Goal: Task Accomplishment & Management: Manage account settings

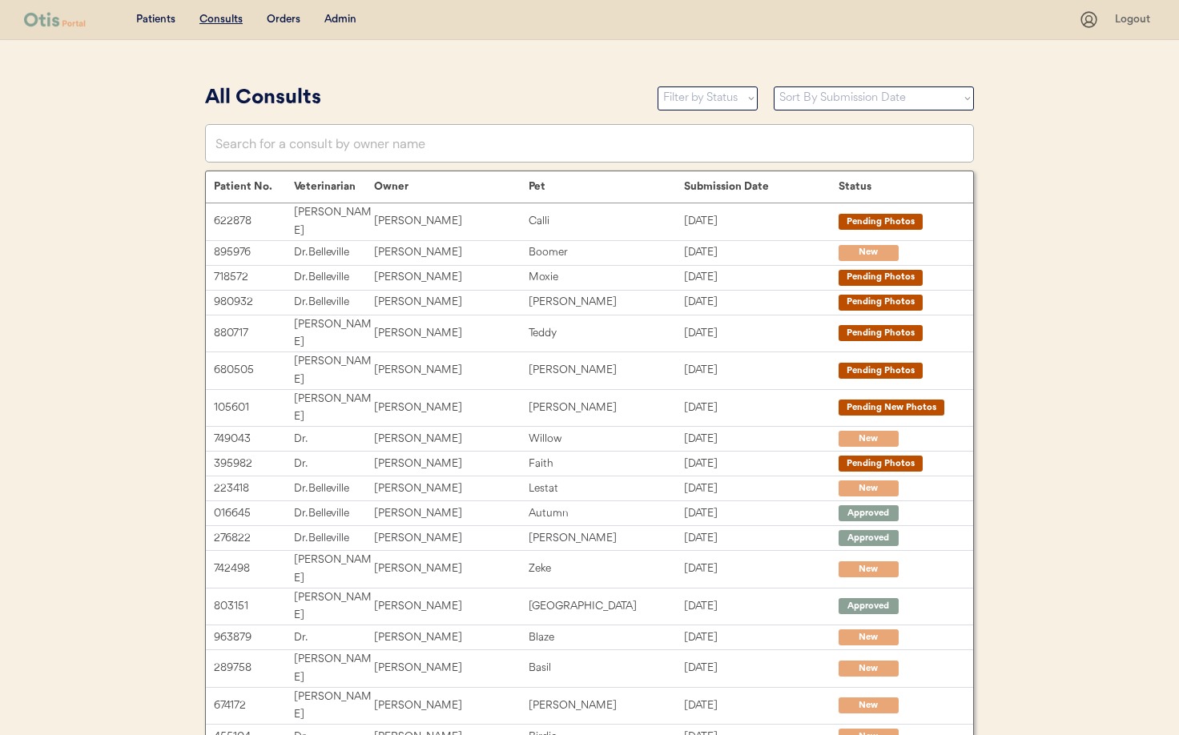
click at [343, 21] on div "Admin" at bounding box center [340, 20] width 32 height 16
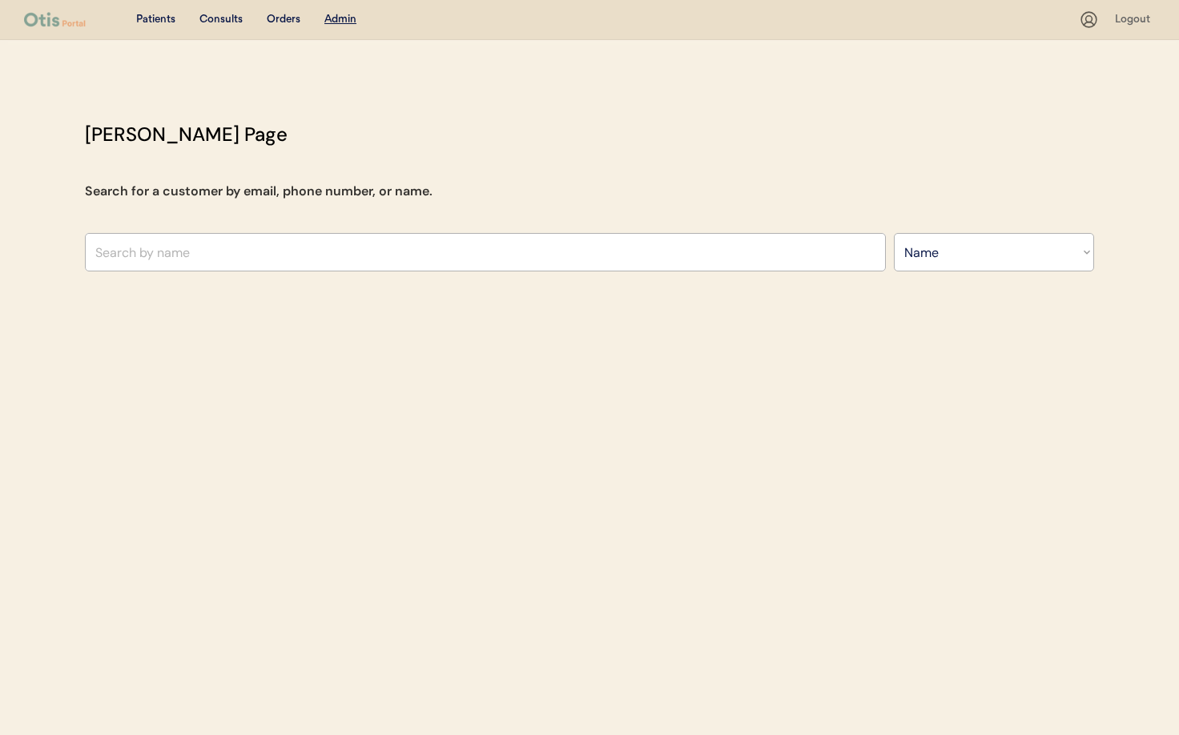
select select ""Name""
click at [331, 251] on input "text" at bounding box center [485, 252] width 801 height 38
type input "ya"
type input "yaeli Garcia"
type input "ya"
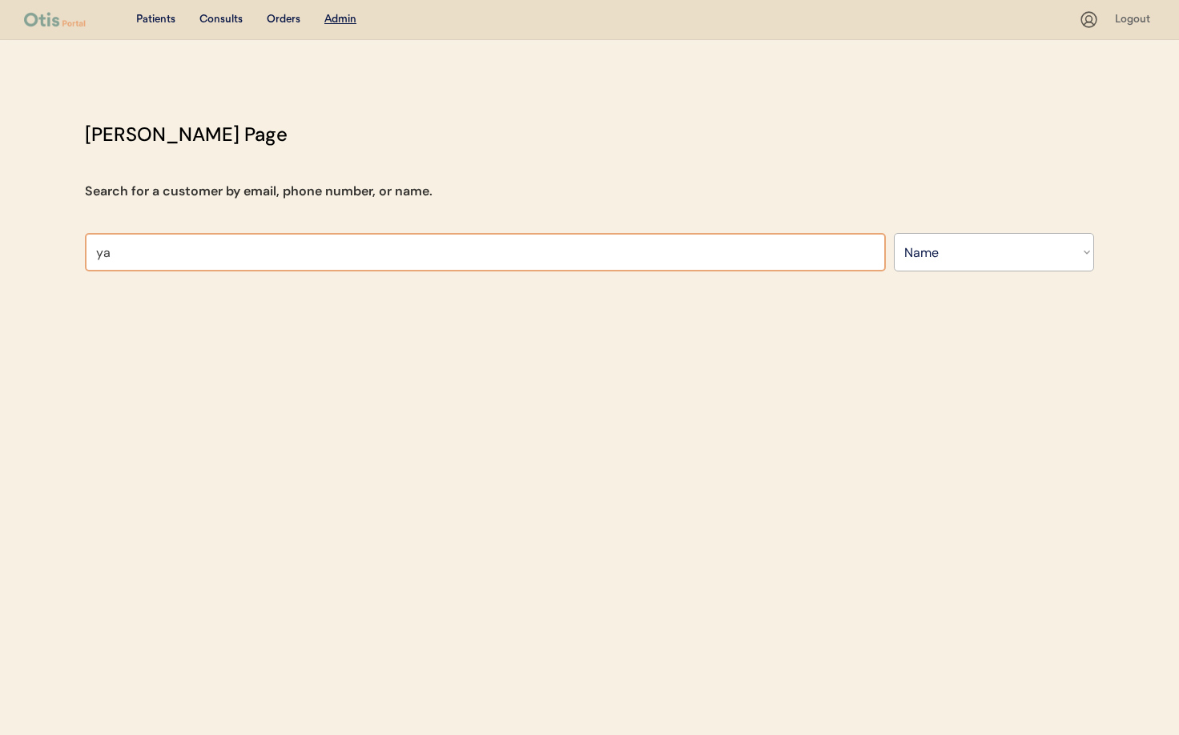
type input "yaeli Garcia"
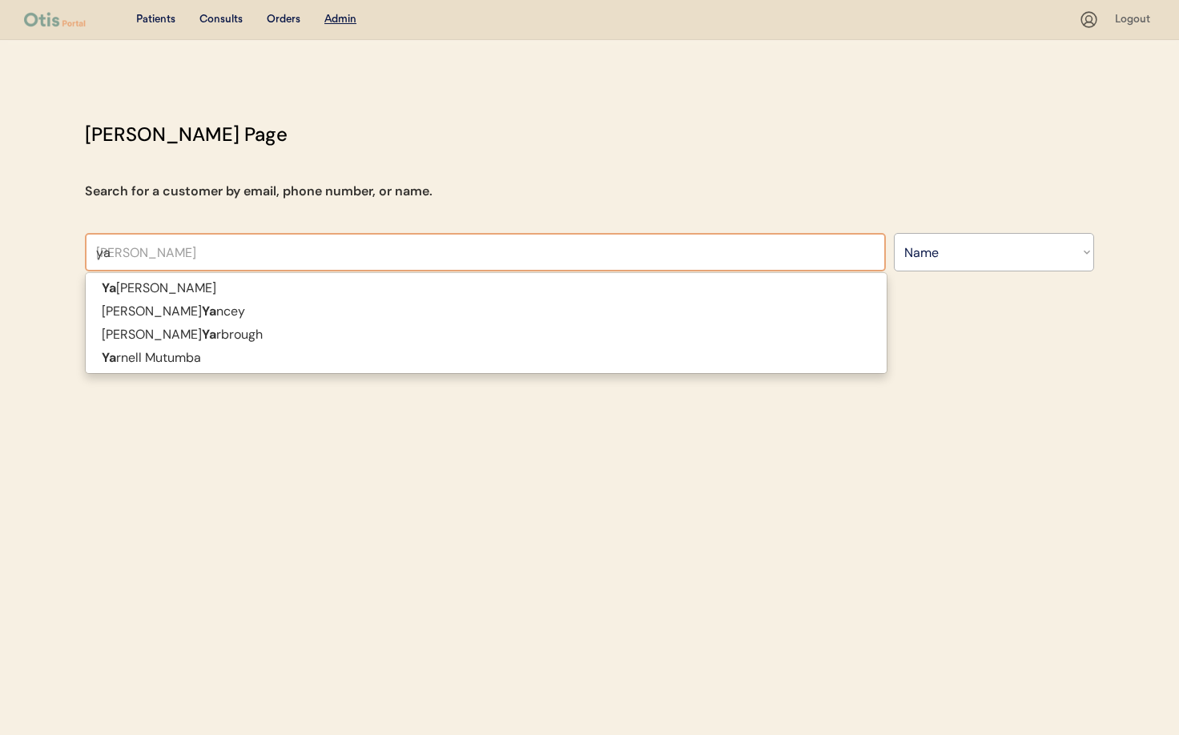
type input "y"
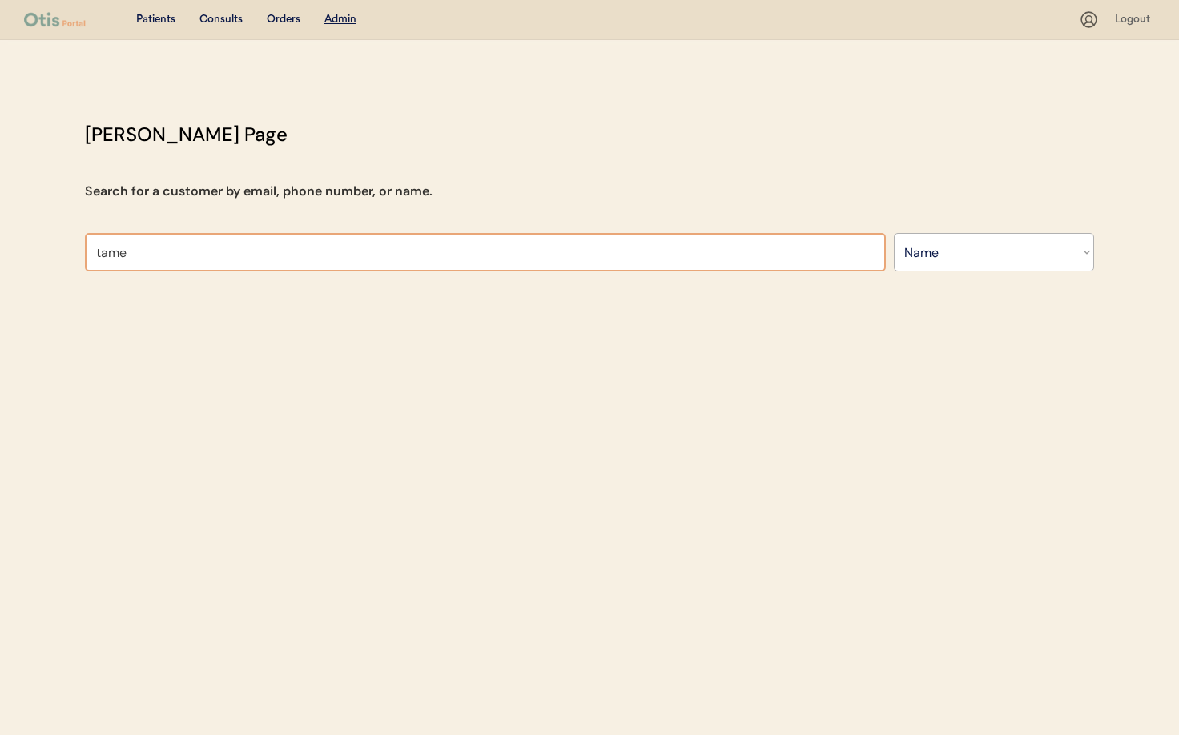
type input "tamek"
type input "tamekia Reese"
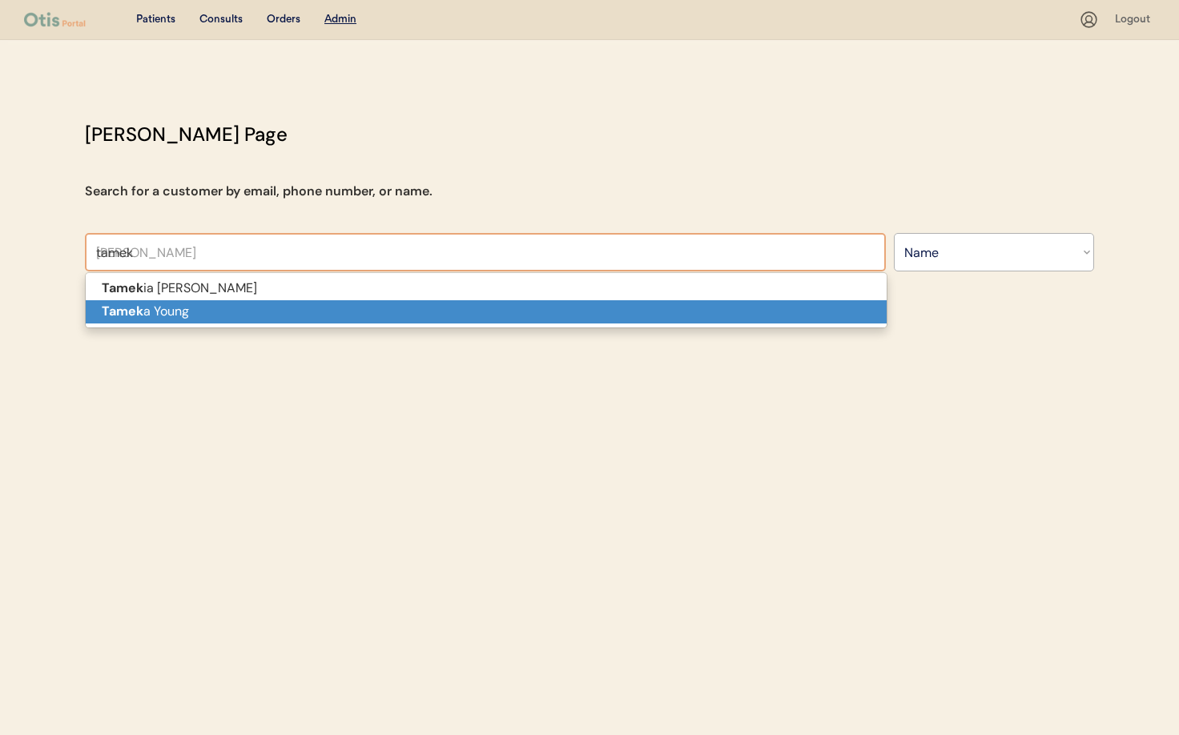
click at [307, 310] on p "Tamek a Young" at bounding box center [486, 311] width 801 height 23
type input "Tameka Young"
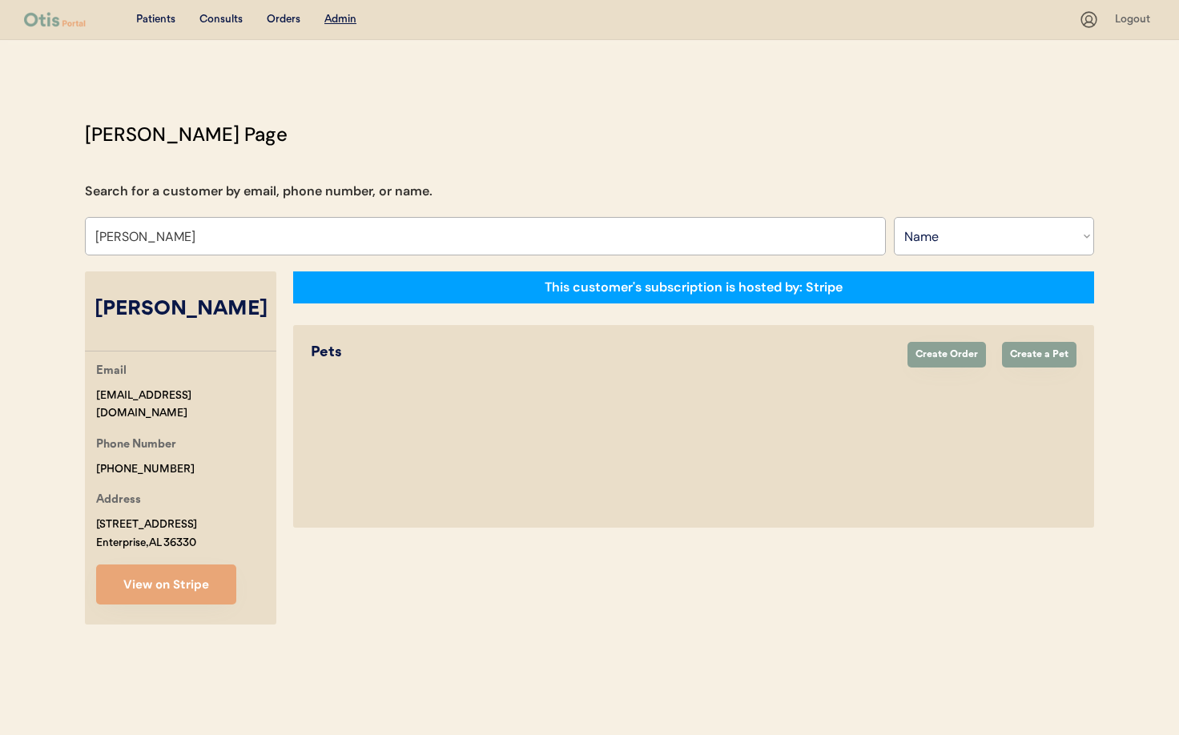
select select "true"
select select "false"
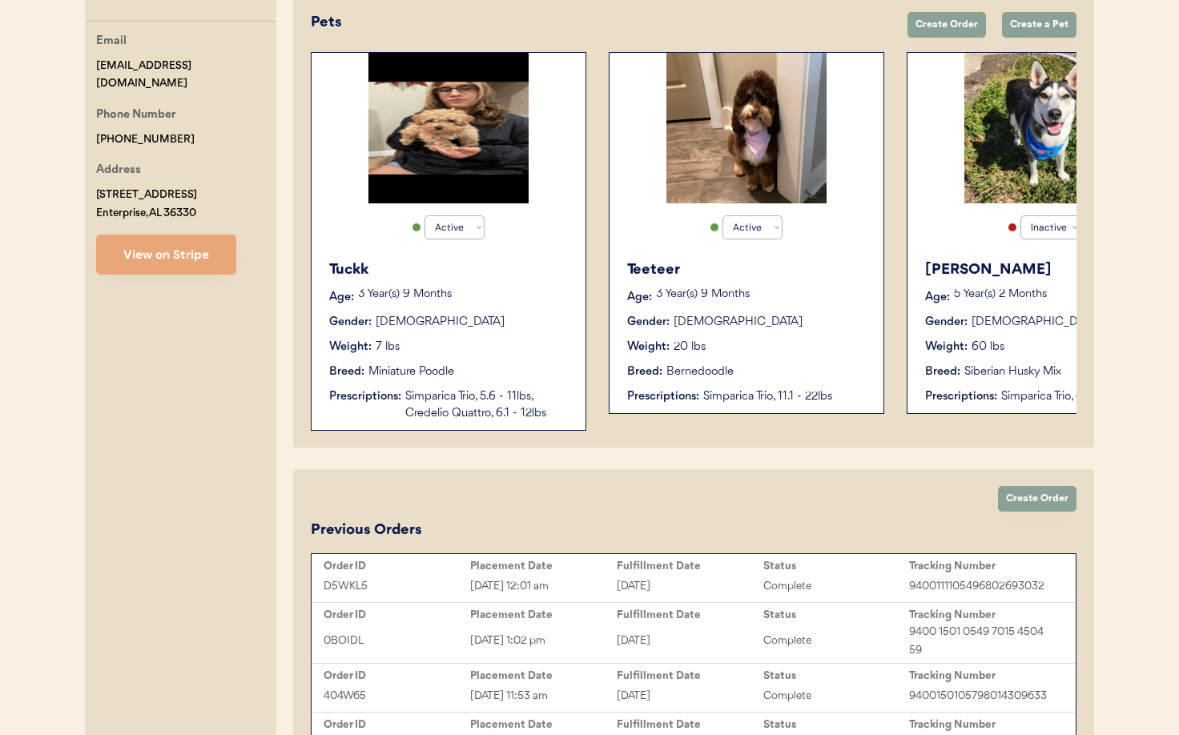
scroll to position [281, 0]
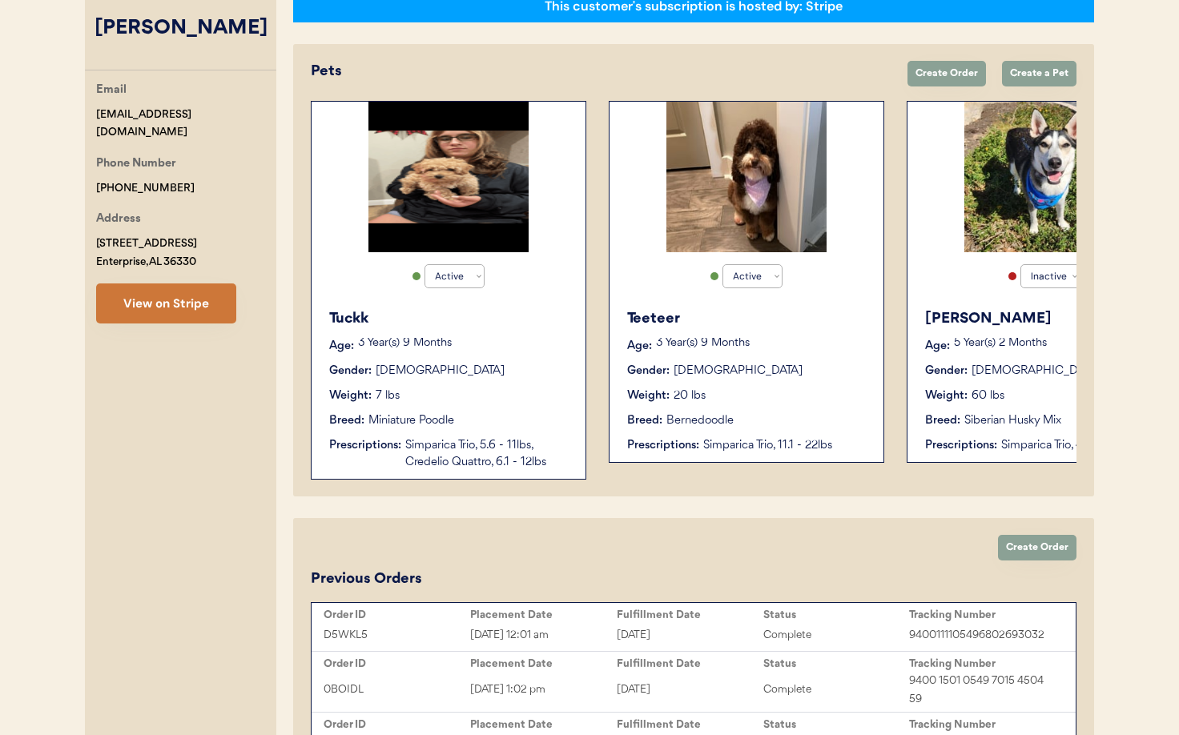
type input "Tameka Young"
click at [184, 312] on button "View on Stripe" at bounding box center [166, 303] width 140 height 40
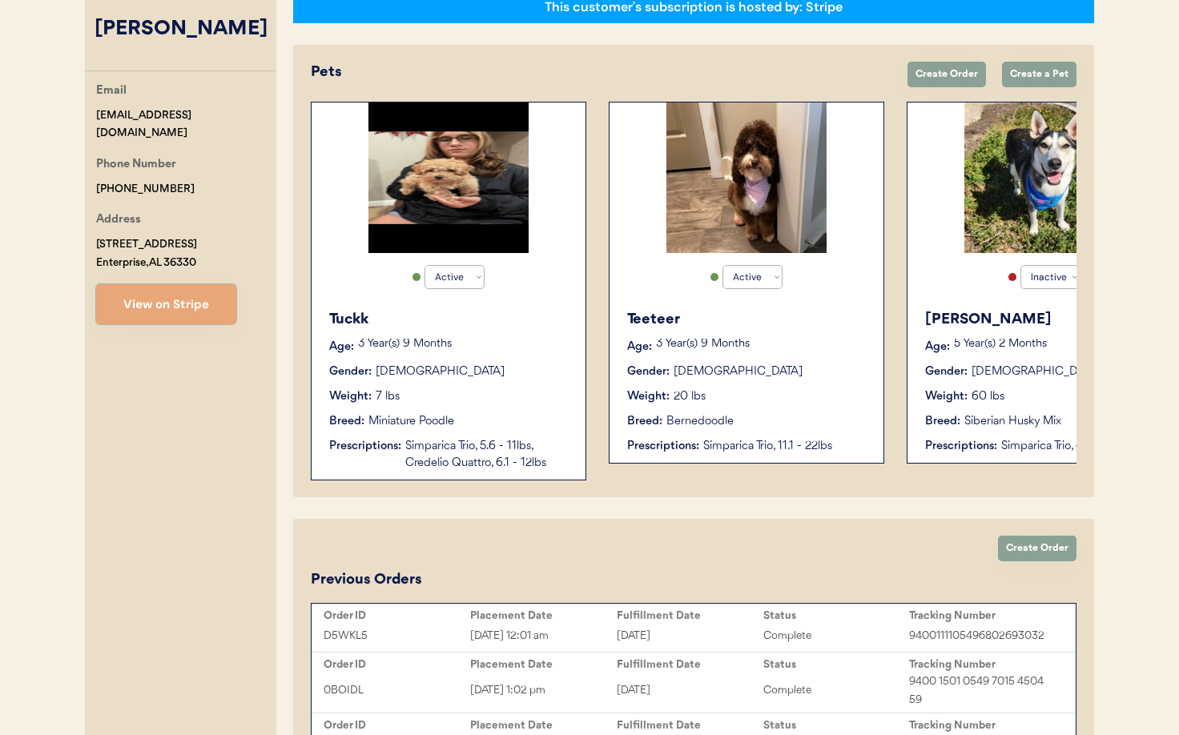
scroll to position [0, 0]
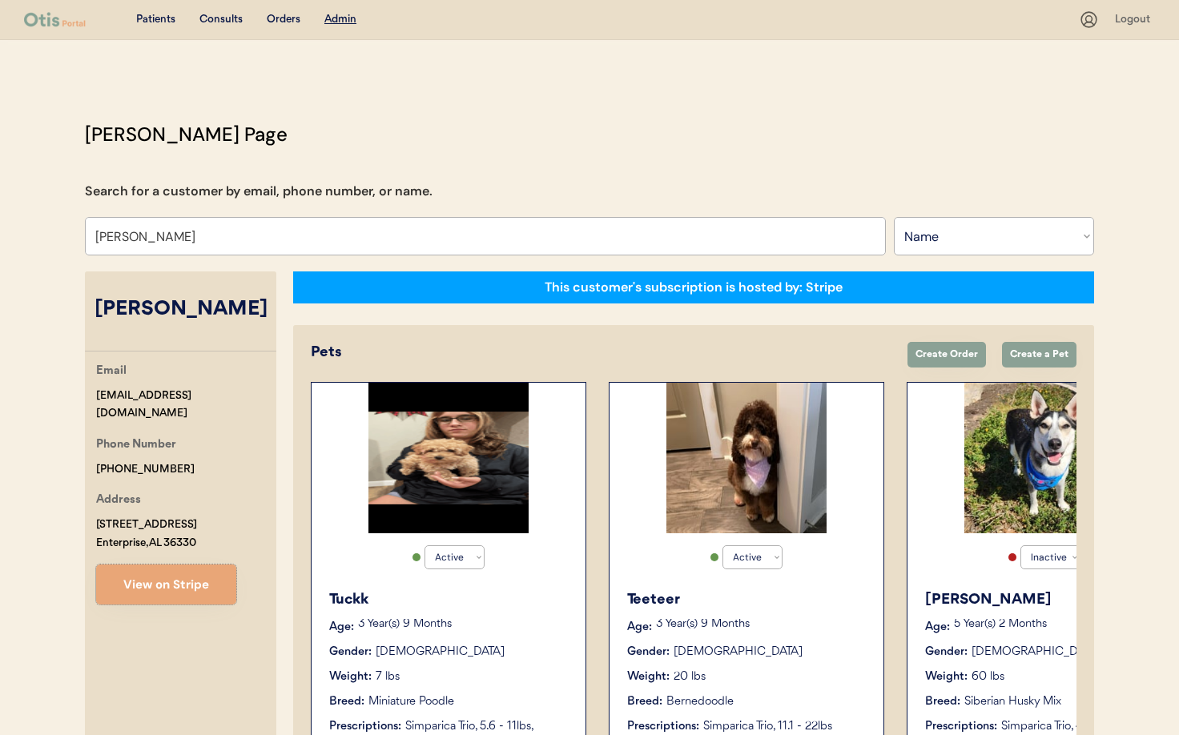
click at [944, 242] on select "Search By Name Email Phone Number" at bounding box center [994, 236] width 200 height 38
select select ""Email""
click at [894, 217] on select "Search By Name Email Phone Number" at bounding box center [994, 236] width 200 height 38
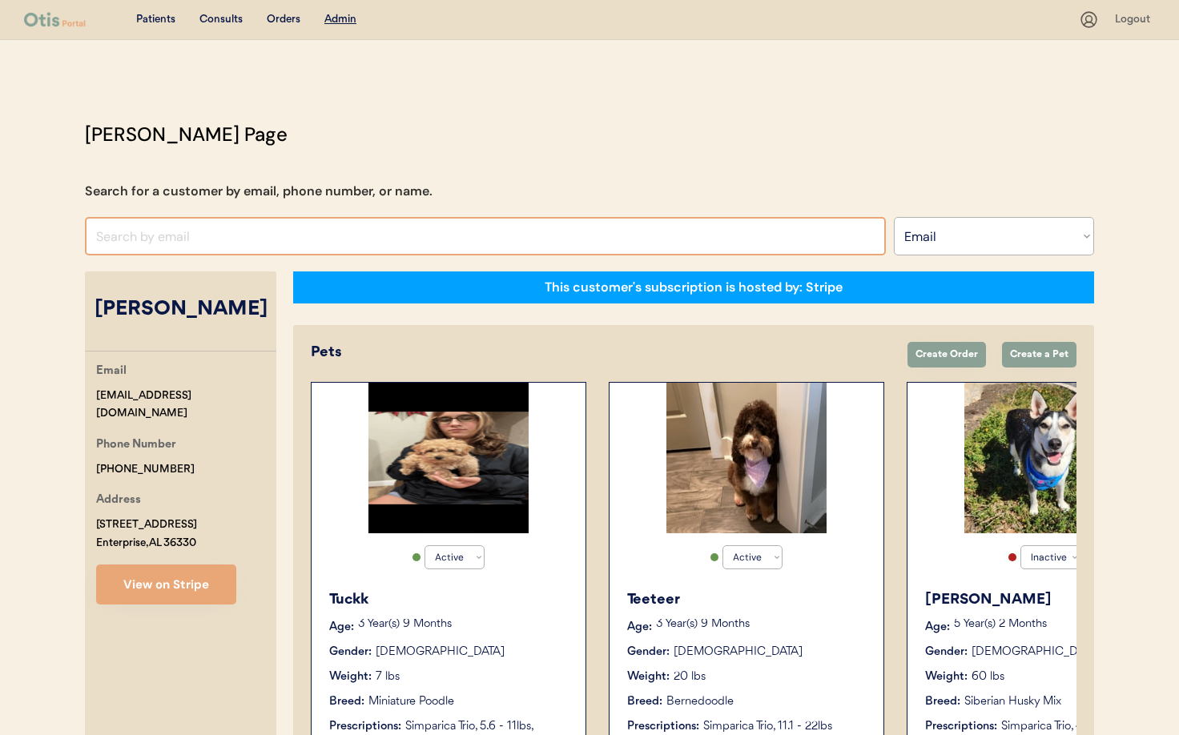
click at [154, 234] on input "input" at bounding box center [485, 236] width 801 height 38
paste input "peymangole@gmail.com"
type input "peymangole@gmail.c"
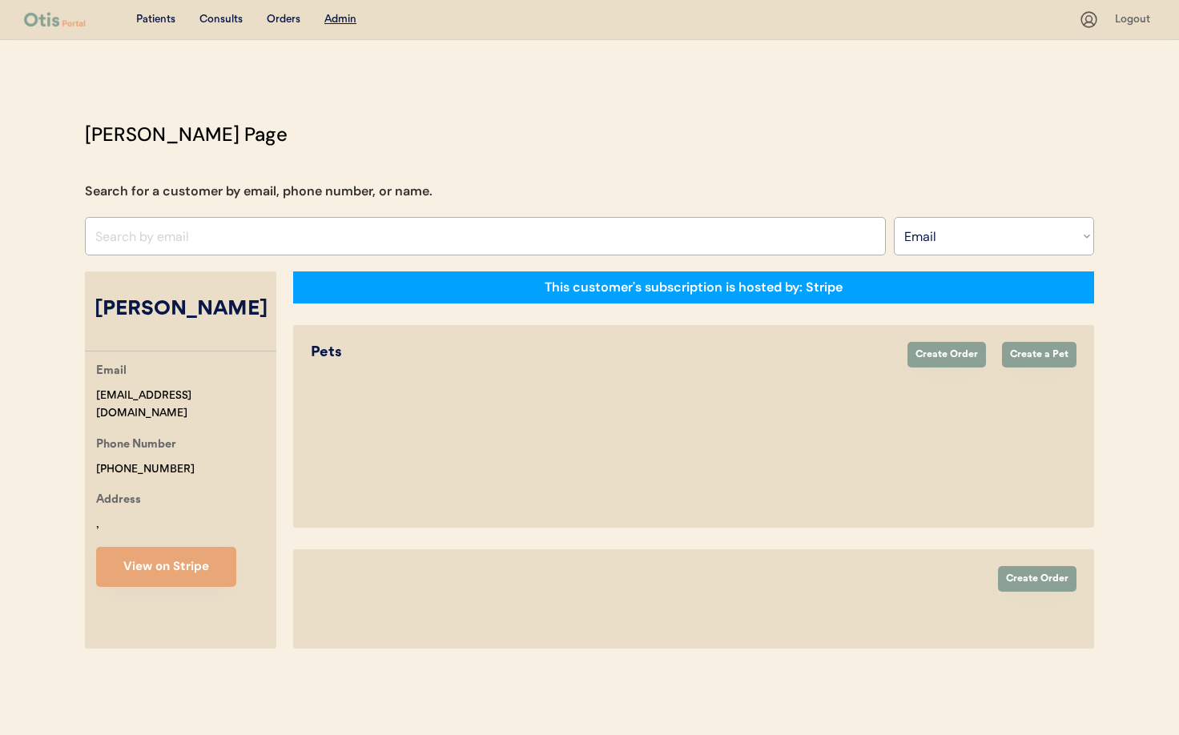
select select ""Email""
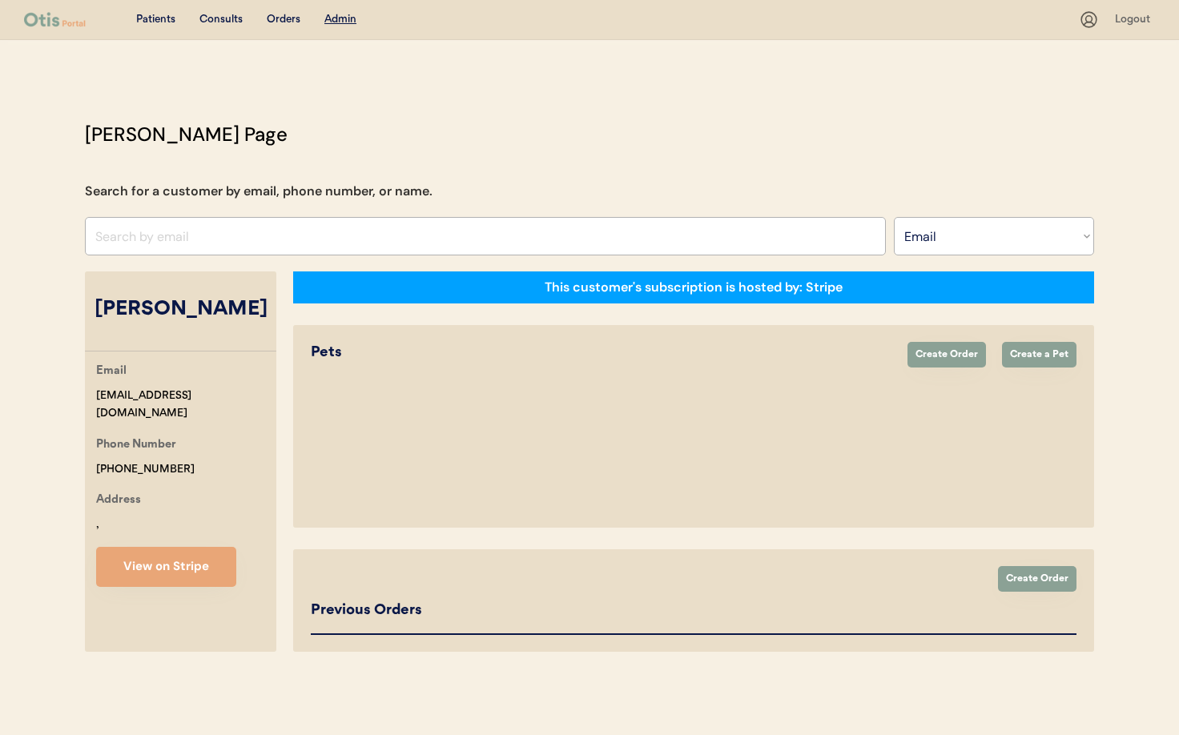
select select "true"
select select "false"
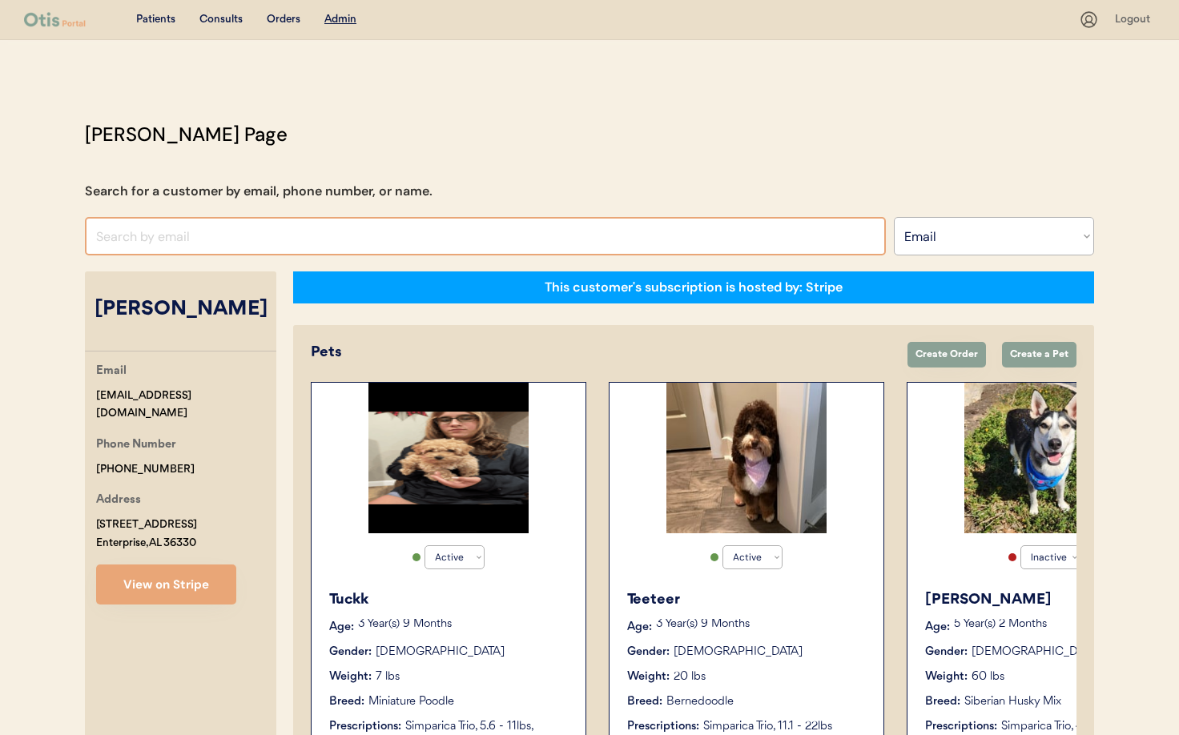
click at [171, 243] on input "input" at bounding box center [485, 236] width 801 height 38
paste input "peymangole@gmail.com"
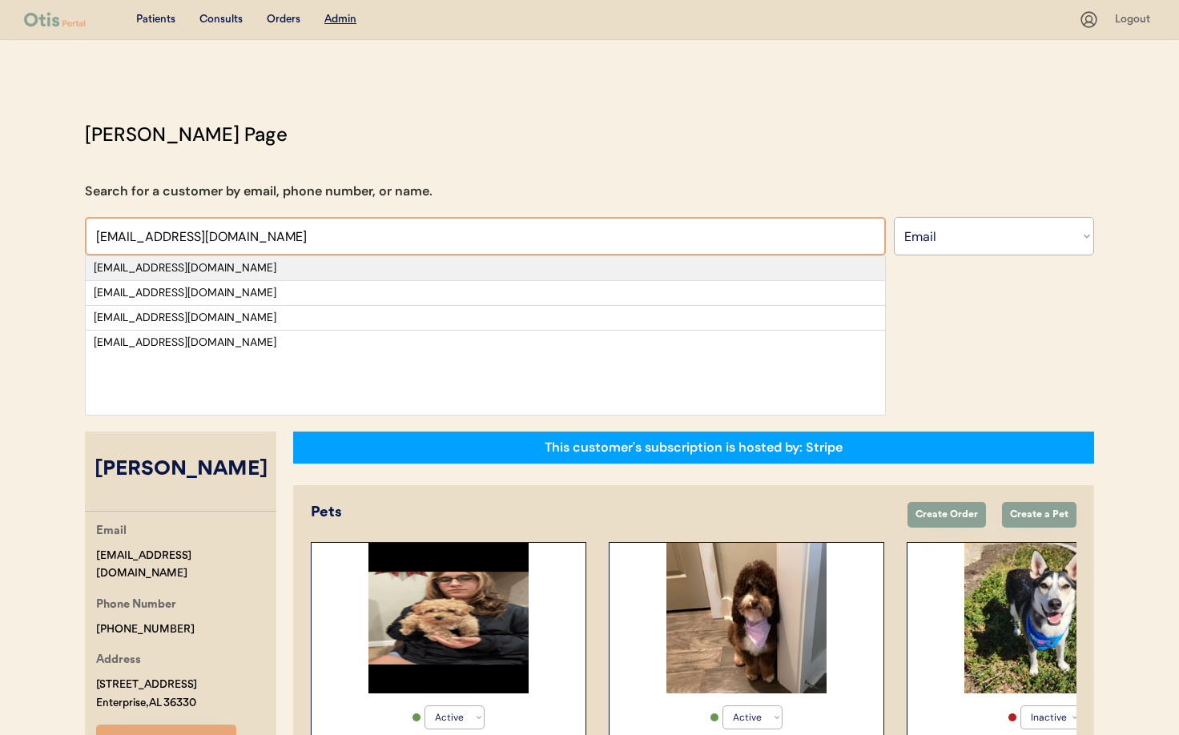
type input "peymangole@gmail.com"
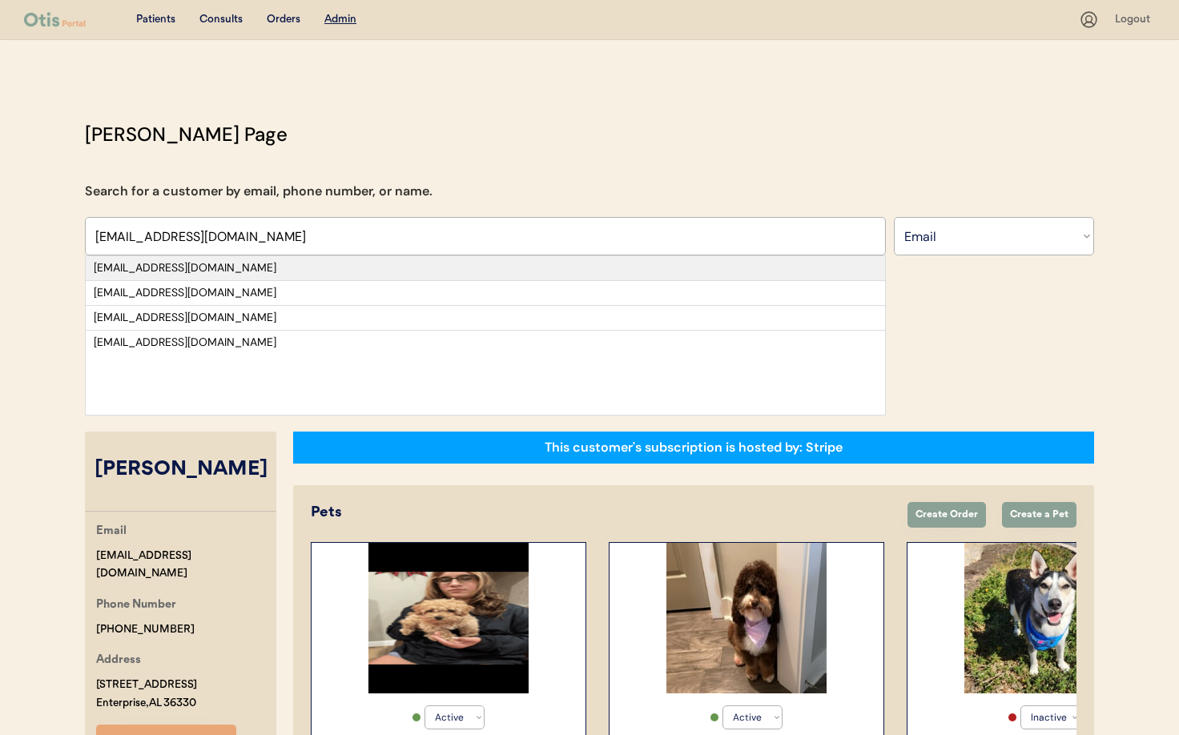
click at [204, 268] on div "peymangole@gmail.com" at bounding box center [485, 268] width 783 height 16
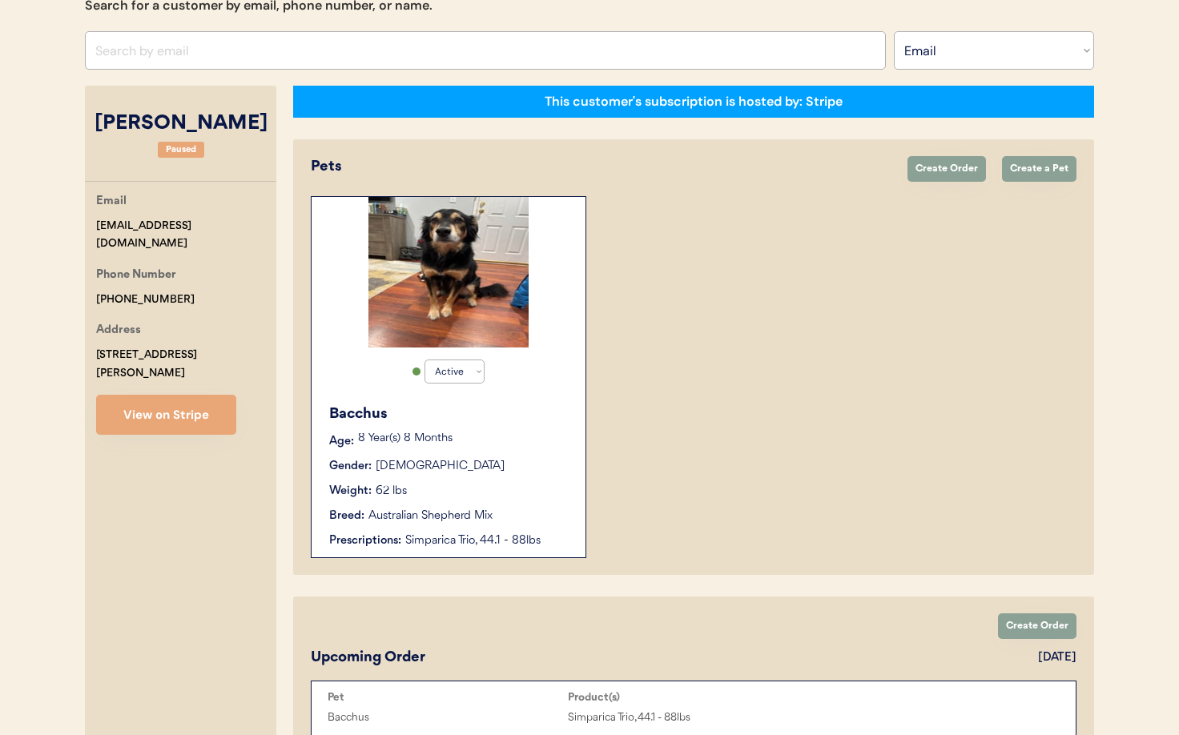
scroll to position [254, 0]
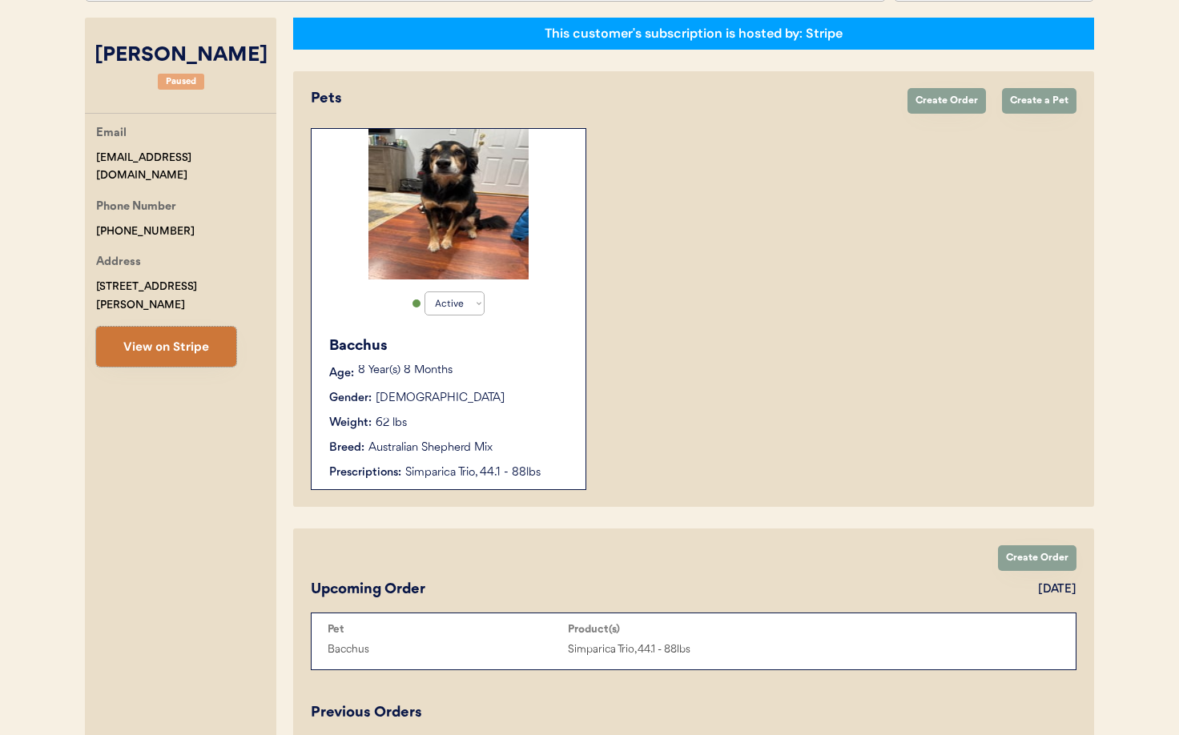
click at [191, 333] on button "View on Stripe" at bounding box center [166, 347] width 140 height 40
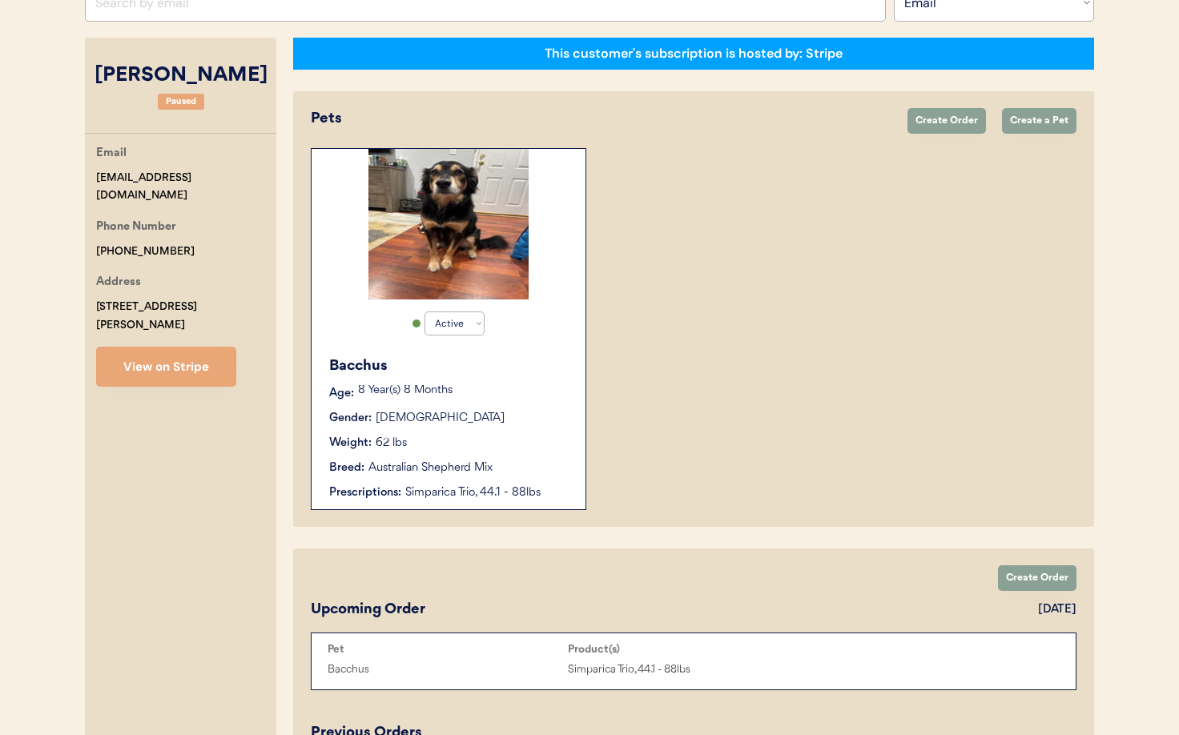
scroll to position [0, 0]
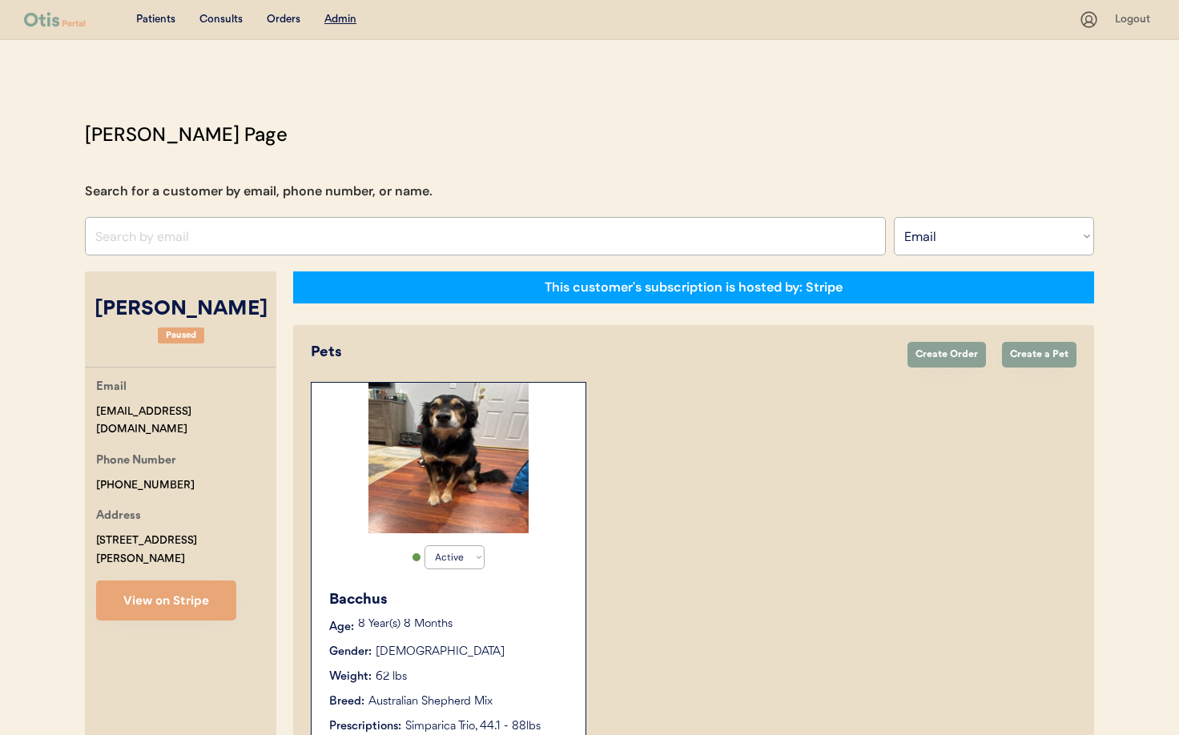
click at [536, 572] on div "Active Active Inactive Bacchus Age: 8 Year(s) 8 Months Gender: Male Weight: 62 …" at bounding box center [448, 563] width 275 height 362
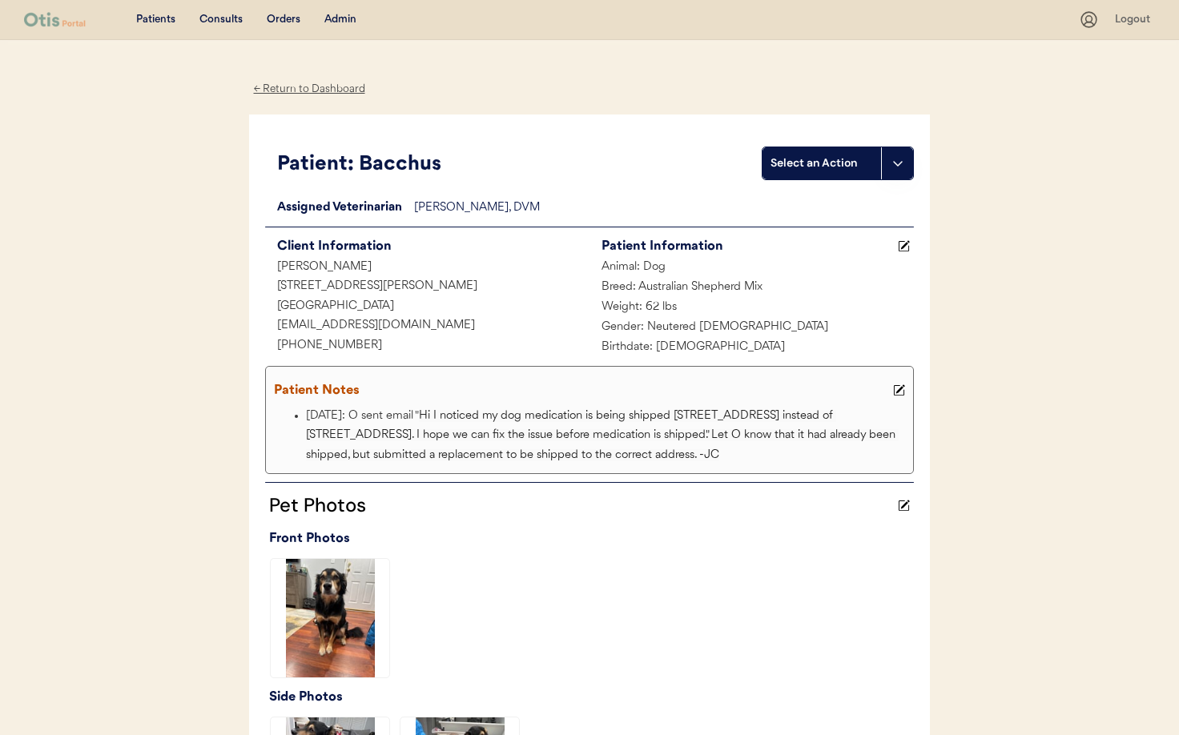
click at [344, 18] on div "Admin" at bounding box center [340, 20] width 32 height 16
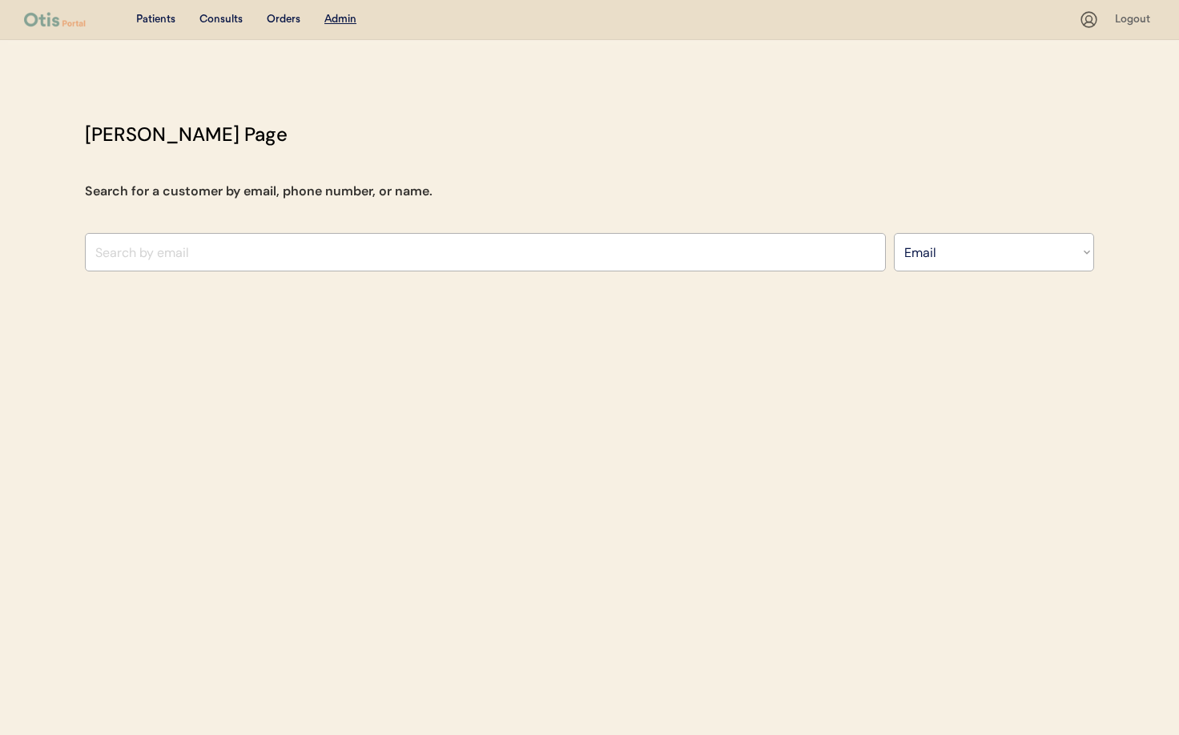
click at [977, 255] on select "Search By Name Email Phone Number" at bounding box center [994, 252] width 200 height 38
select select ""Name""
click at [894, 233] on select "Search By Name Email Phone Number" at bounding box center [994, 252] width 200 height 38
click at [166, 249] on input "text" at bounding box center [485, 252] width 801 height 38
paste input "Good morning! The owner would like the upcoming order to be a 3-month supply, w…"
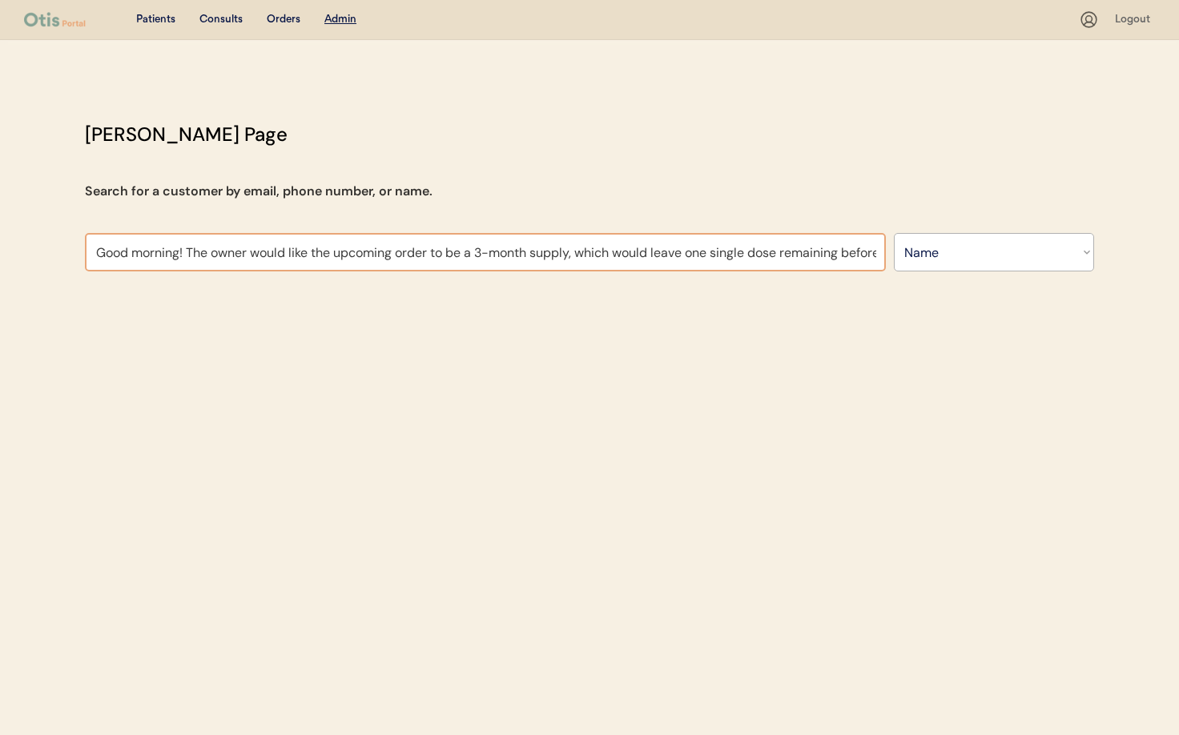
scroll to position [0, 861]
type input "Good morning! The owner would like the upcoming order to be a 3-month supply, w…"
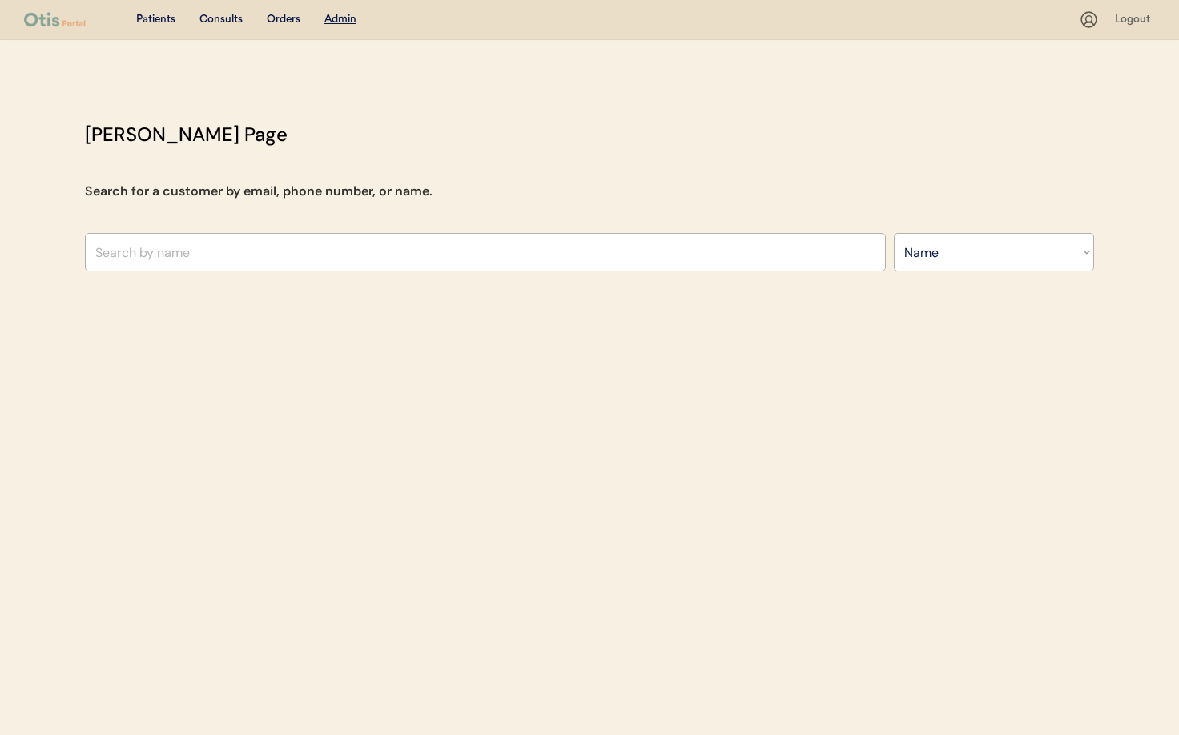
drag, startPoint x: 381, startPoint y: 121, endPoint x: 375, endPoint y: 62, distance: 58.8
click at [382, 120] on div "Otis Admin Page Search for a customer by email, phone number, or name. Search B…" at bounding box center [589, 199] width 1041 height 159
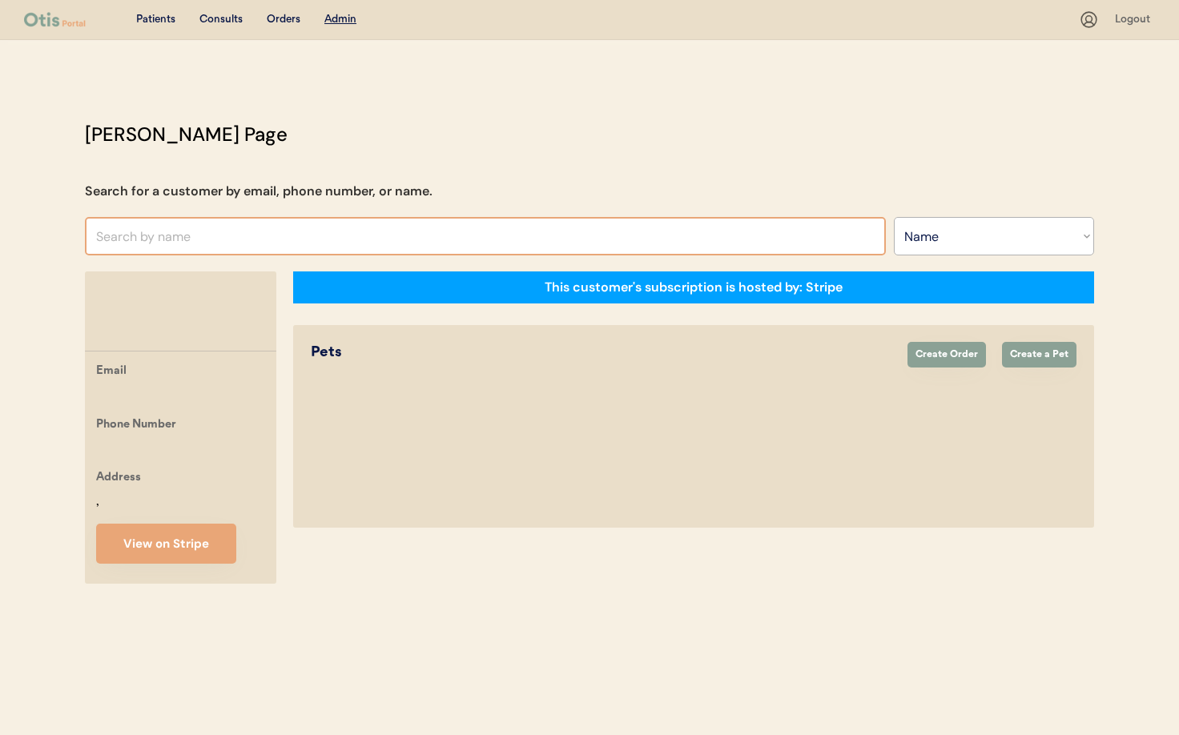
click at [185, 231] on input "text" at bounding box center [485, 236] width 801 height 38
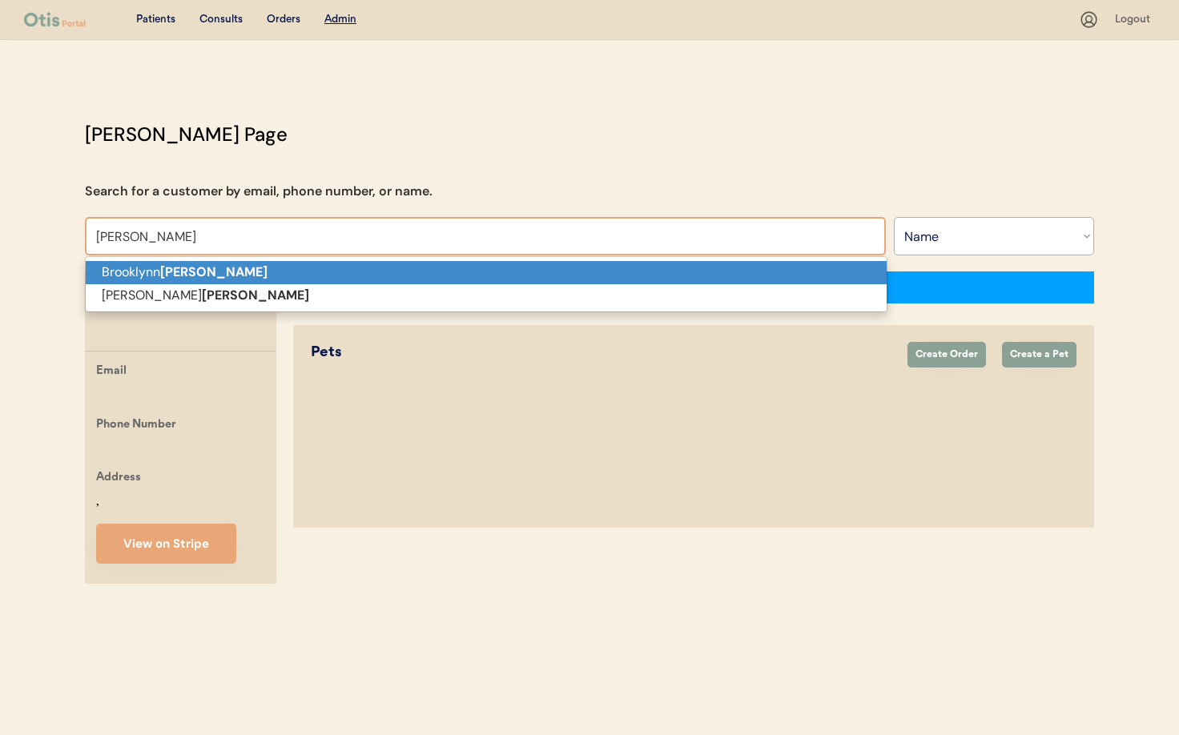
click at [154, 269] on p "Brooklynn Walters" at bounding box center [486, 272] width 801 height 23
type input "[PERSON_NAME]"
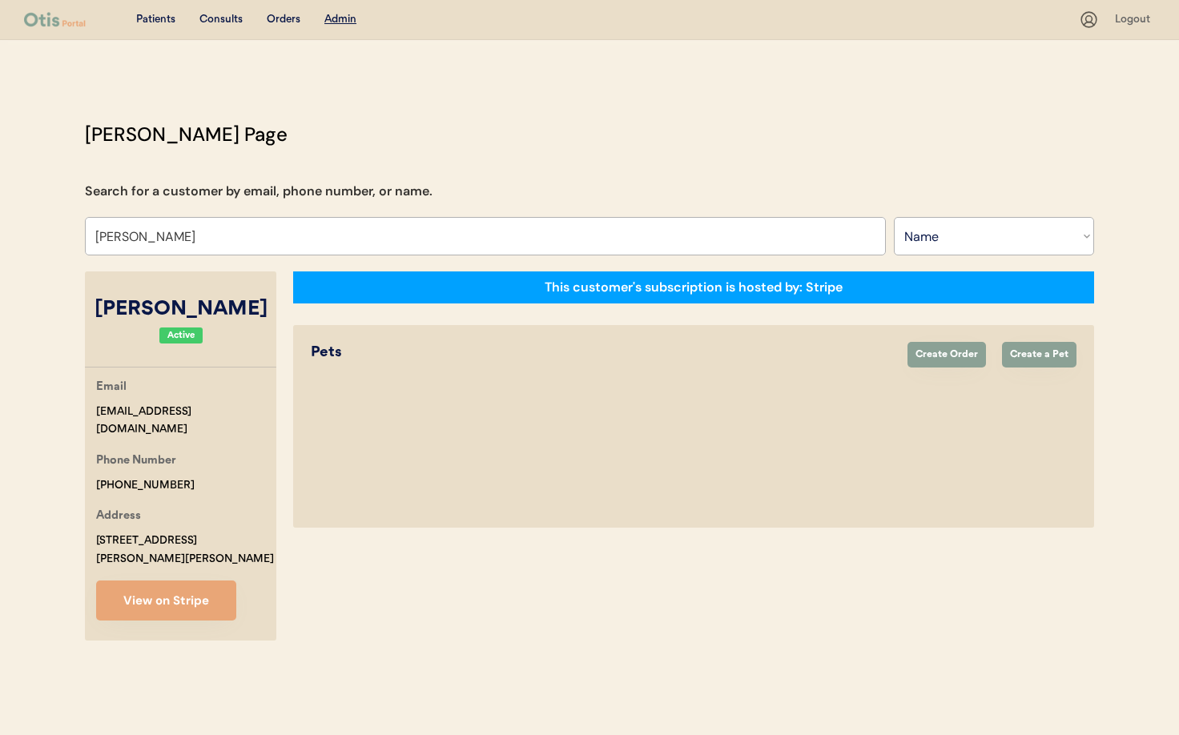
select select "true"
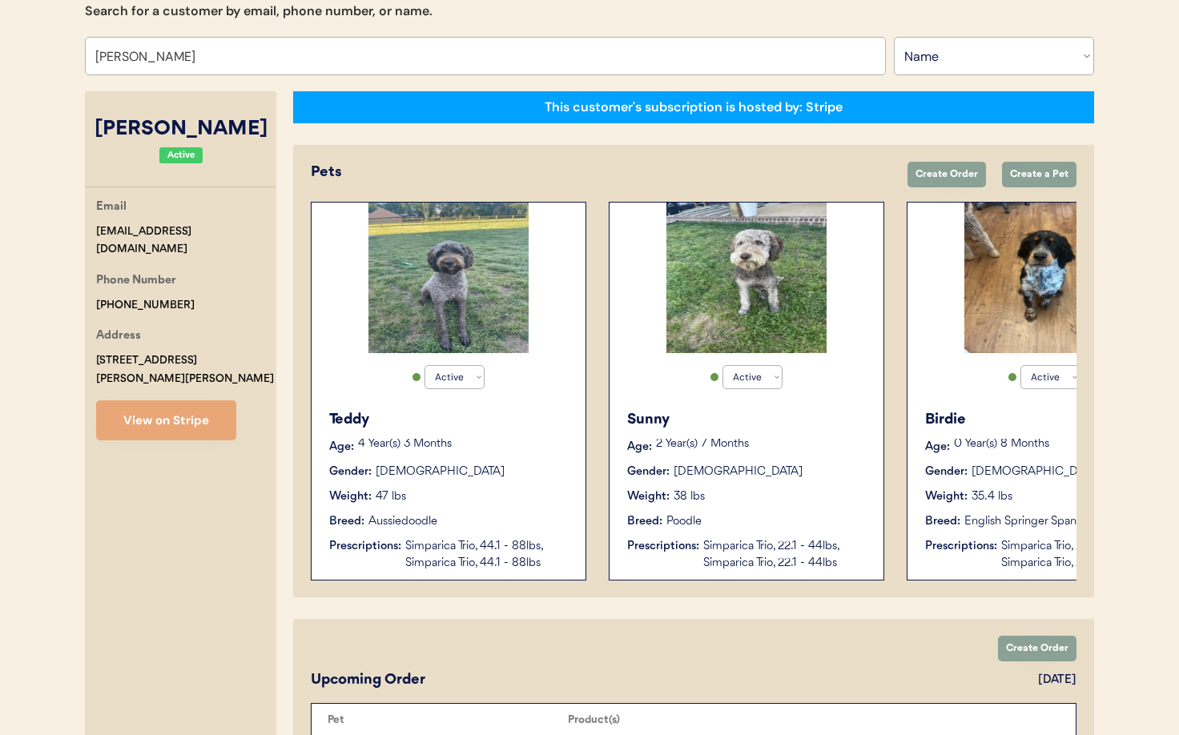
scroll to position [0, 128]
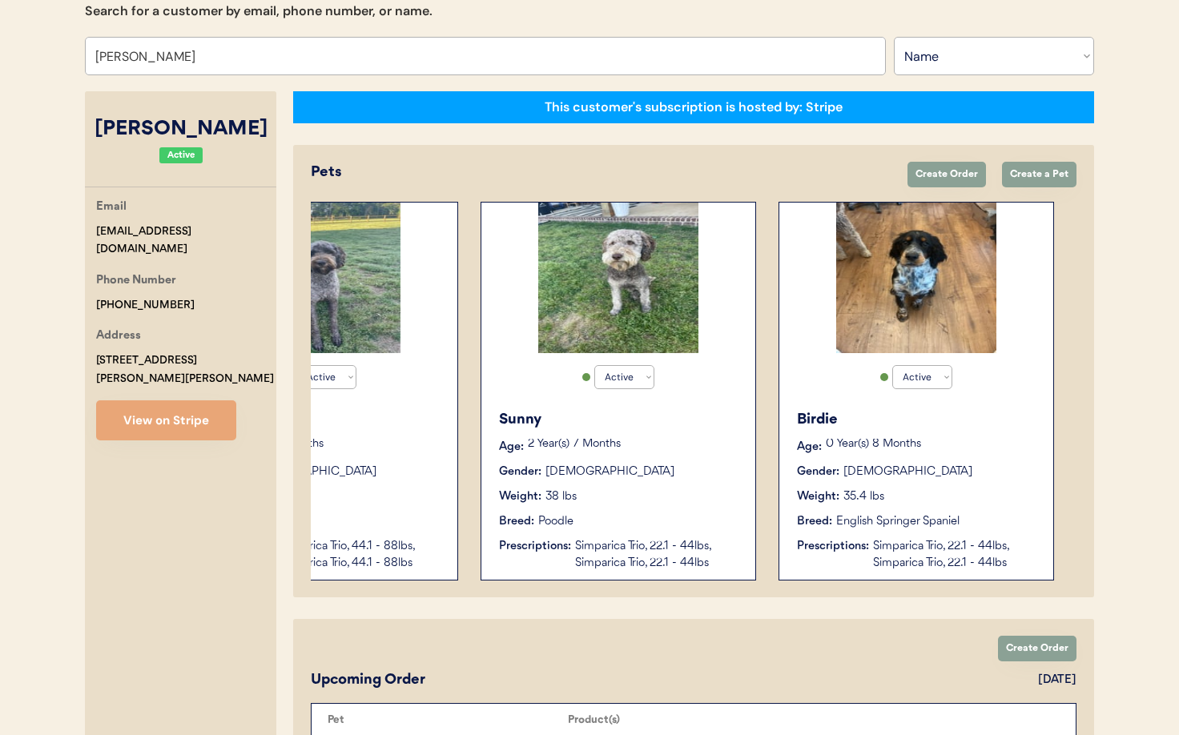
type input "[PERSON_NAME]"
click at [974, 472] on div "Gender: Female" at bounding box center [917, 472] width 240 height 17
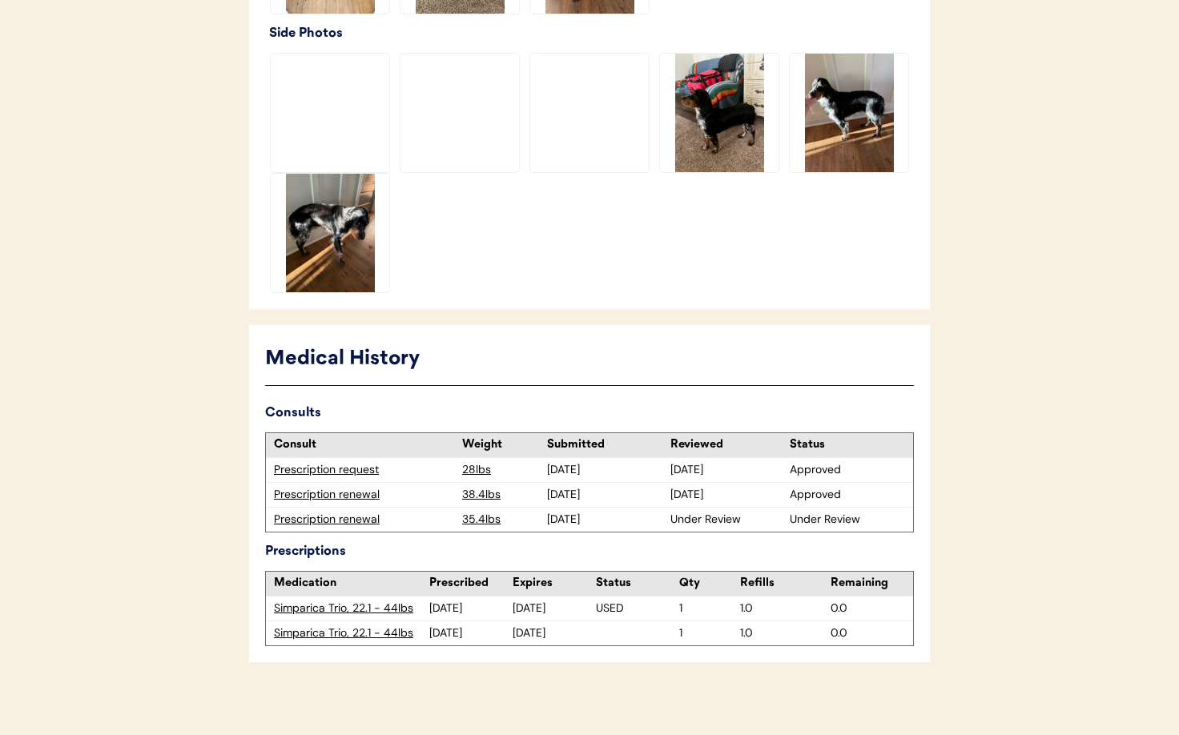
scroll to position [632, 0]
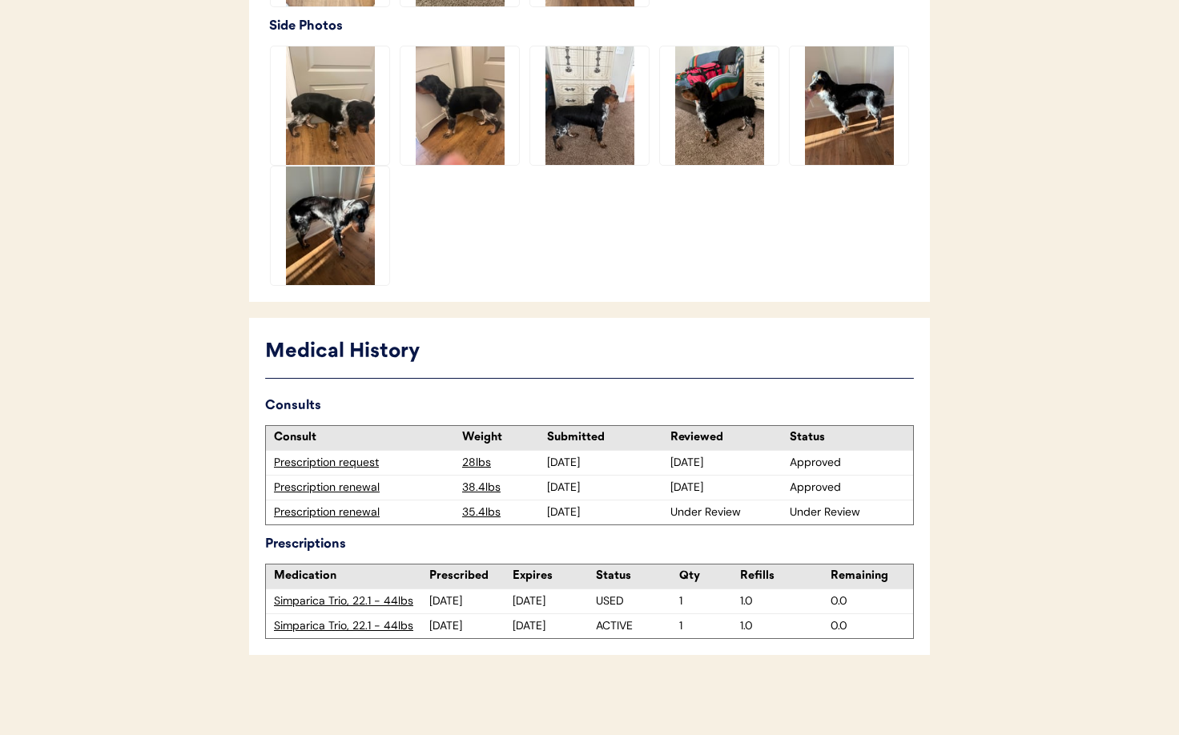
click at [355, 513] on div "Prescription renewal" at bounding box center [364, 512] width 180 height 16
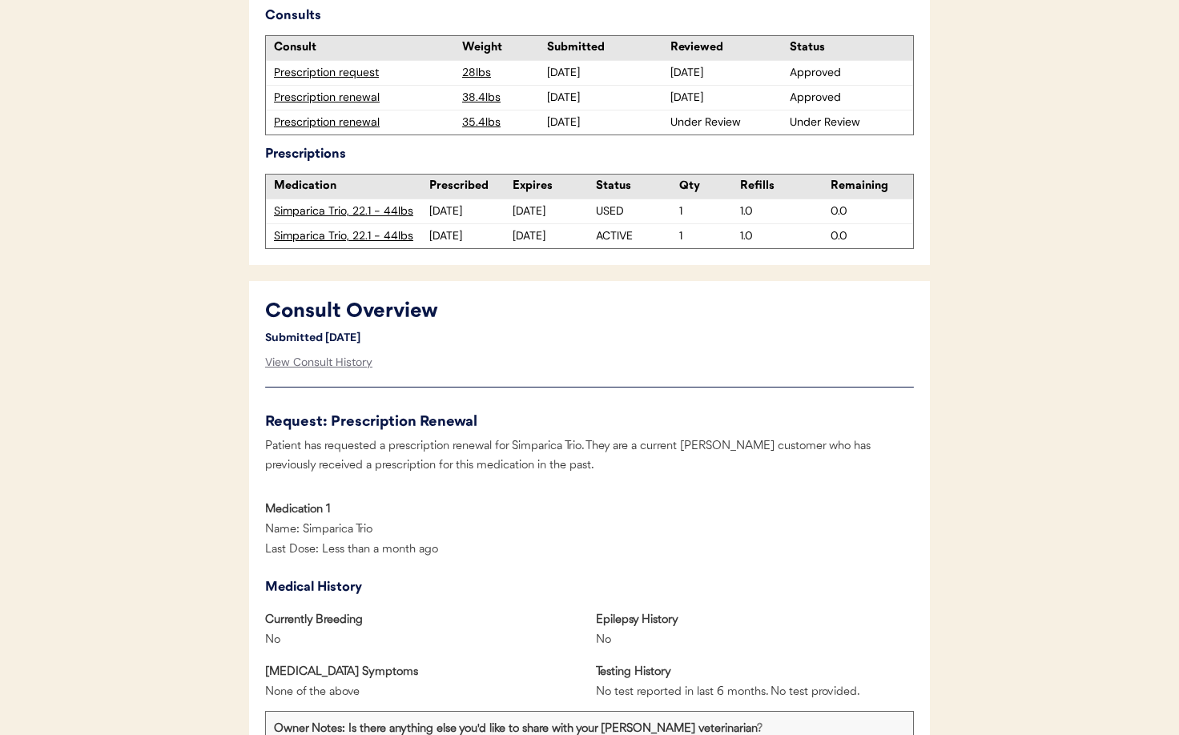
scroll to position [538, 0]
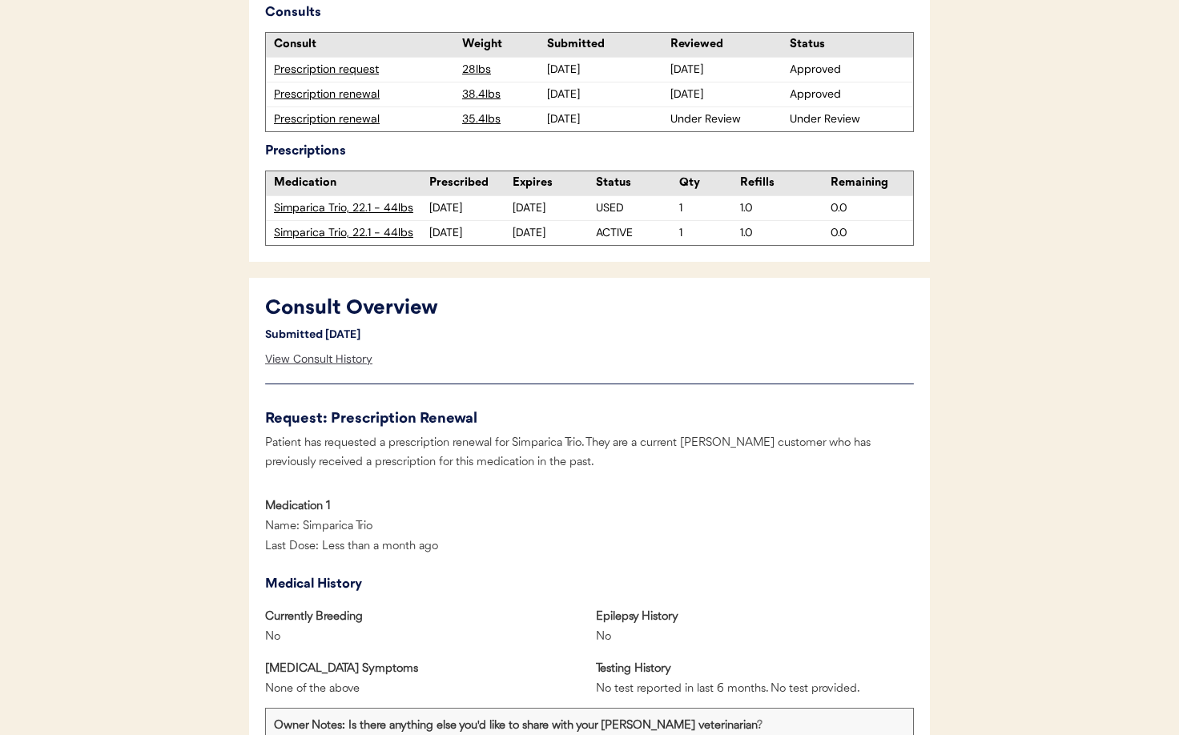
click at [333, 359] on div "View Consult History" at bounding box center [318, 359] width 107 height 32
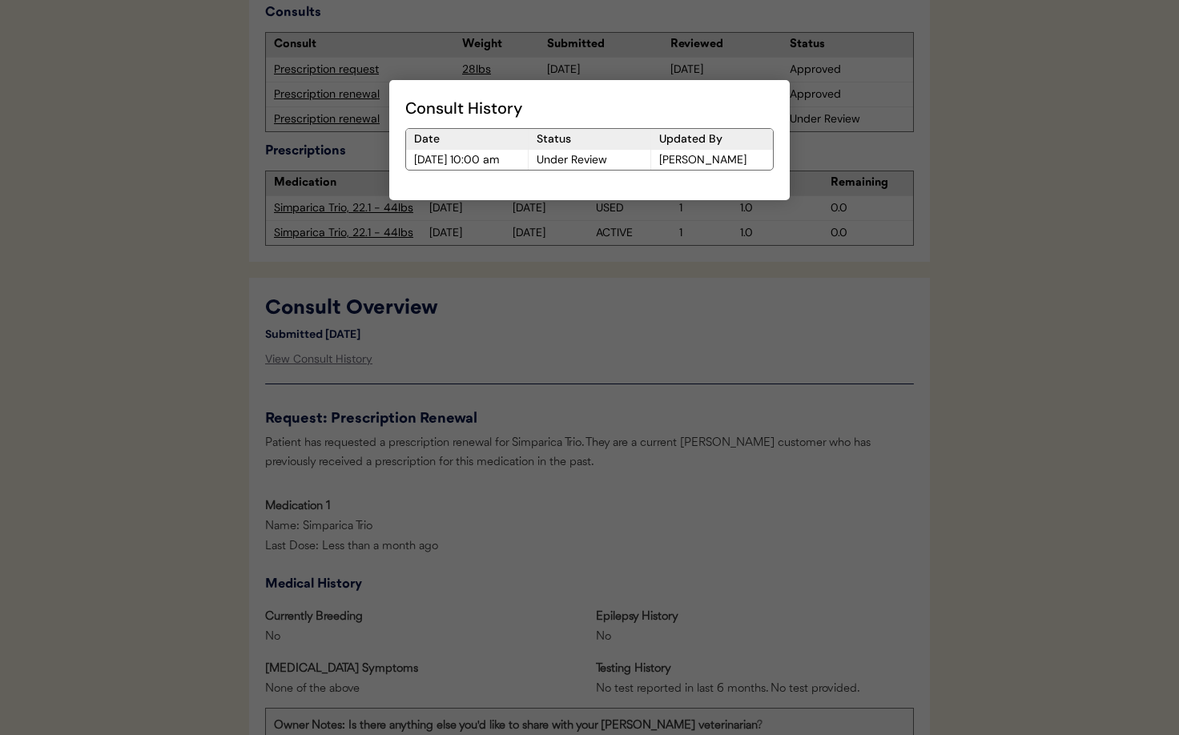
click at [764, 384] on div at bounding box center [589, 367] width 1179 height 735
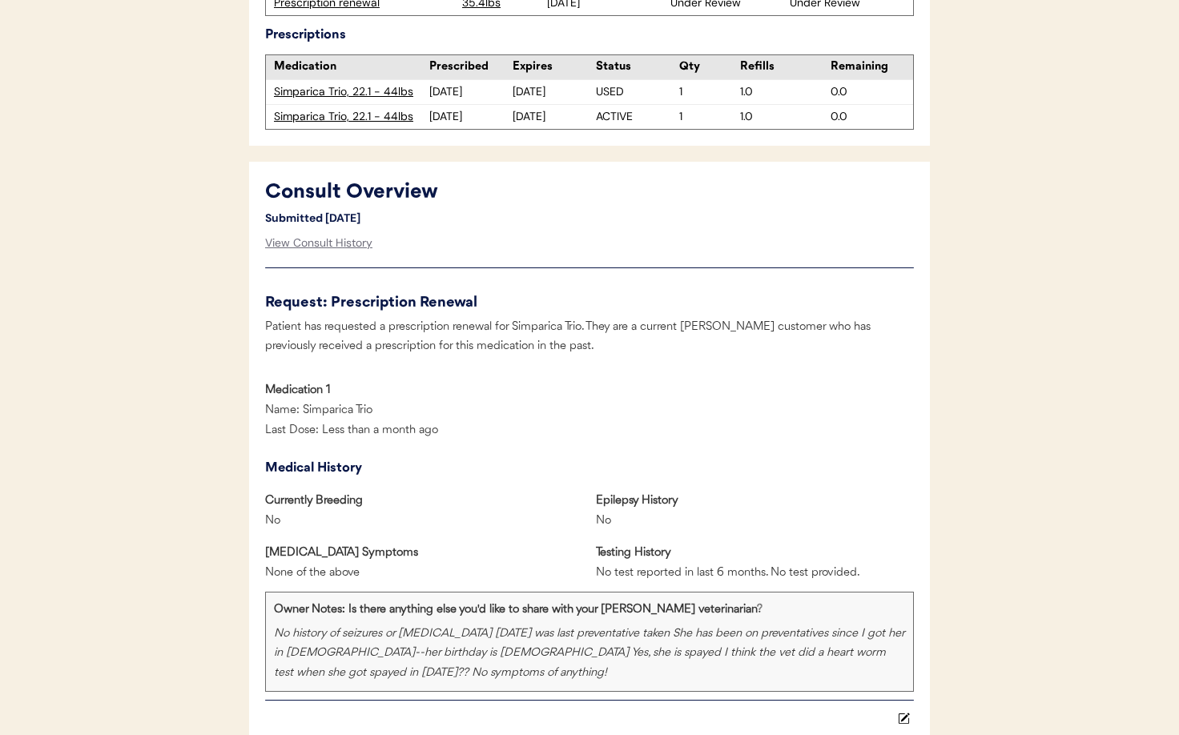
scroll to position [474, 0]
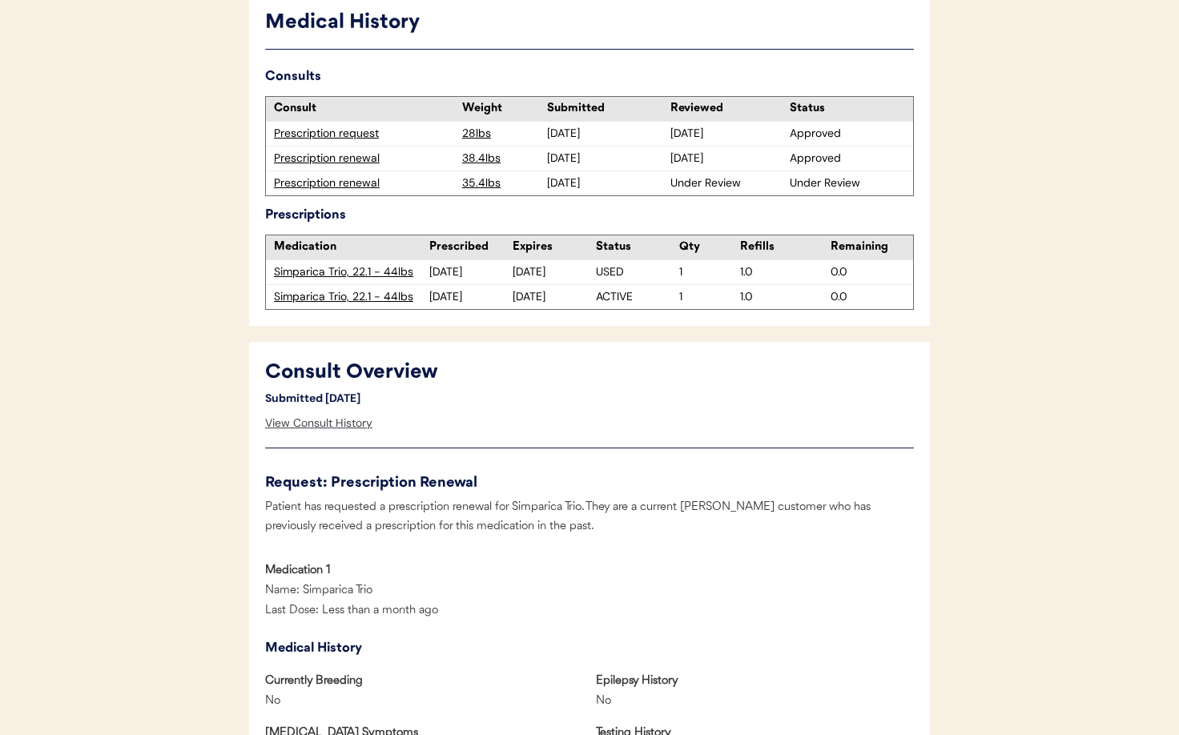
click at [284, 425] on div "View Consult History" at bounding box center [318, 424] width 107 height 32
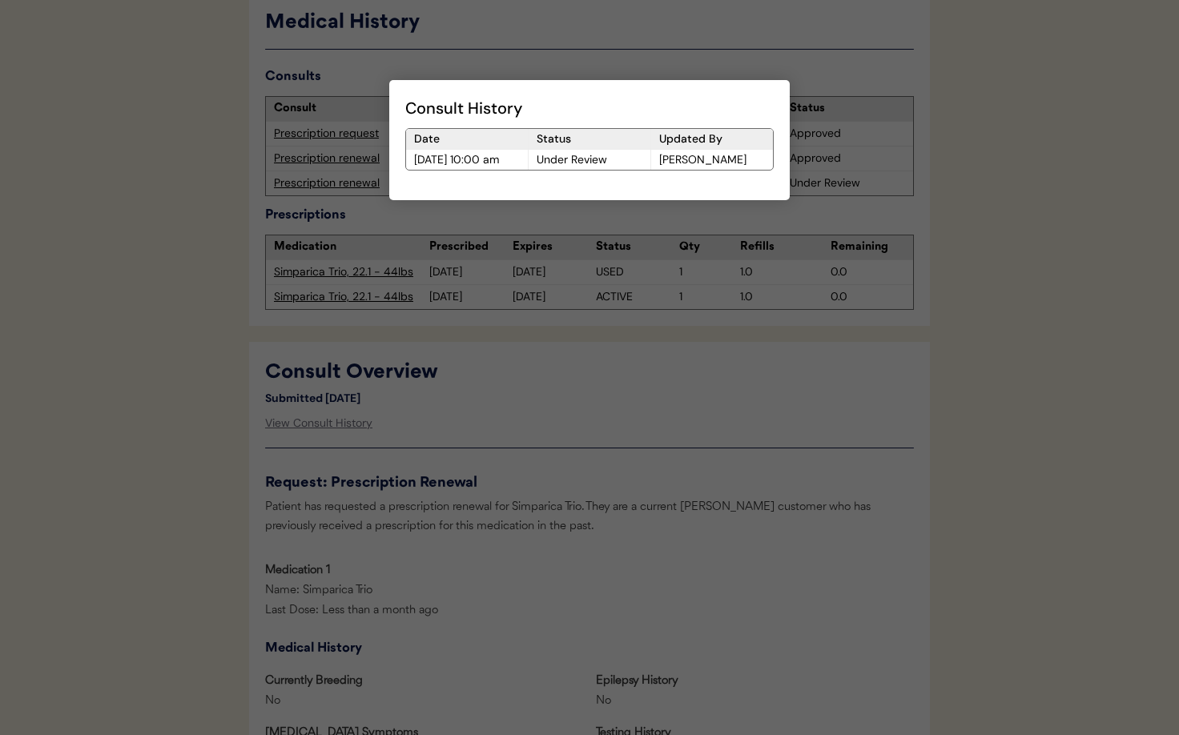
click at [714, 425] on div at bounding box center [589, 367] width 1179 height 735
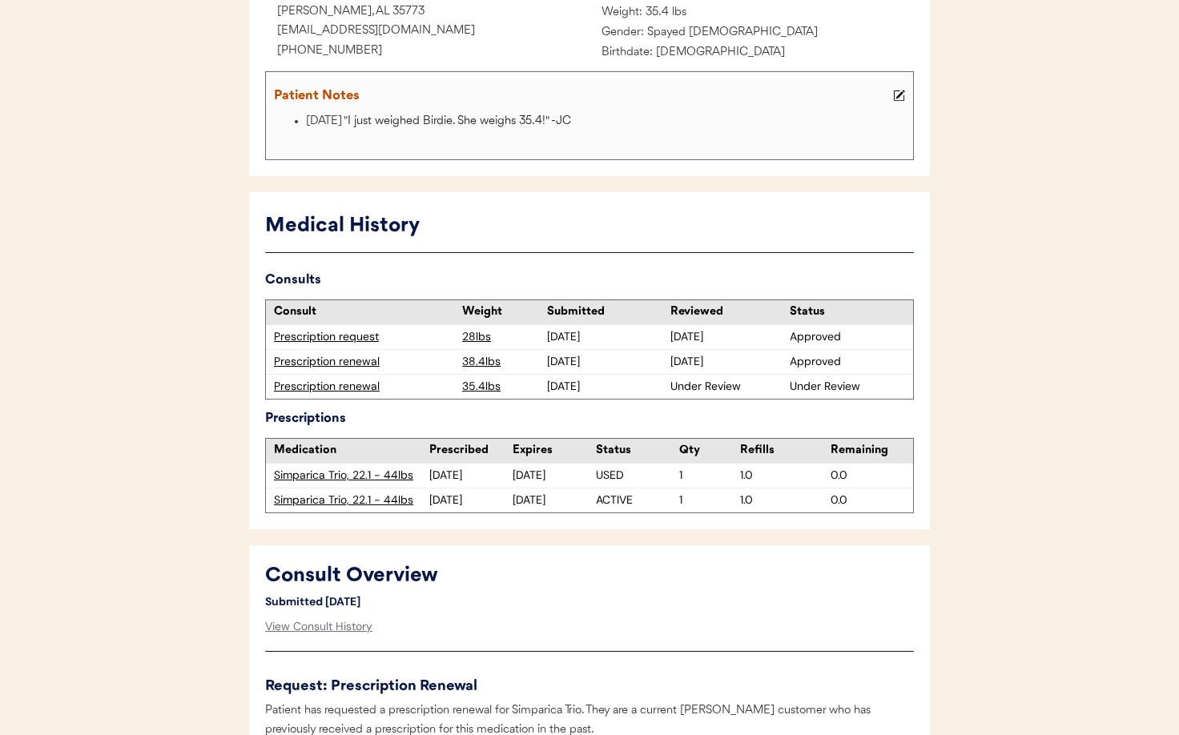
scroll to position [487, 0]
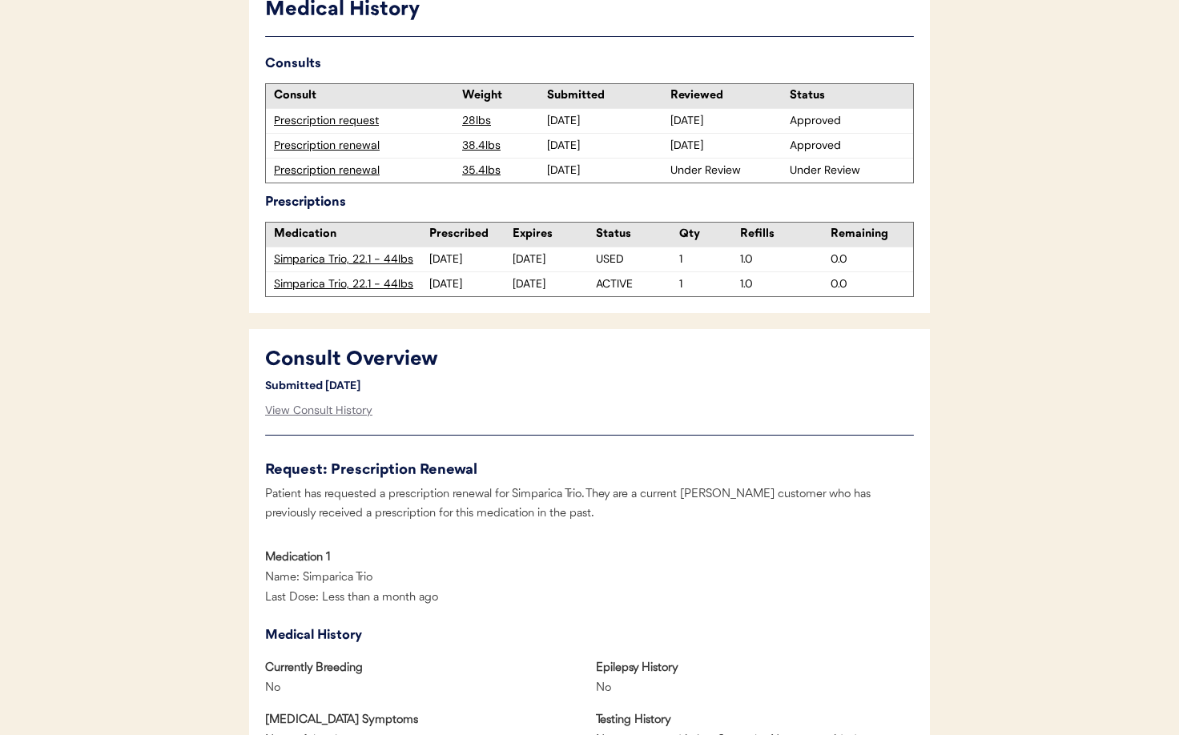
click at [313, 168] on div "Prescription renewal" at bounding box center [364, 171] width 180 height 16
click at [363, 172] on div "Prescription renewal" at bounding box center [364, 171] width 180 height 16
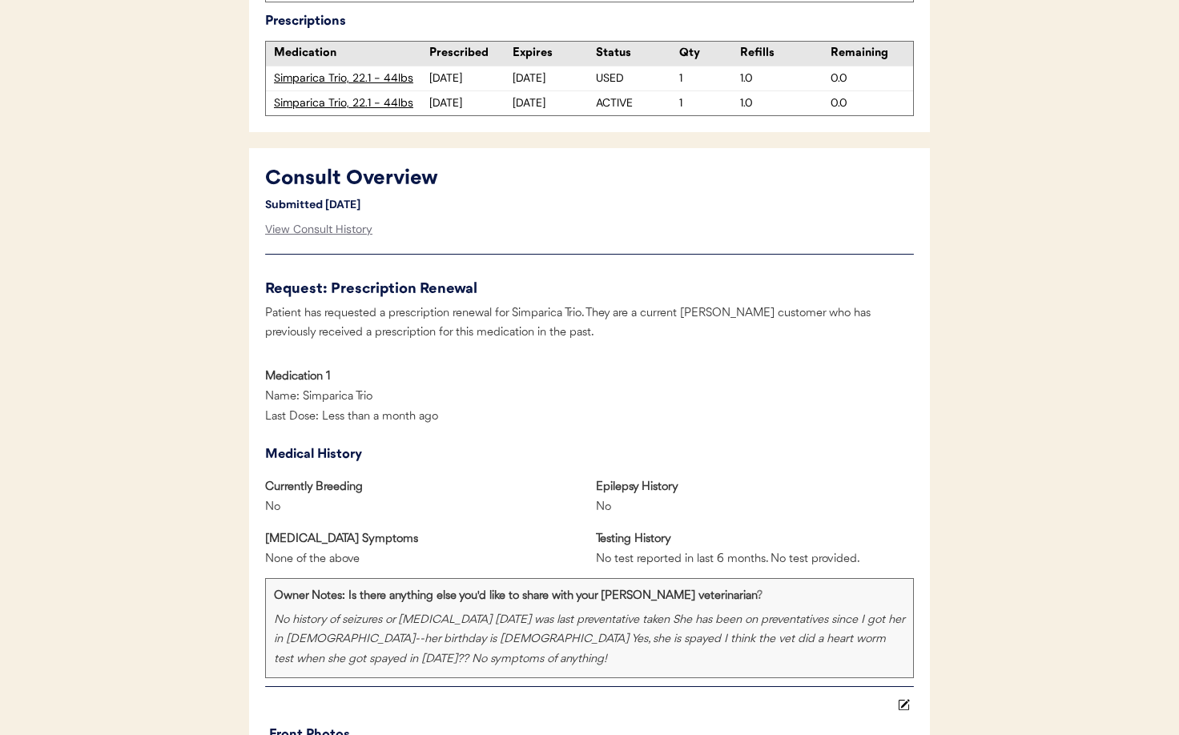
scroll to position [669, 0]
click at [346, 231] on div "View Consult History" at bounding box center [318, 228] width 107 height 32
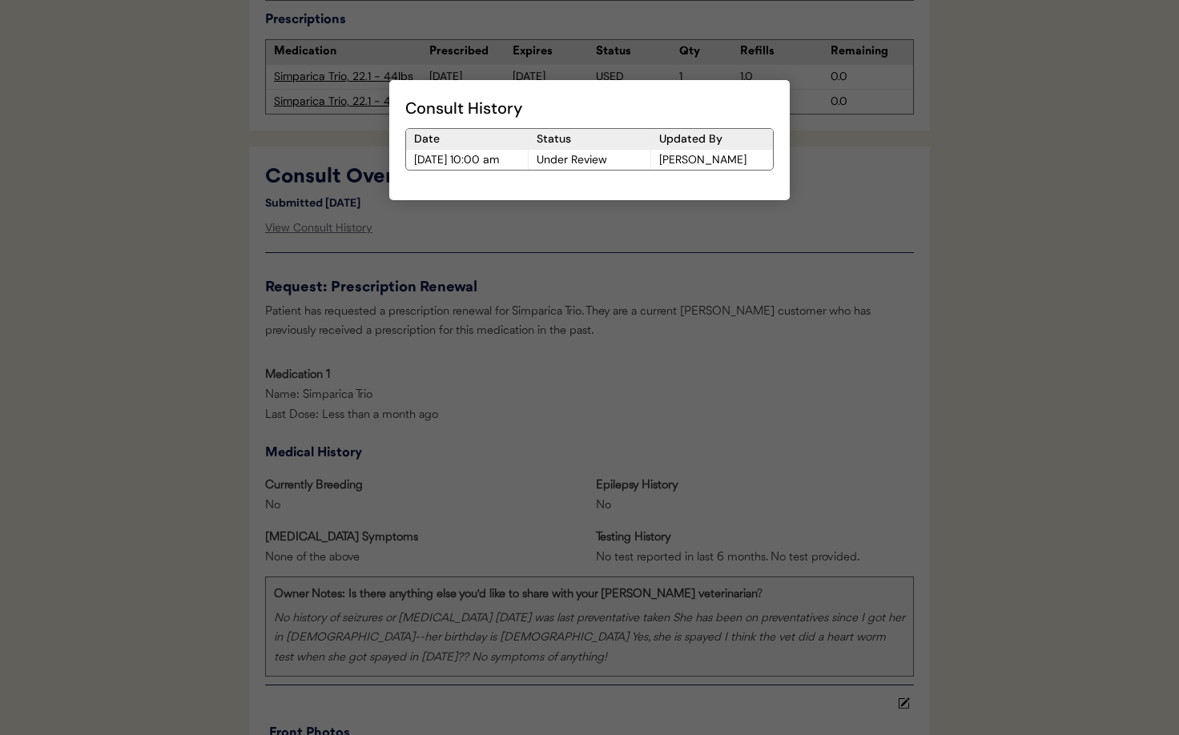
click at [581, 411] on div at bounding box center [589, 367] width 1179 height 735
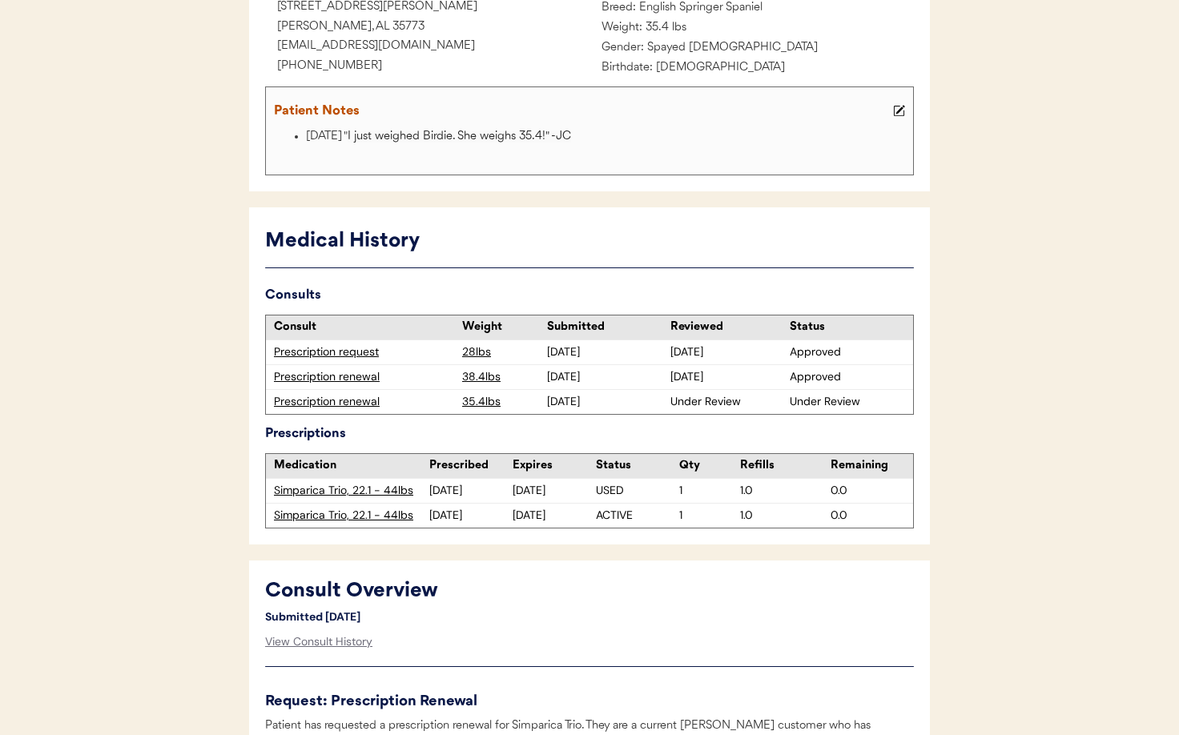
scroll to position [0, 0]
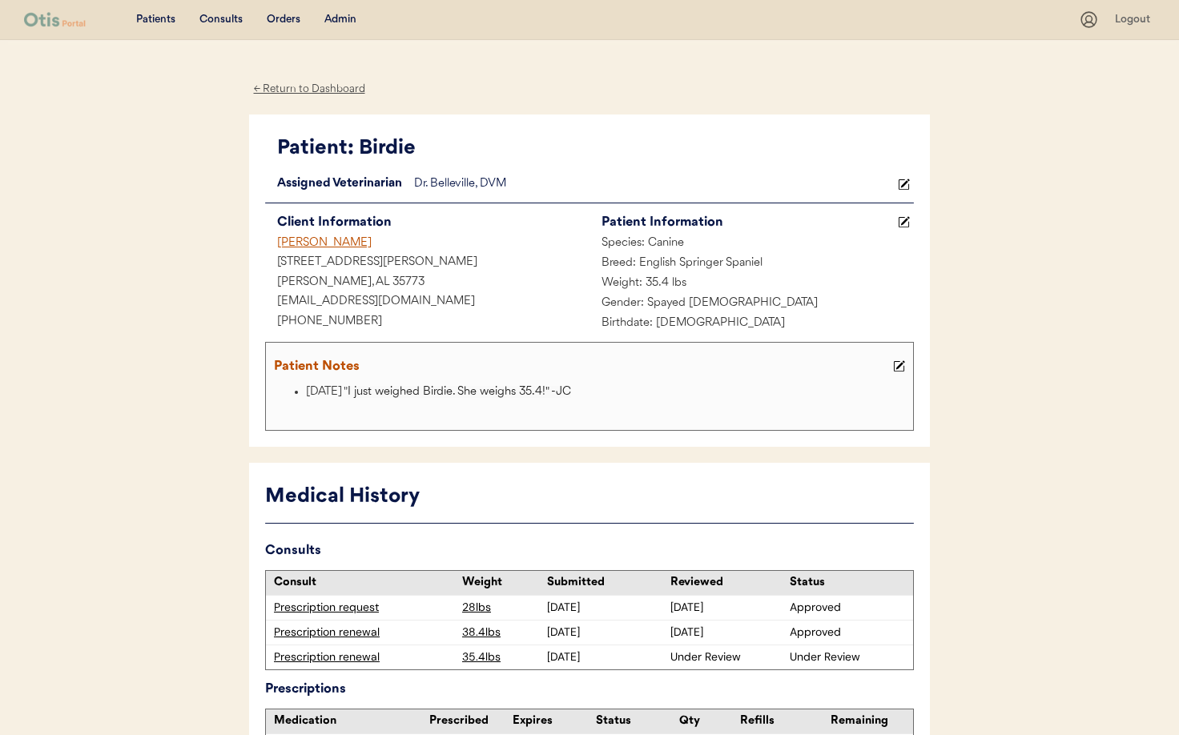
click at [299, 90] on div "← Return to Dashboard" at bounding box center [309, 89] width 120 height 18
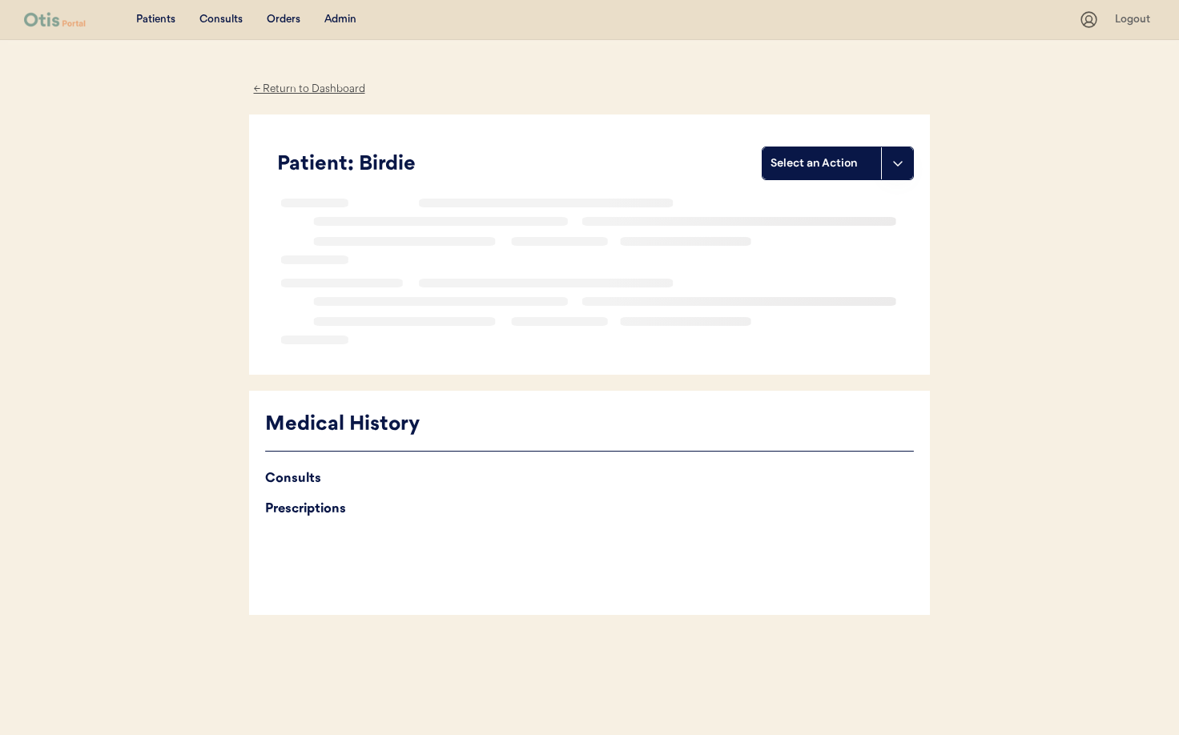
click at [341, 16] on div "Admin" at bounding box center [340, 20] width 32 height 16
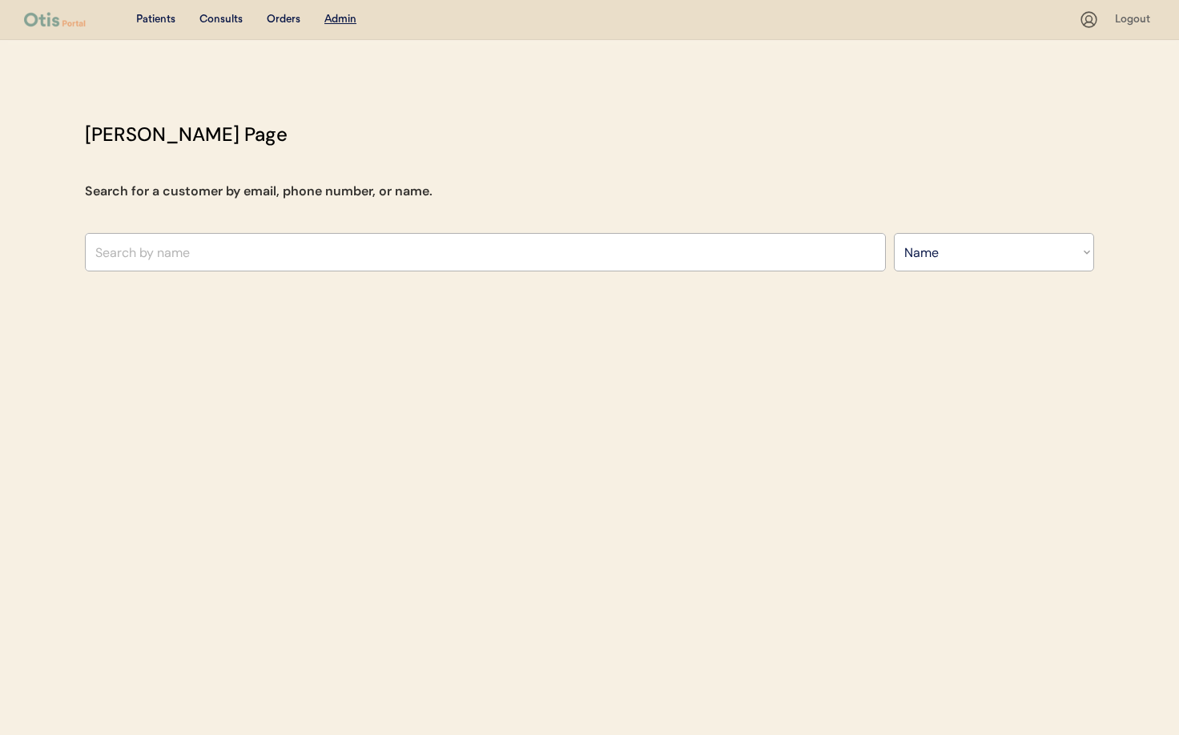
select select ""Name""
click at [164, 275] on div "[PERSON_NAME] Page Search for a customer by email, phone number, or name. Searc…" at bounding box center [589, 199] width 1041 height 159
click at [176, 264] on input "text" at bounding box center [485, 252] width 801 height 38
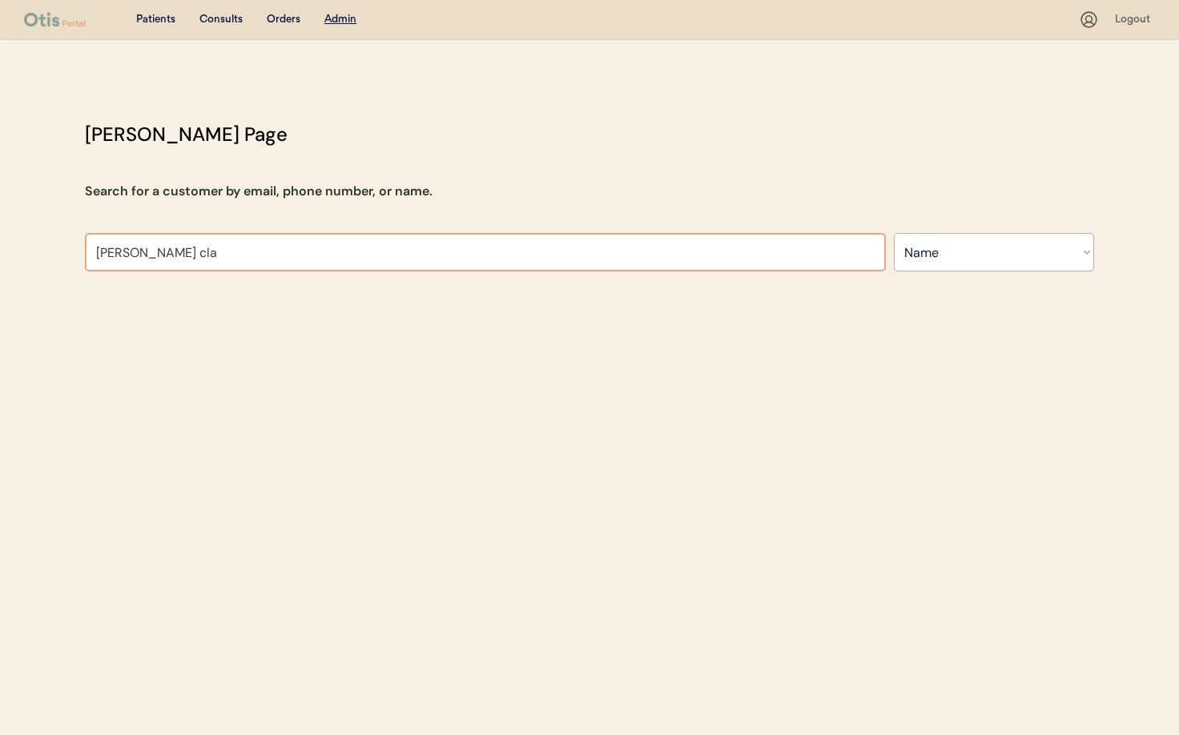
type input "[PERSON_NAME]"
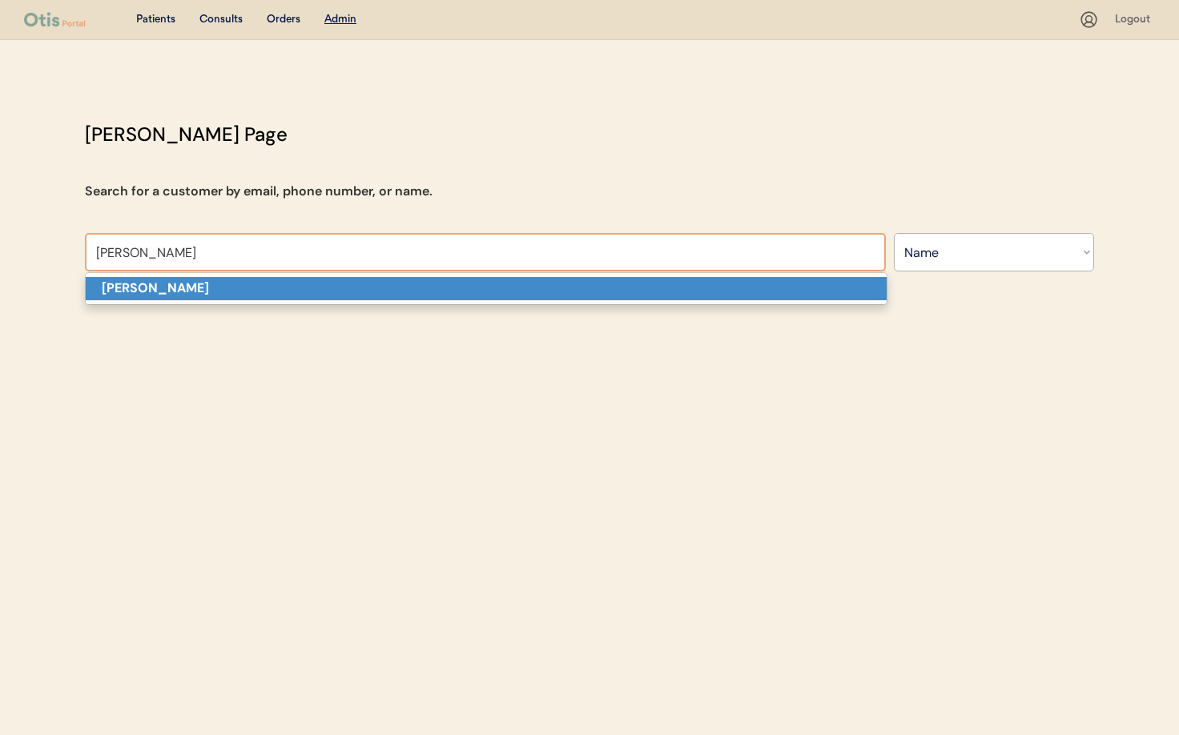
click at [197, 284] on p "[PERSON_NAME]" at bounding box center [486, 288] width 801 height 23
type input "[PERSON_NAME]"
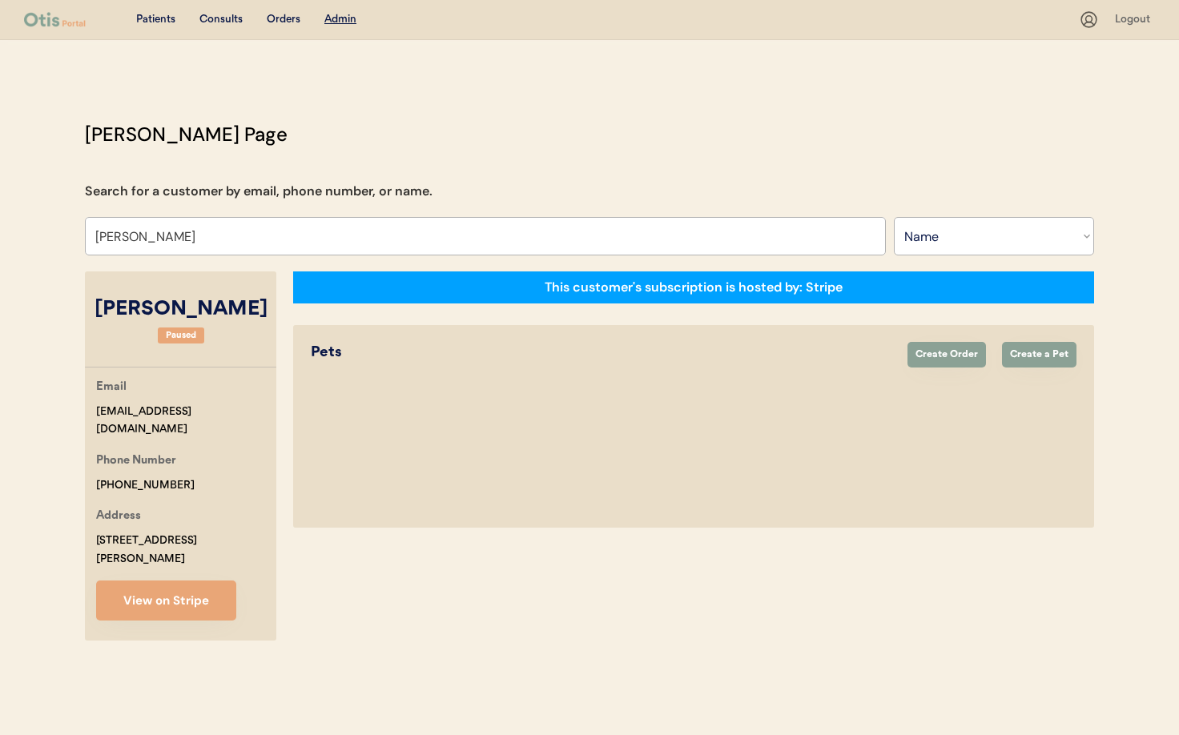
select select "true"
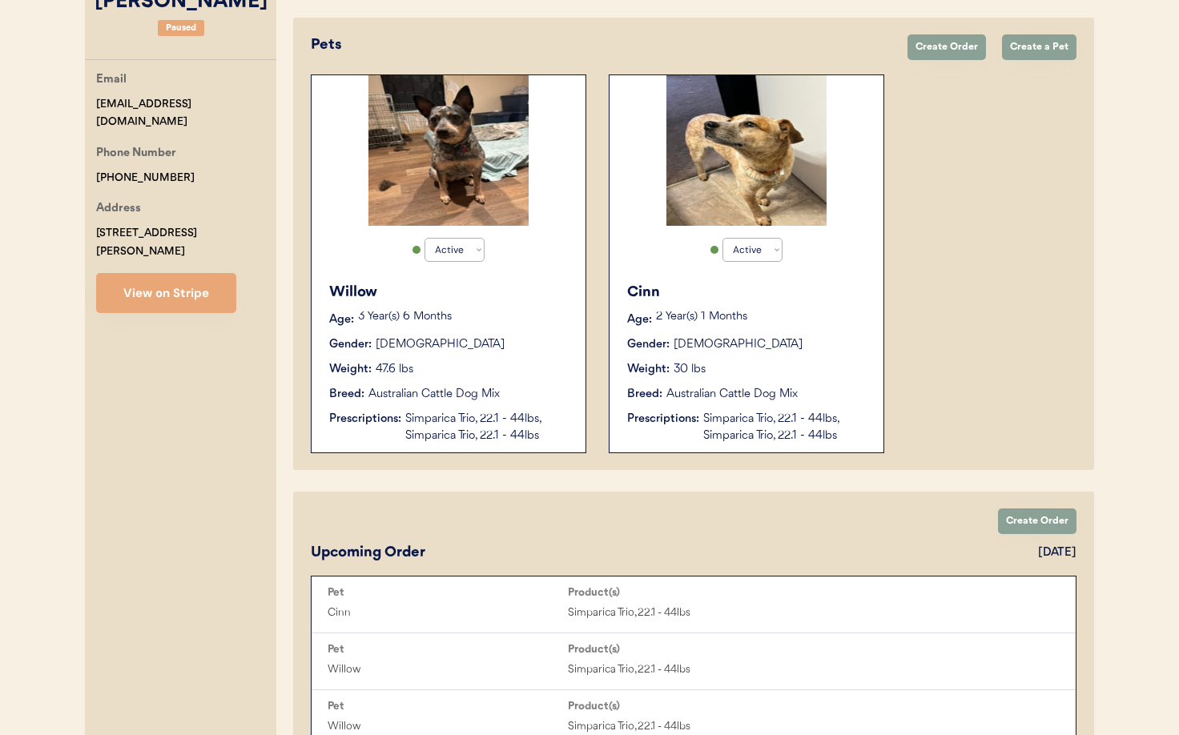
scroll to position [318, 0]
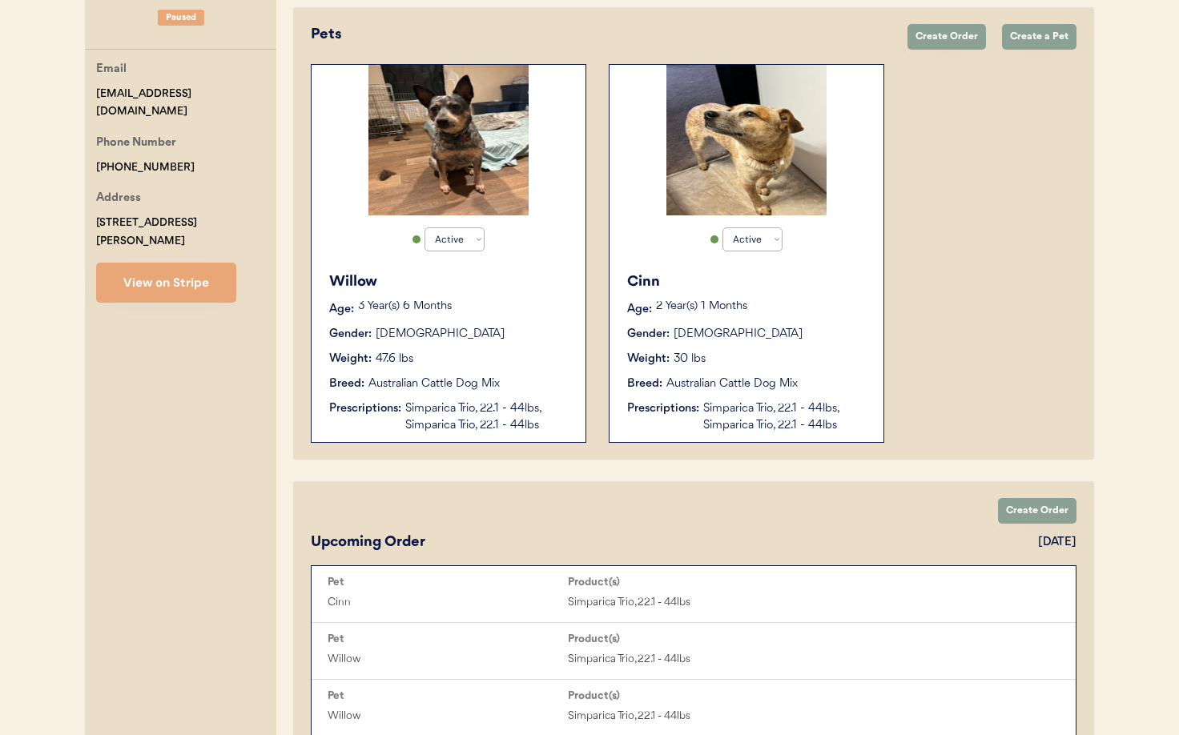
type input "[PERSON_NAME]"
click at [520, 315] on div "3 Year(s) 6 Months" at bounding box center [463, 309] width 211 height 16
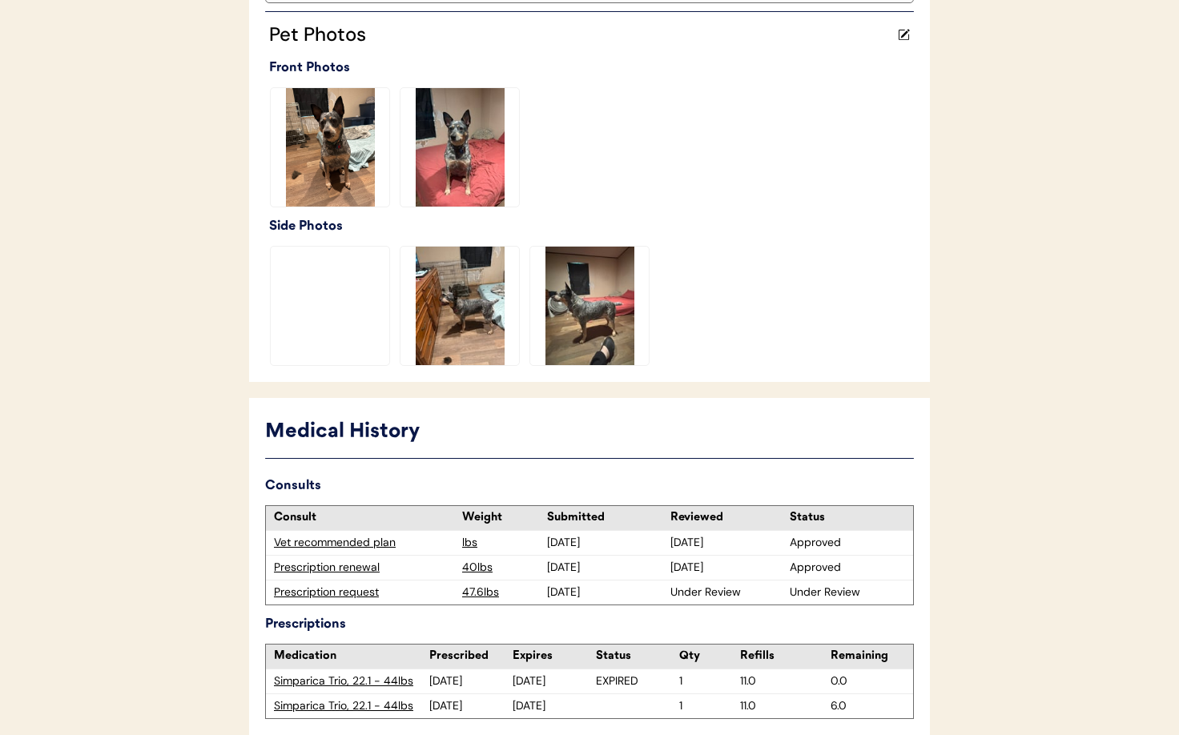
scroll to position [512, 0]
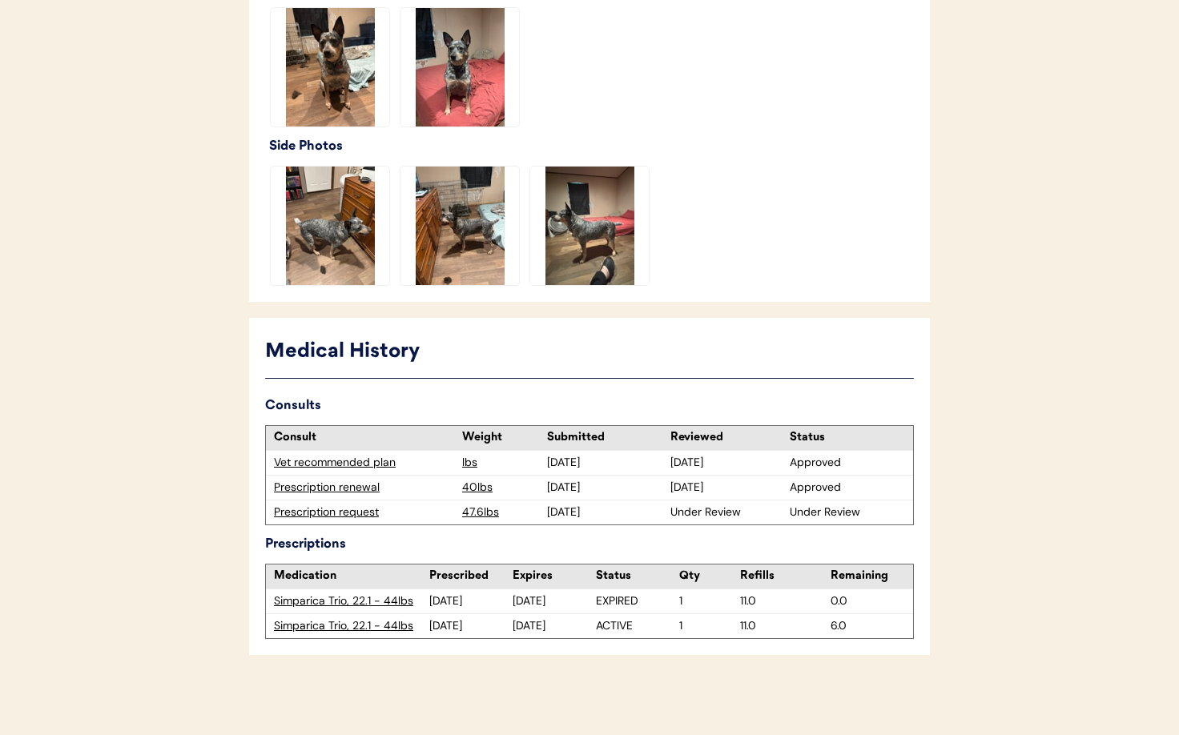
click at [310, 512] on div "Prescription request" at bounding box center [364, 512] width 180 height 16
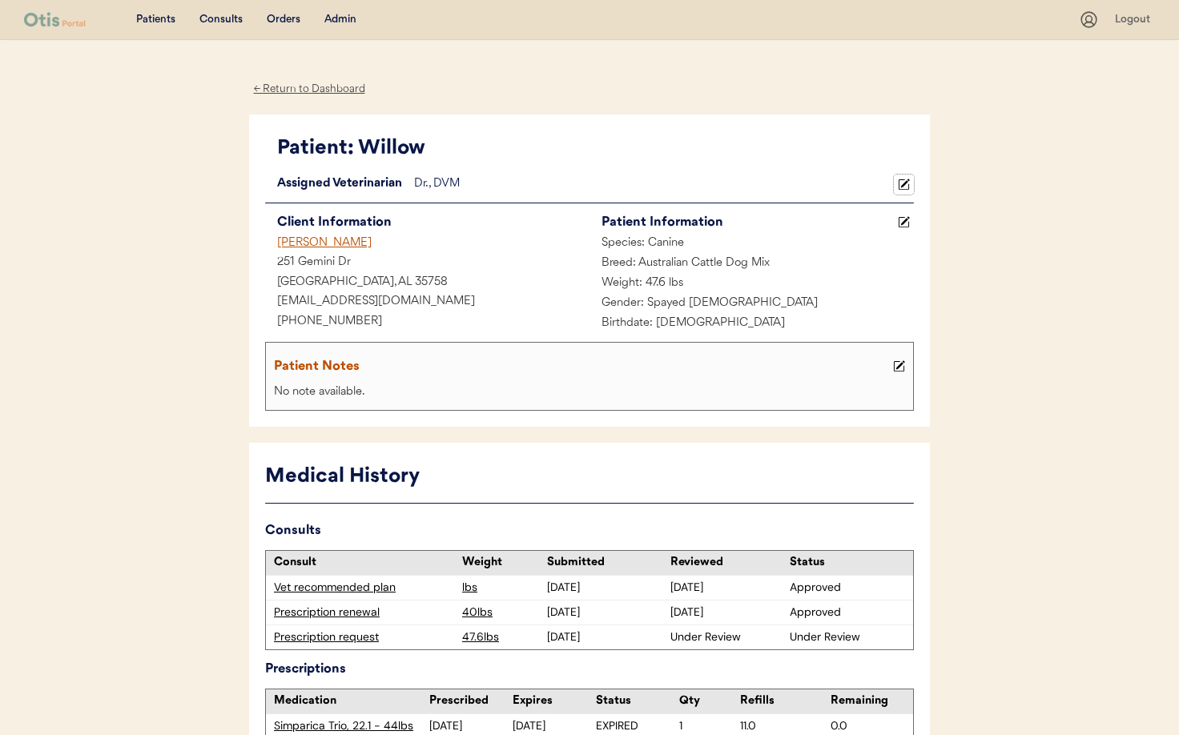
click at [902, 183] on icon at bounding box center [904, 185] width 12 height 12
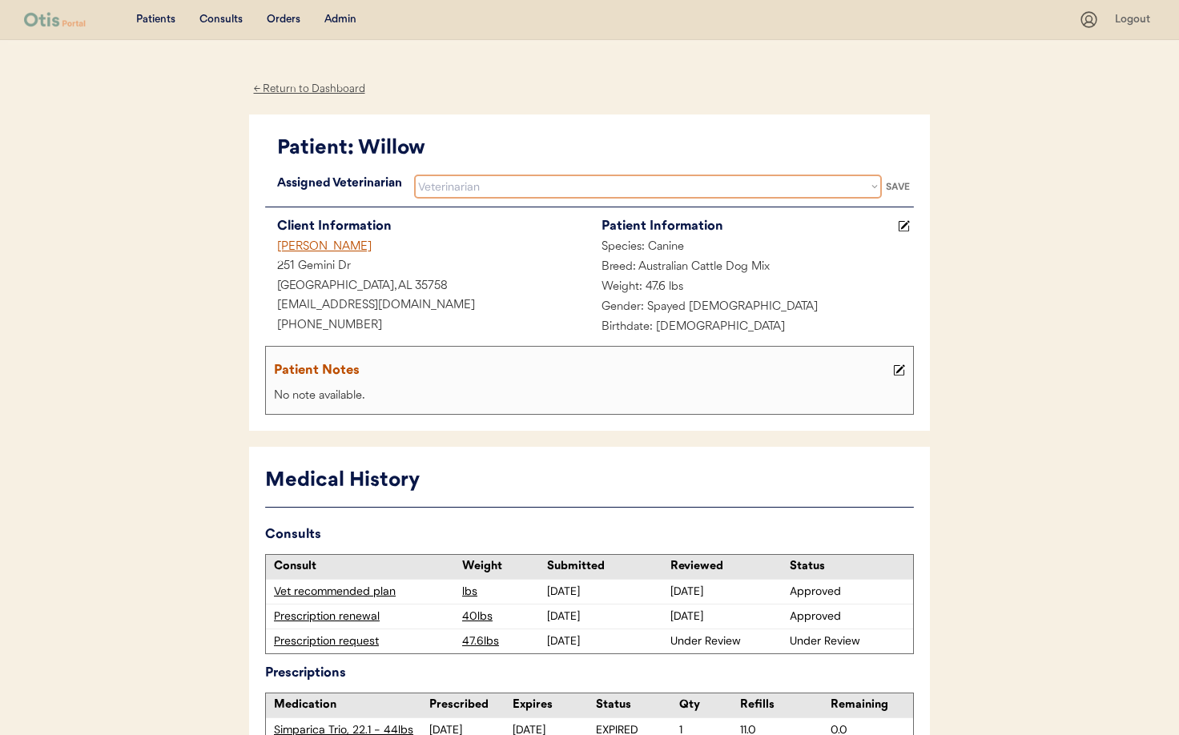
click at [443, 187] on select "Veterinarian Erin Belleville Hillary Braverman Kit Warren" at bounding box center [648, 187] width 468 height 24
select select ""1348695171700984260__LOOKUP__1733767339806x932322702314707600""
click at [414, 175] on select "Veterinarian Erin Belleville Hillary Braverman Kit Warren" at bounding box center [648, 187] width 468 height 24
click at [895, 188] on div "SAVE" at bounding box center [898, 187] width 32 height 10
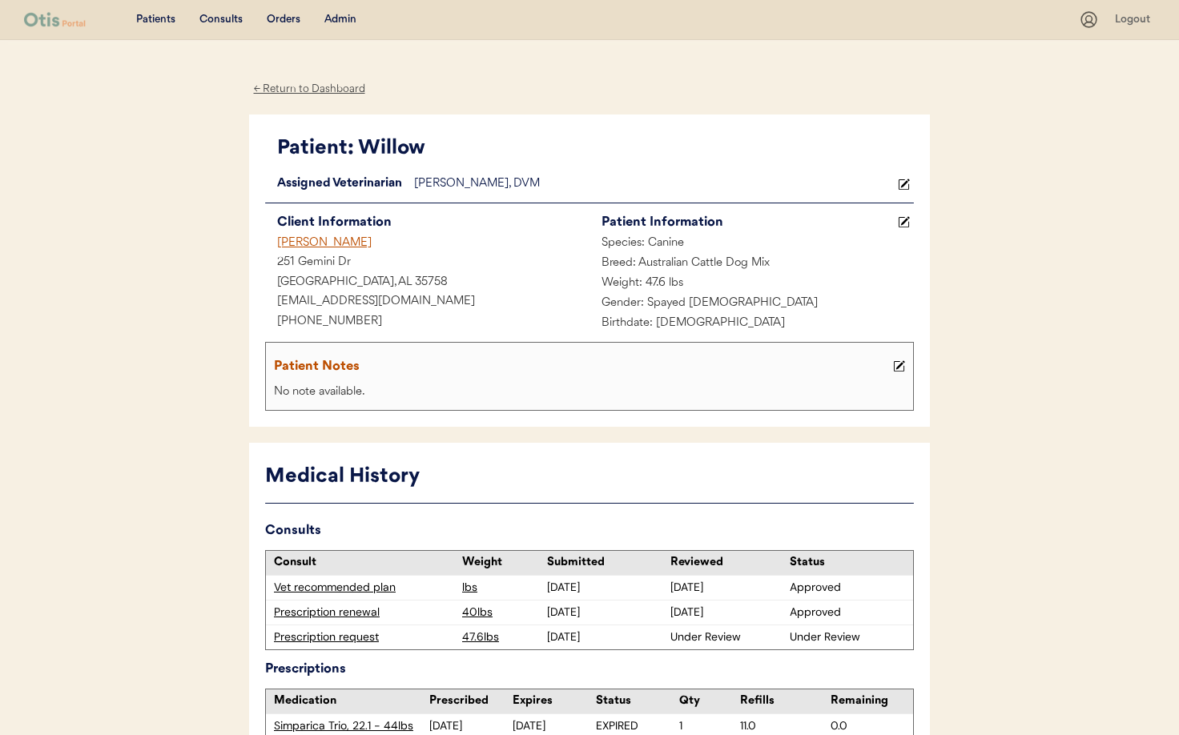
scroll to position [1, 0]
click at [343, 18] on div "Admin" at bounding box center [340, 19] width 32 height 16
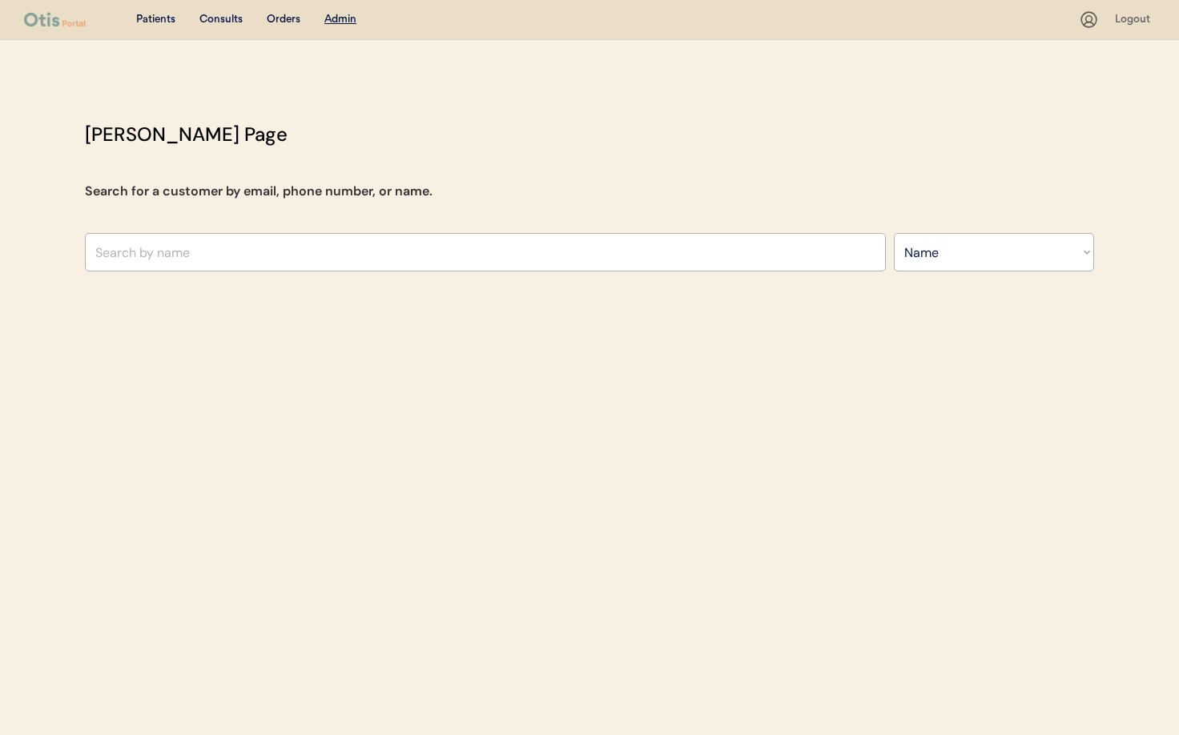
select select ""Name""
click at [209, 252] on input "text" at bounding box center [485, 252] width 801 height 38
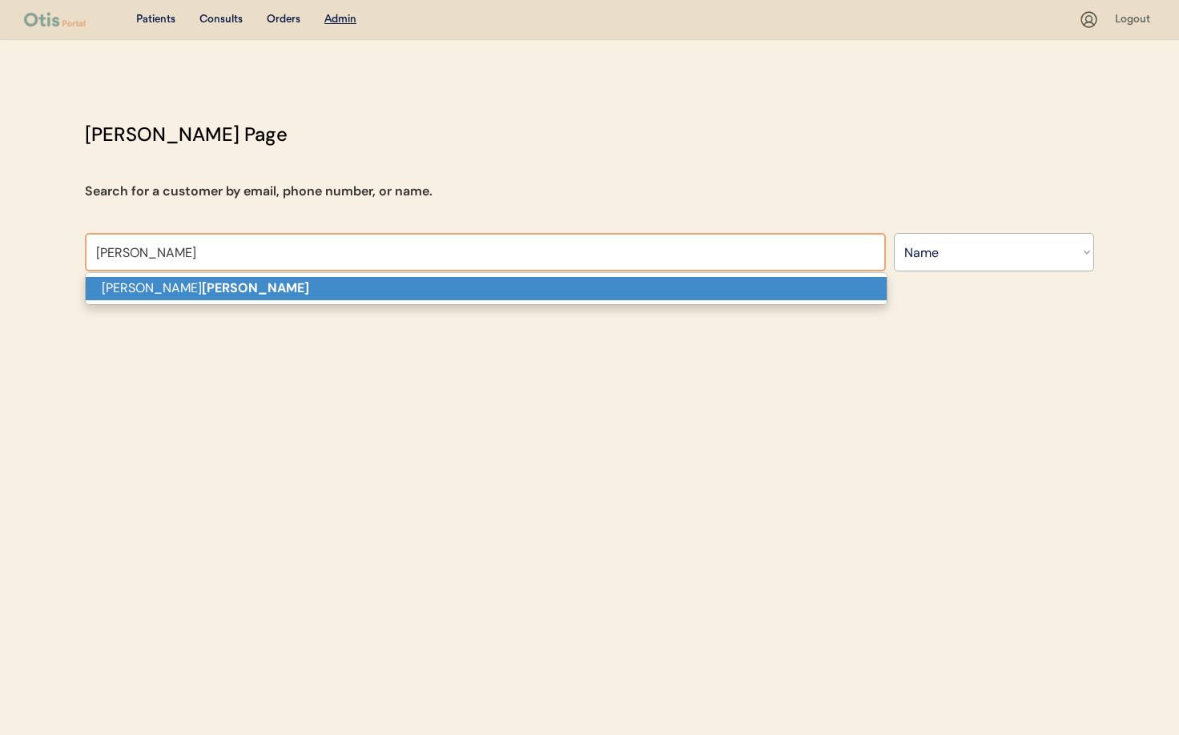
click at [203, 291] on p "[PERSON_NAME]" at bounding box center [486, 288] width 801 height 23
type input "[PERSON_NAME]"
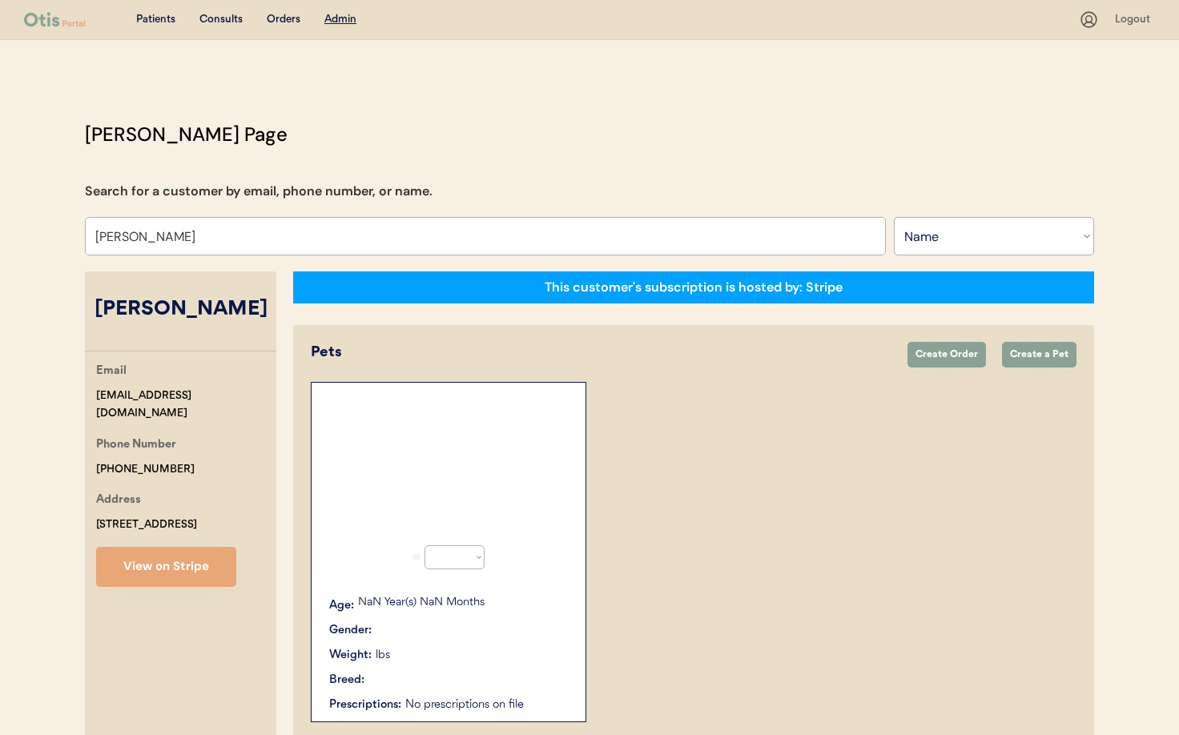
select select "true"
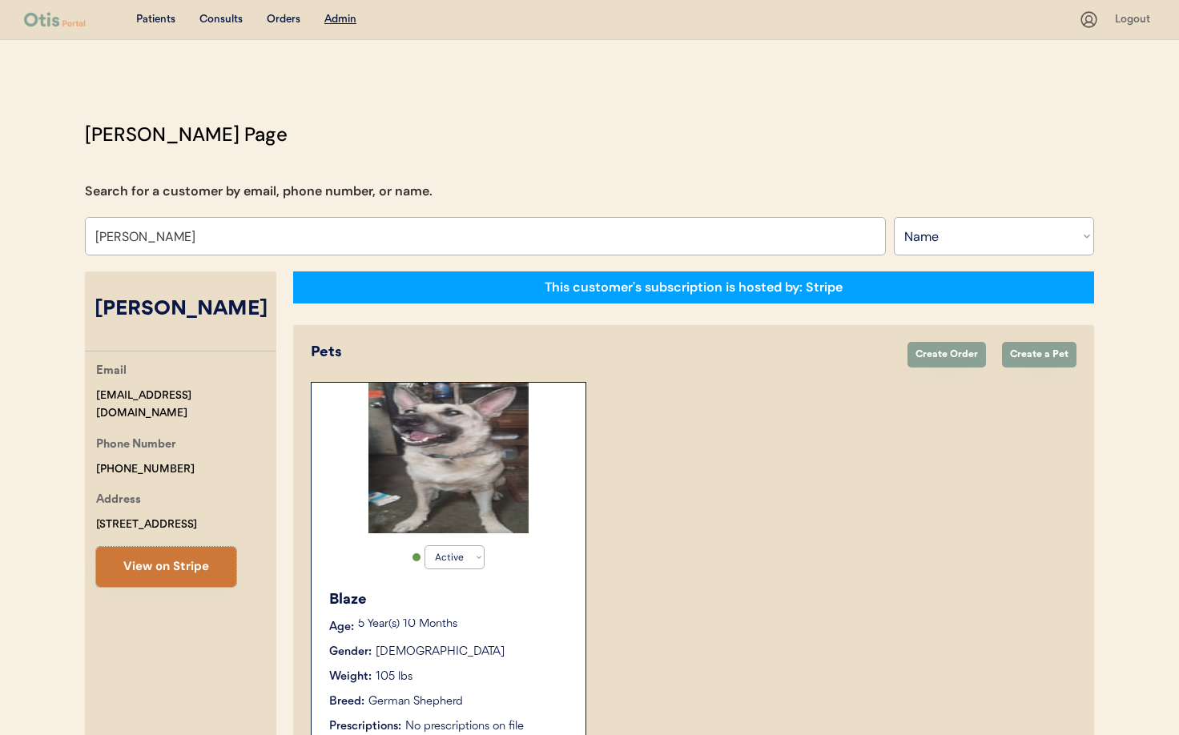
click at [135, 573] on button "View on Stripe" at bounding box center [166, 567] width 140 height 40
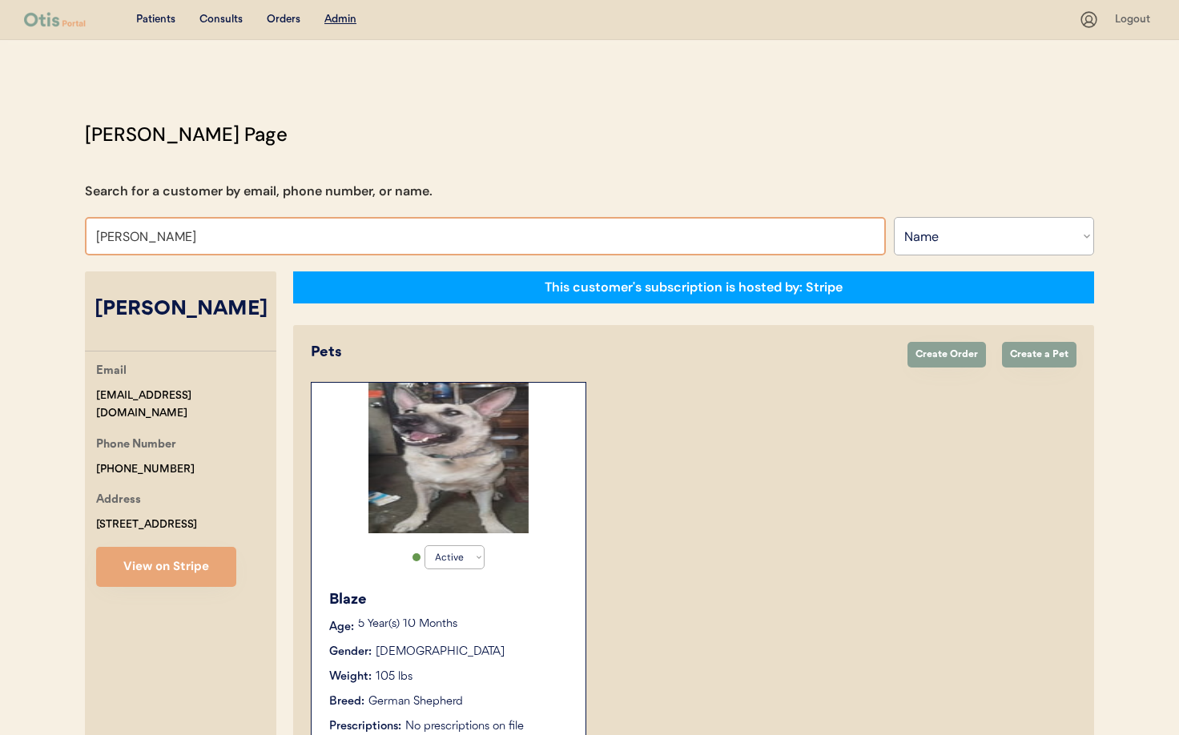
click at [207, 238] on input "[PERSON_NAME]" at bounding box center [485, 236] width 801 height 38
drag, startPoint x: 165, startPoint y: 235, endPoint x: 74, endPoint y: 231, distance: 90.6
click at [74, 231] on div "[PERSON_NAME] Page Search for a customer by email, phone number, or name. [PERS…" at bounding box center [589, 444] width 1041 height 649
type input "Sky"
type input "Sky Nelson"
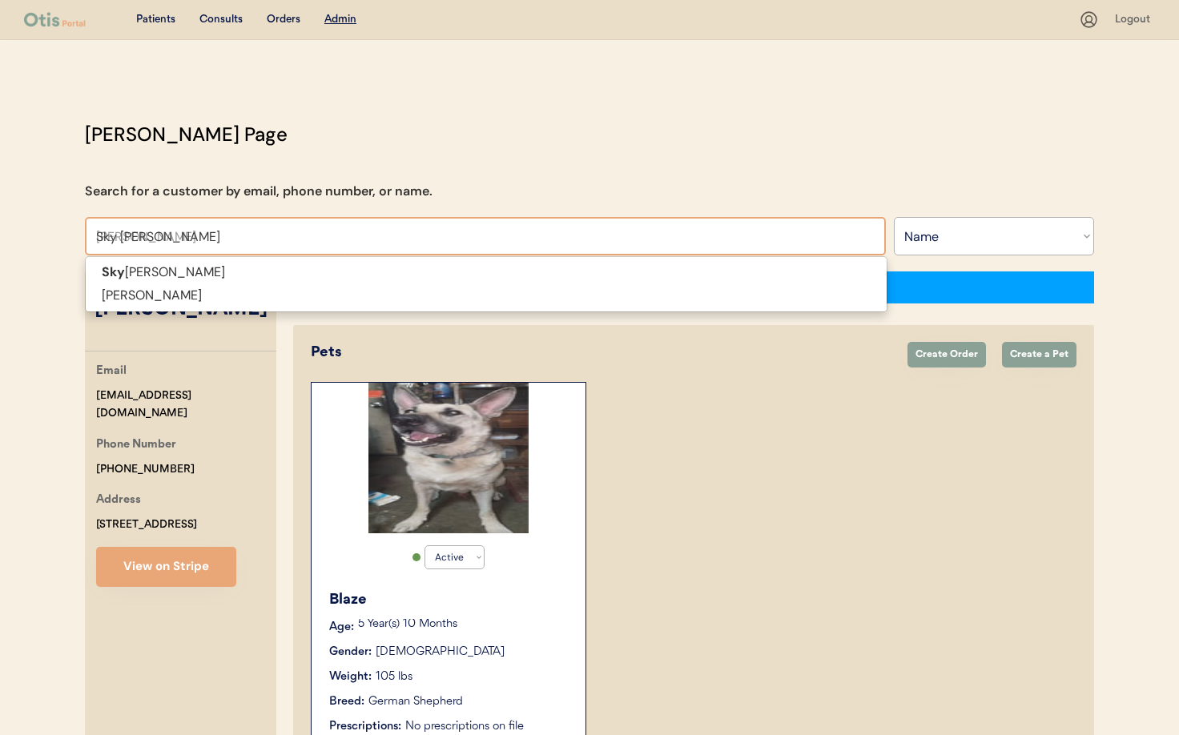
type input "Sky Nelso"
type input "Sky Nelson"
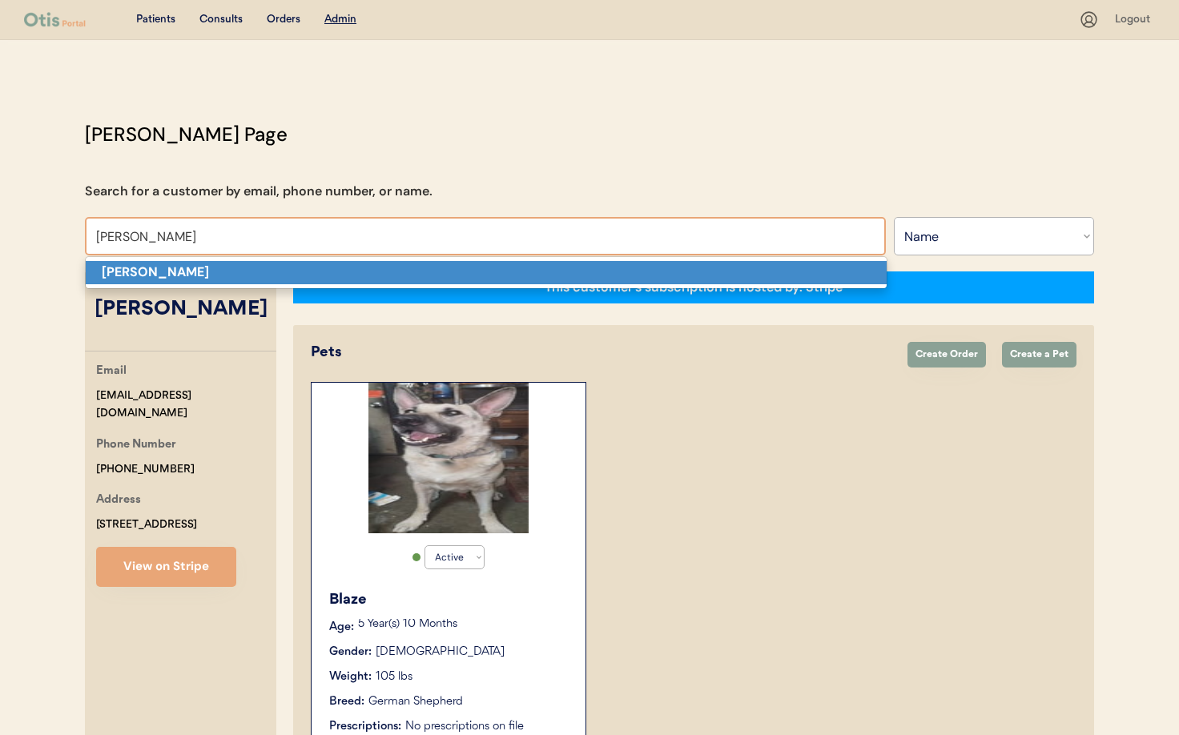
drag, startPoint x: 156, startPoint y: 271, endPoint x: 143, endPoint y: 268, distance: 13.8
click at [156, 271] on strong "Sky Nelson" at bounding box center [155, 271] width 107 height 17
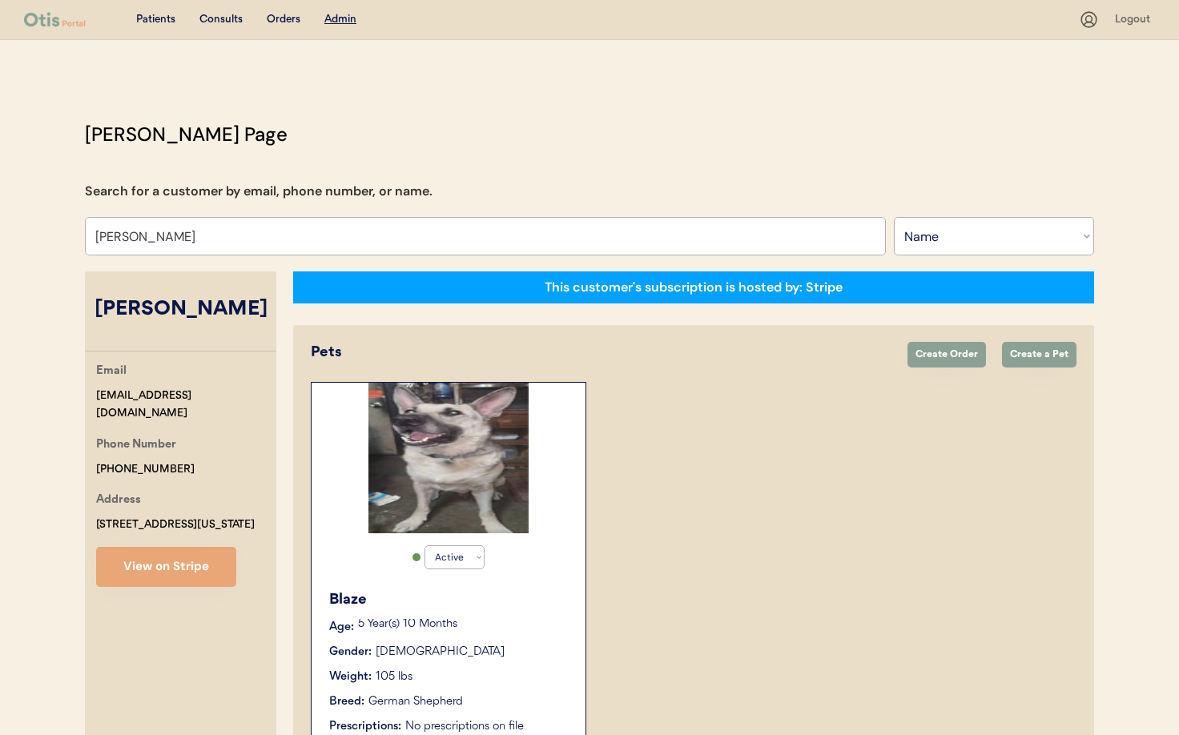
select select "true"
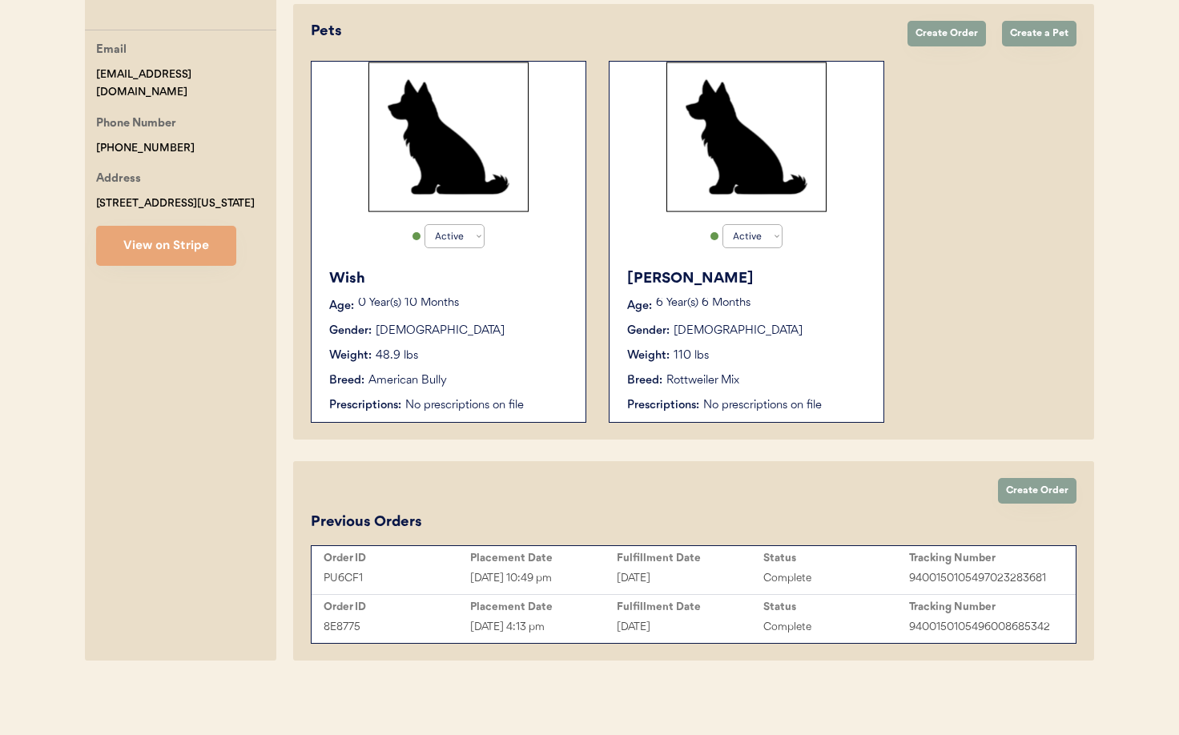
scroll to position [338, 0]
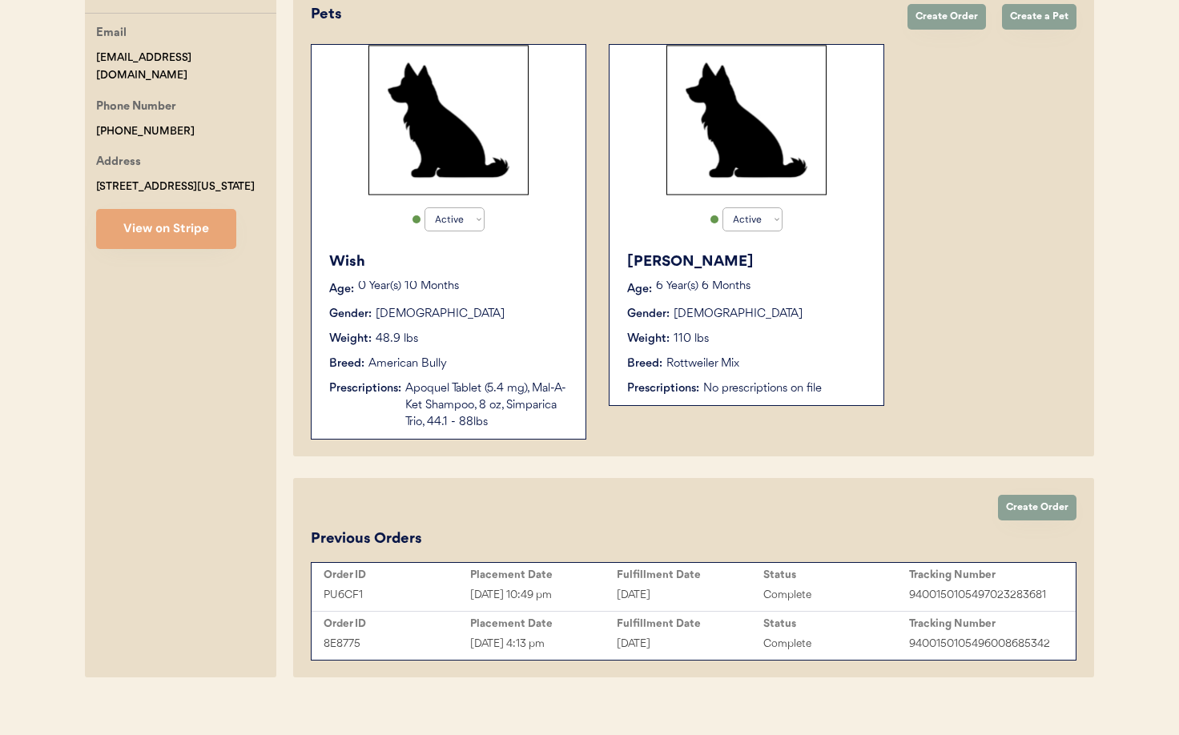
type input "Sky Nelson"
click at [506, 325] on div "Wish Age: 0 Year(s) 10 Months Gender: Male Weight: 48.9 lbs Breed: American Bul…" at bounding box center [448, 340] width 258 height 195
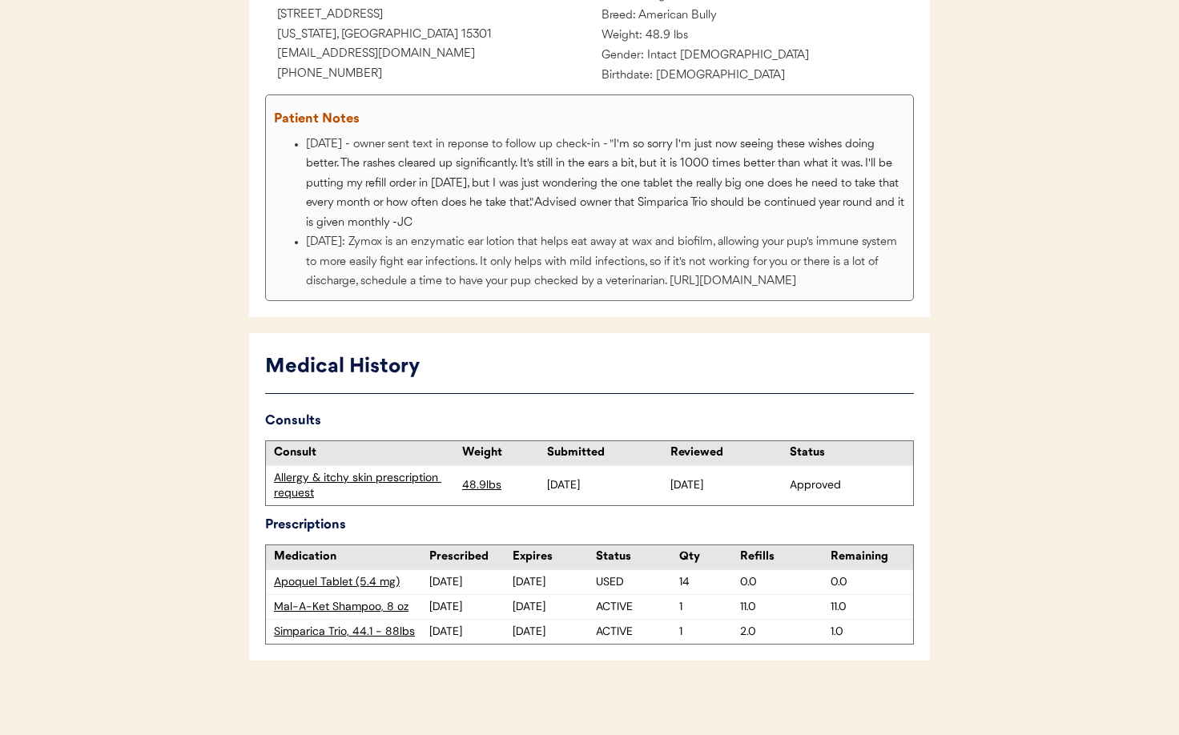
scroll to position [277, 0]
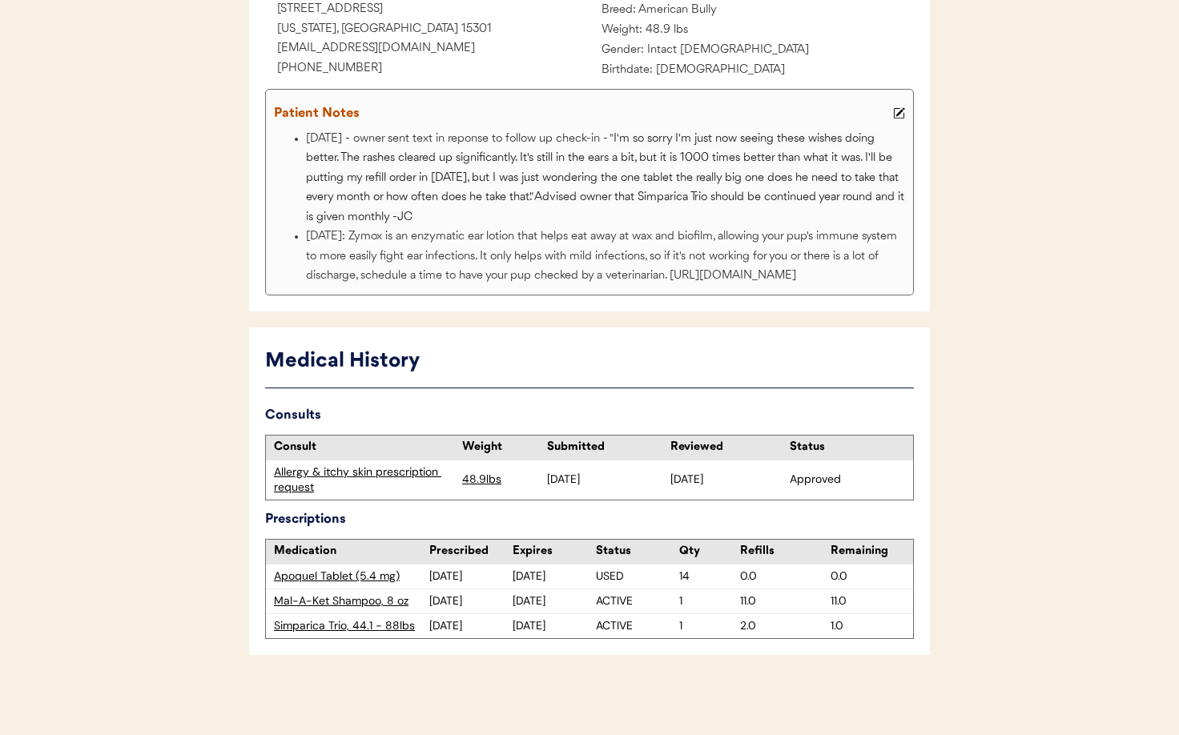
click at [352, 472] on div "Allergy & itchy skin prescription request" at bounding box center [364, 479] width 180 height 31
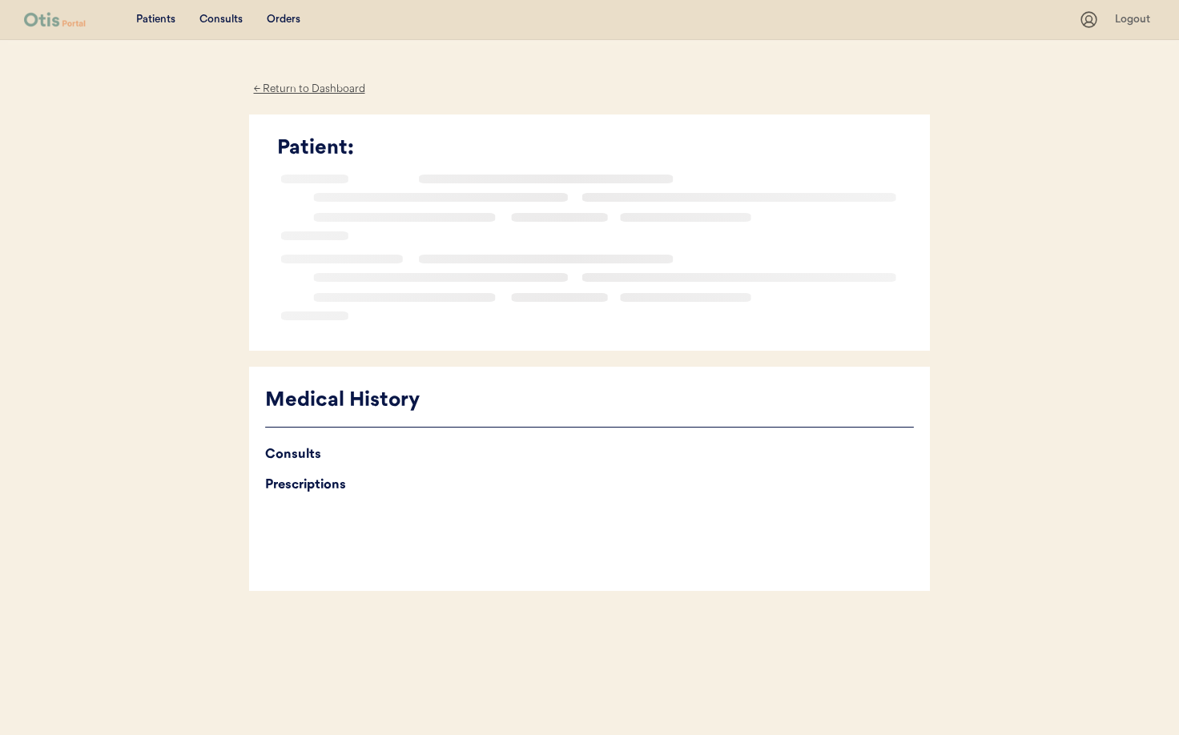
click at [351, 474] on div "Prescriptions" at bounding box center [589, 485] width 649 height 22
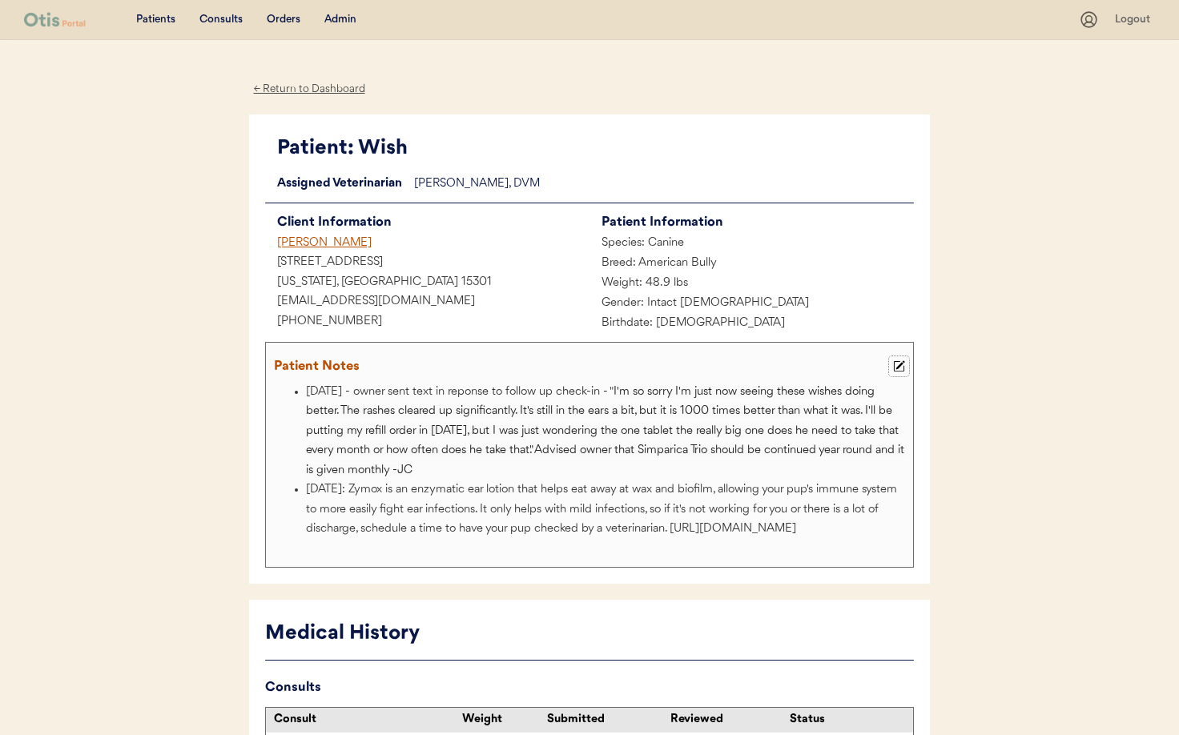
click at [896, 367] on icon at bounding box center [899, 366] width 12 height 12
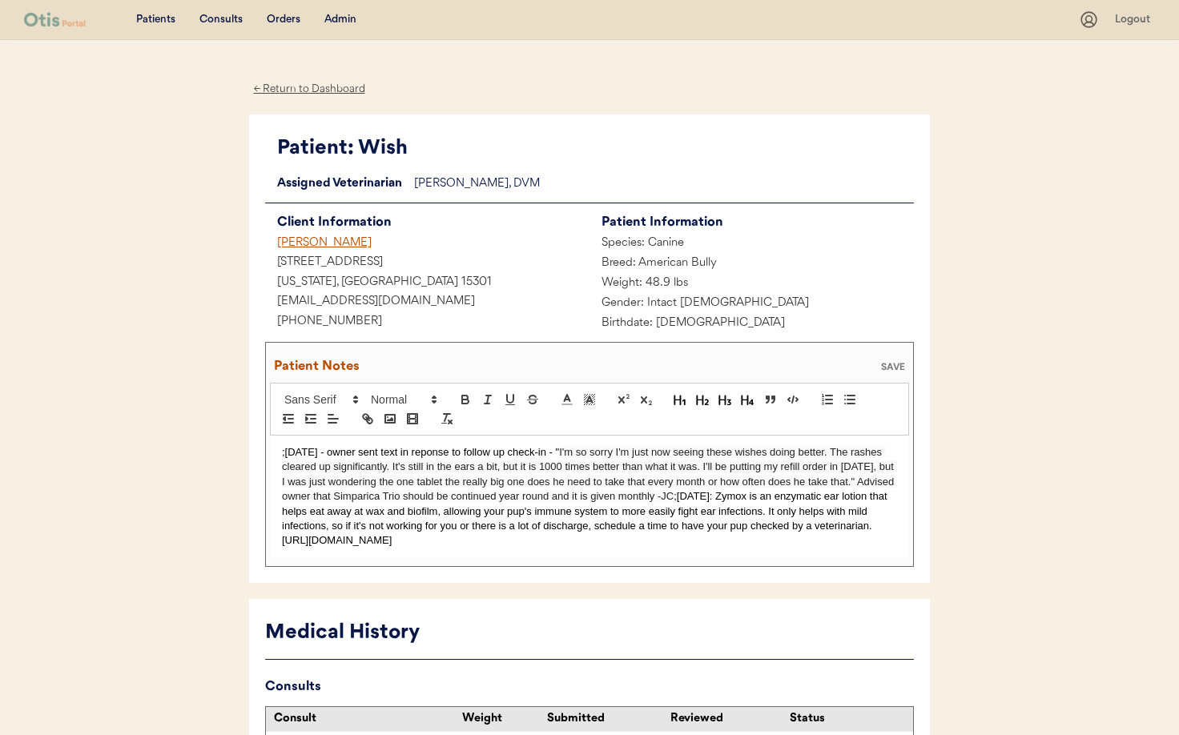
click at [278, 452] on div ";8/2/25 - owner sent text in reponse to follow up check-in - " I'm so sorry I'm…" at bounding box center [589, 497] width 639 height 123
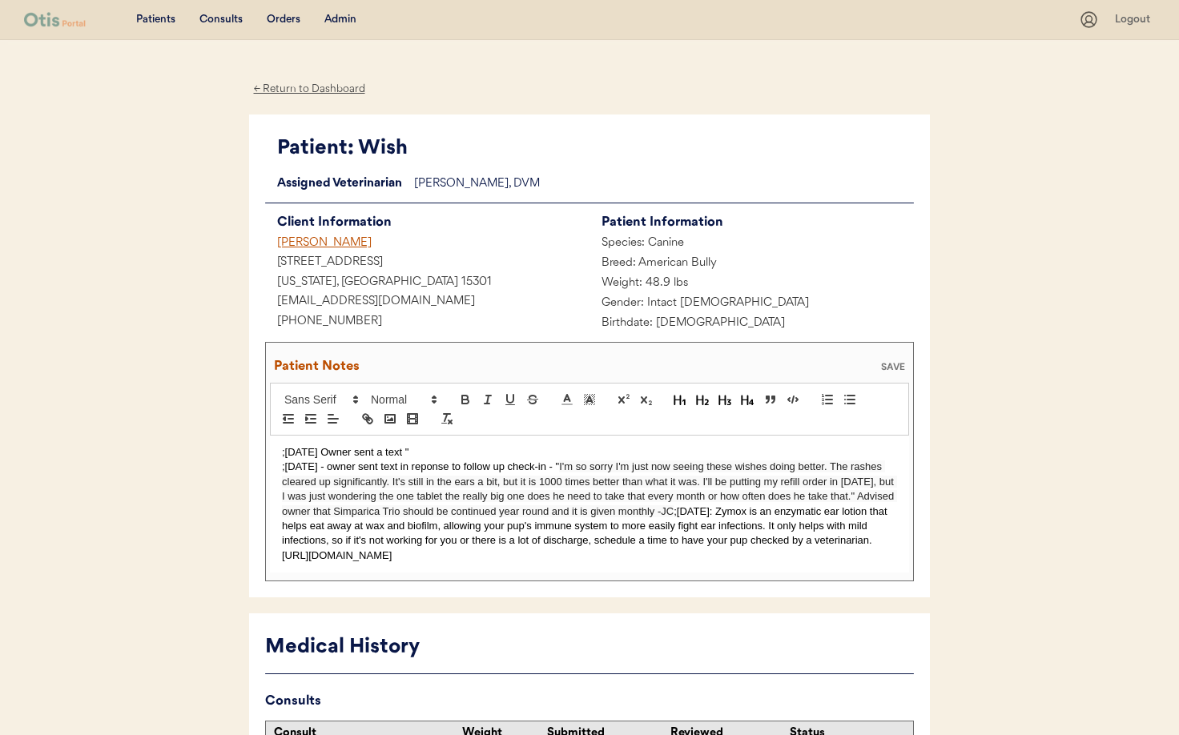
click at [432, 451] on p ";9/5/25 Owner sent a text "" at bounding box center [589, 452] width 615 height 14
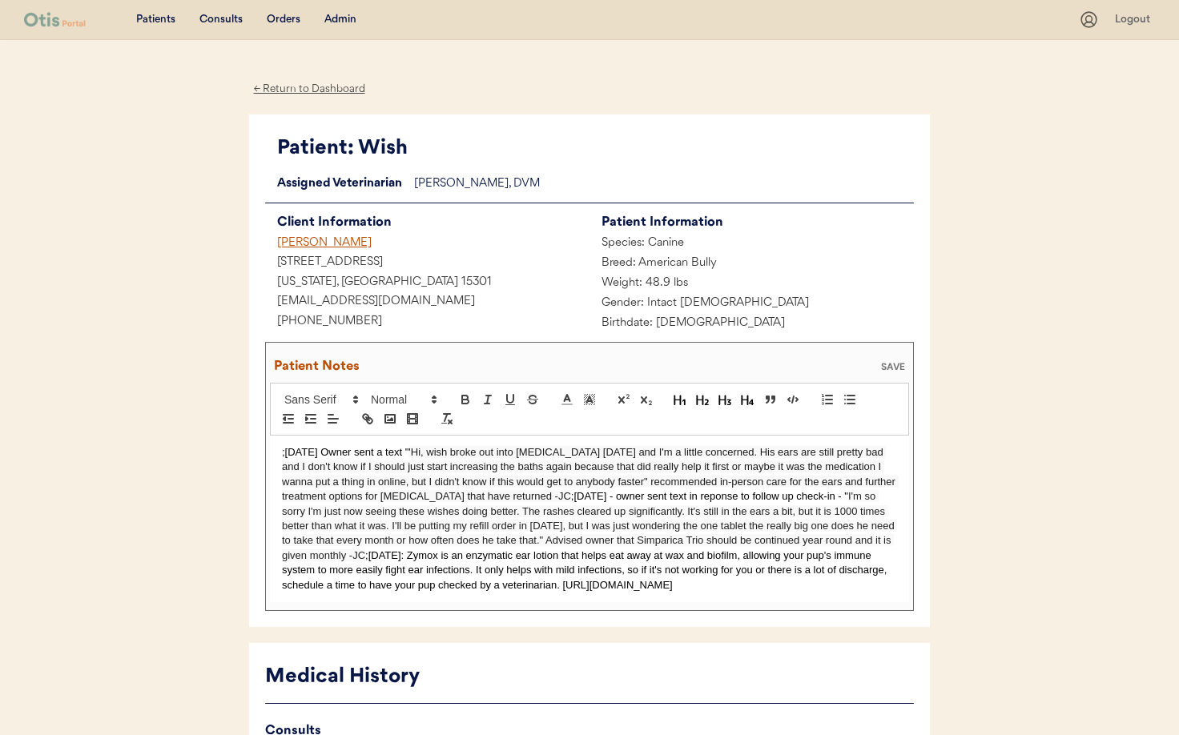
scroll to position [1, 0]
drag, startPoint x: 883, startPoint y: 365, endPoint x: 873, endPoint y: 371, distance: 11.8
click at [883, 366] on div "SAVE" at bounding box center [893, 366] width 32 height 10
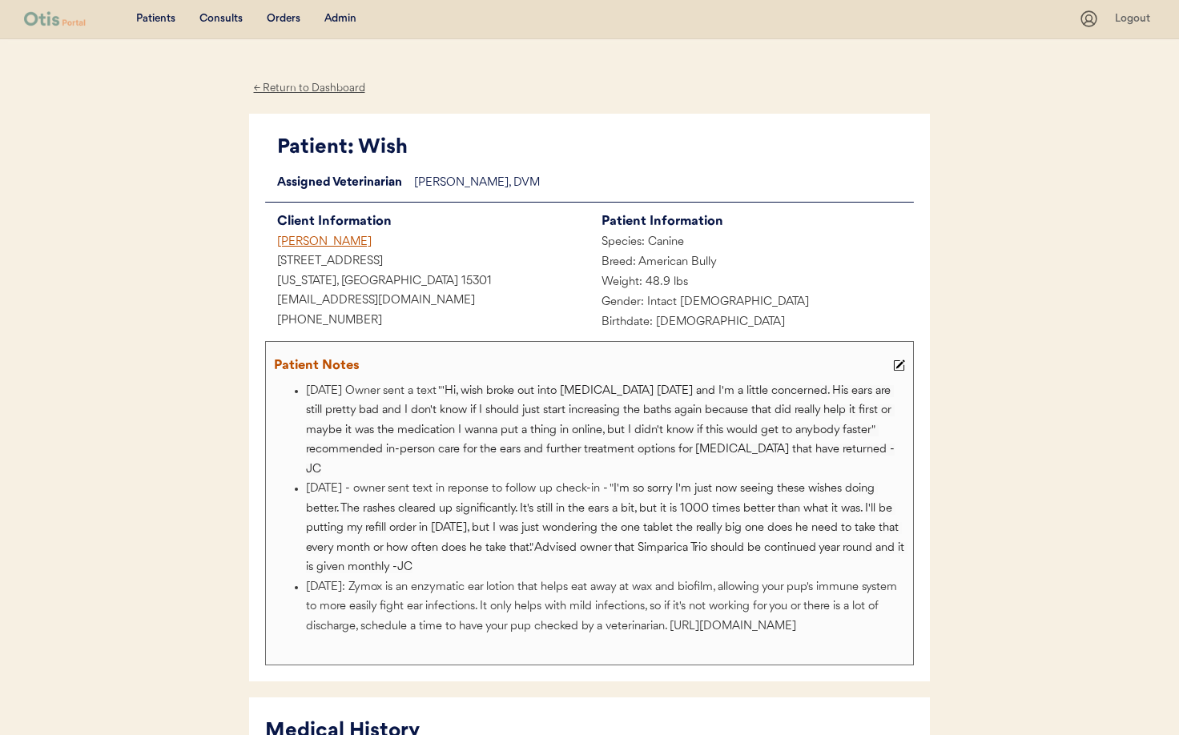
scroll to position [0, 0]
click at [300, 88] on div "← Return to Dashboard" at bounding box center [309, 89] width 120 height 18
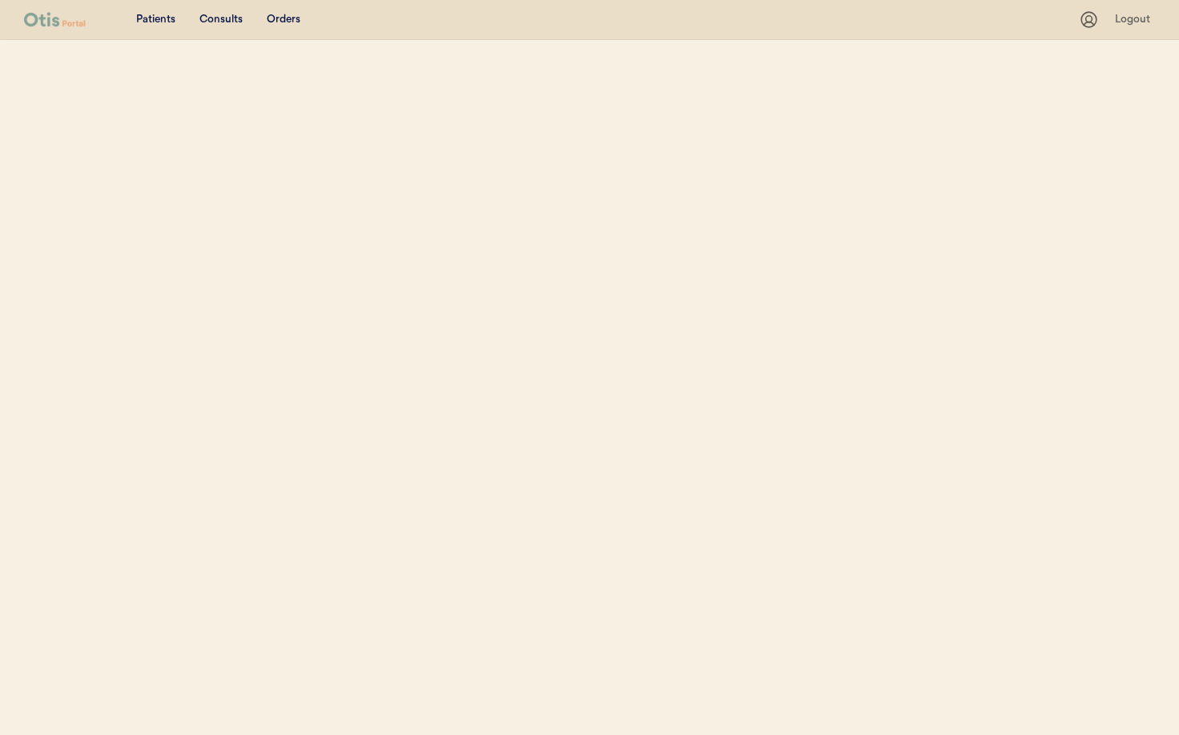
select select ""Name""
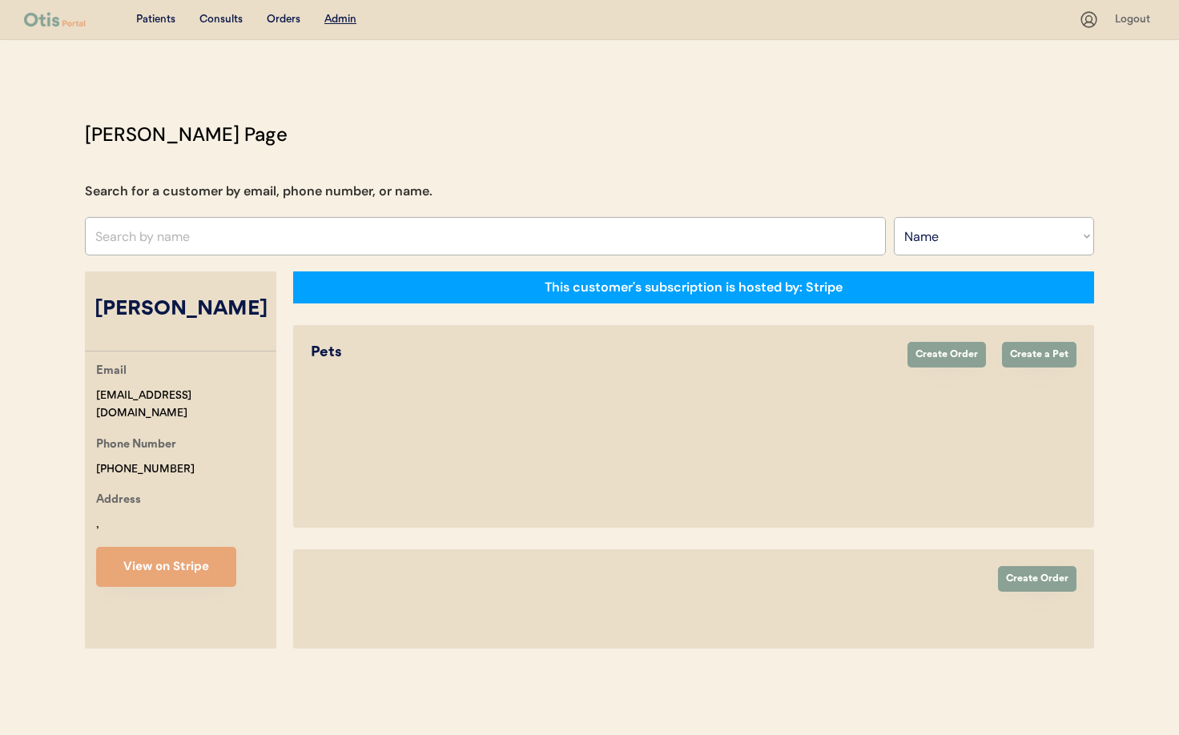
select select "true"
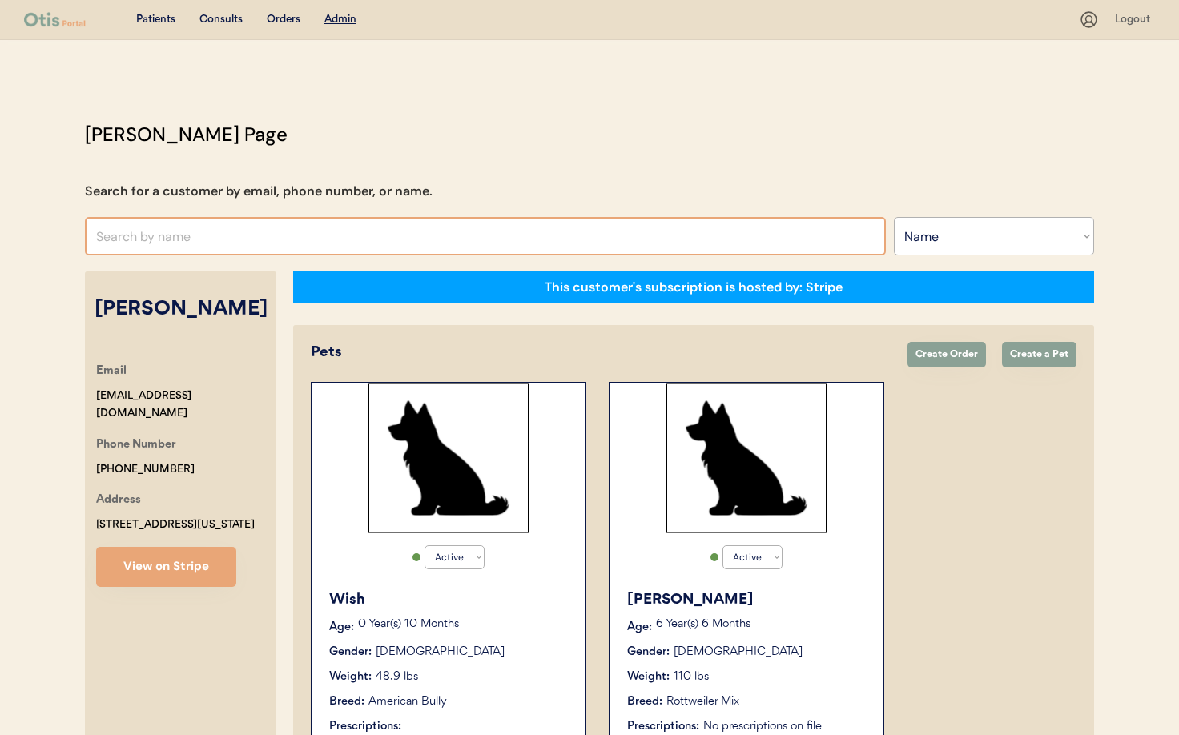
click at [203, 241] on input "text" at bounding box center [485, 236] width 801 height 38
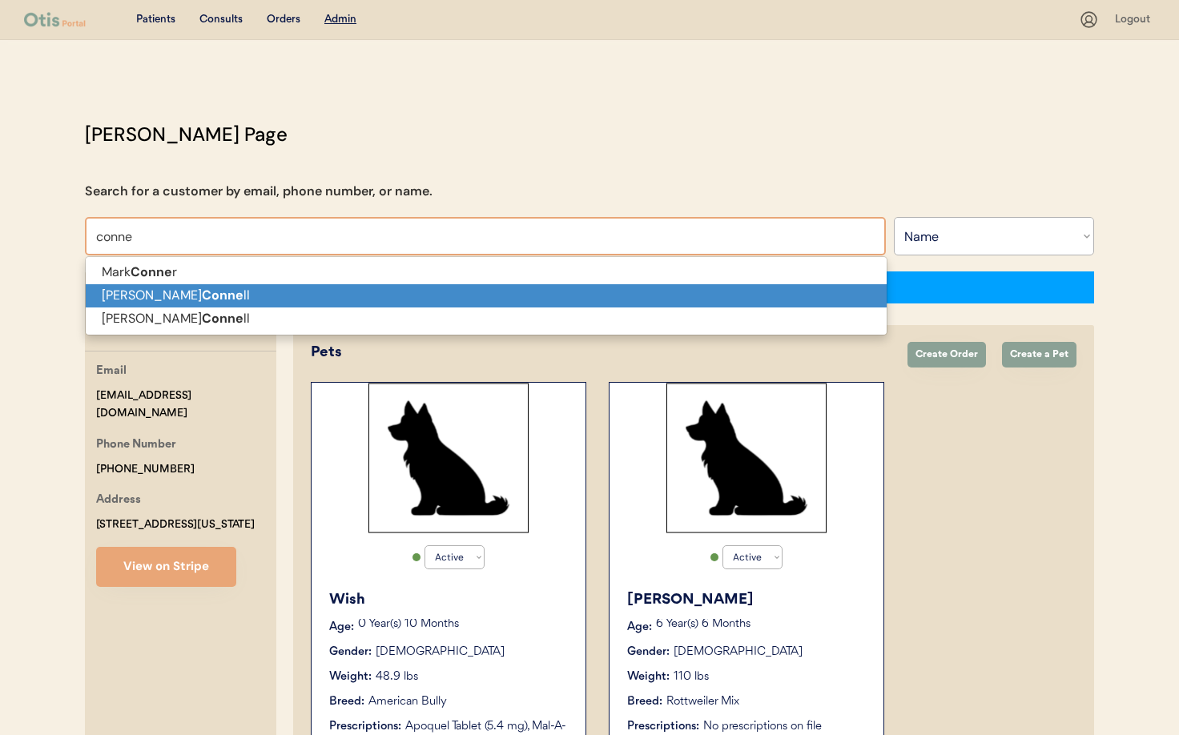
click at [213, 295] on p "Debra Conne ll" at bounding box center [486, 295] width 801 height 23
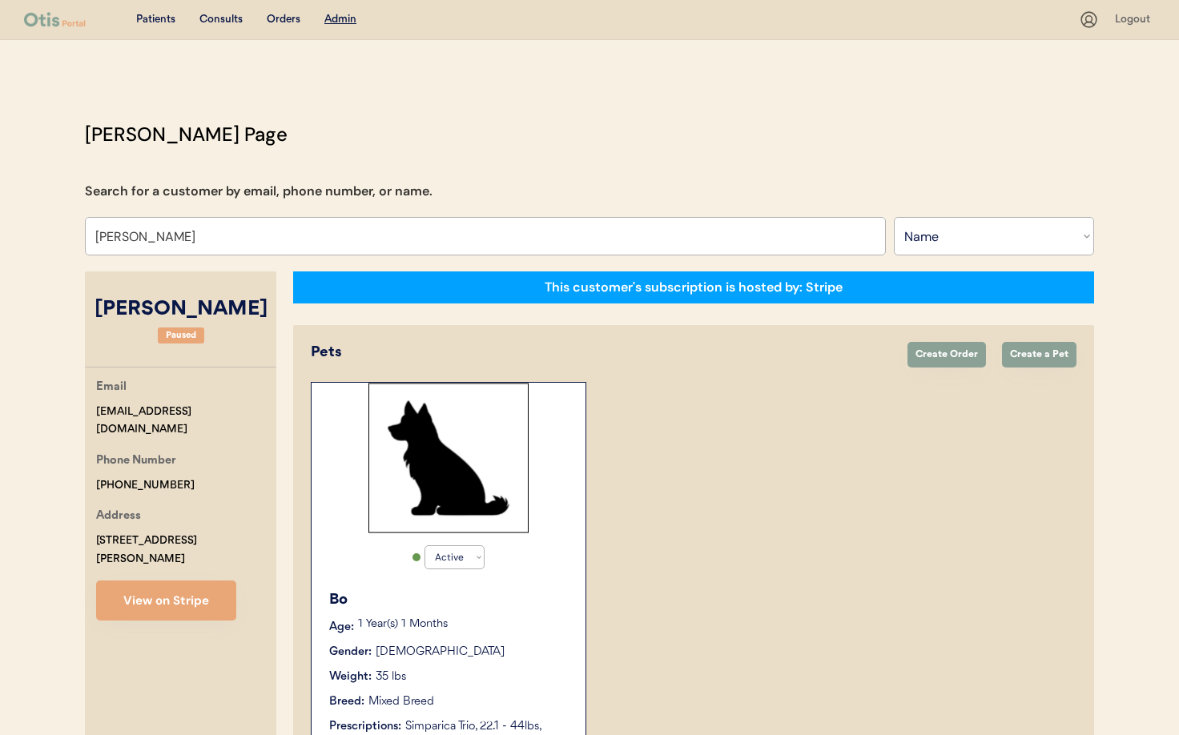
type input "Debra Connell"
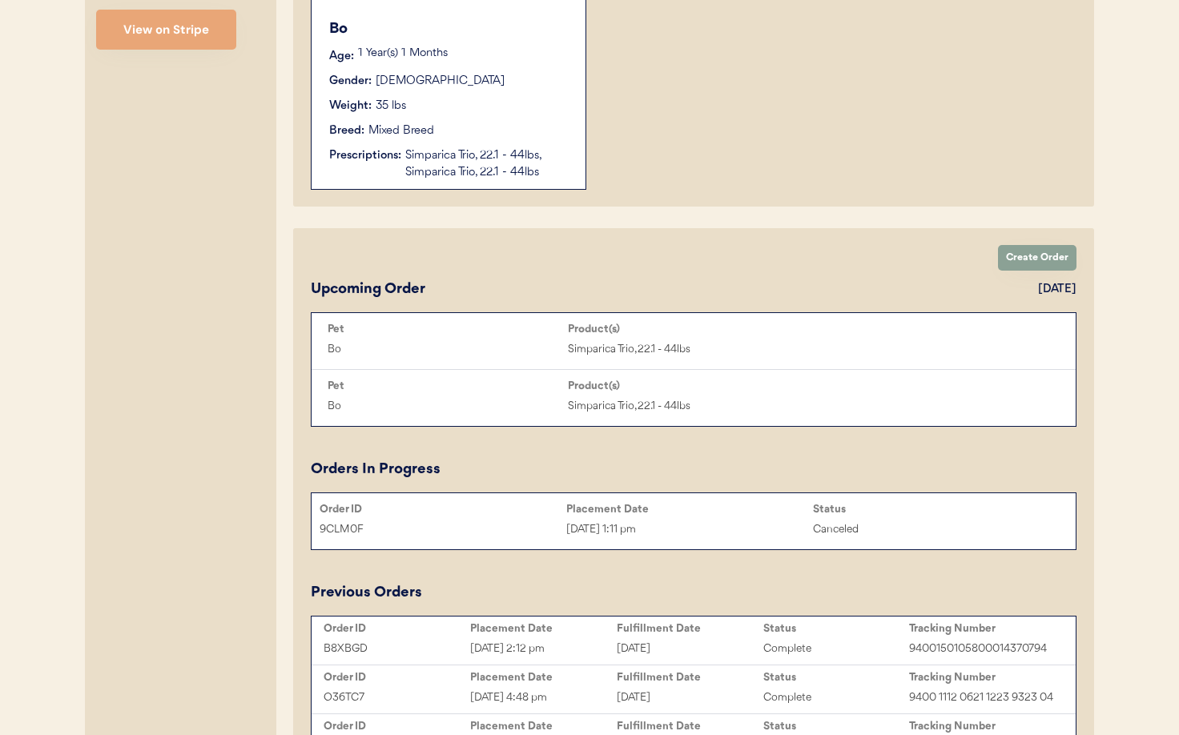
scroll to position [385, 0]
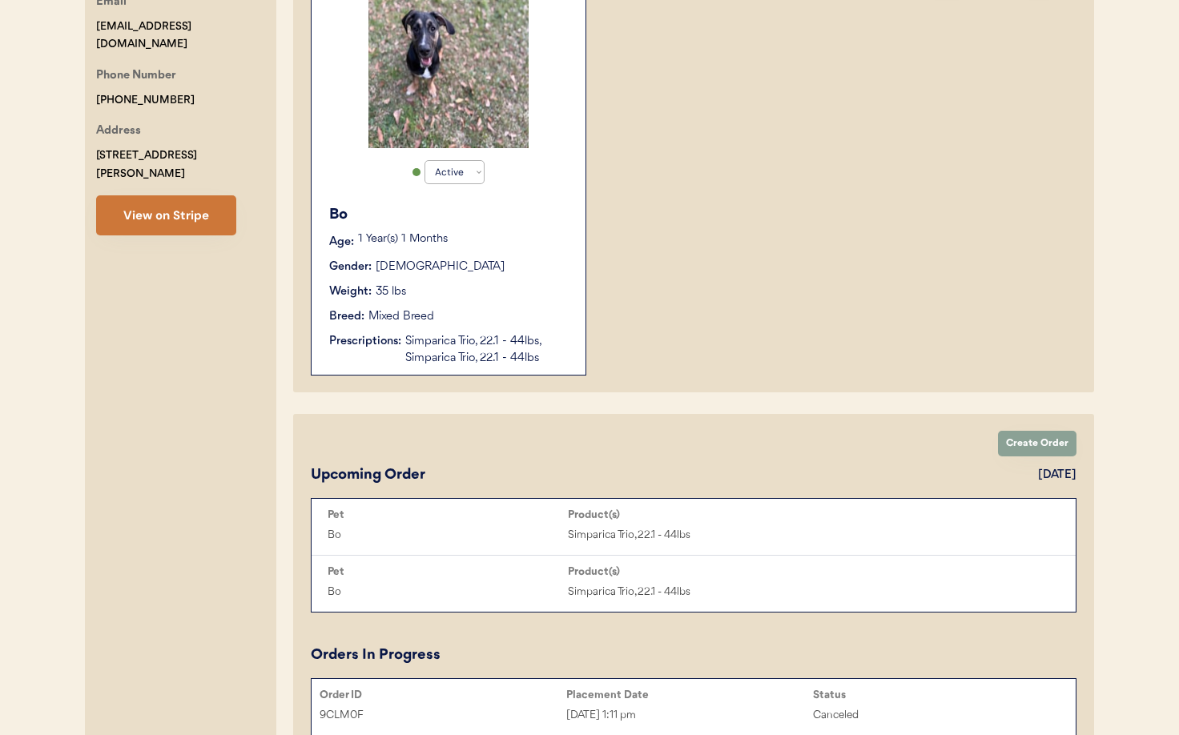
click at [163, 203] on button "View on Stripe" at bounding box center [166, 215] width 140 height 40
click at [412, 348] on div "Simparica Trio, 22.1 - 44lbs, Simparica Trio, 22.1 - 44lbs" at bounding box center [487, 350] width 164 height 34
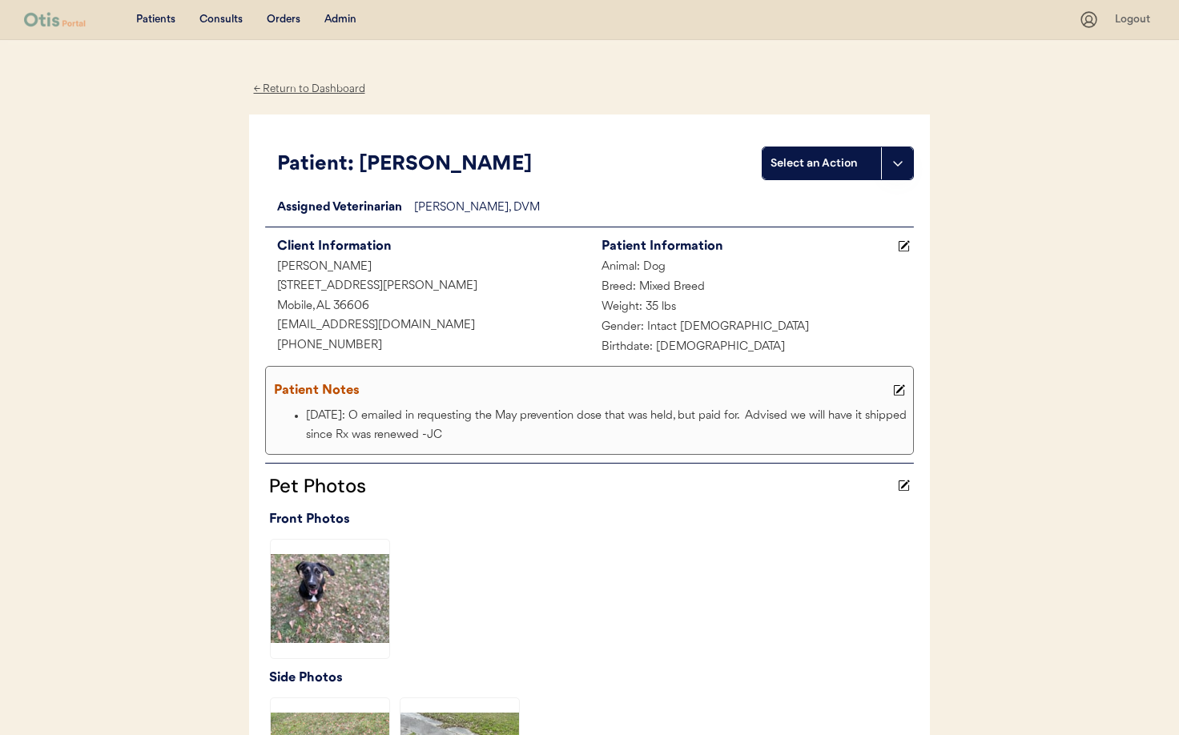
click at [282, 83] on div "← Return to Dashboard" at bounding box center [309, 89] width 120 height 18
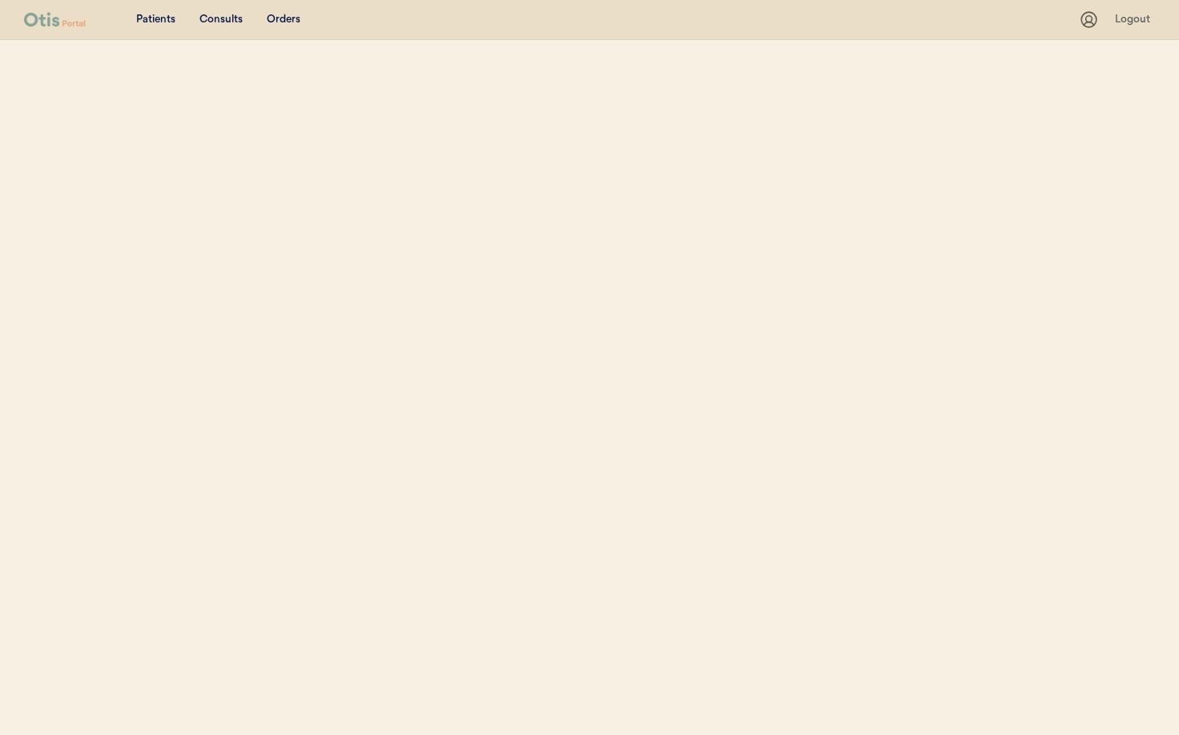
select select ""Name""
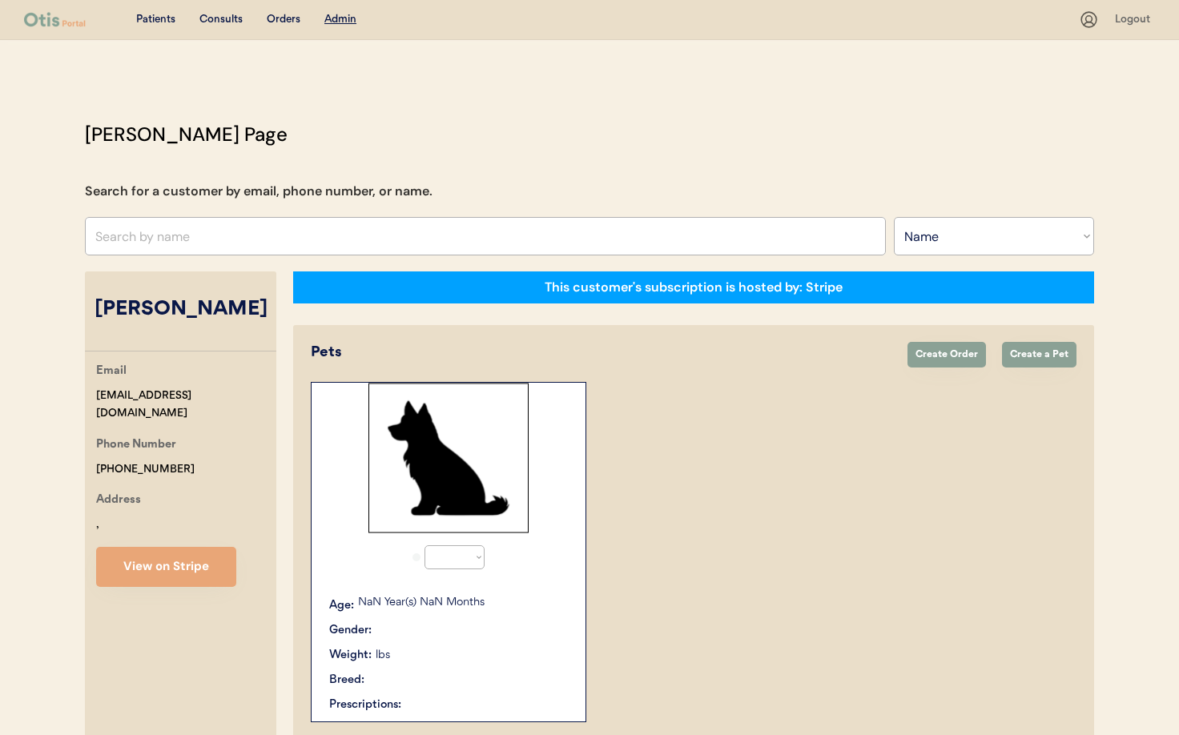
select select "true"
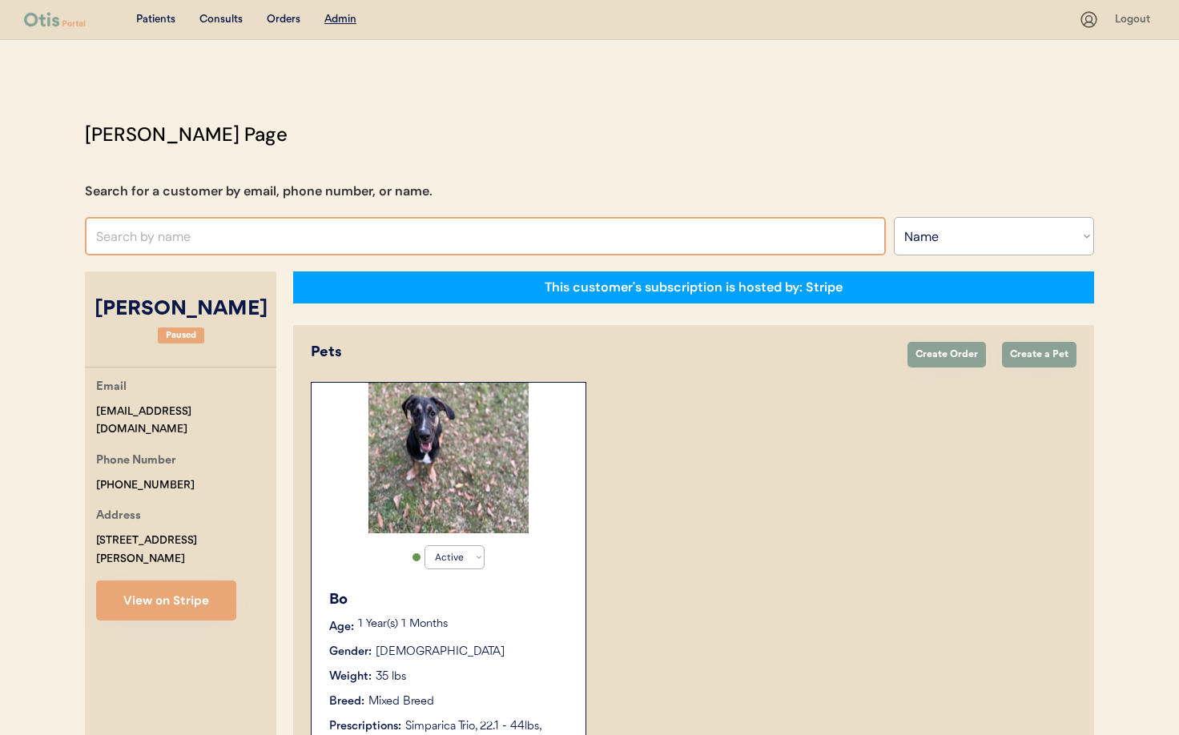
click at [193, 236] on input "text" at bounding box center [485, 236] width 801 height 38
type input "[PERSON_NAME]"
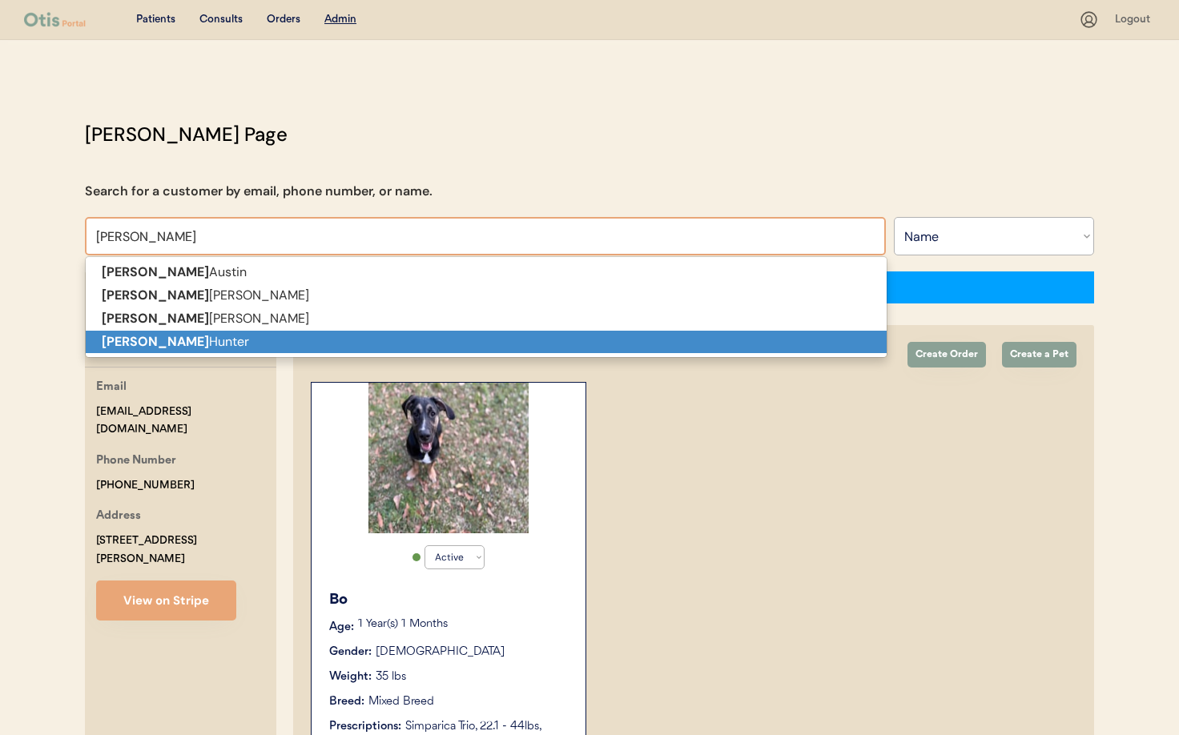
click at [209, 335] on p "[PERSON_NAME]" at bounding box center [486, 342] width 801 height 23
type input "[PERSON_NAME]"
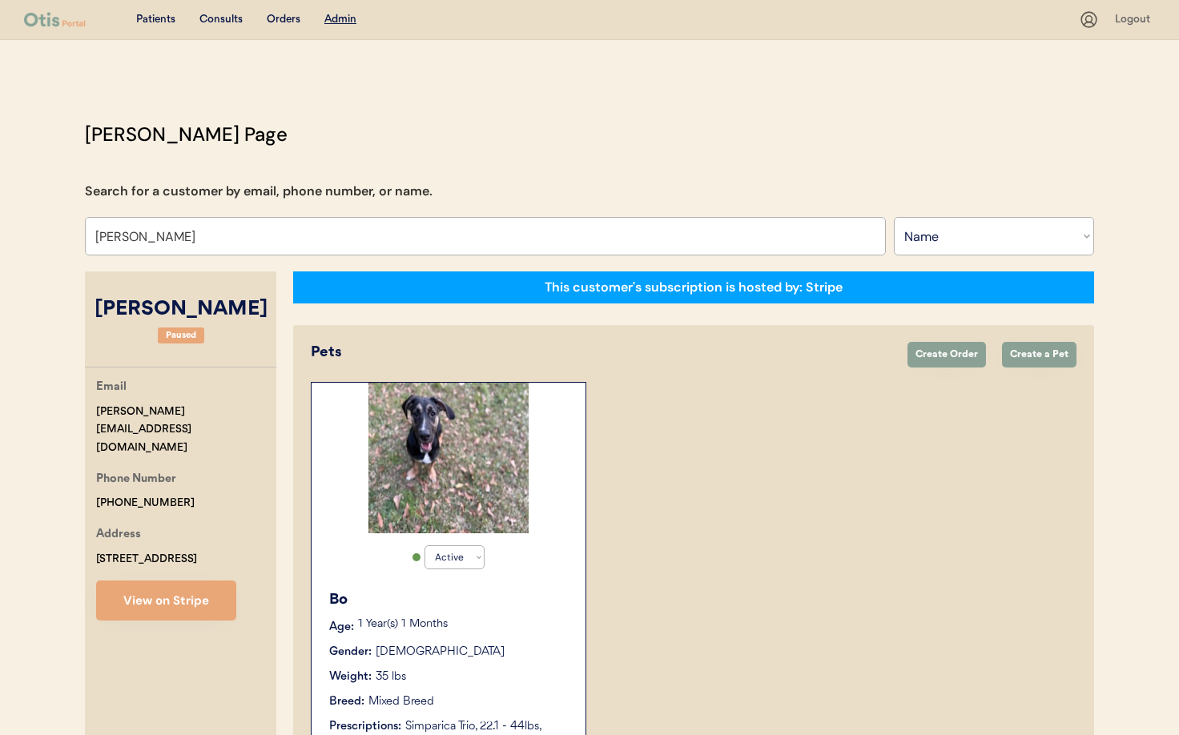
select select "true"
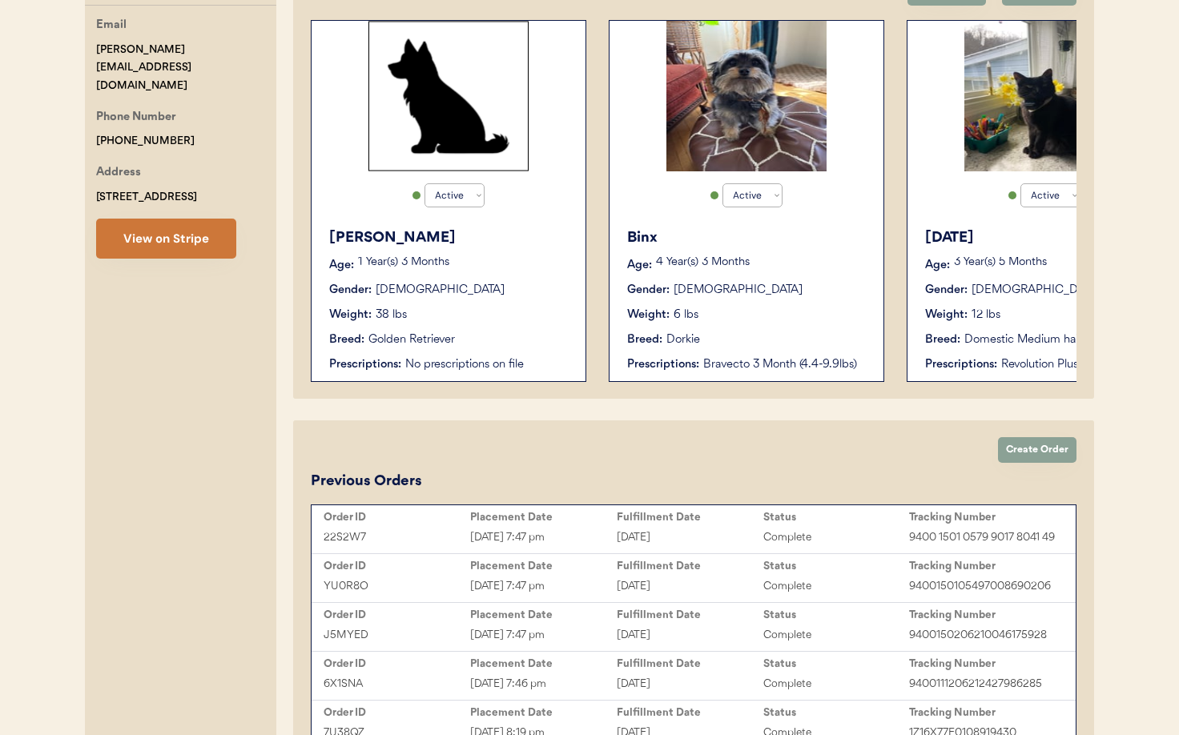
type input "[PERSON_NAME]"
click at [171, 232] on button "View on Stripe" at bounding box center [166, 239] width 140 height 40
click at [156, 224] on button "View on Stripe" at bounding box center [166, 239] width 140 height 40
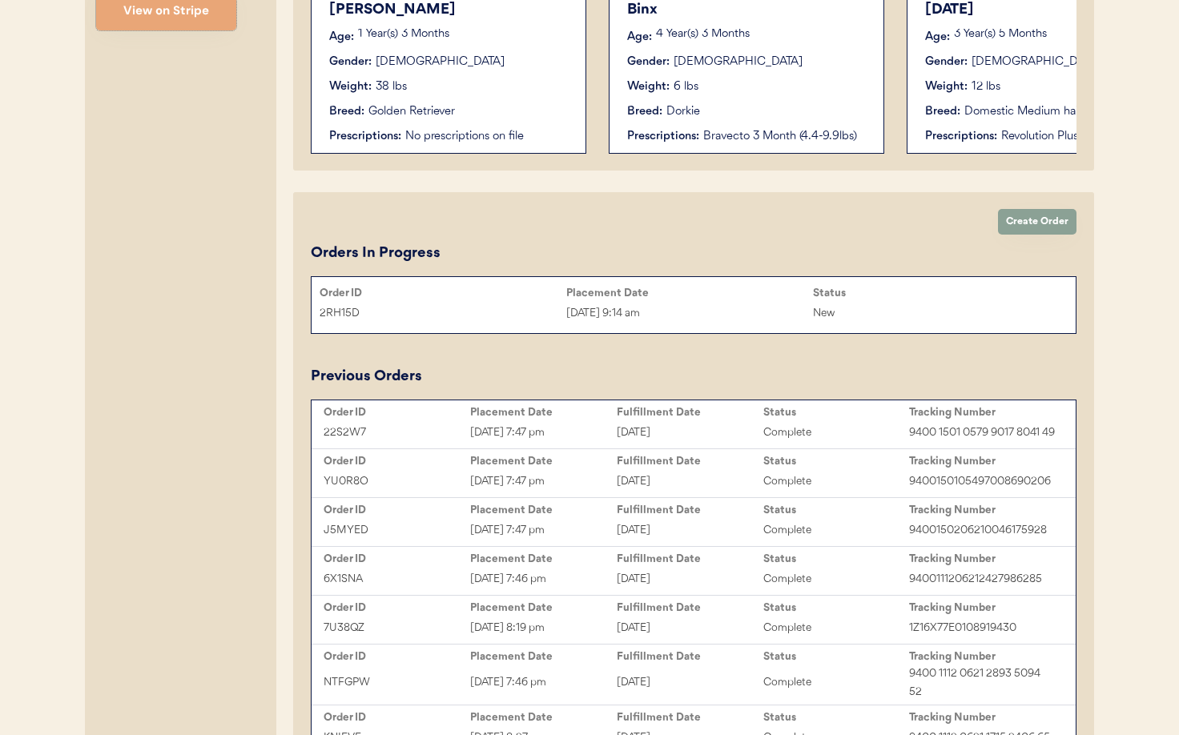
scroll to position [608, 0]
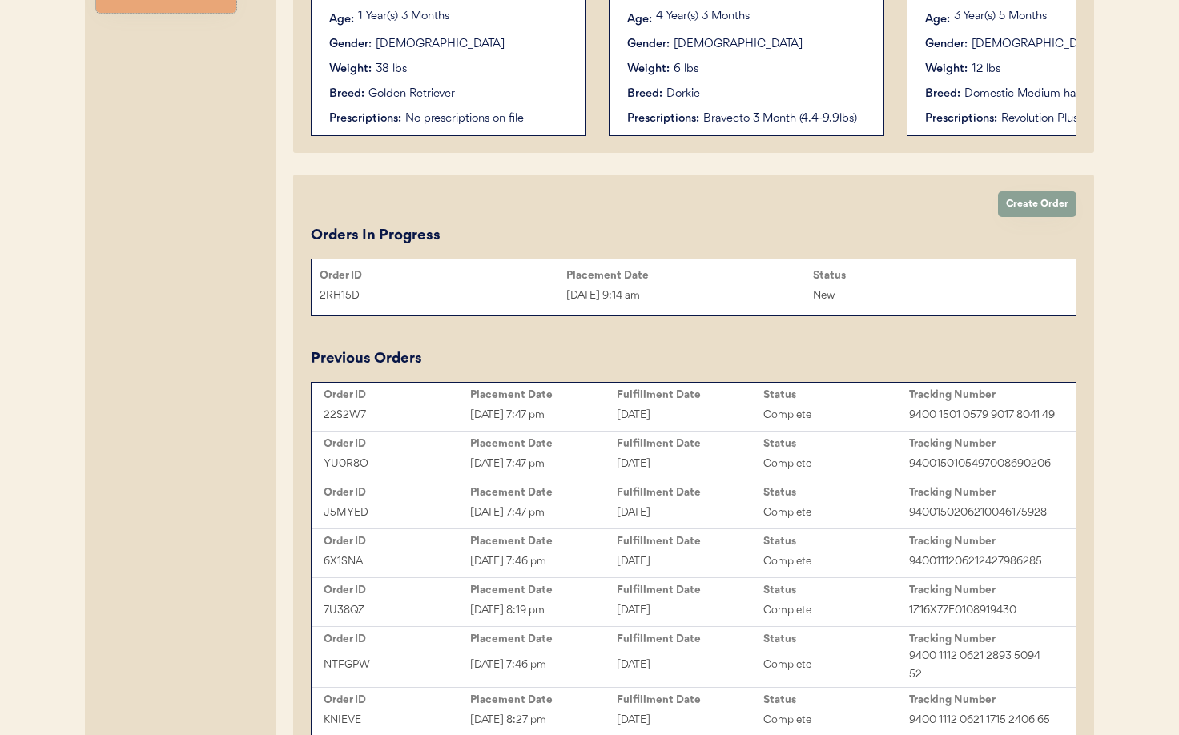
click at [520, 291] on div "2RH15D" at bounding box center [442, 296] width 247 height 18
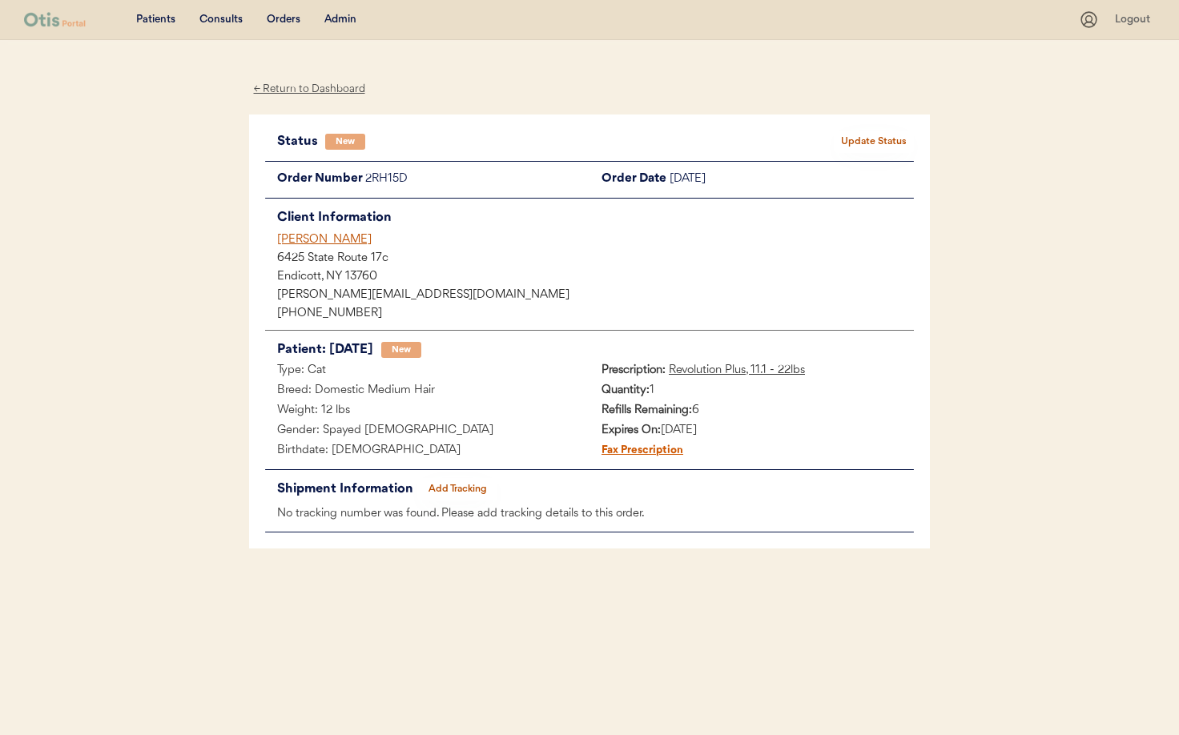
drag, startPoint x: 322, startPoint y: 238, endPoint x: 346, endPoint y: 249, distance: 26.5
click at [322, 238] on div "Kendra Hunter" at bounding box center [595, 239] width 637 height 17
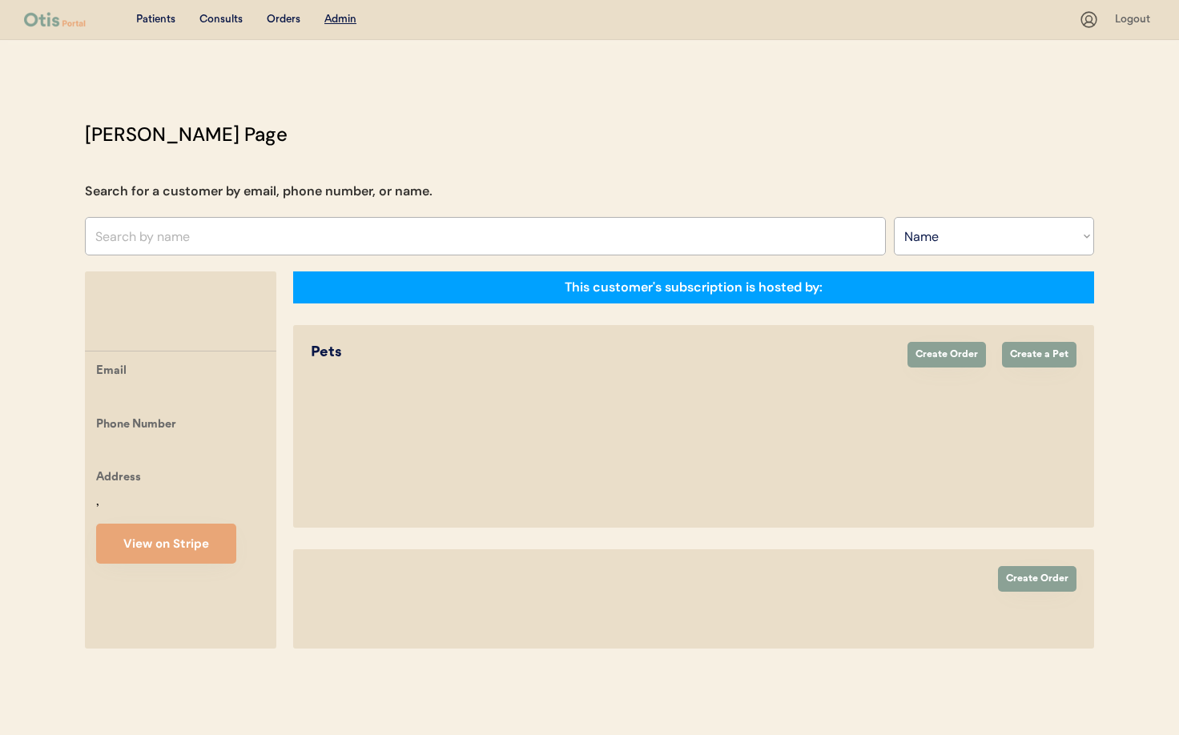
select select ""Name""
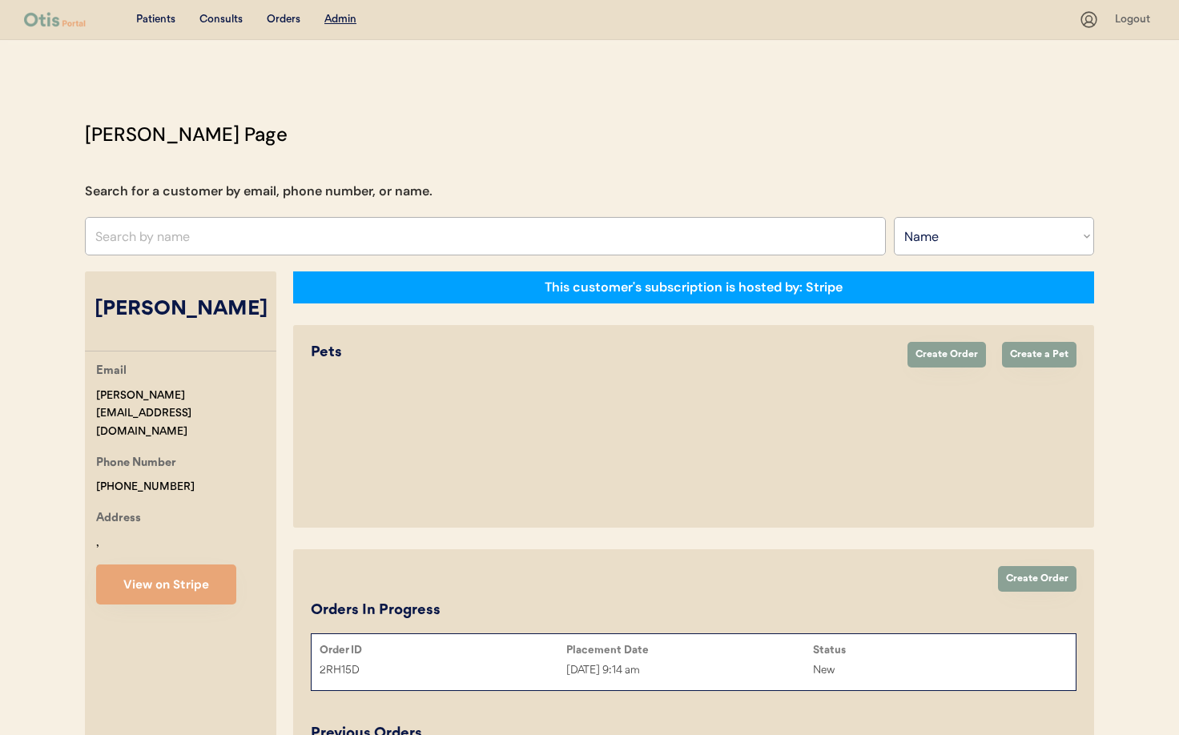
select select "true"
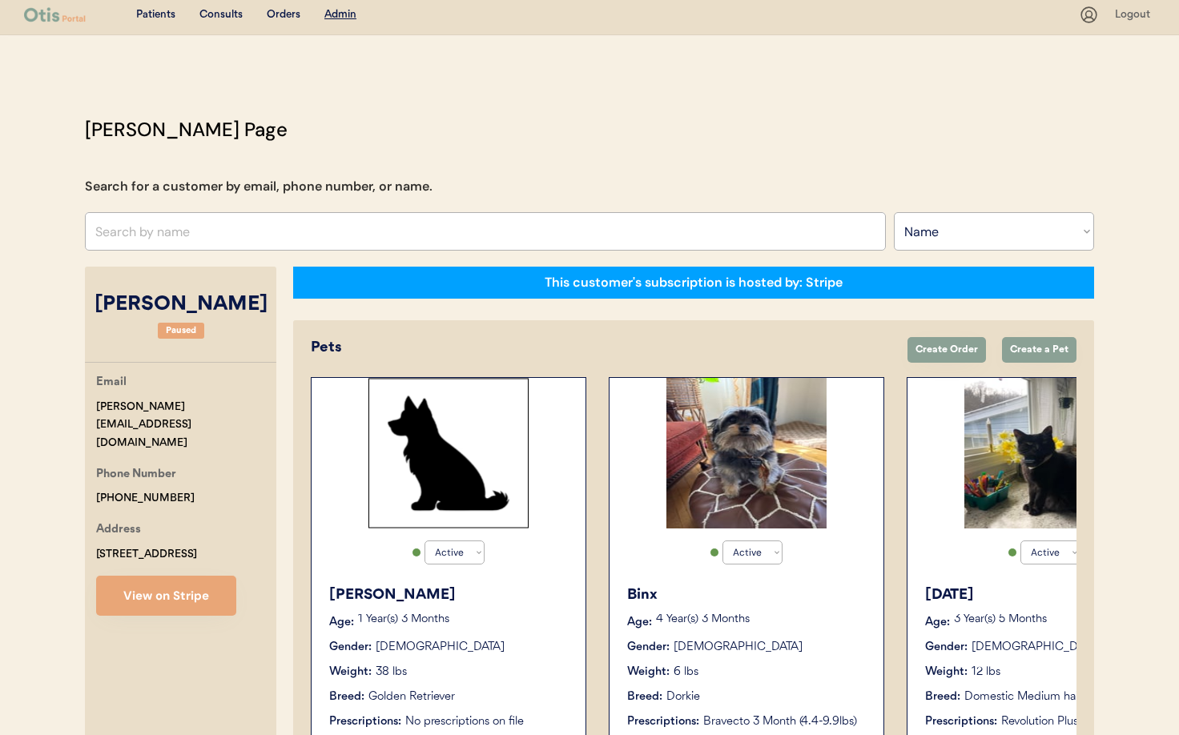
scroll to position [0, 128]
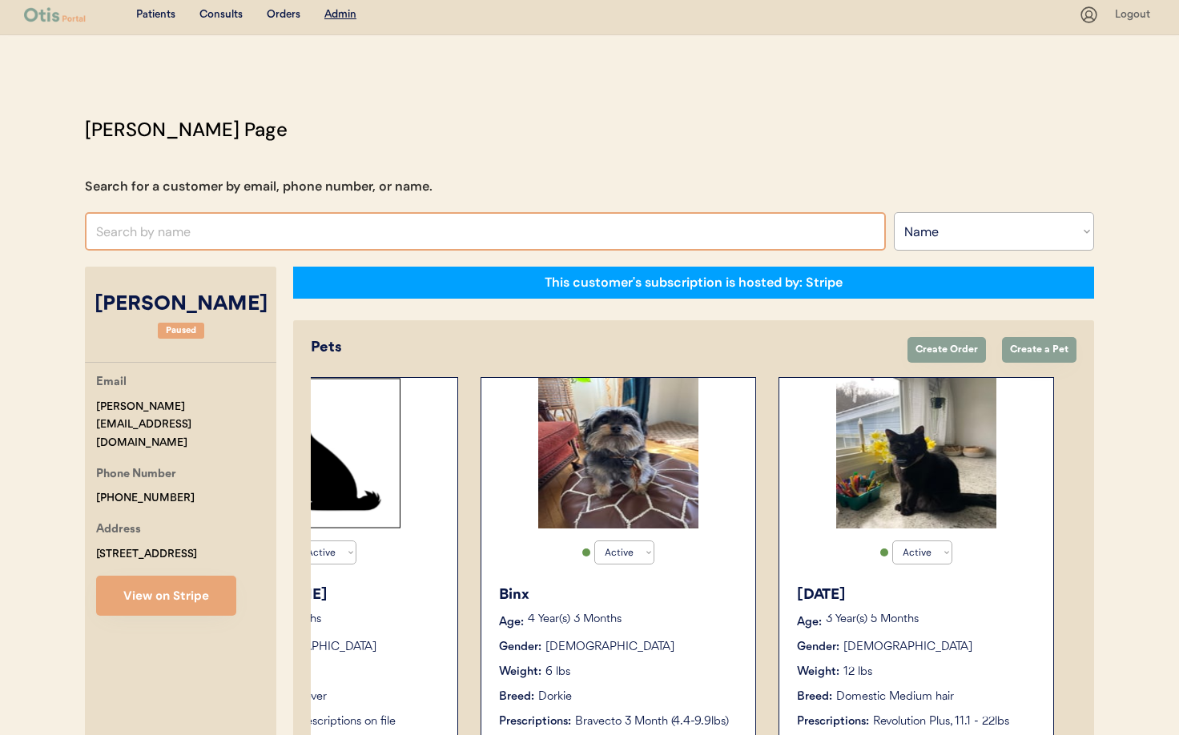
click at [277, 226] on input "text" at bounding box center [485, 231] width 801 height 38
type input "Yesen"
type input "Yesenia swecker"
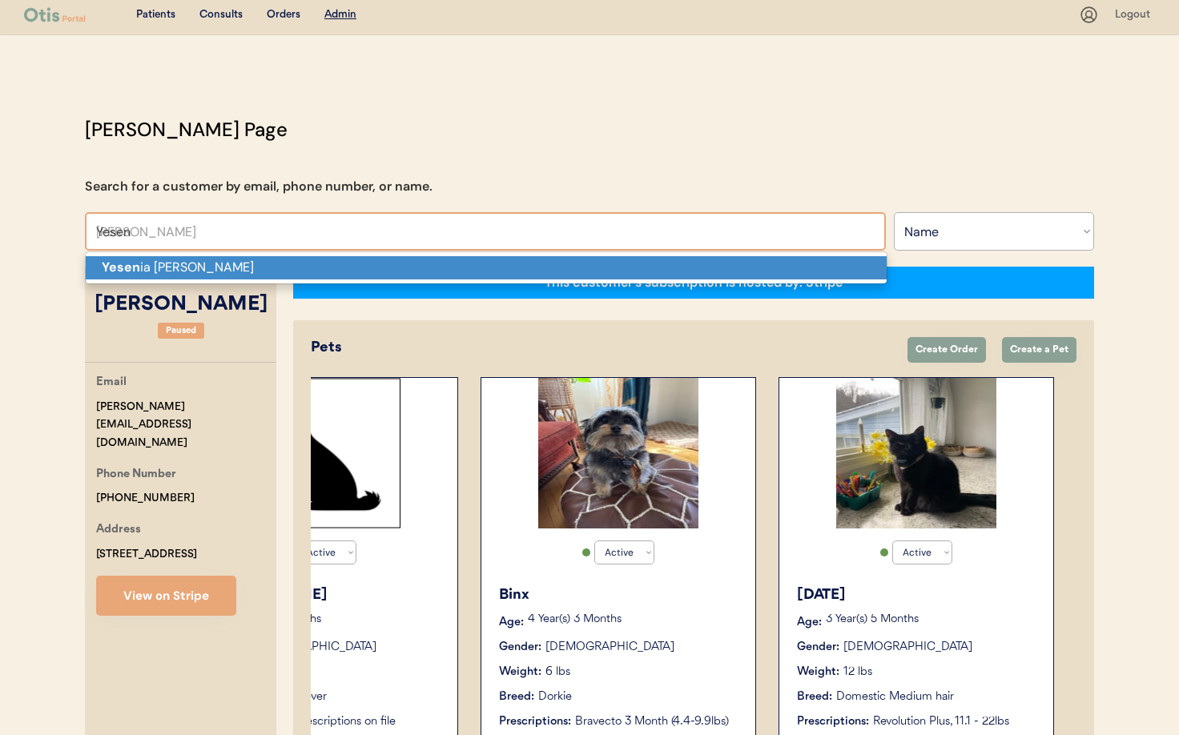
click at [279, 266] on p "Yesen ia swecker" at bounding box center [486, 267] width 801 height 23
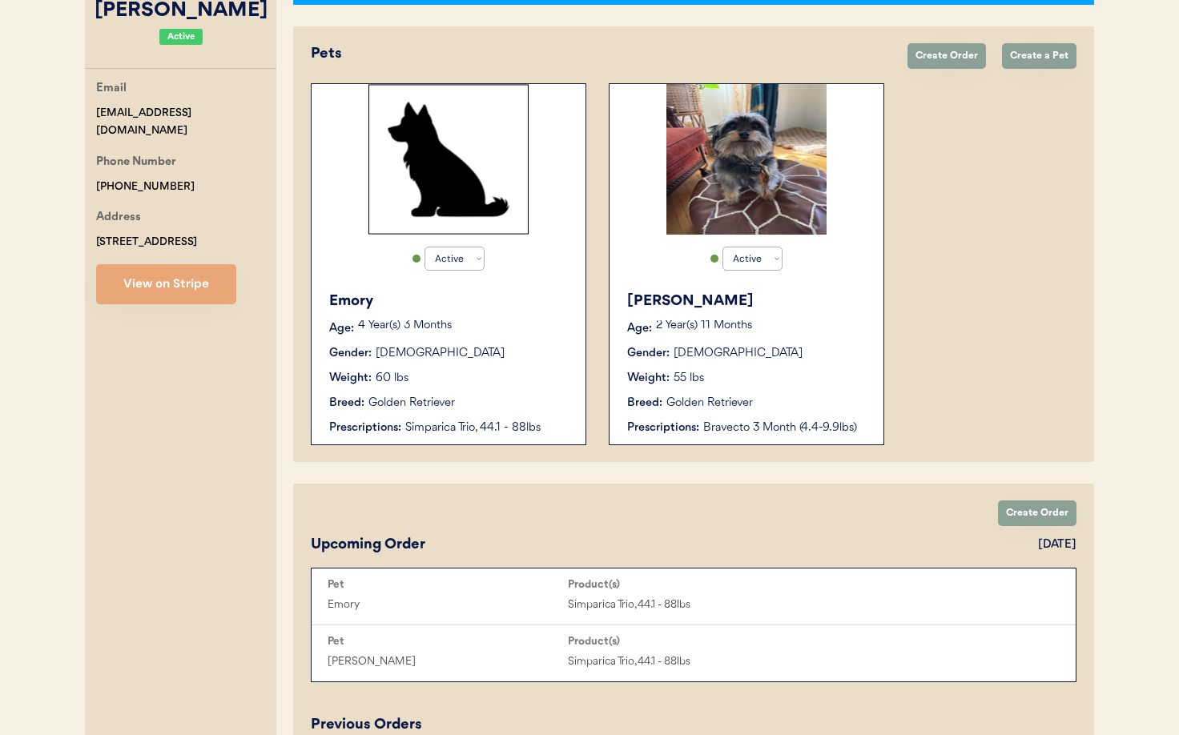
scroll to position [303, 0]
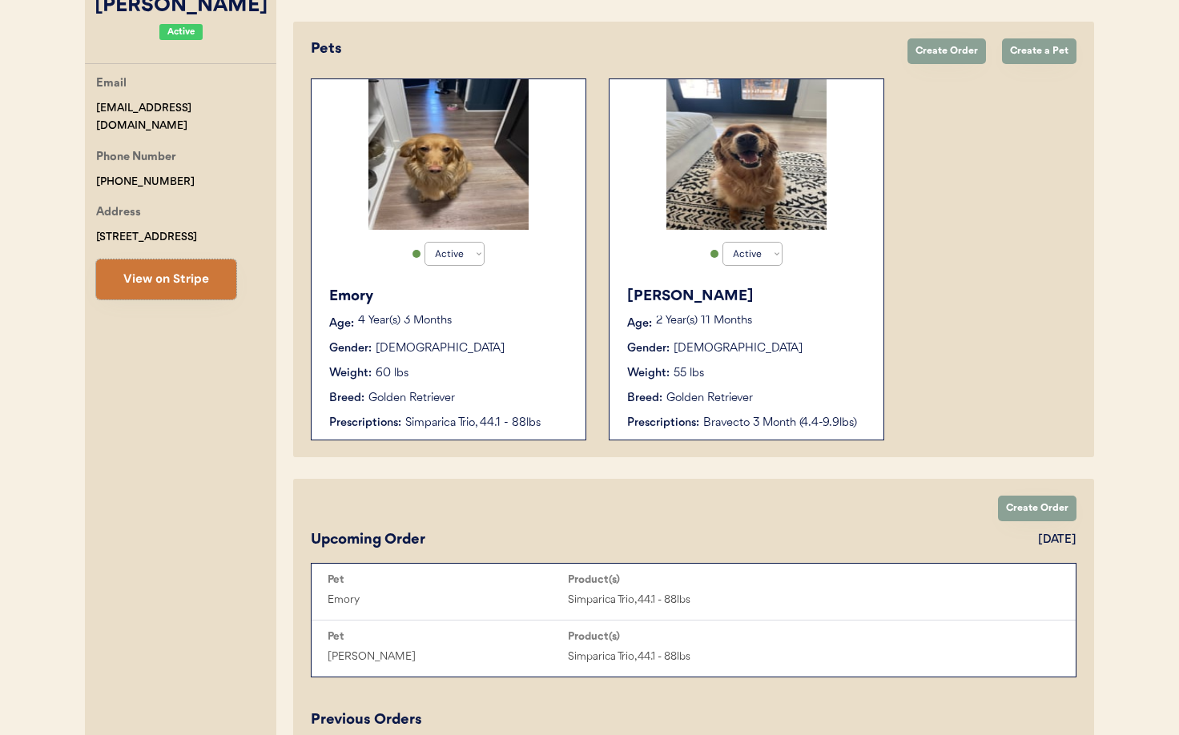
click at [191, 283] on button "View on Stripe" at bounding box center [166, 279] width 140 height 40
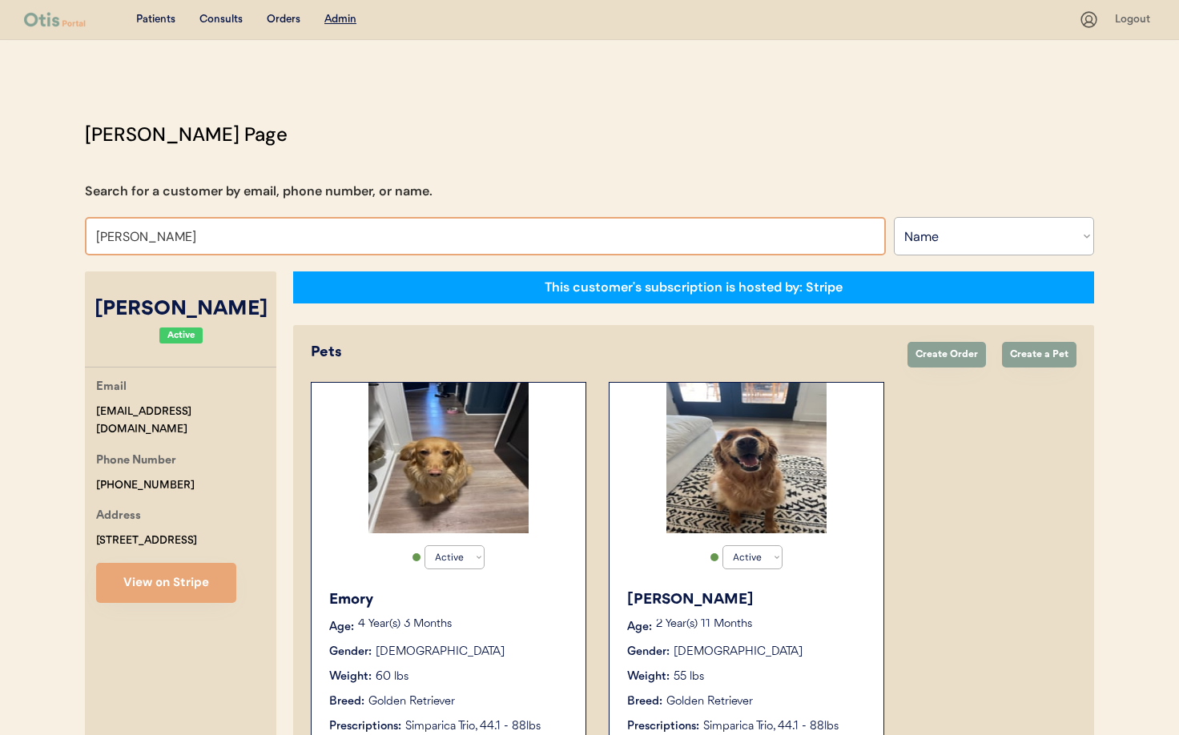
drag, startPoint x: 213, startPoint y: 241, endPoint x: 131, endPoint y: 235, distance: 82.7
paste input "Rebecca Martinez"
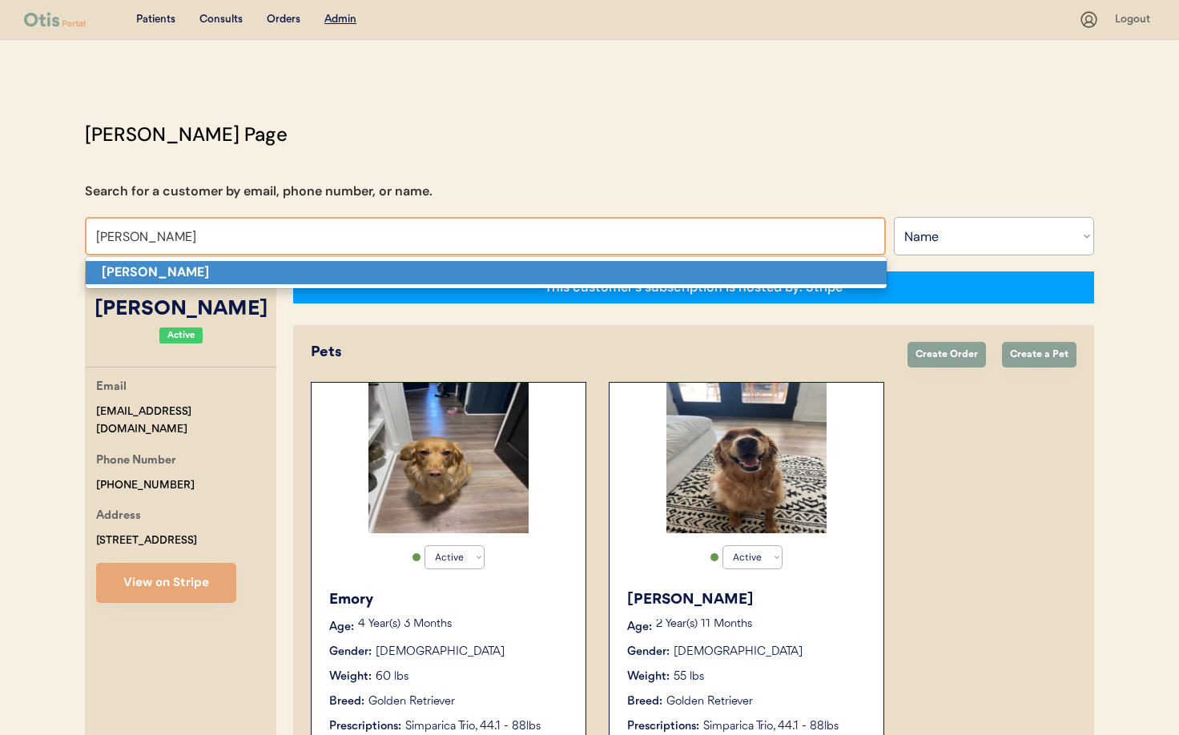
click at [209, 266] on strong "rebecca martinez" at bounding box center [155, 271] width 107 height 17
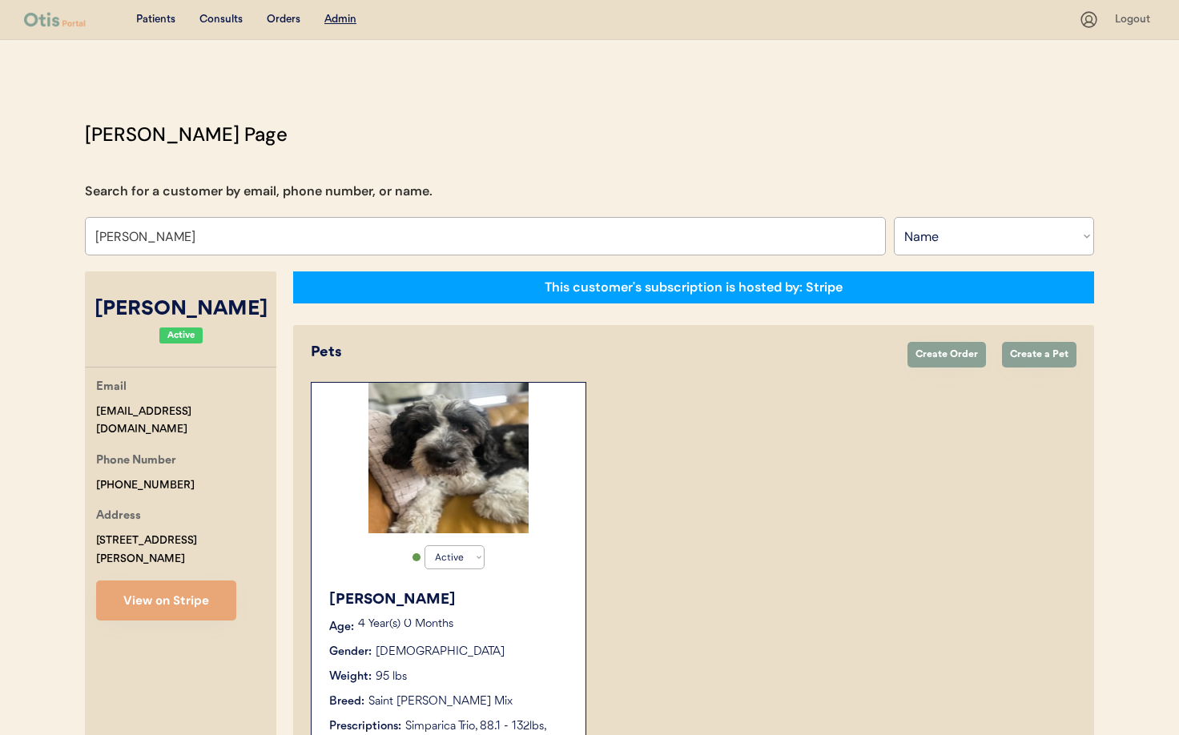
type input "rebecca martinez"
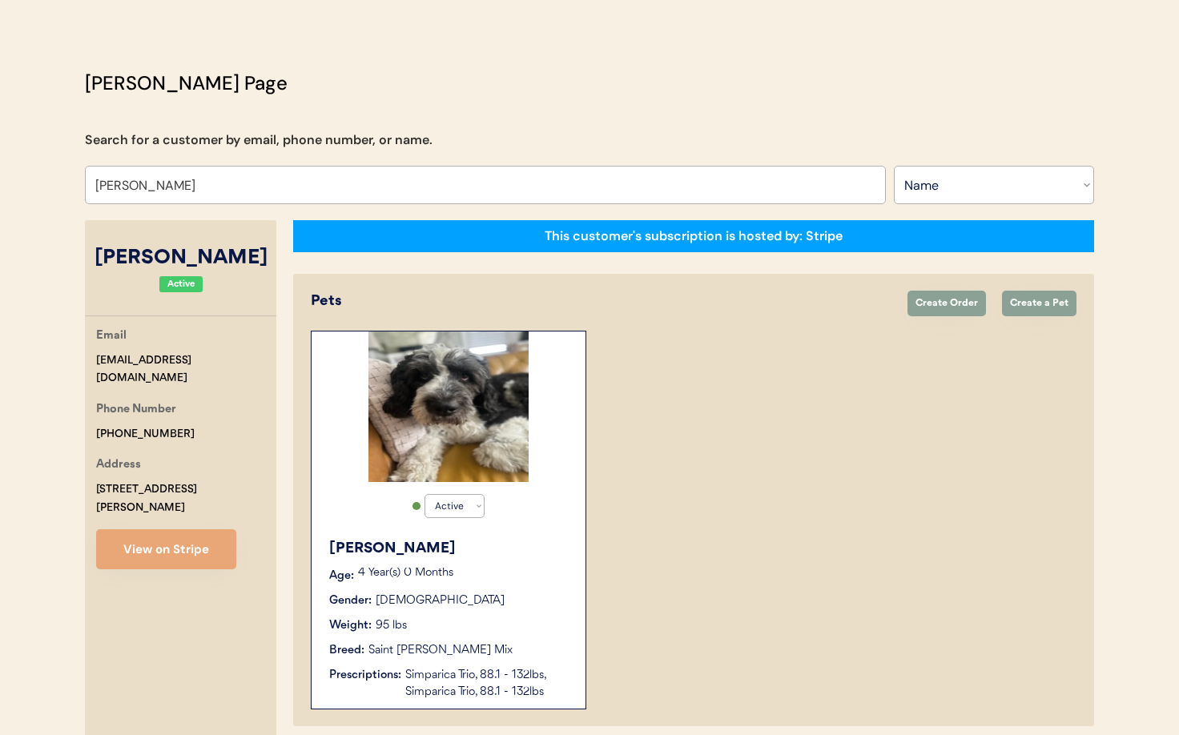
scroll to position [59, 0]
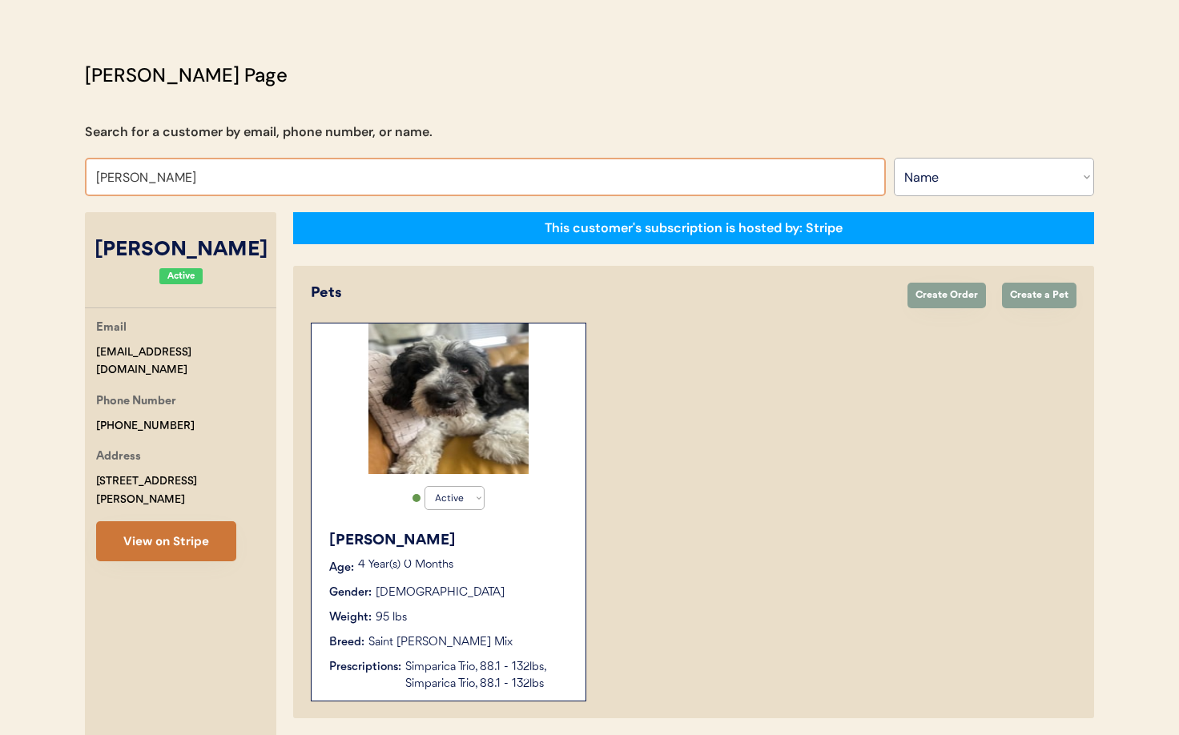
click at [154, 528] on button "View on Stripe" at bounding box center [166, 541] width 140 height 40
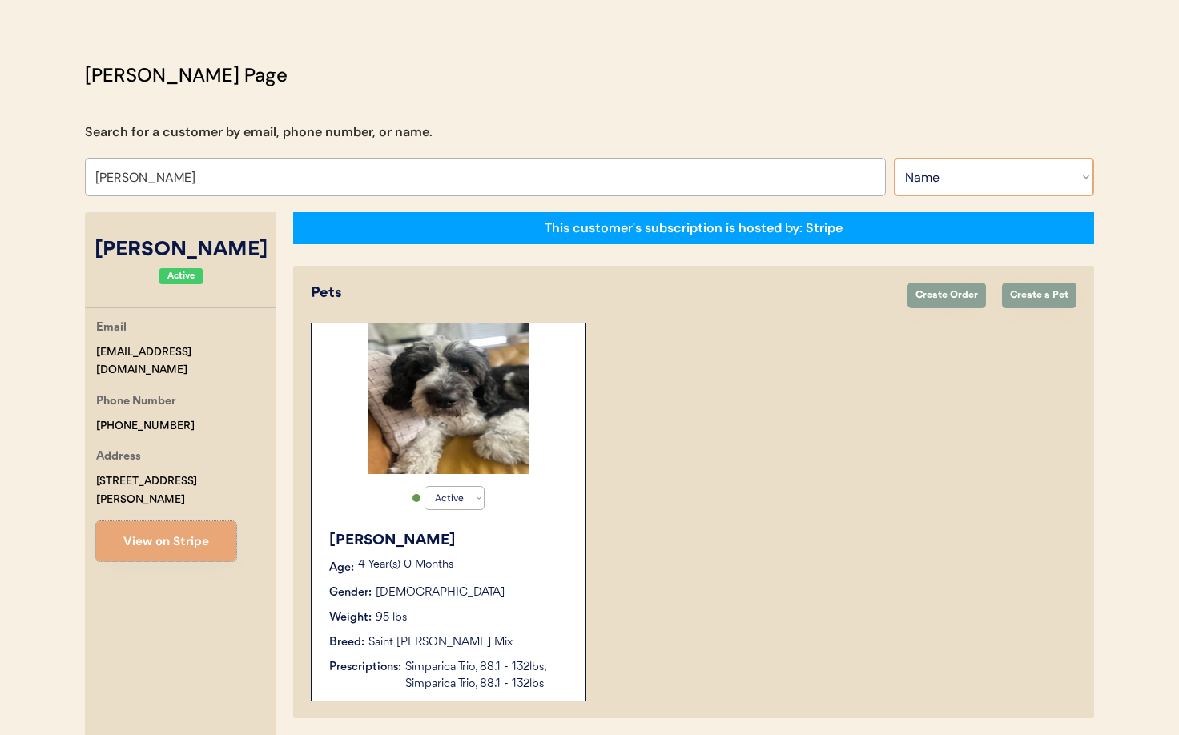
click at [963, 181] on select "Search By Name Email Phone Number" at bounding box center [994, 177] width 200 height 38
select select ""Phone Number""
click at [894, 158] on select "Search By Name Email Phone Number" at bounding box center [994, 177] width 200 height 38
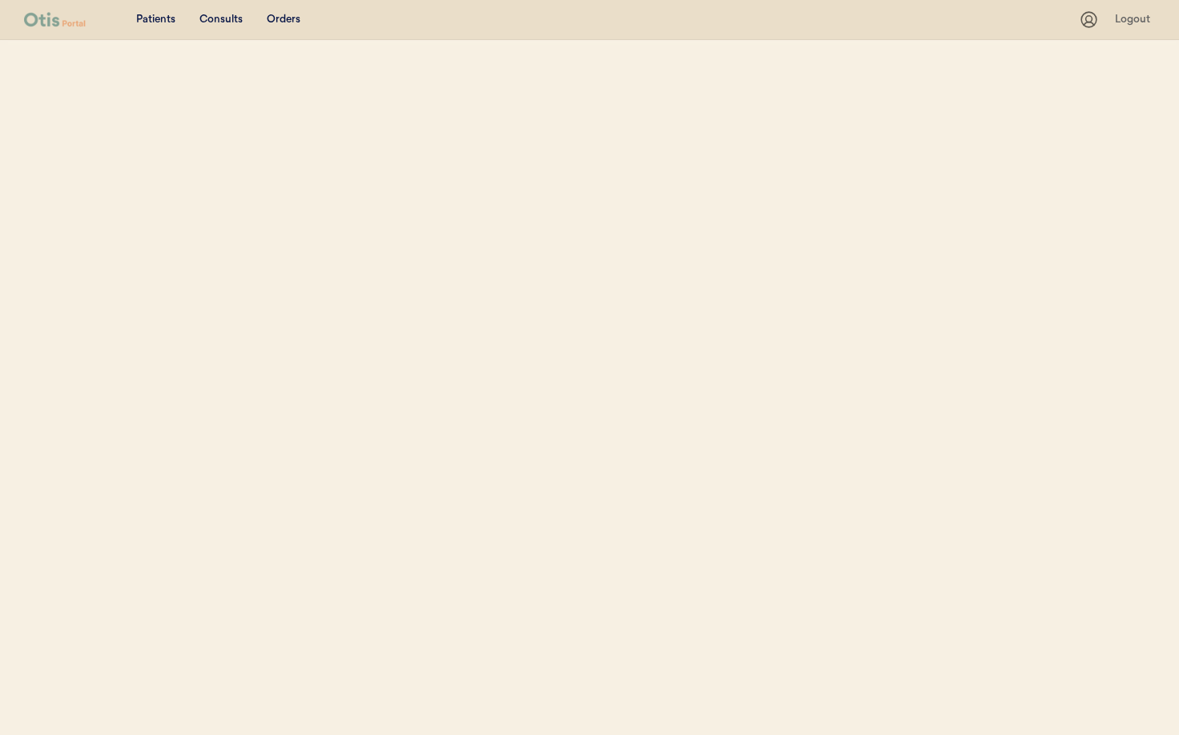
scroll to position [59, 0]
select select ""Phone Number""
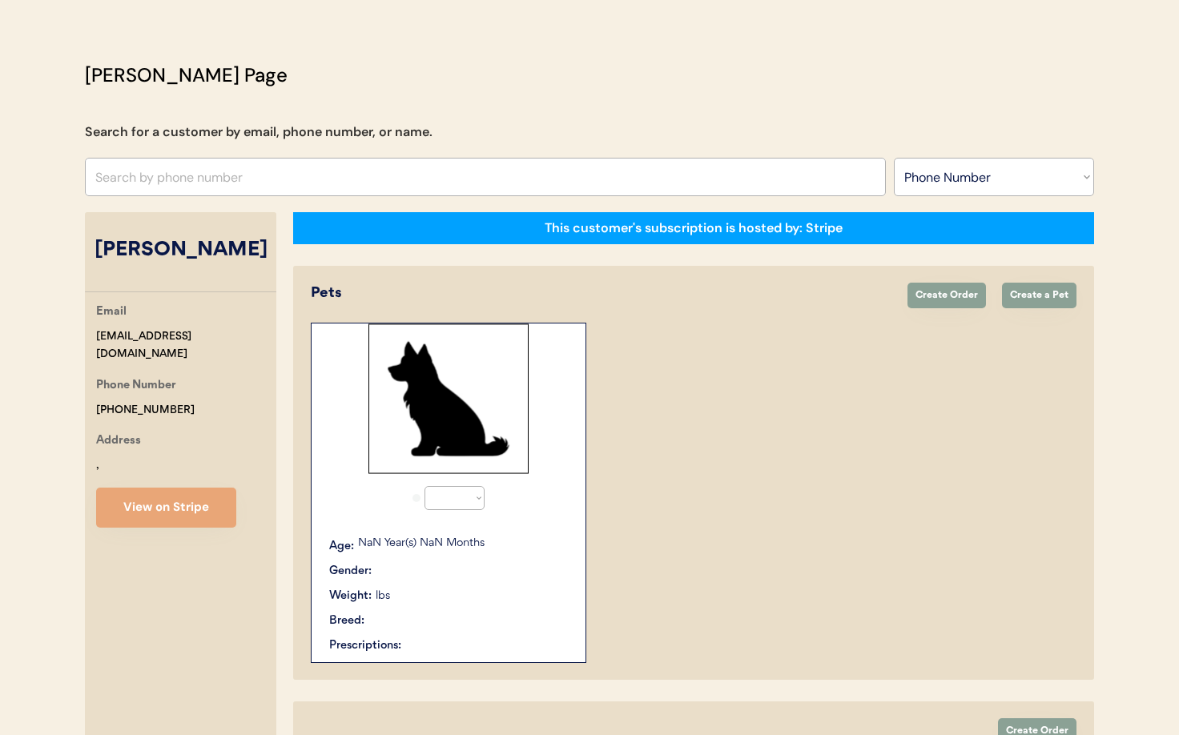
scroll to position [0, 0]
select select "true"
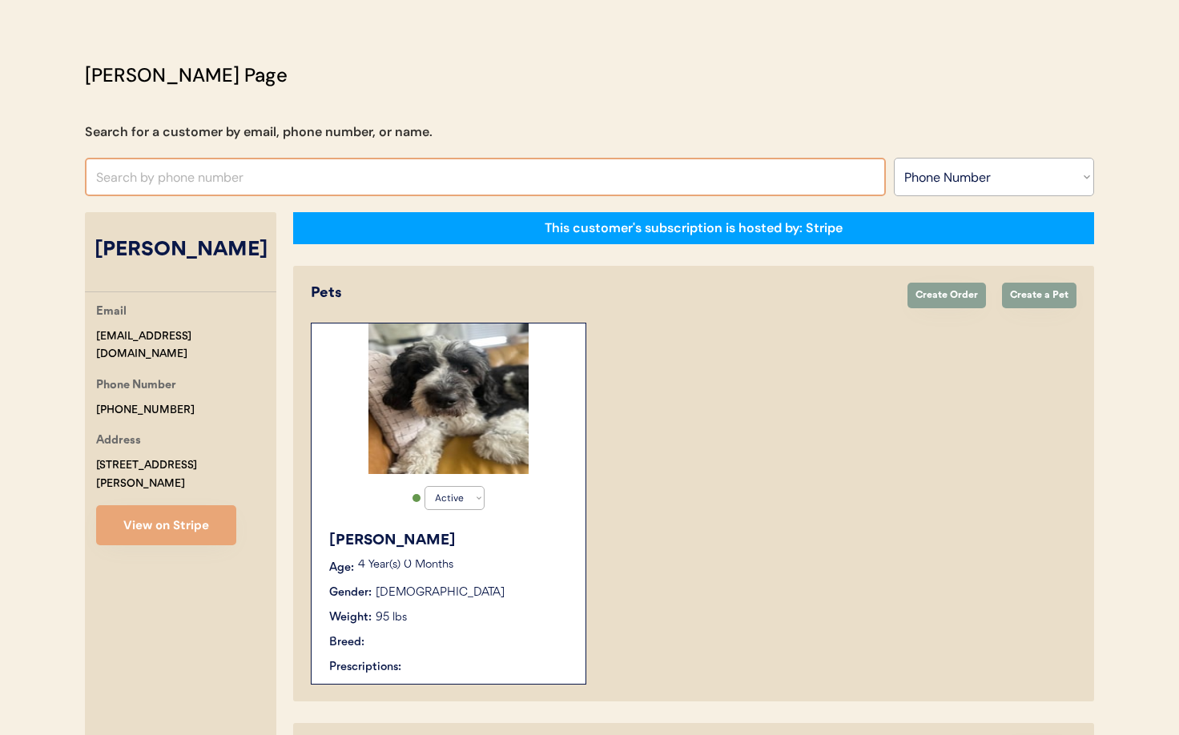
click at [123, 179] on input "text" at bounding box center [485, 177] width 801 height 38
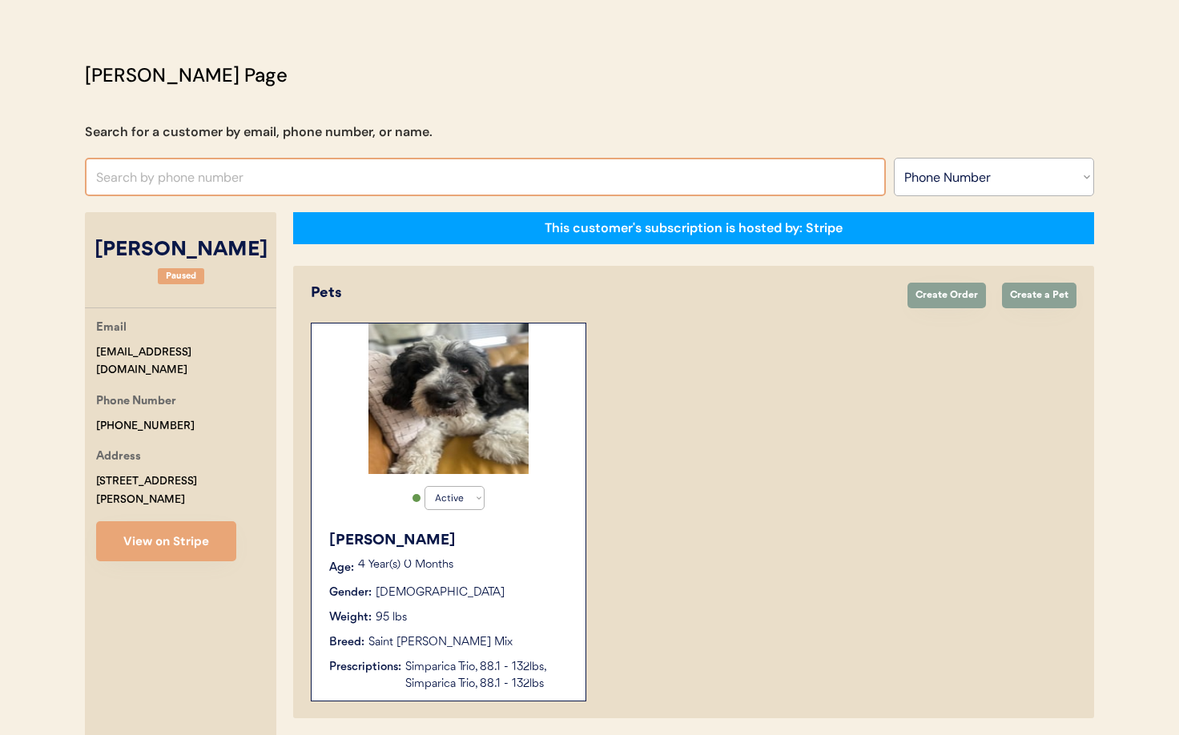
paste input "[PHONE_NUMBER]"
click at [112, 179] on input "[PHONE_NUMBER]" at bounding box center [485, 177] width 801 height 38
click at [130, 182] on input "[PHONE_NUMBER]" at bounding box center [485, 177] width 801 height 38
click at [155, 175] on input "+1717994 2109" at bounding box center [485, 177] width 801 height 38
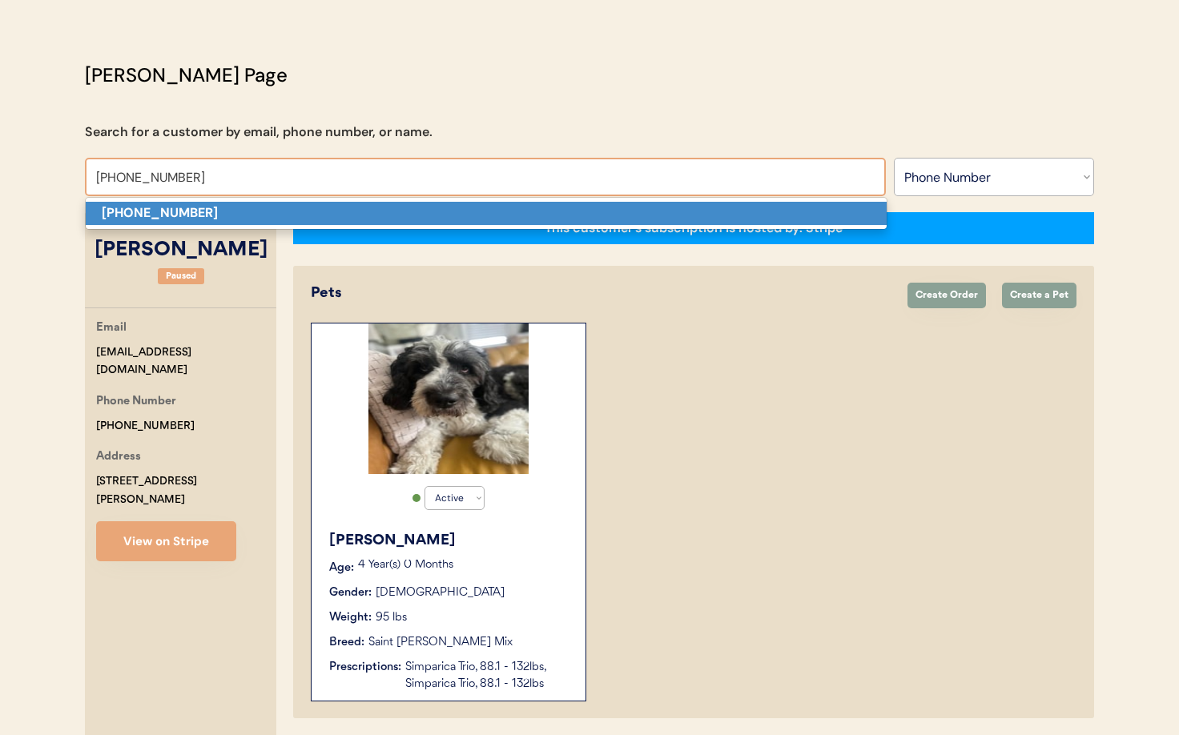
click at [183, 217] on strong "[PHONE_NUMBER]" at bounding box center [160, 212] width 116 height 17
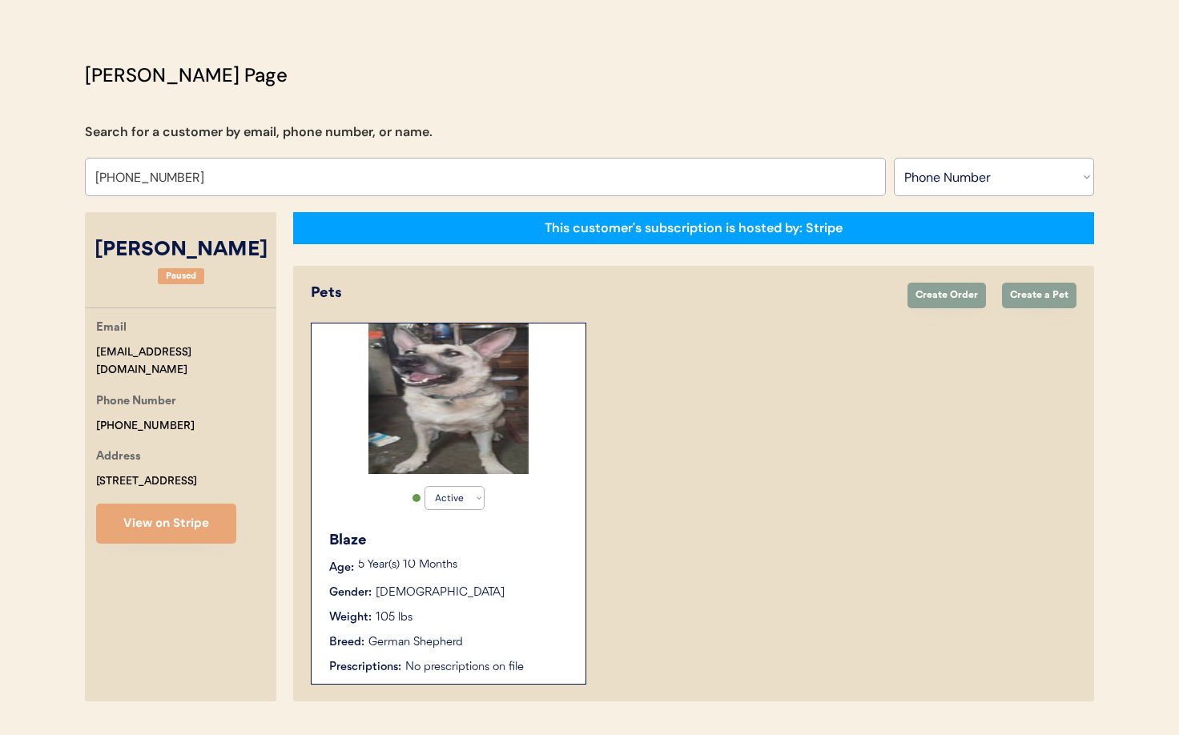
type input "[PHONE_NUMBER]"
click at [483, 633] on div "Blaze Age: 5 Year(s) 10 Months Gender: Male Weight: 105 lbs Breed: German Sheph…" at bounding box center [448, 603] width 258 height 162
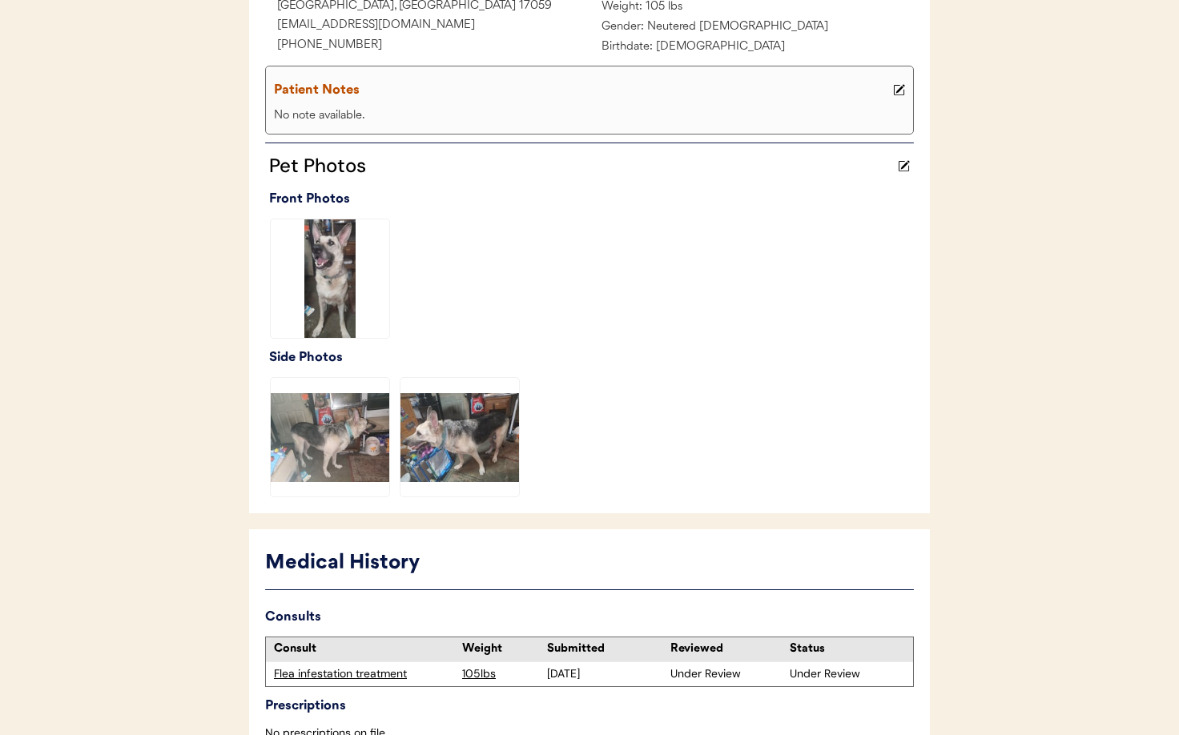
scroll to position [403, 0]
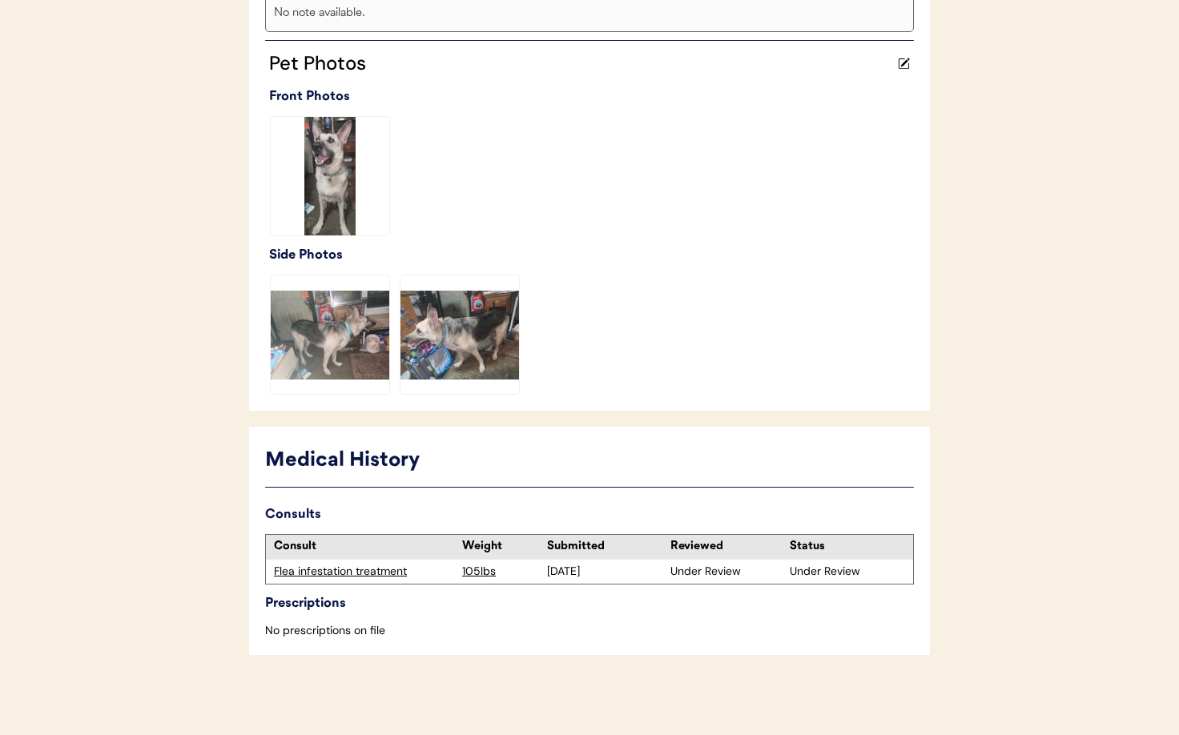
click at [343, 572] on div "Flea infestation treatment" at bounding box center [364, 572] width 180 height 16
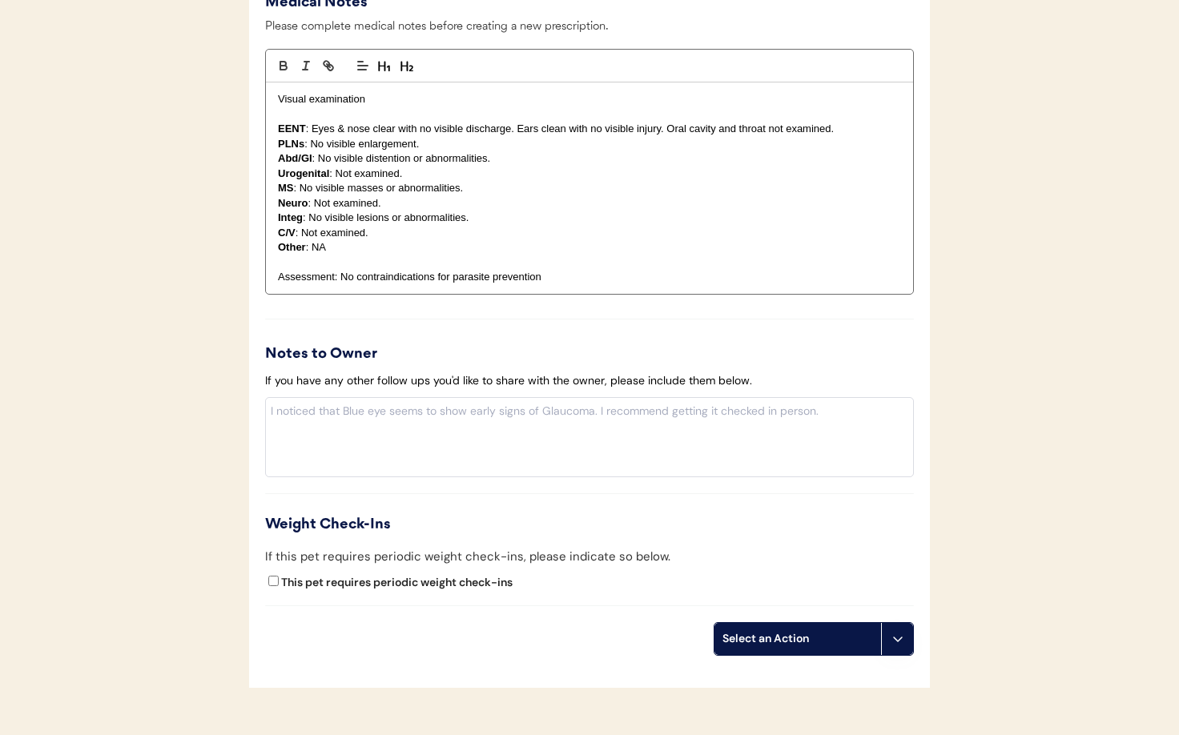
scroll to position [1780, 0]
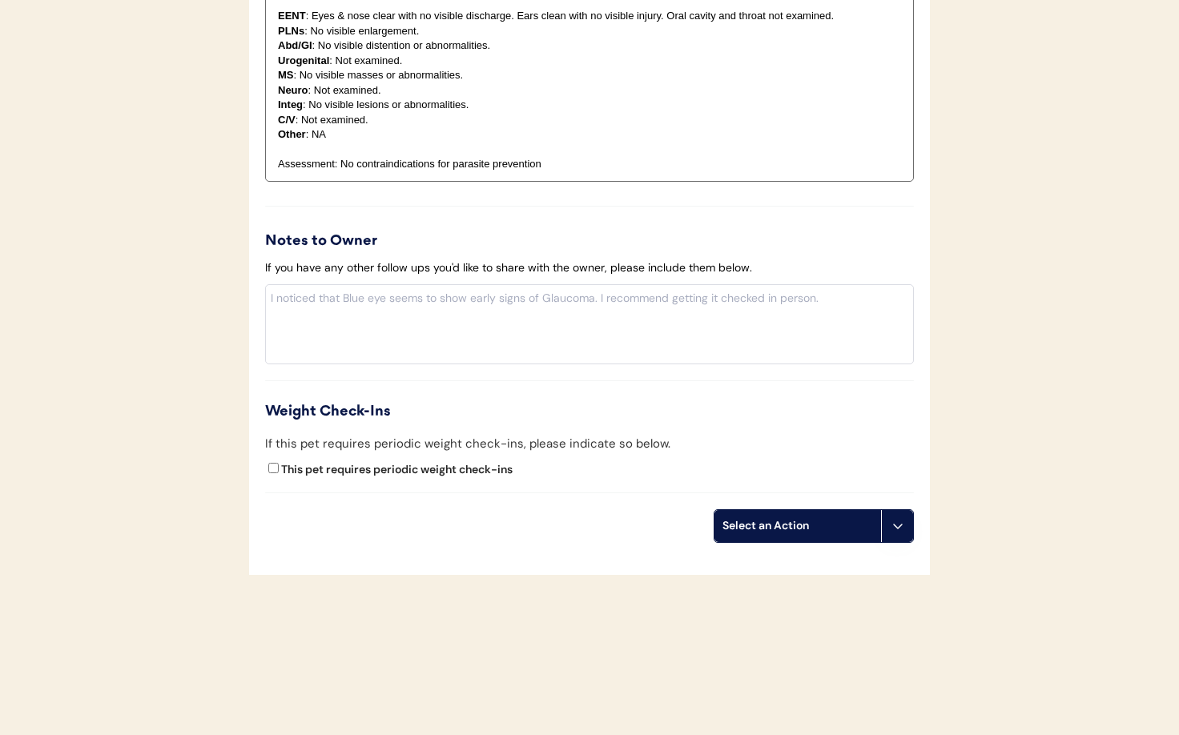
click at [904, 536] on button at bounding box center [897, 526] width 32 height 32
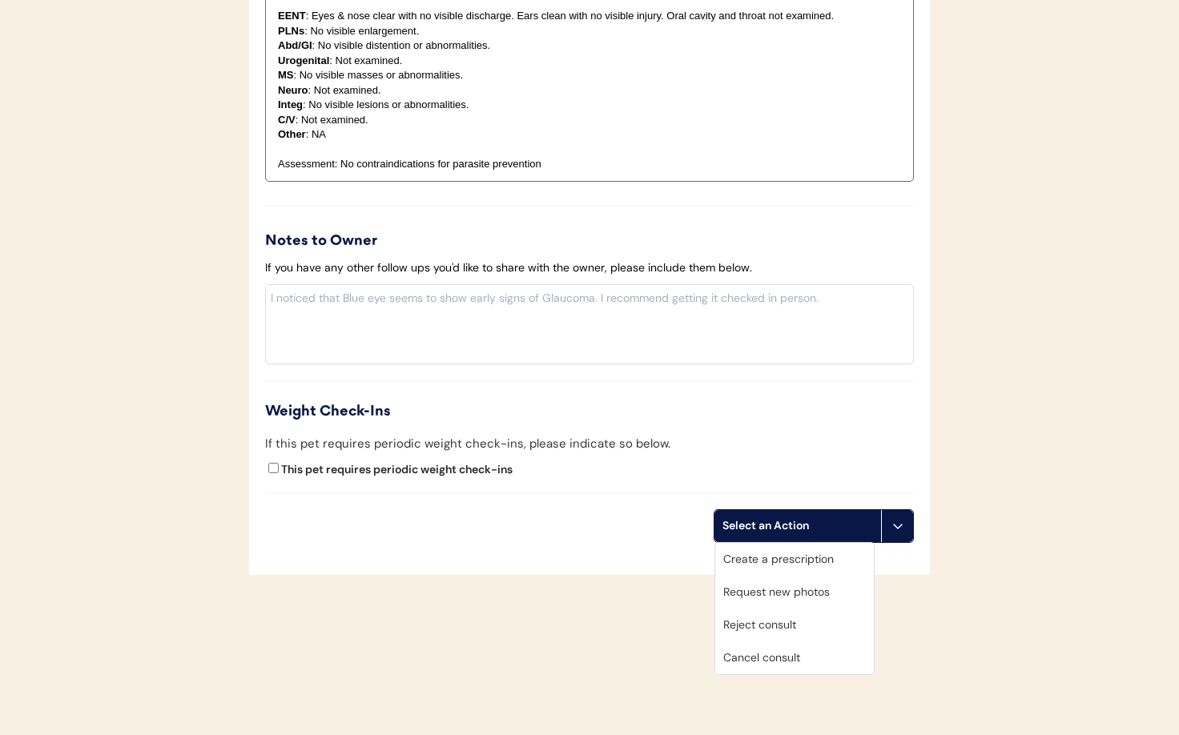
click at [798, 658] on div "Cancel consult" at bounding box center [794, 657] width 159 height 33
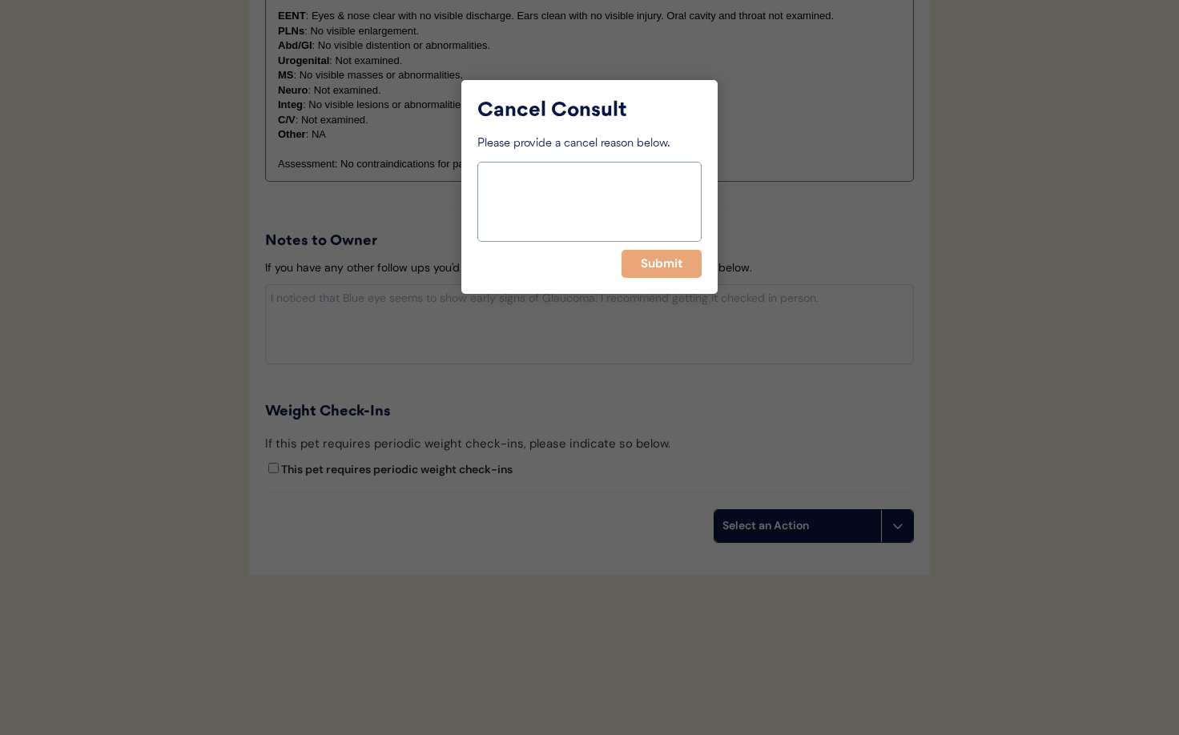
click at [542, 194] on textarea at bounding box center [589, 202] width 224 height 80
type textarea "N"
type textarea "Veterinarian shortage"
click at [656, 260] on button "Submit" at bounding box center [661, 264] width 80 height 28
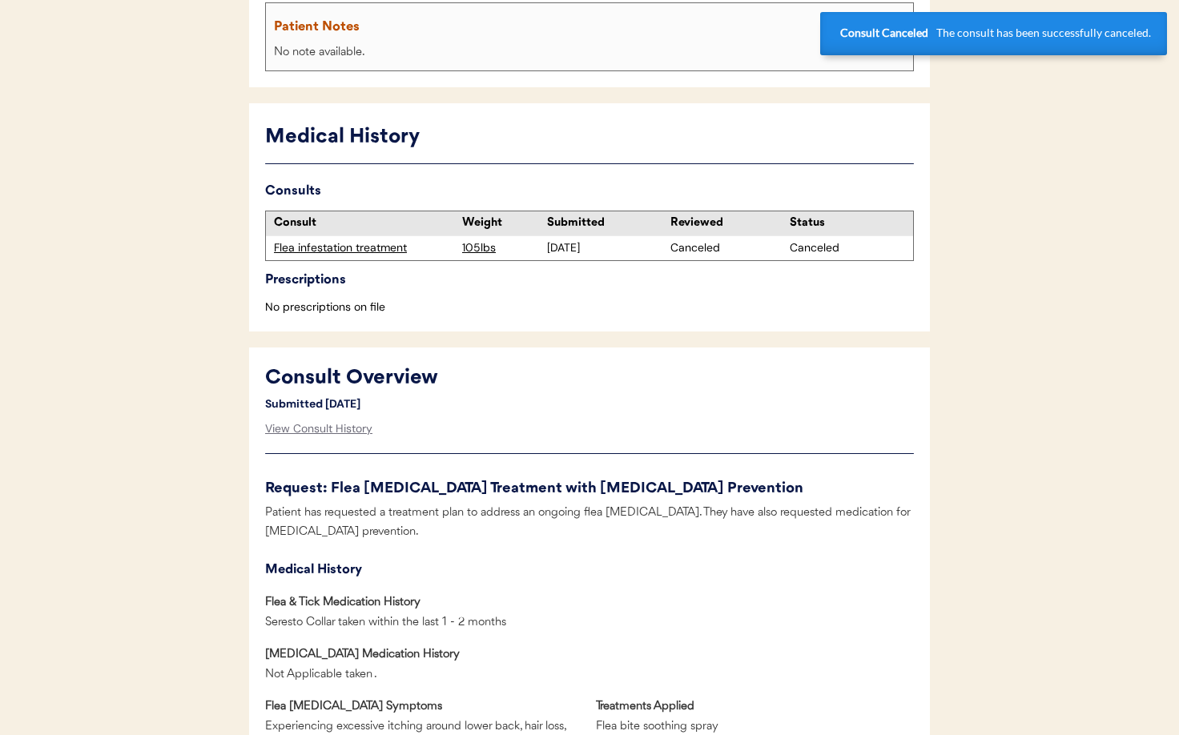
scroll to position [0, 0]
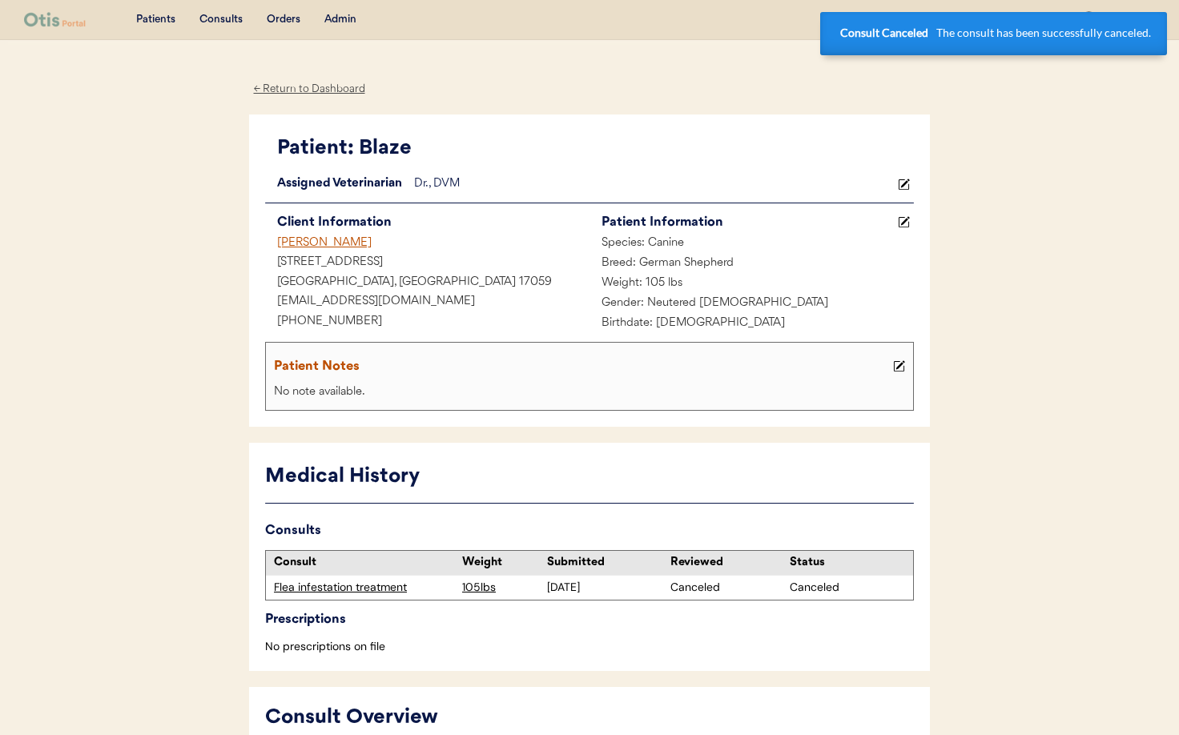
click at [291, 91] on div "← Return to Dashboard" at bounding box center [309, 89] width 120 height 18
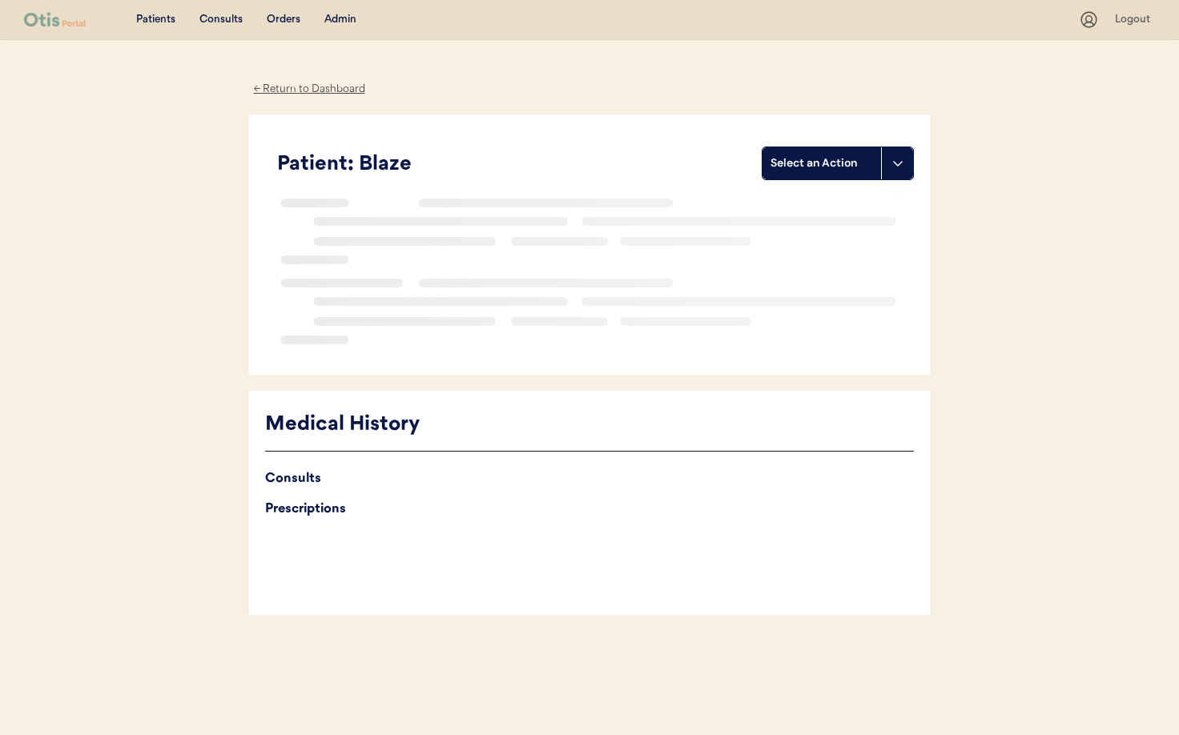
click at [347, 21] on div "Admin" at bounding box center [340, 20] width 32 height 16
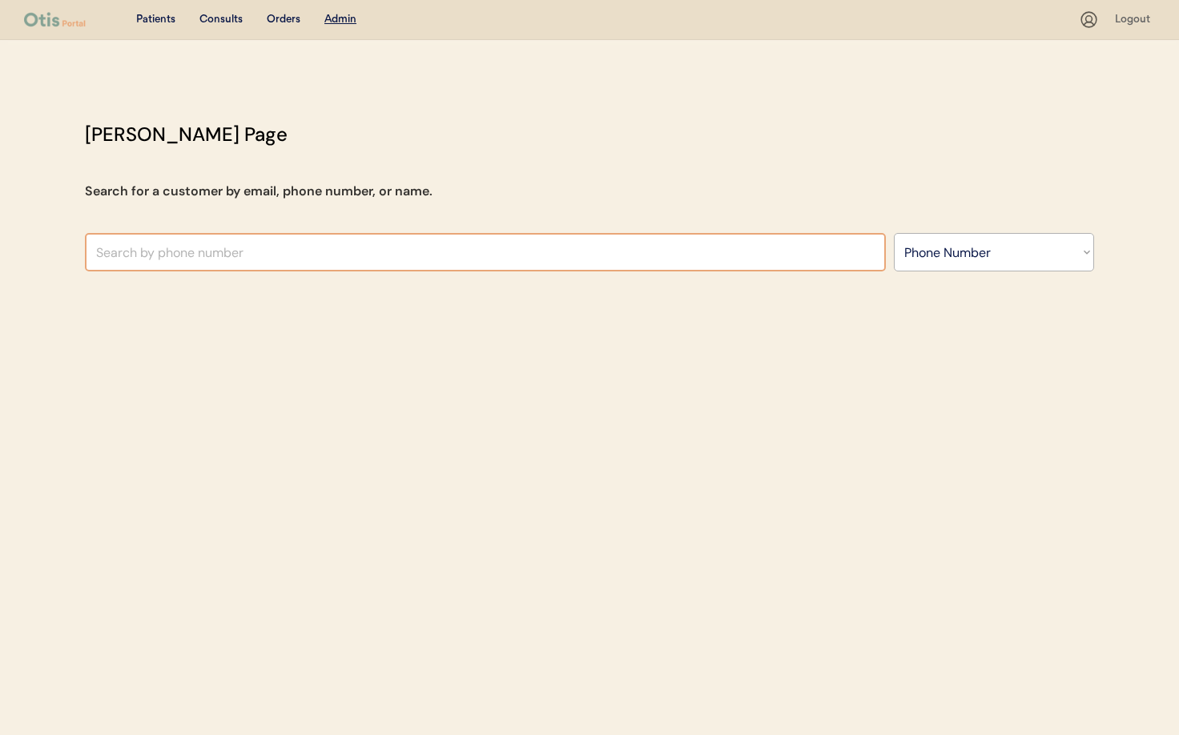
drag, startPoint x: 339, startPoint y: 251, endPoint x: 364, endPoint y: 251, distance: 25.6
click at [339, 251] on input "text" at bounding box center [485, 252] width 801 height 38
click at [1028, 268] on select "Search By Name Email Phone Number" at bounding box center [994, 252] width 200 height 38
select select ""Name""
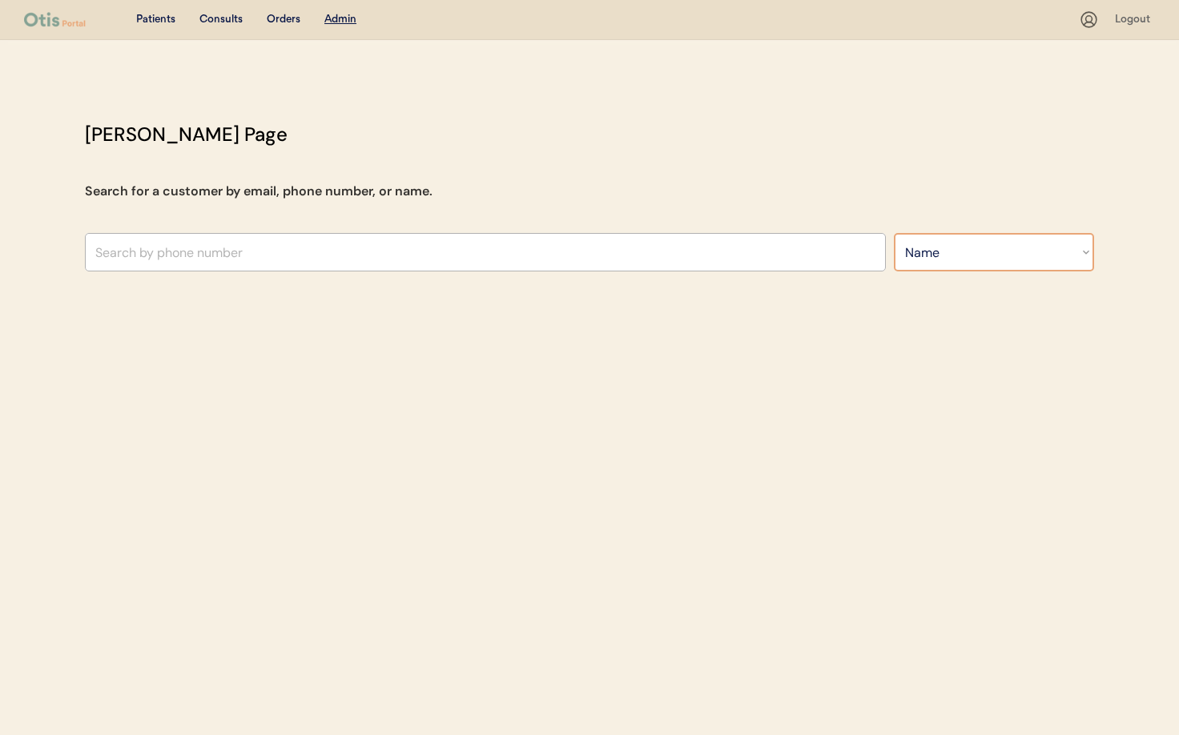
click at [894, 233] on select "Search By Name Email Phone Number" at bounding box center [994, 252] width 200 height 38
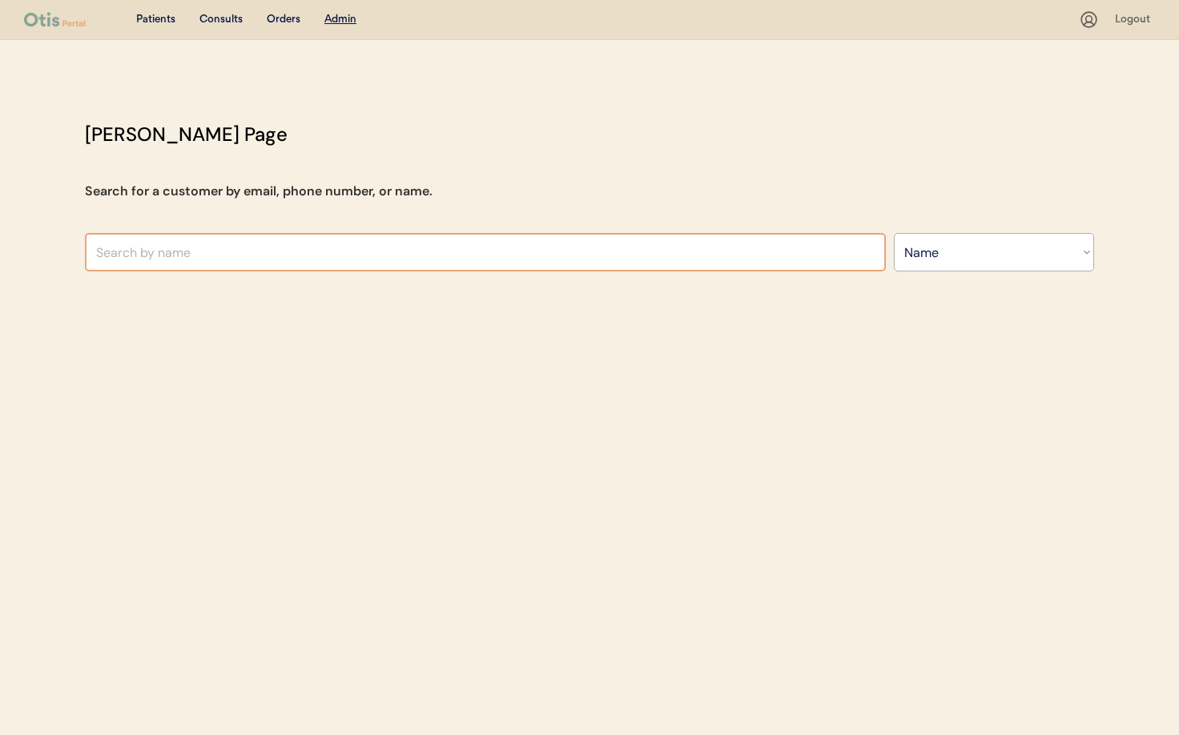
click at [340, 243] on input "text" at bounding box center [485, 252] width 801 height 38
type input "Nat"
type input "Natalie Walker"
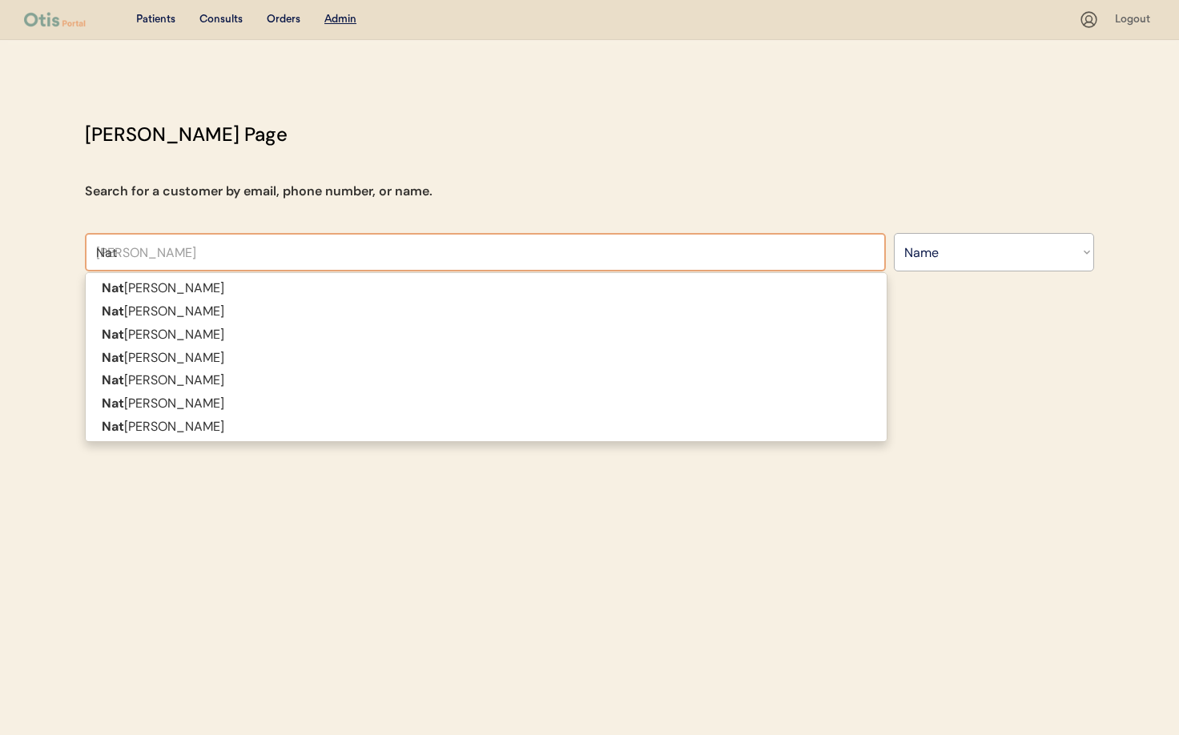
type input "Nata"
type input "Natash"
type input "Natasha Ginn"
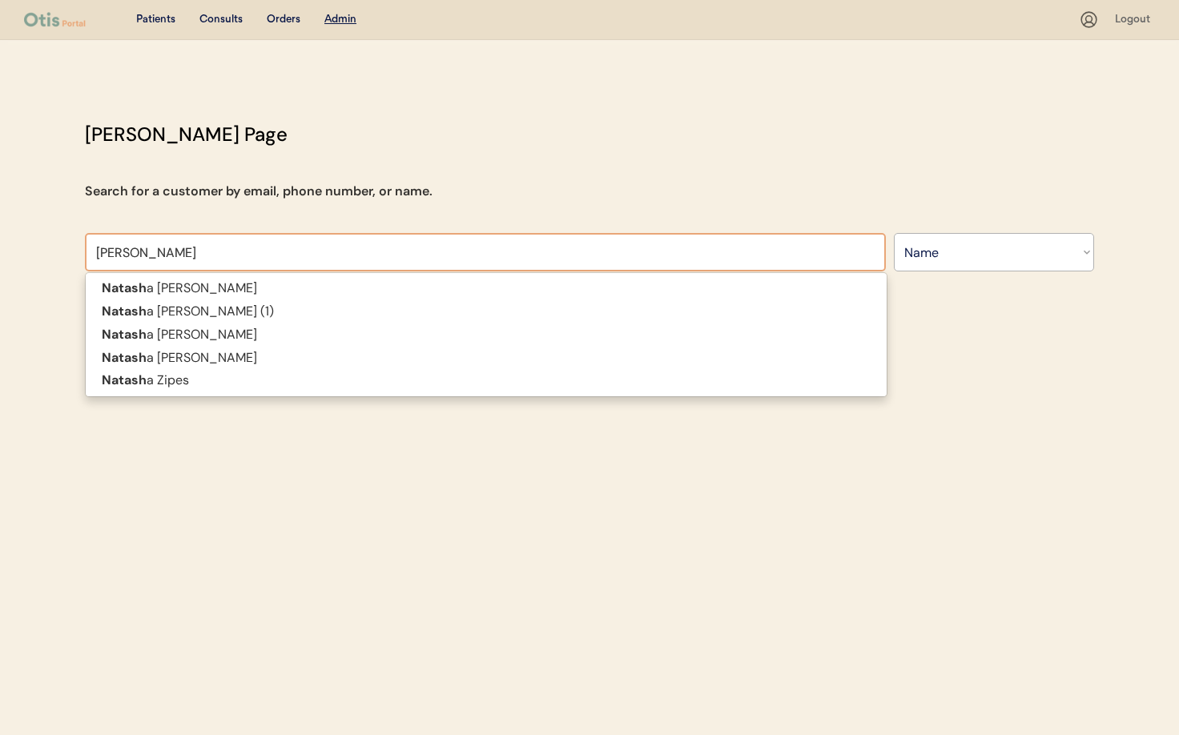
type input "Natasha"
type input "Natasha Zi"
type input "[PERSON_NAME]"
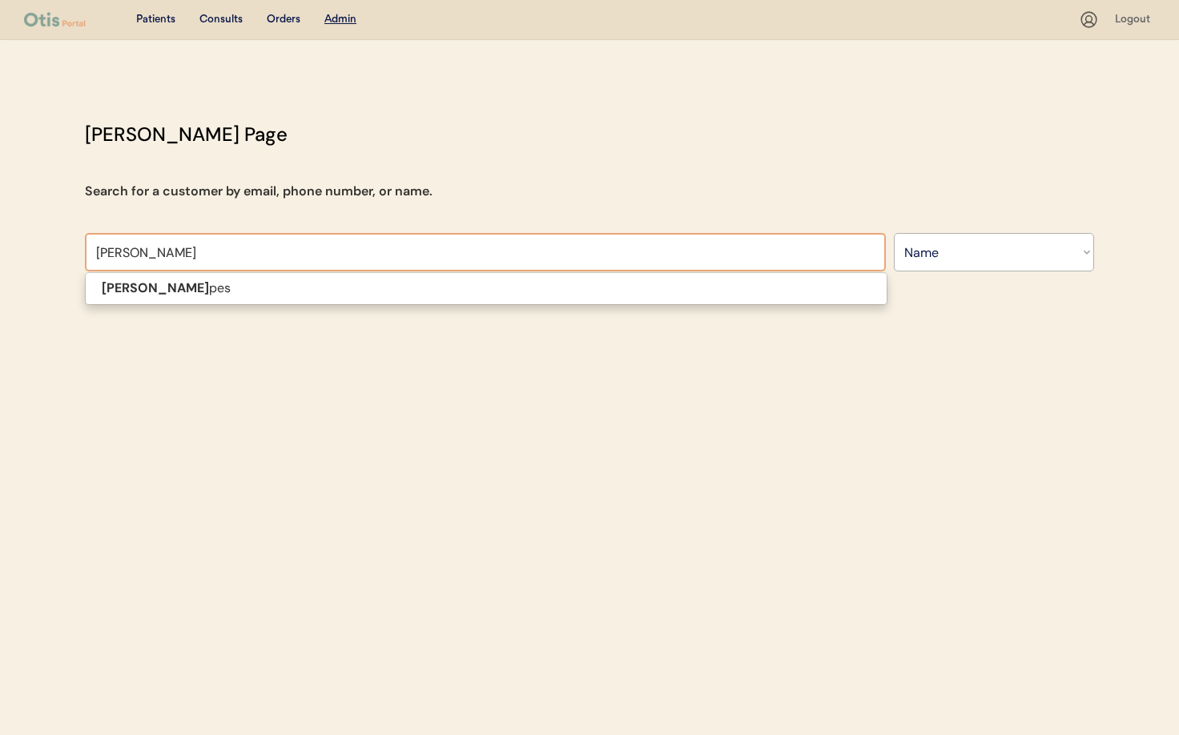
type input "Natasha Zipe"
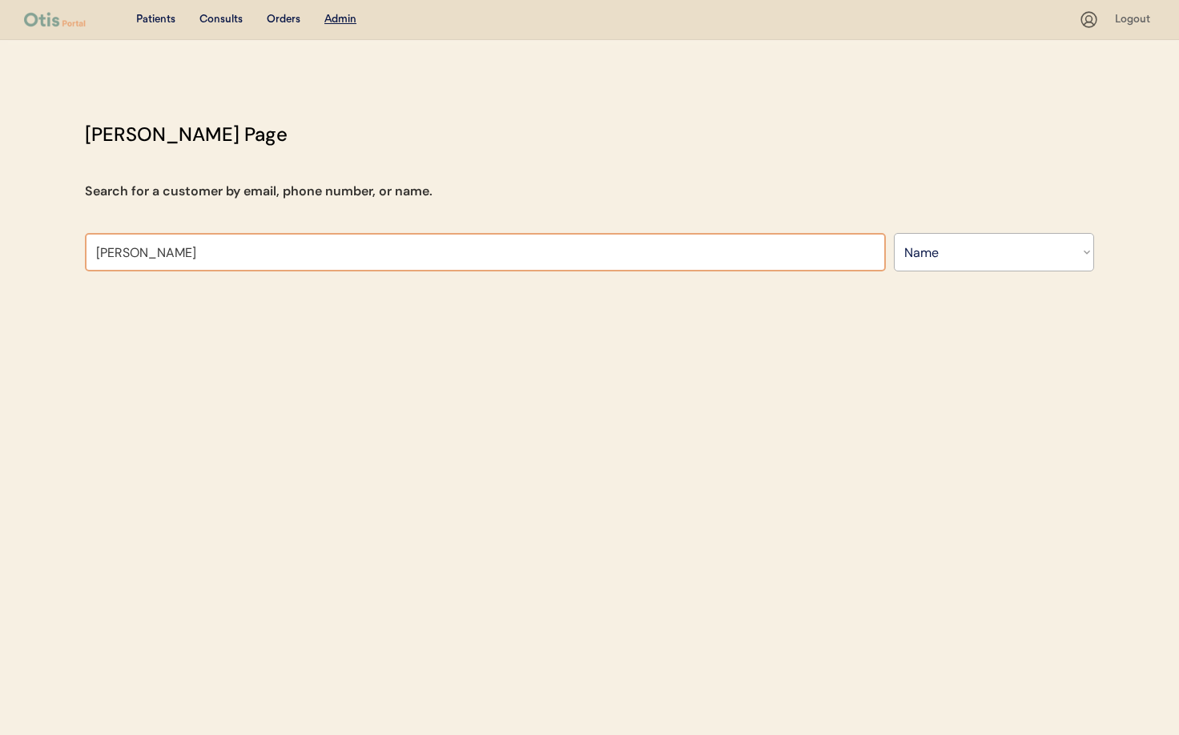
type input "Natasha Zipe"
type input "[PERSON_NAME]"
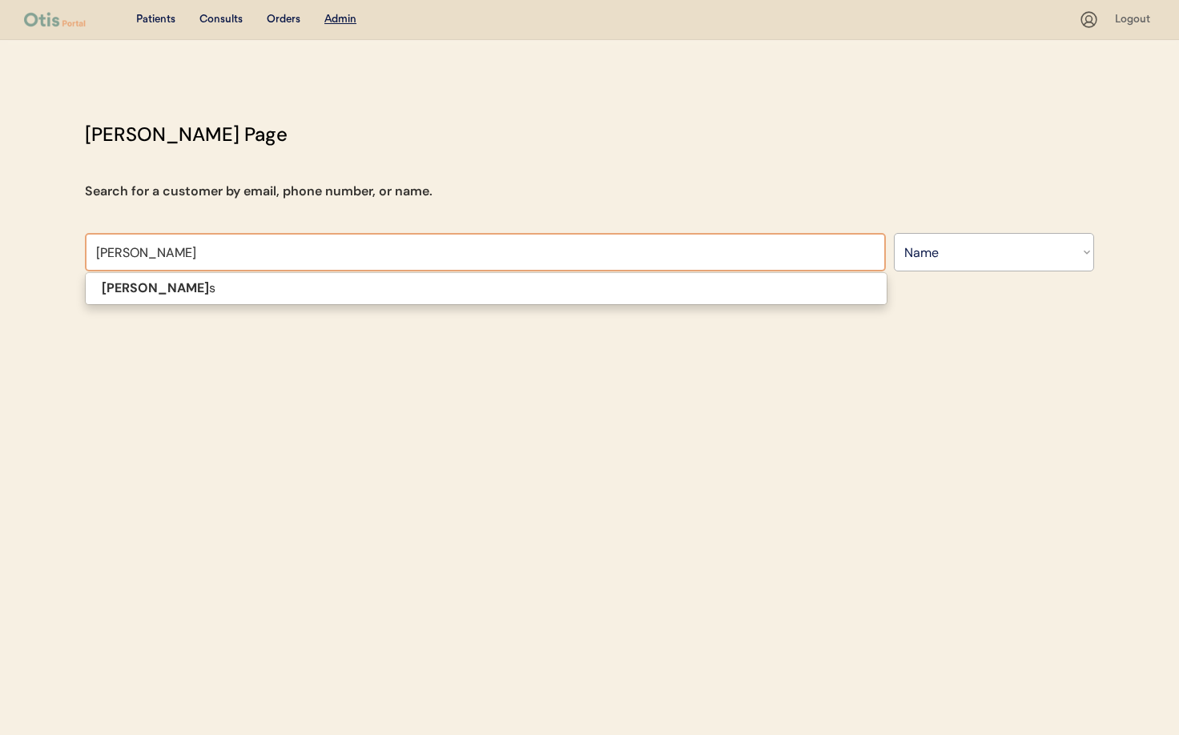
type input "[PERSON_NAME]"
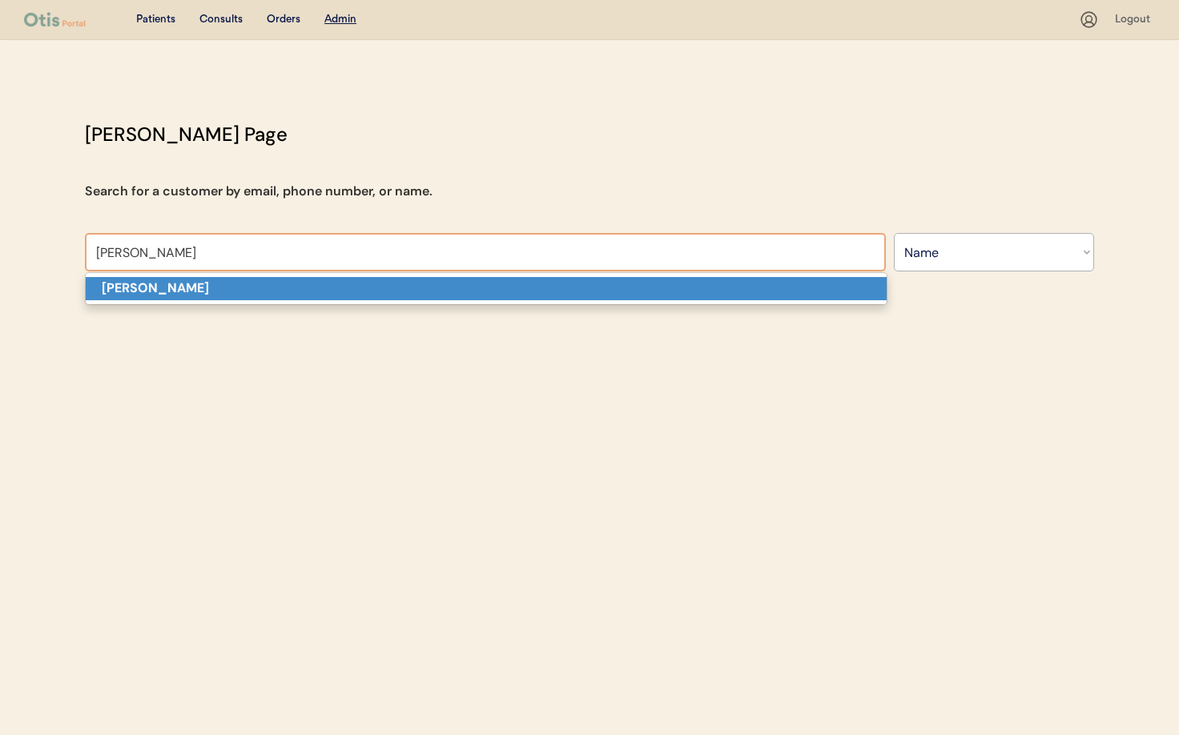
click at [267, 287] on p "Natasha Zipes" at bounding box center [486, 288] width 801 height 23
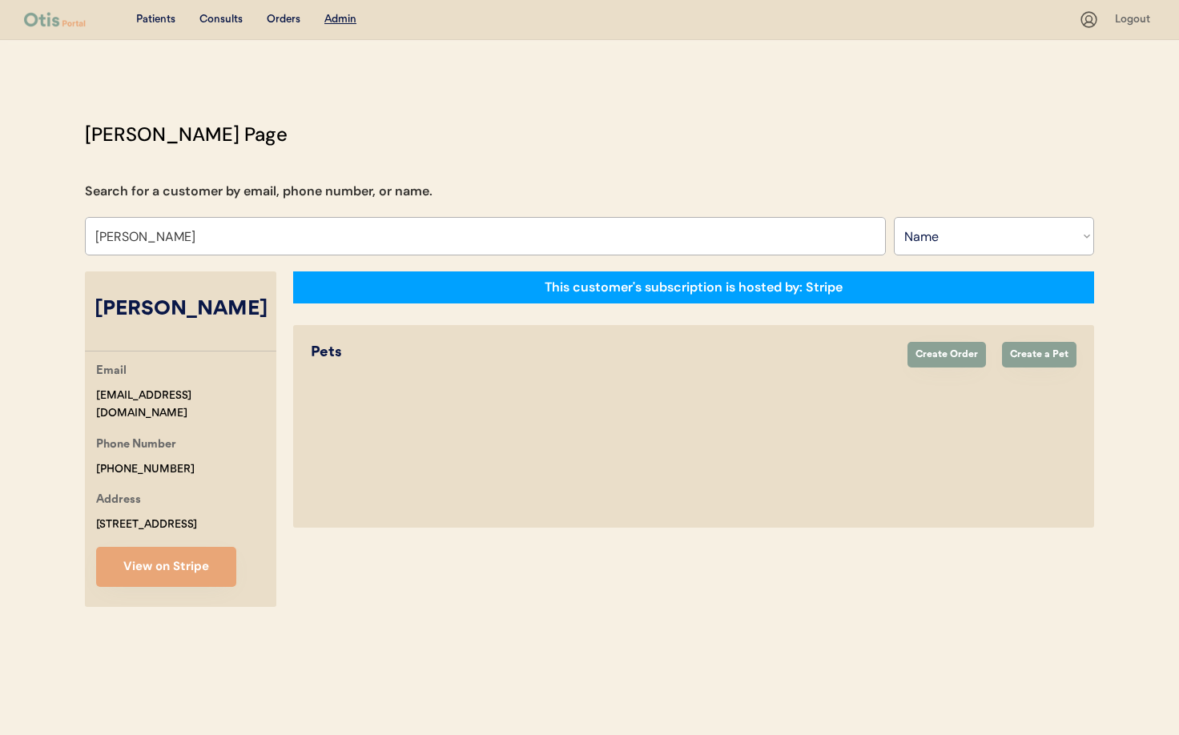
select select "true"
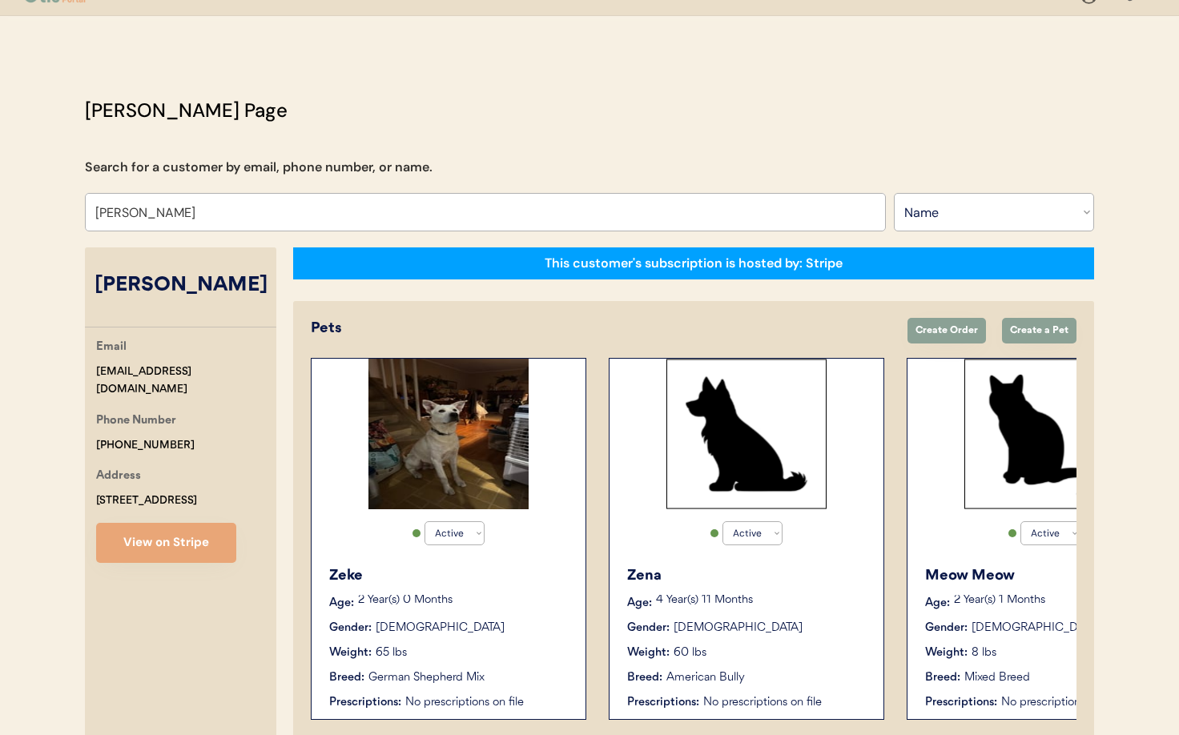
scroll to position [100, 0]
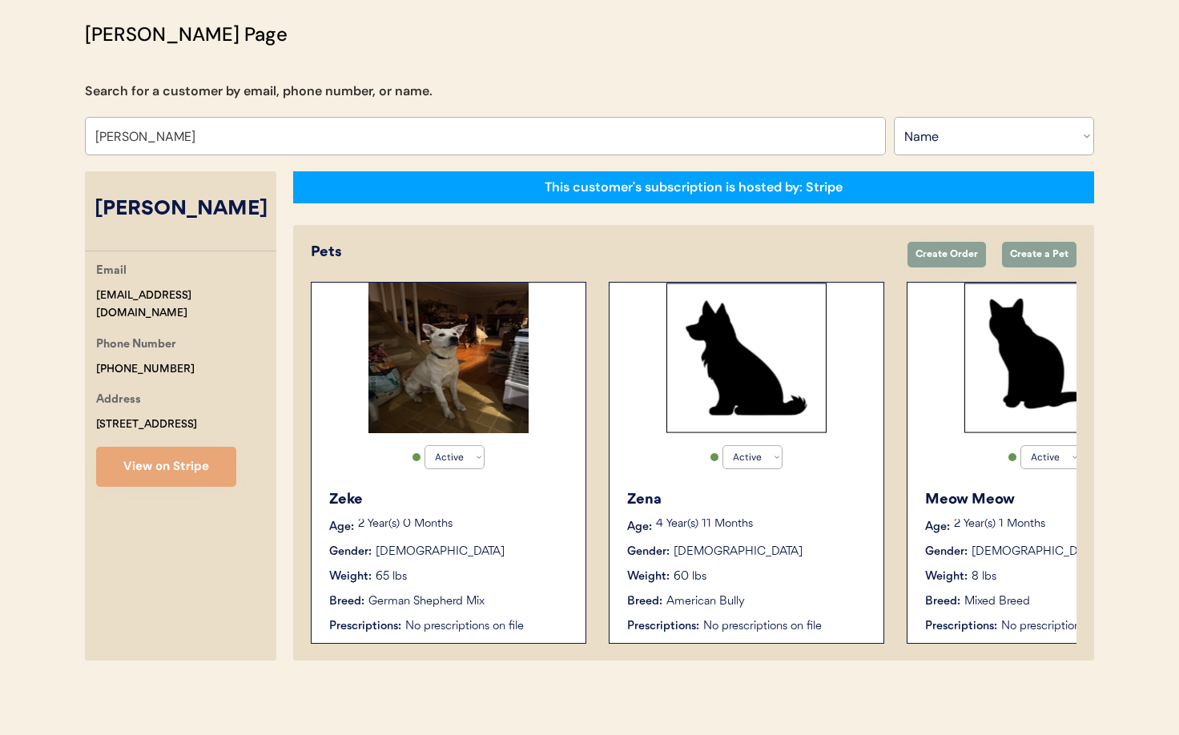
type input "Natasha Zipes"
drag, startPoint x: 177, startPoint y: 350, endPoint x: 114, endPoint y: 346, distance: 62.6
click at [86, 344] on div "Email natzip69@gmail.com Phone Number +19148886689 Address 99 North Ridge Stree…" at bounding box center [180, 374] width 191 height 225
copy div "+19148886689"
click at [194, 460] on button "View on Stripe" at bounding box center [166, 467] width 140 height 40
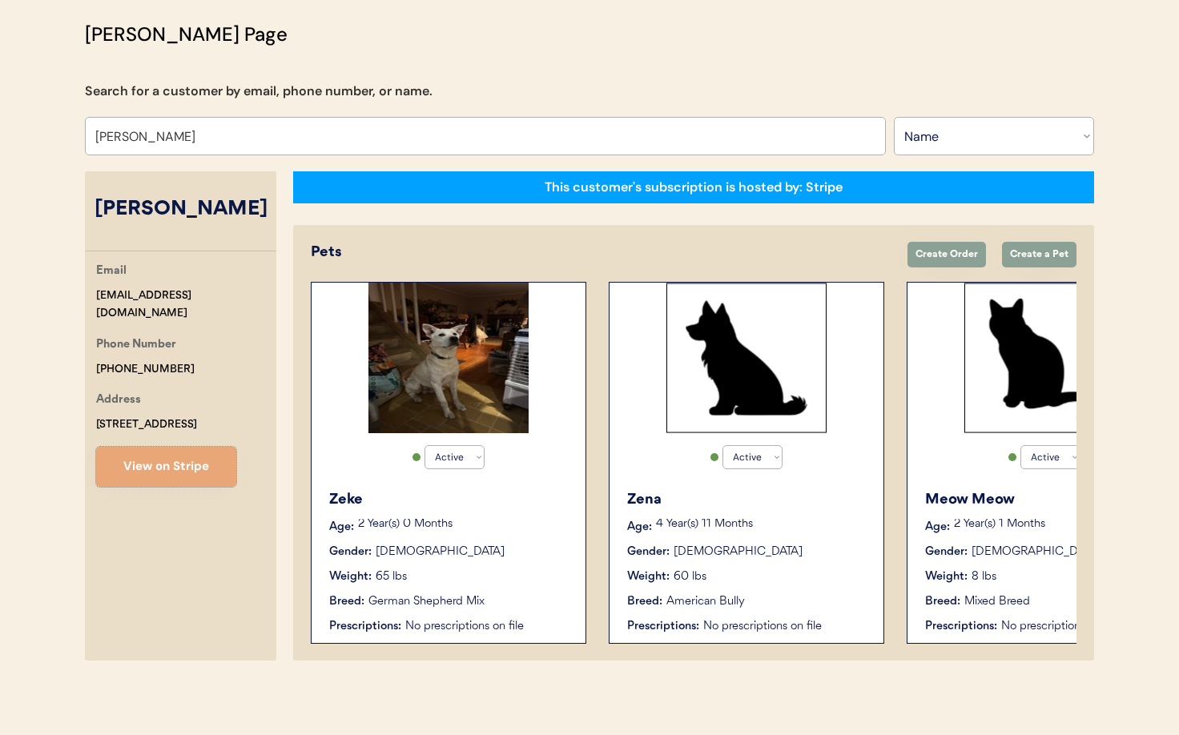
click at [451, 556] on div "Gender: Male" at bounding box center [449, 552] width 240 height 17
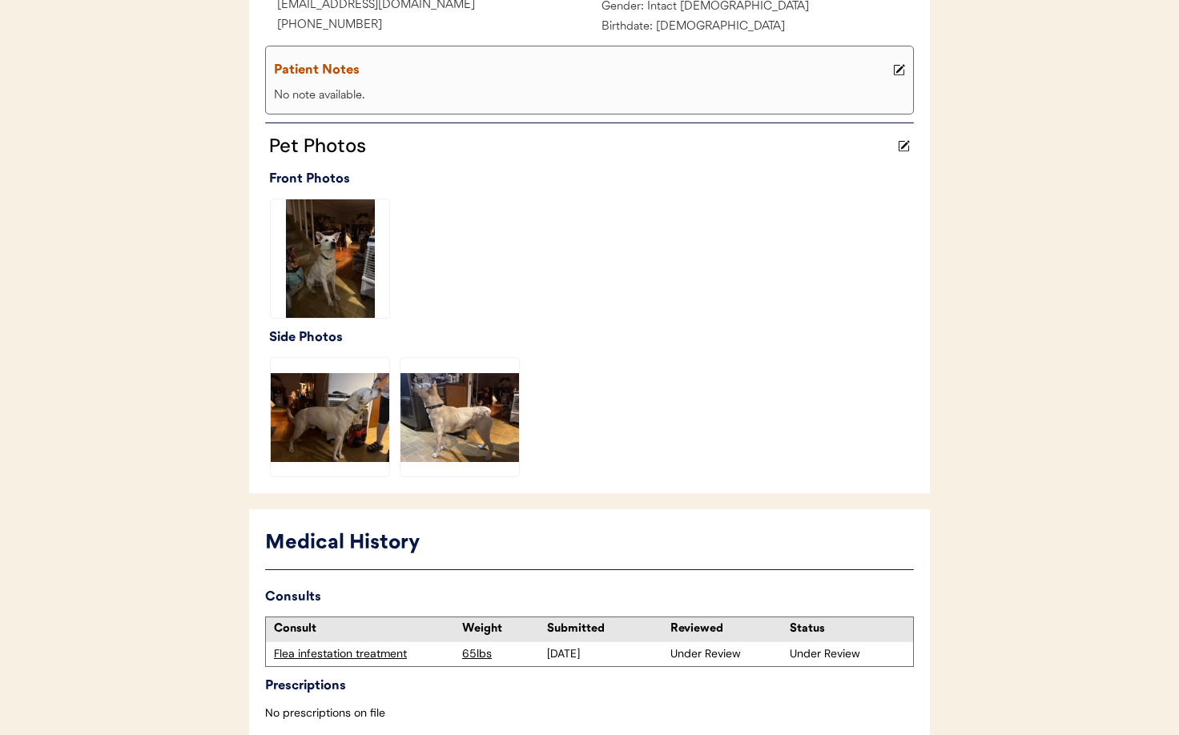
scroll to position [403, 0]
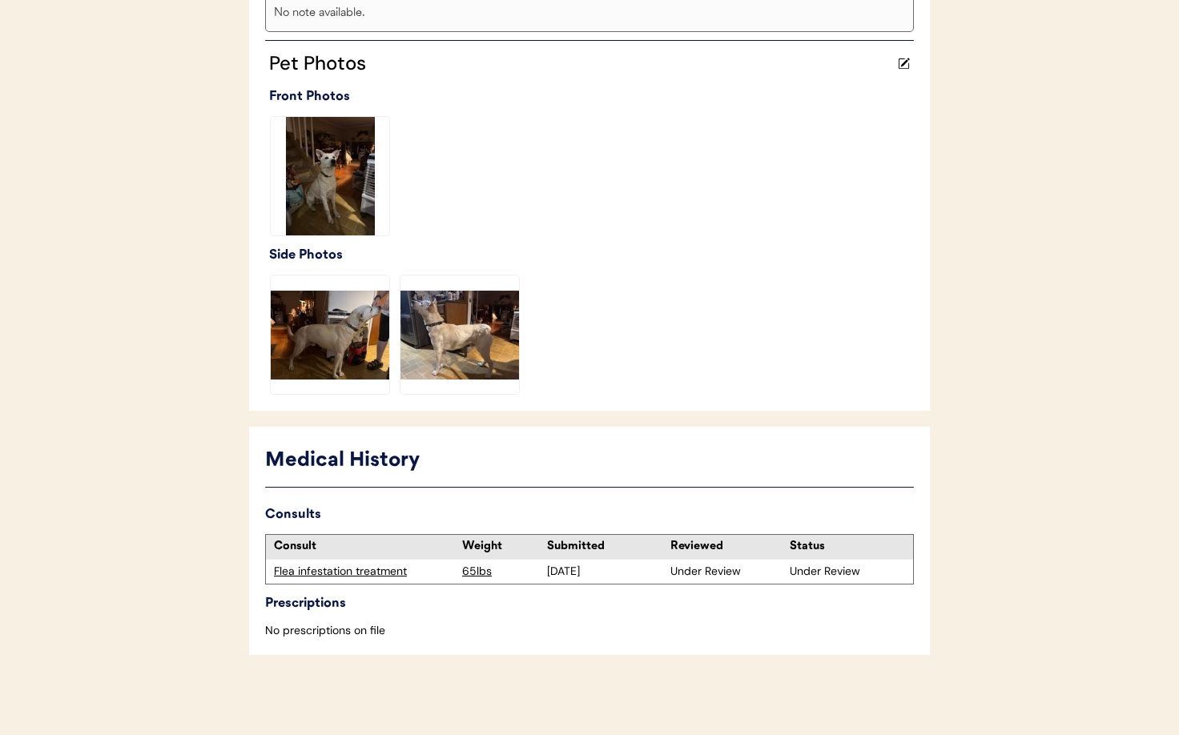
click at [347, 576] on div "Flea infestation treatment" at bounding box center [364, 572] width 180 height 16
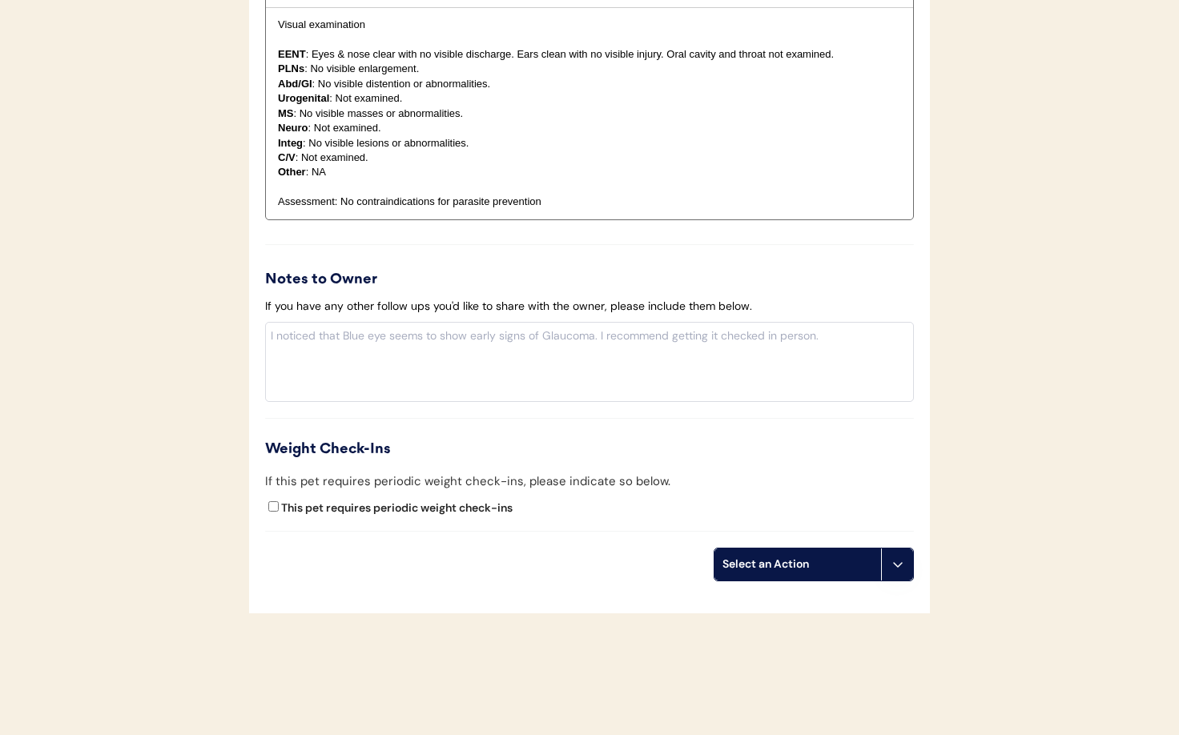
scroll to position [1838, 0]
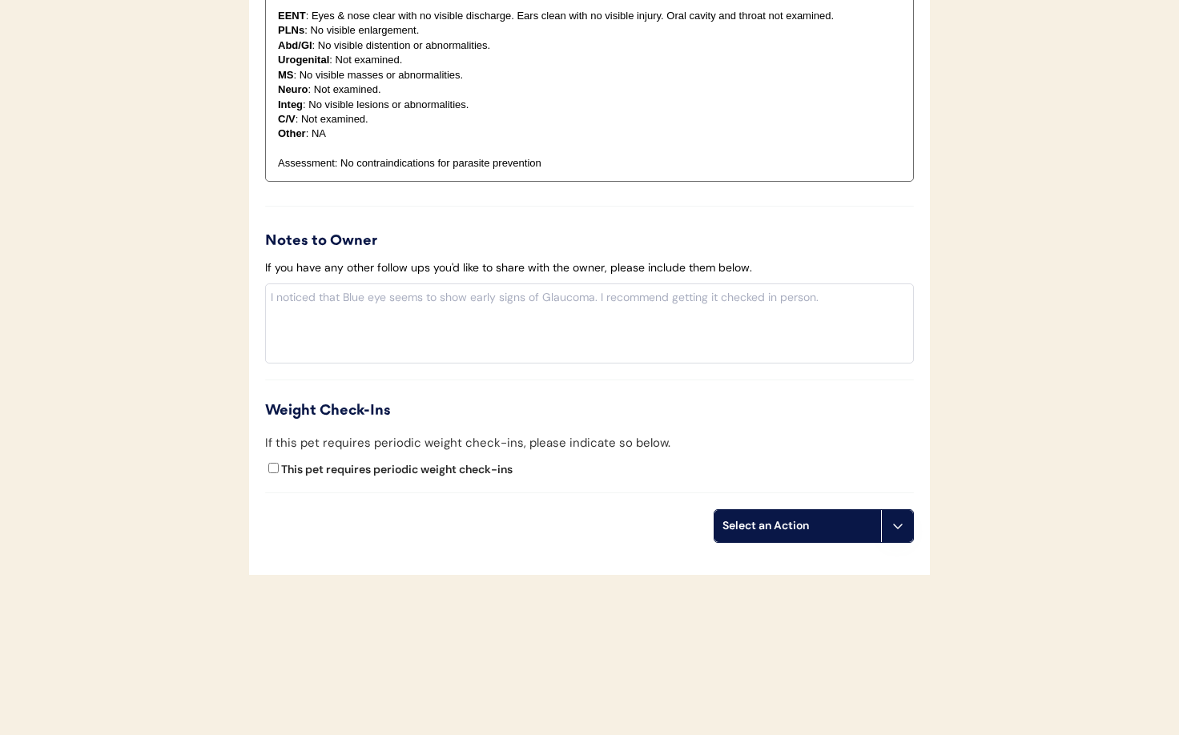
click at [891, 532] on icon at bounding box center [897, 526] width 13 height 13
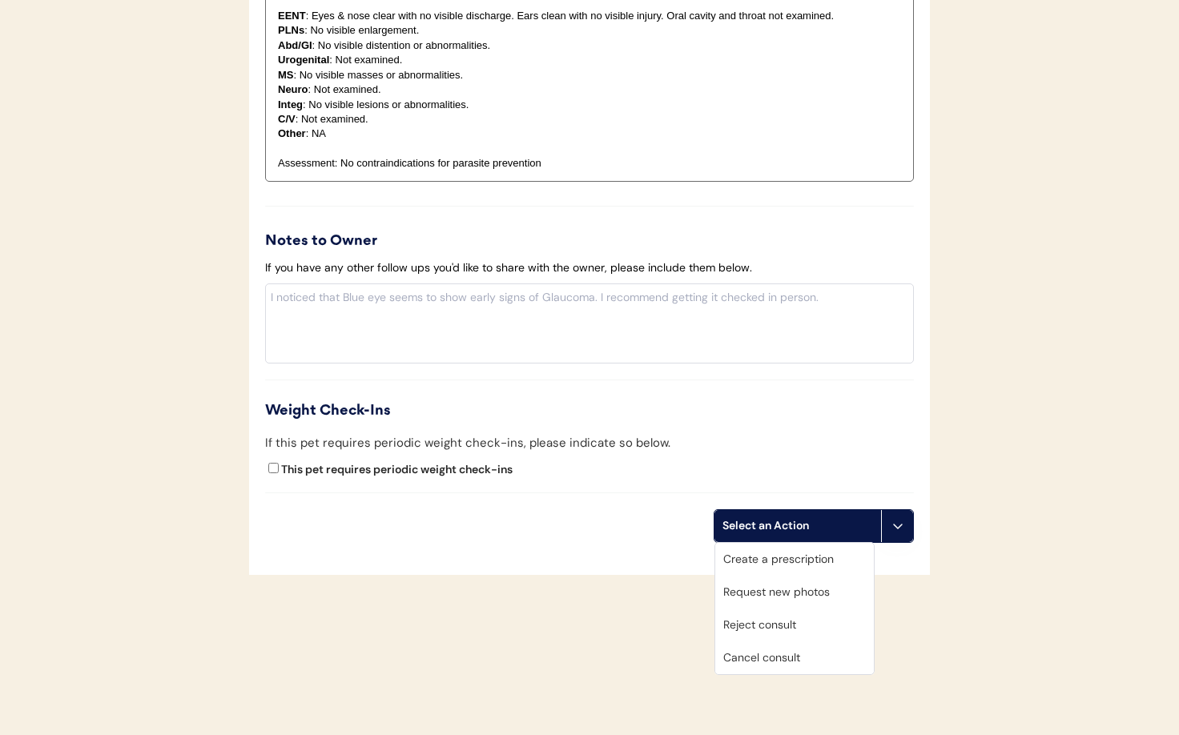
click at [808, 661] on div "Cancel consult" at bounding box center [794, 657] width 159 height 33
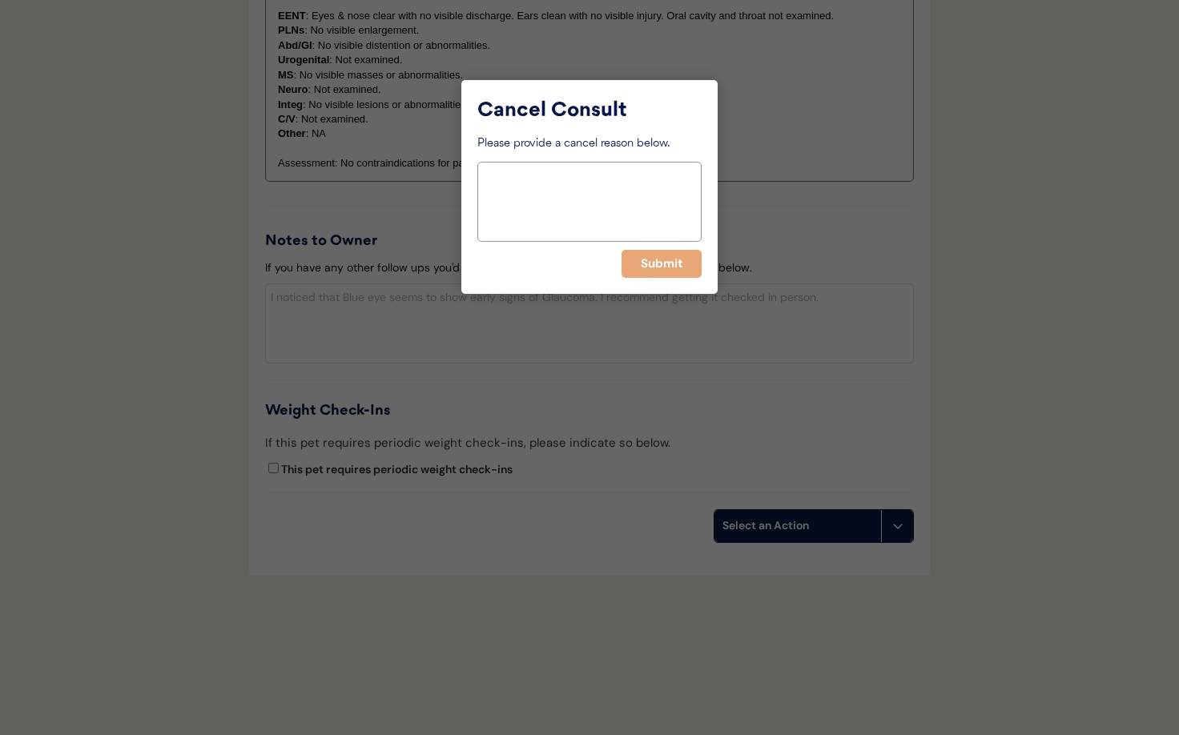
click at [564, 203] on textarea at bounding box center [589, 202] width 224 height 80
type textarea "cancellation - do not cover NC area"
click at [676, 269] on button "Submit" at bounding box center [661, 264] width 80 height 28
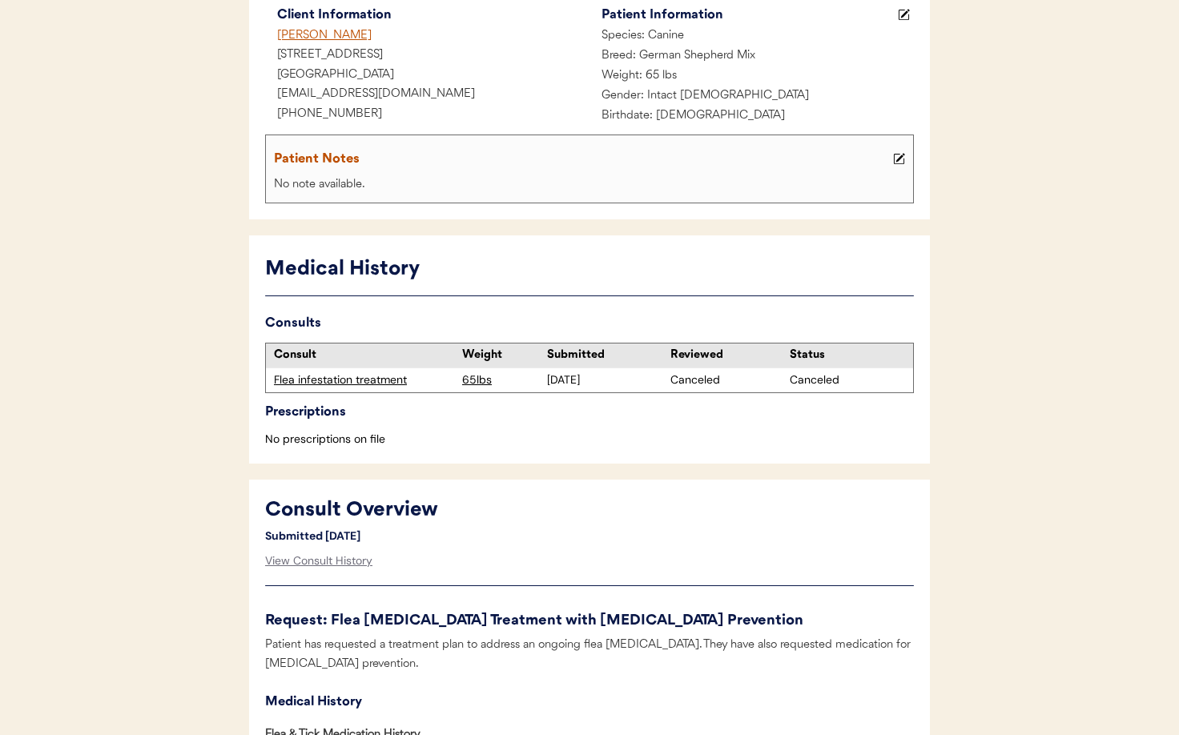
scroll to position [0, 0]
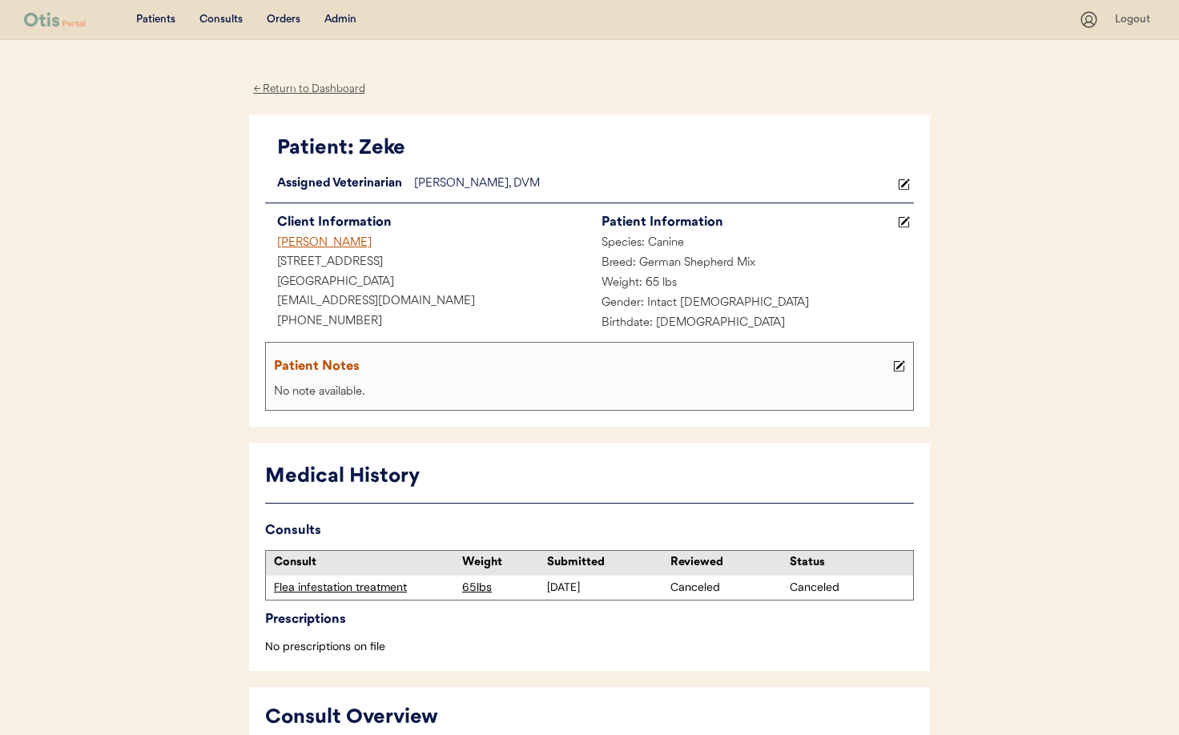
click at [335, 22] on div "Admin" at bounding box center [340, 20] width 32 height 16
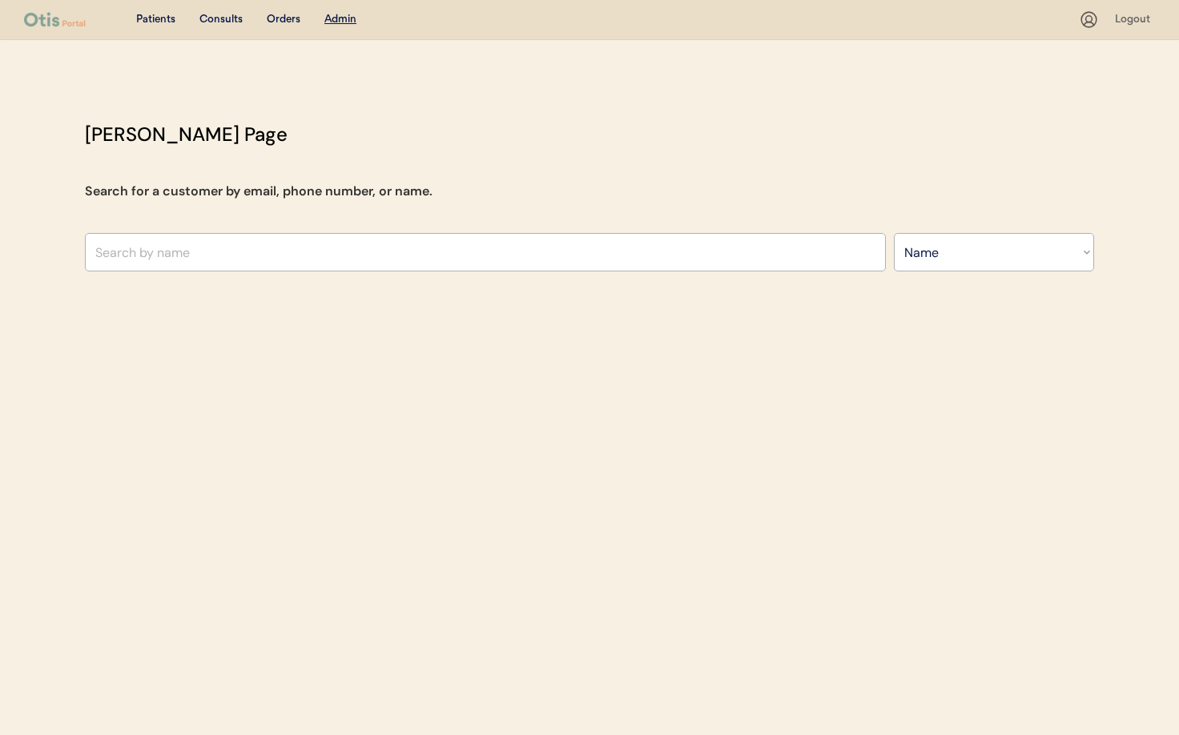
select select ""Name""
click at [239, 248] on input "text" at bounding box center [485, 252] width 801 height 38
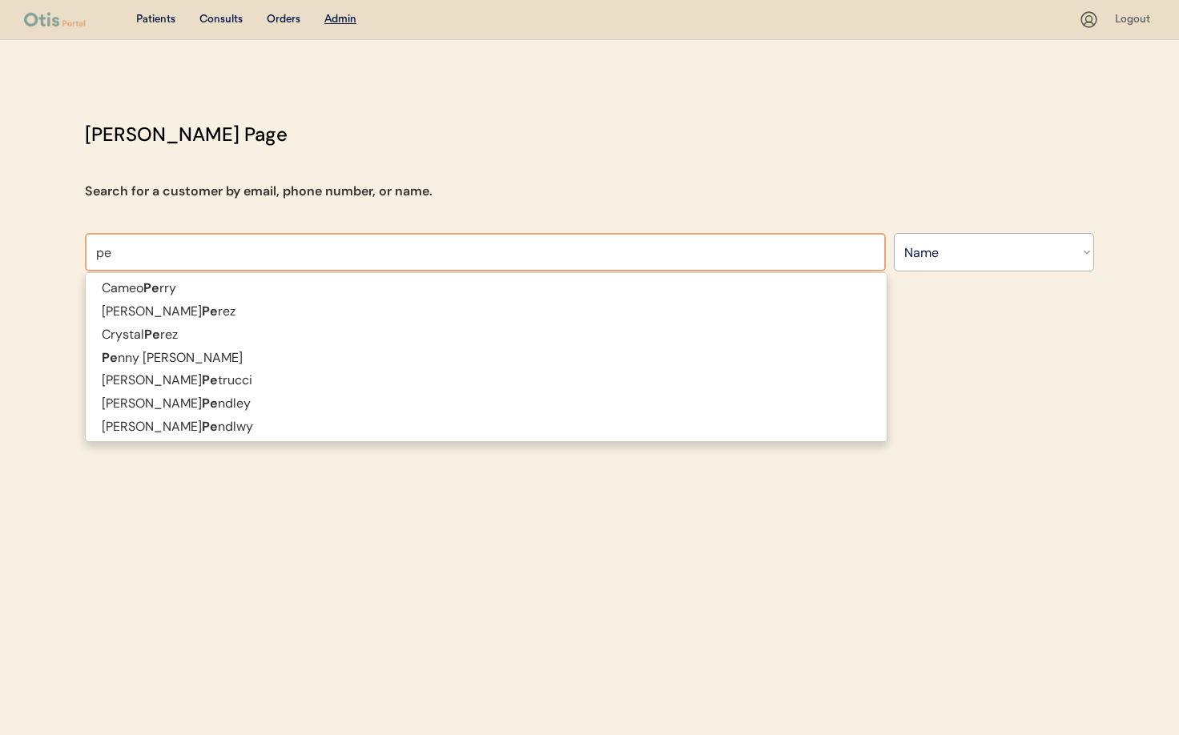
type input "pey"
type input "peyman Ferdosian"
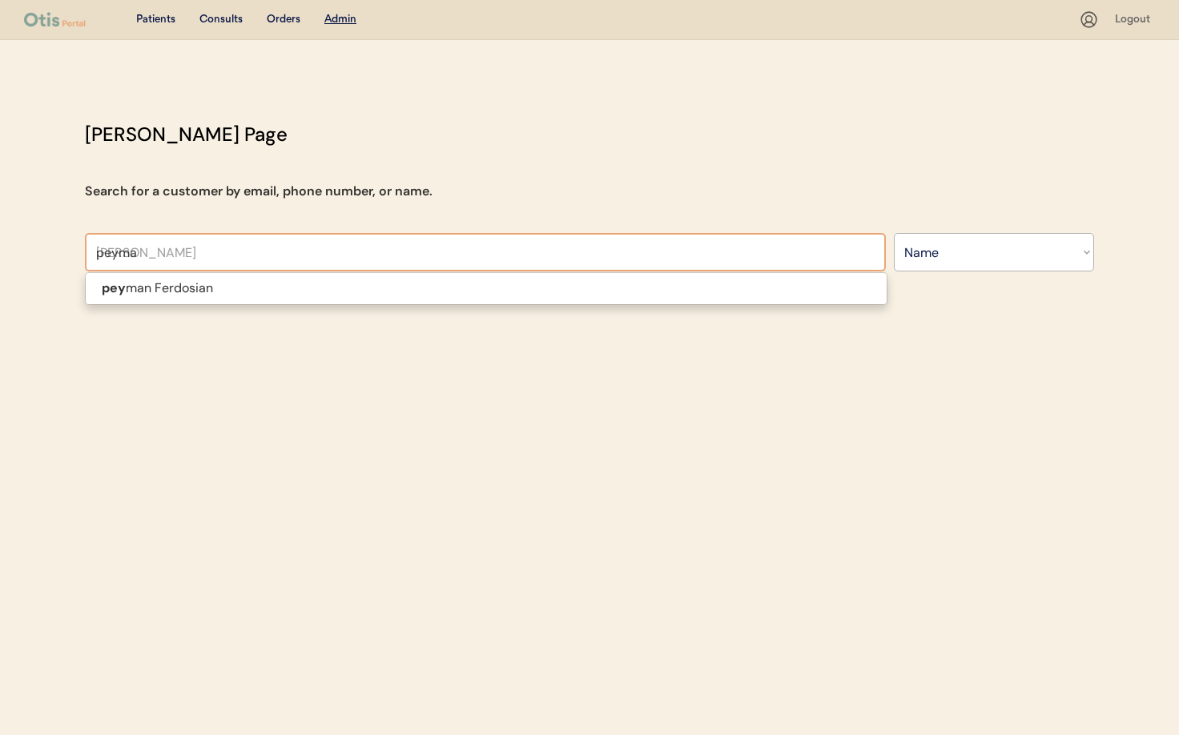
type input "peyman"
click at [223, 283] on p "peyman Ferdosian" at bounding box center [486, 288] width 801 height 23
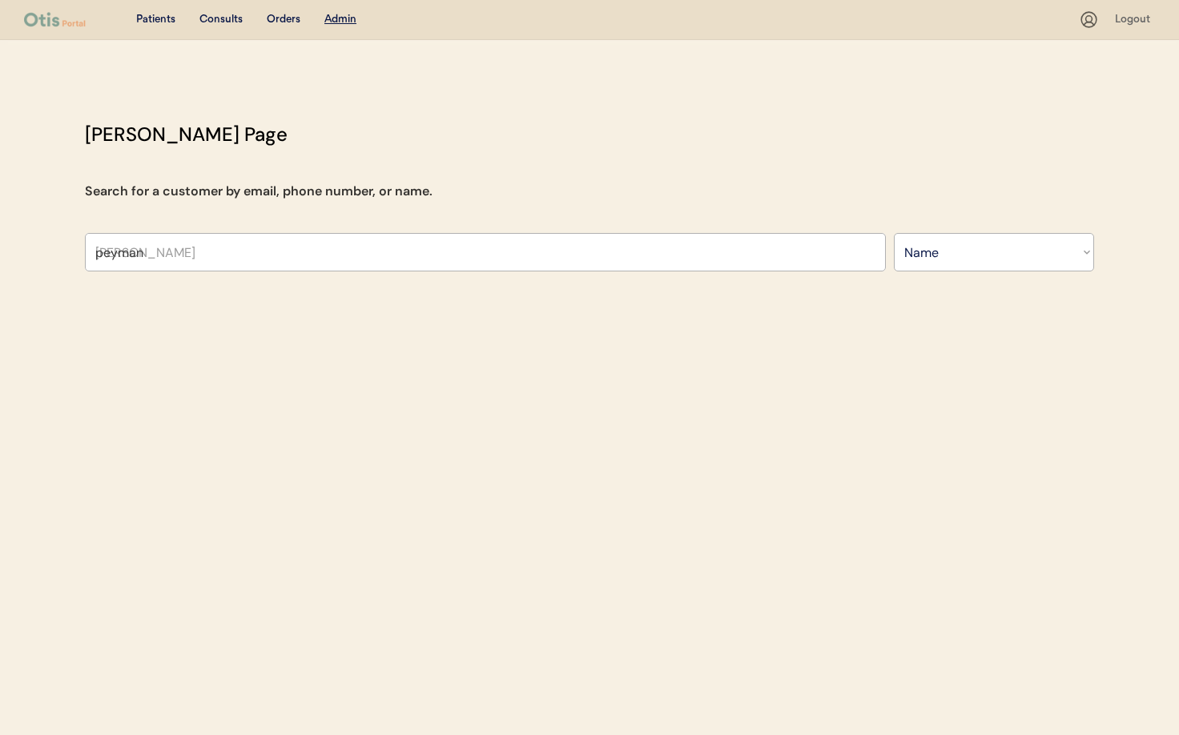
type input "peyman Ferdosian"
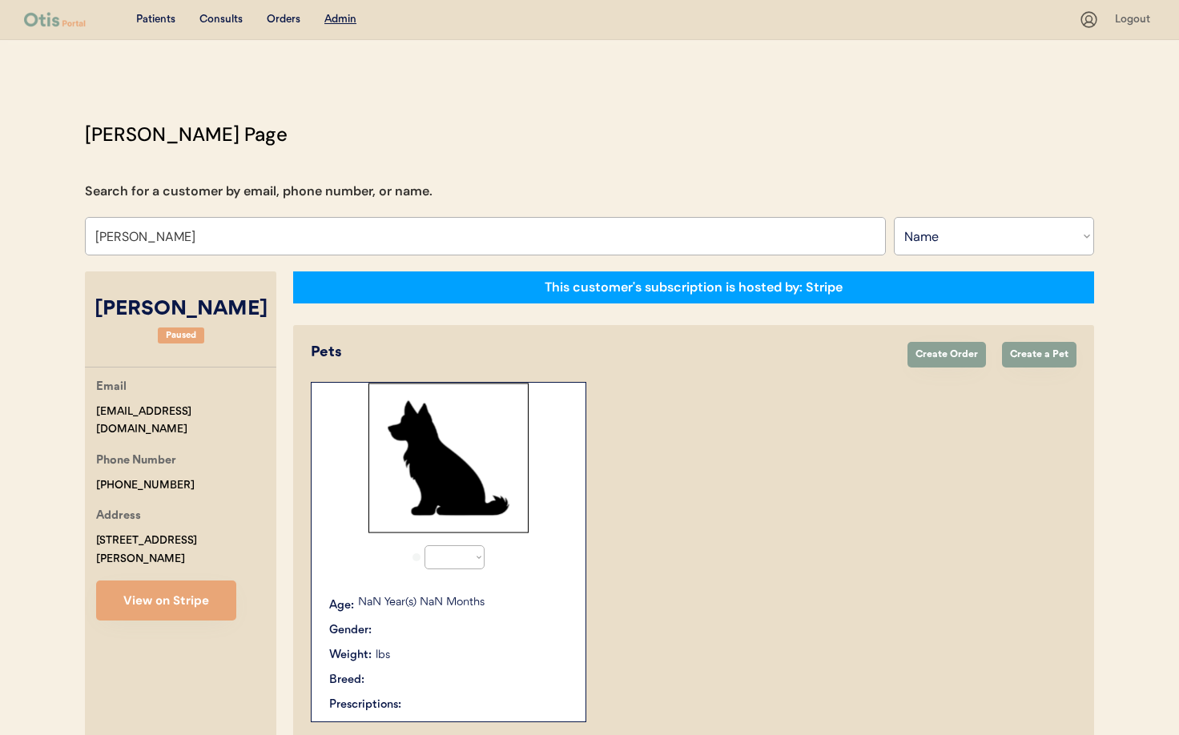
select select "true"
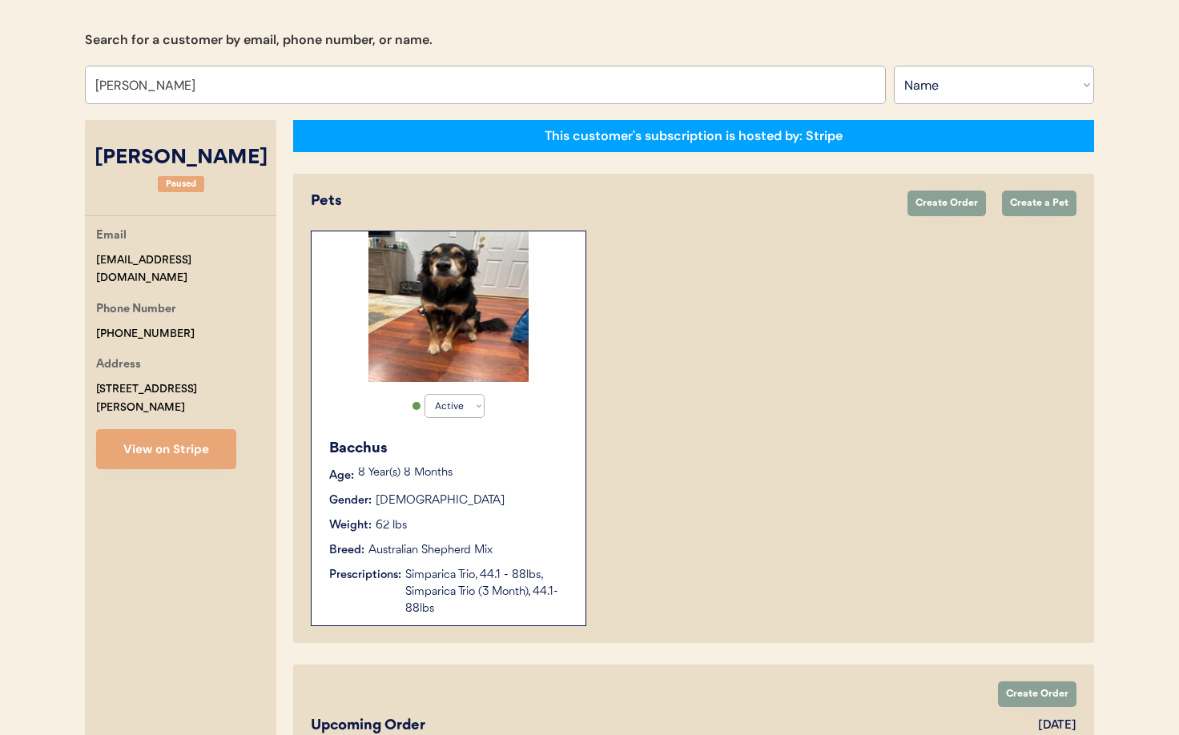
scroll to position [155, 0]
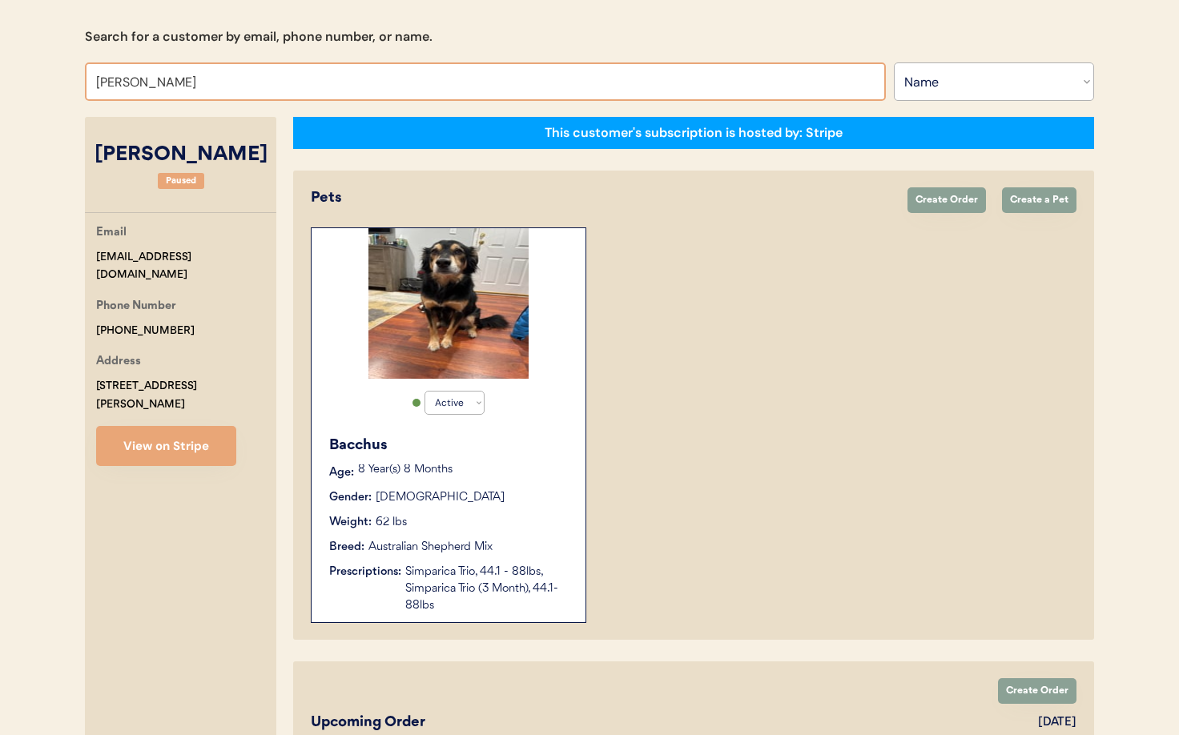
drag, startPoint x: 231, startPoint y: 86, endPoint x: 9, endPoint y: 68, distance: 223.3
click at [9, 68] on div "Patients Consults Orders Admin Logout Otis Admin Page Search for a customer by …" at bounding box center [589, 632] width 1179 height 1575
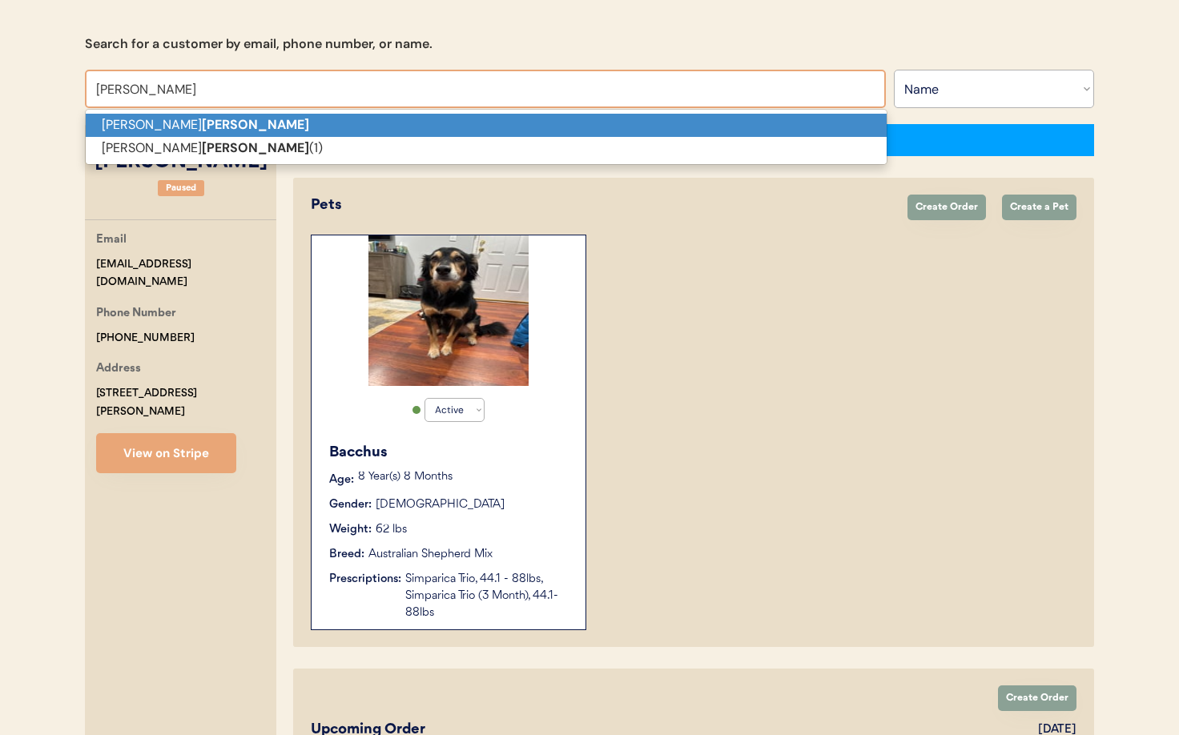
click at [202, 124] on strong "Ginn" at bounding box center [255, 124] width 107 height 17
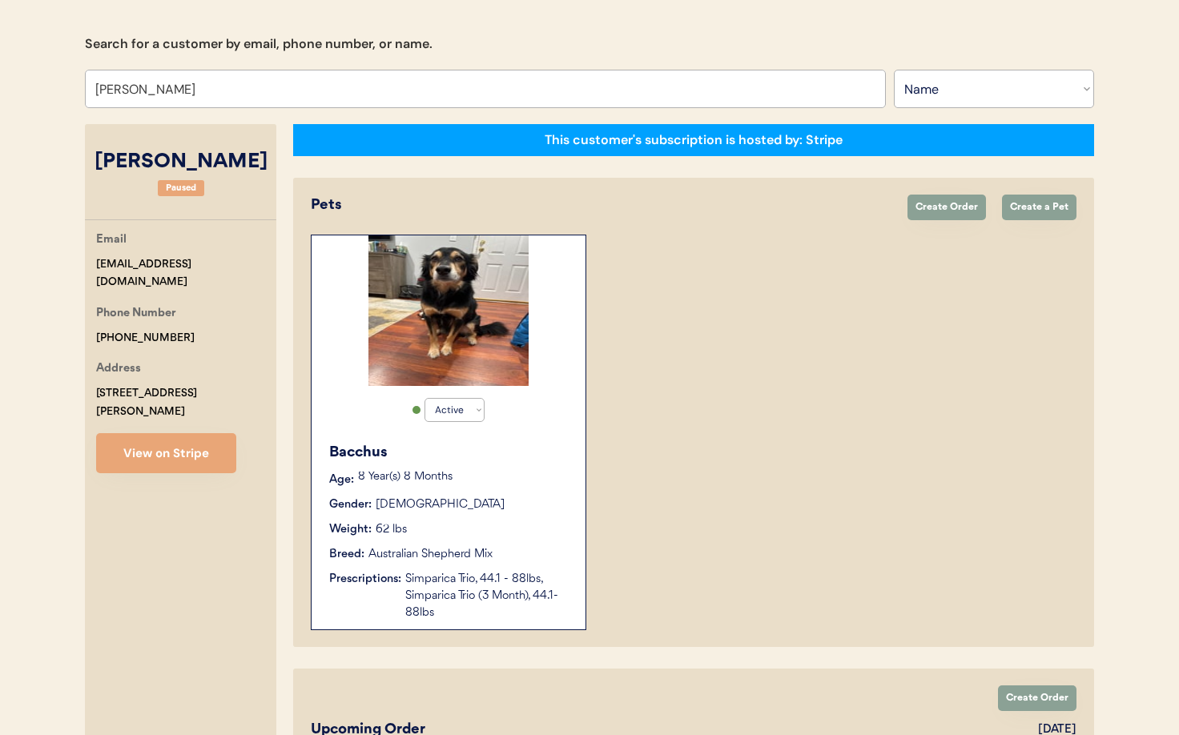
scroll to position [148, 0]
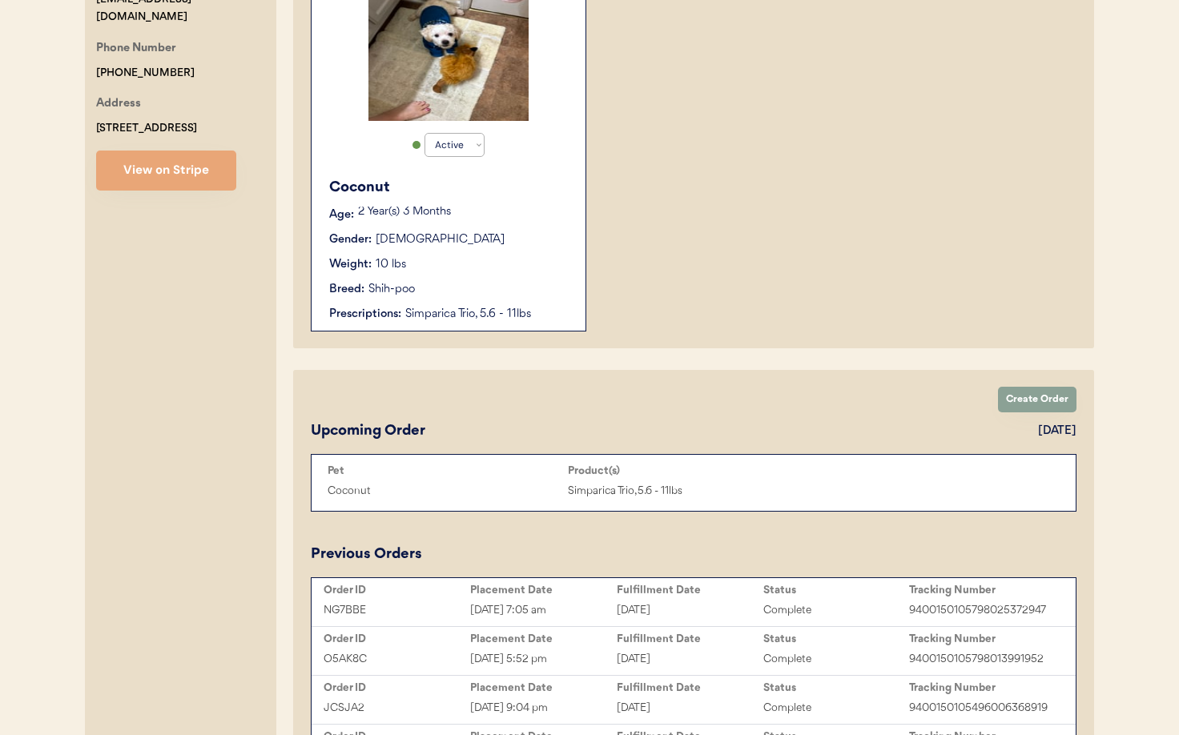
scroll to position [422, 0]
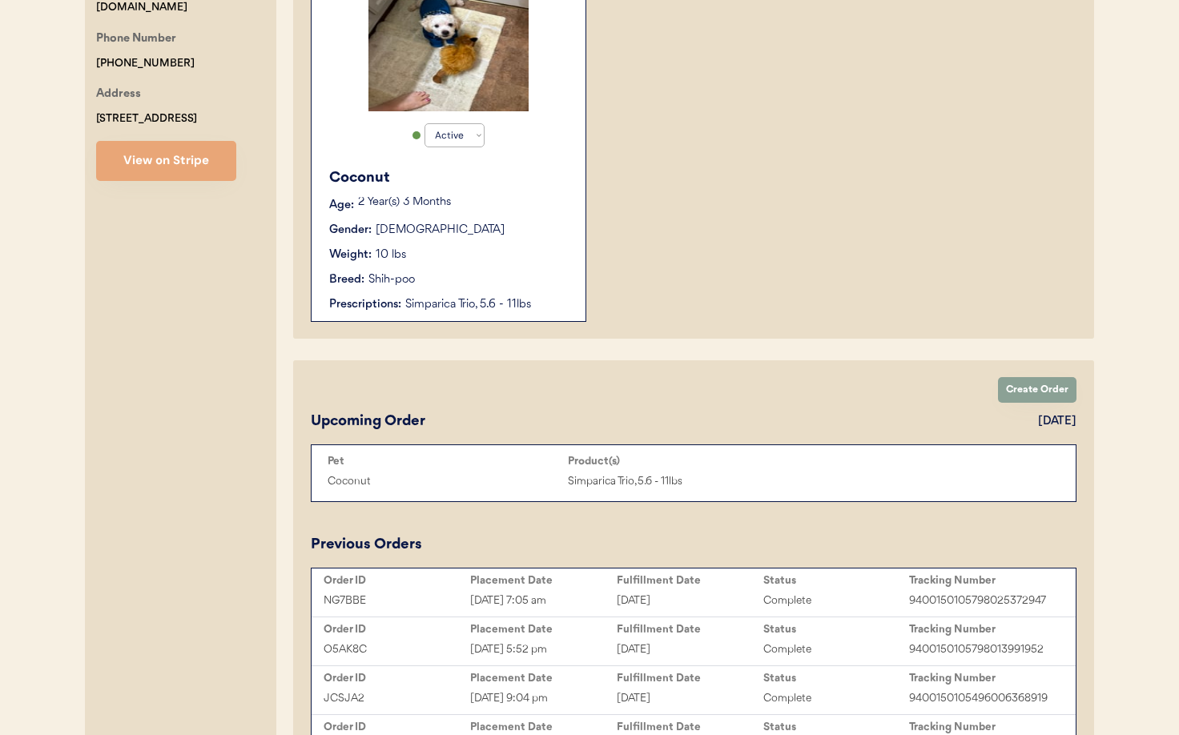
type input "[PERSON_NAME]"
click at [503, 271] on div "Breed: Shih-poo" at bounding box center [449, 279] width 240 height 17
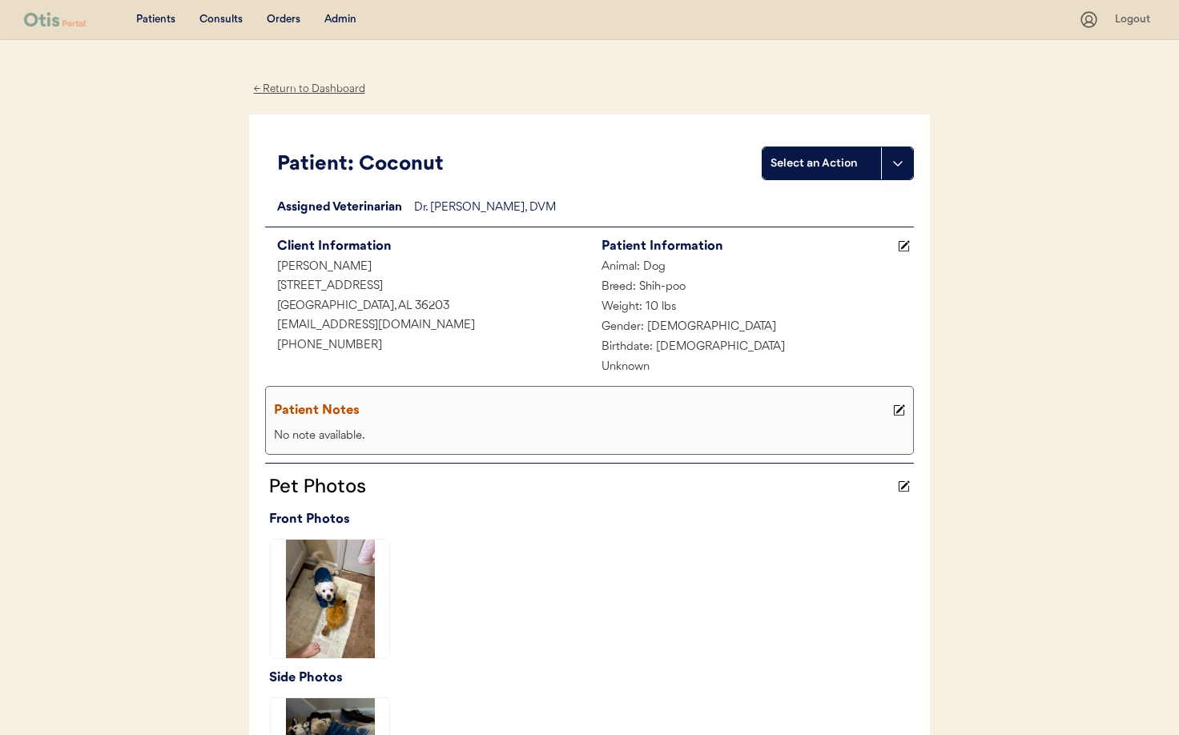
click at [280, 85] on div "← Return to Dashboard" at bounding box center [309, 89] width 120 height 18
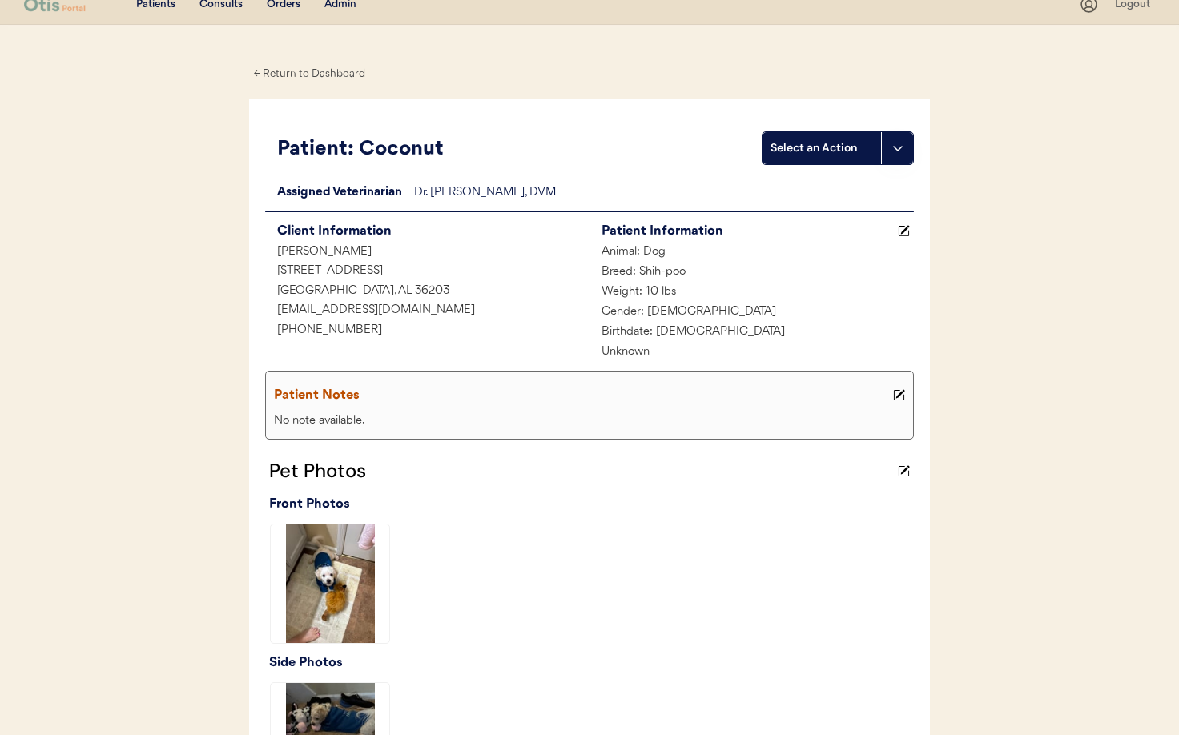
scroll to position [17, 0]
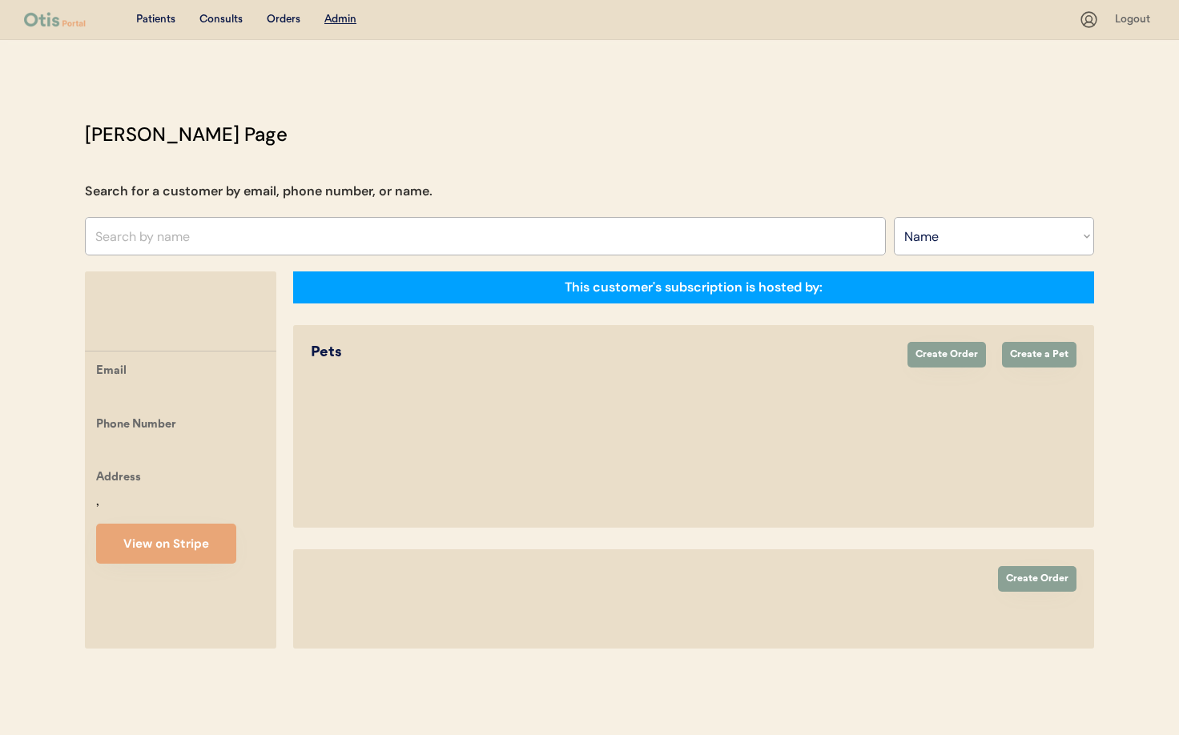
select select ""Name""
select select "true"
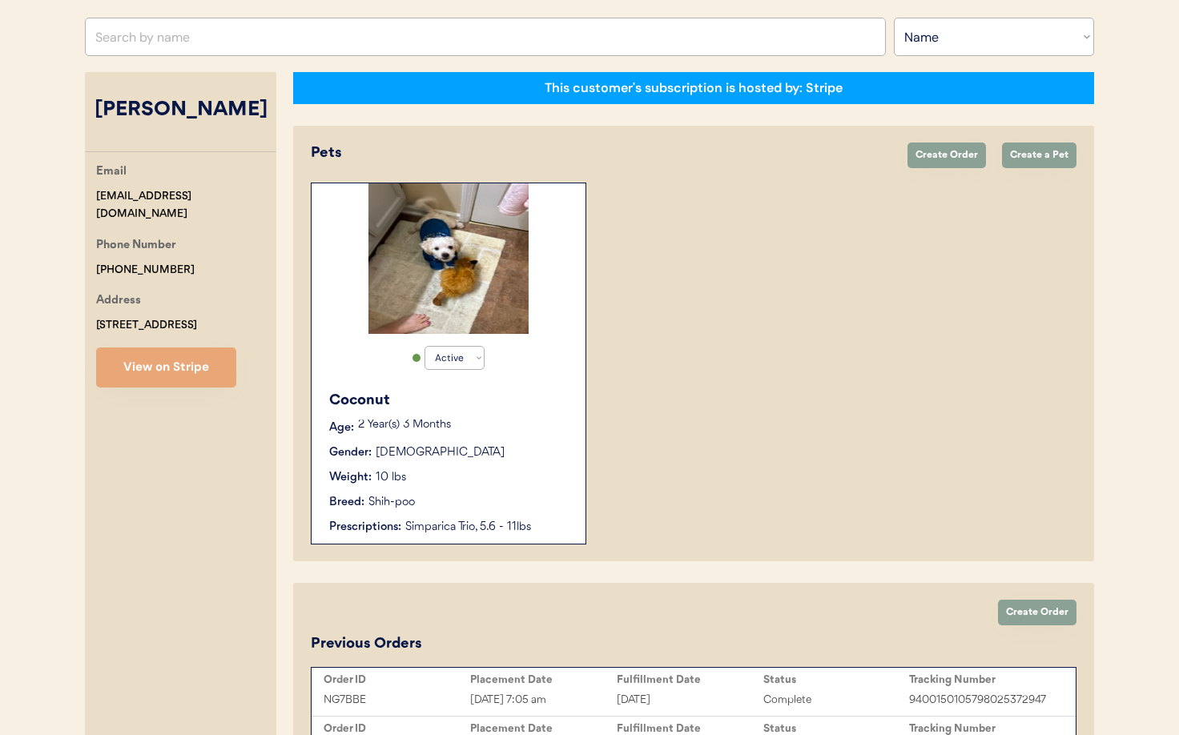
scroll to position [203, 0]
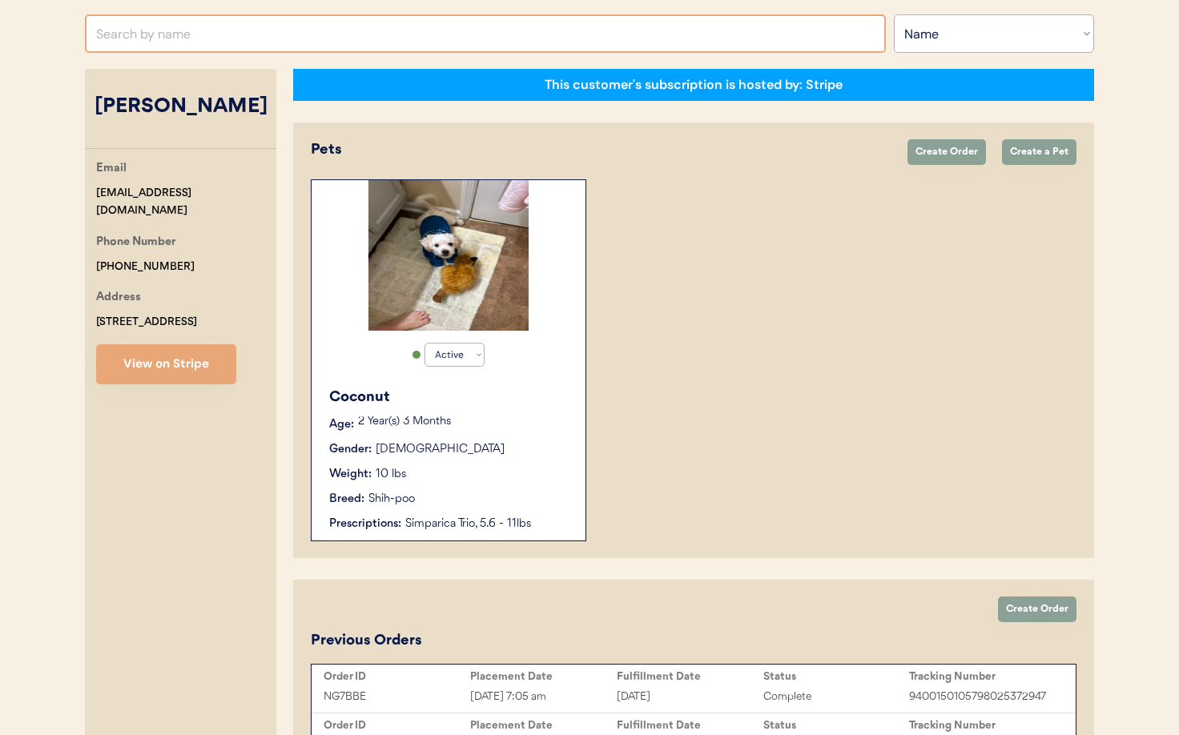
click at [192, 42] on input "text" at bounding box center [485, 33] width 801 height 38
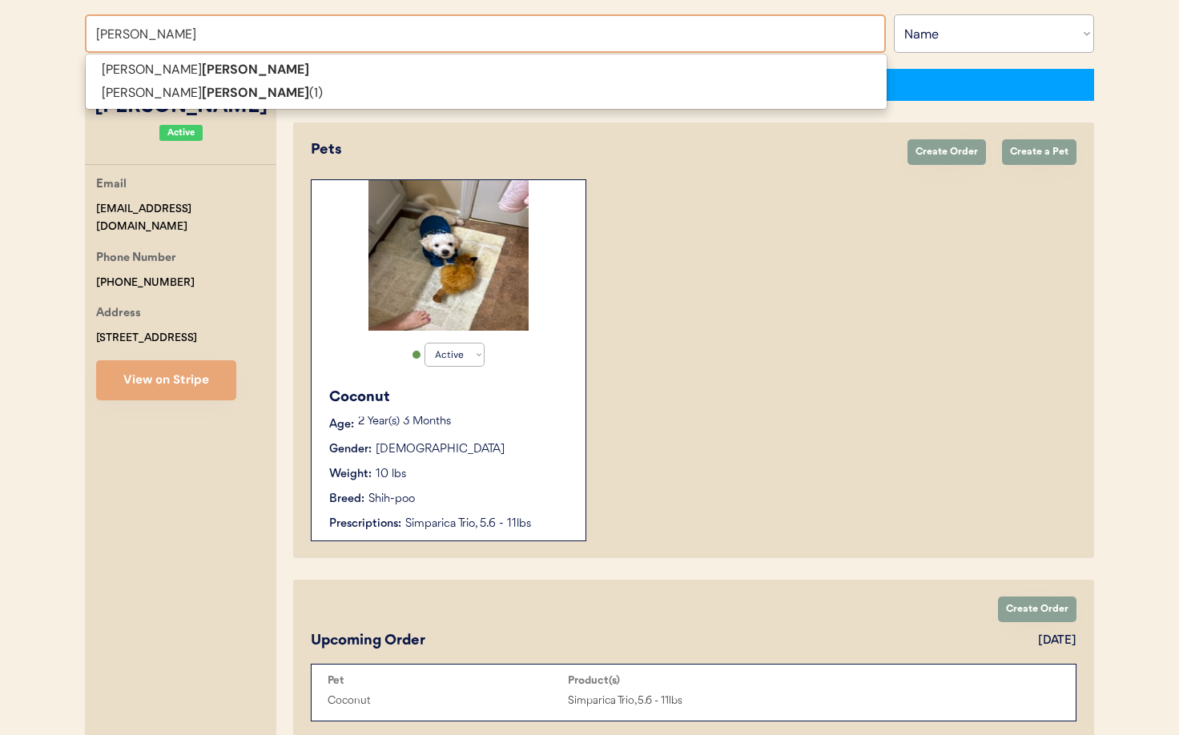
click at [212, 93] on p "Natasha Ginn (1)" at bounding box center [486, 93] width 801 height 23
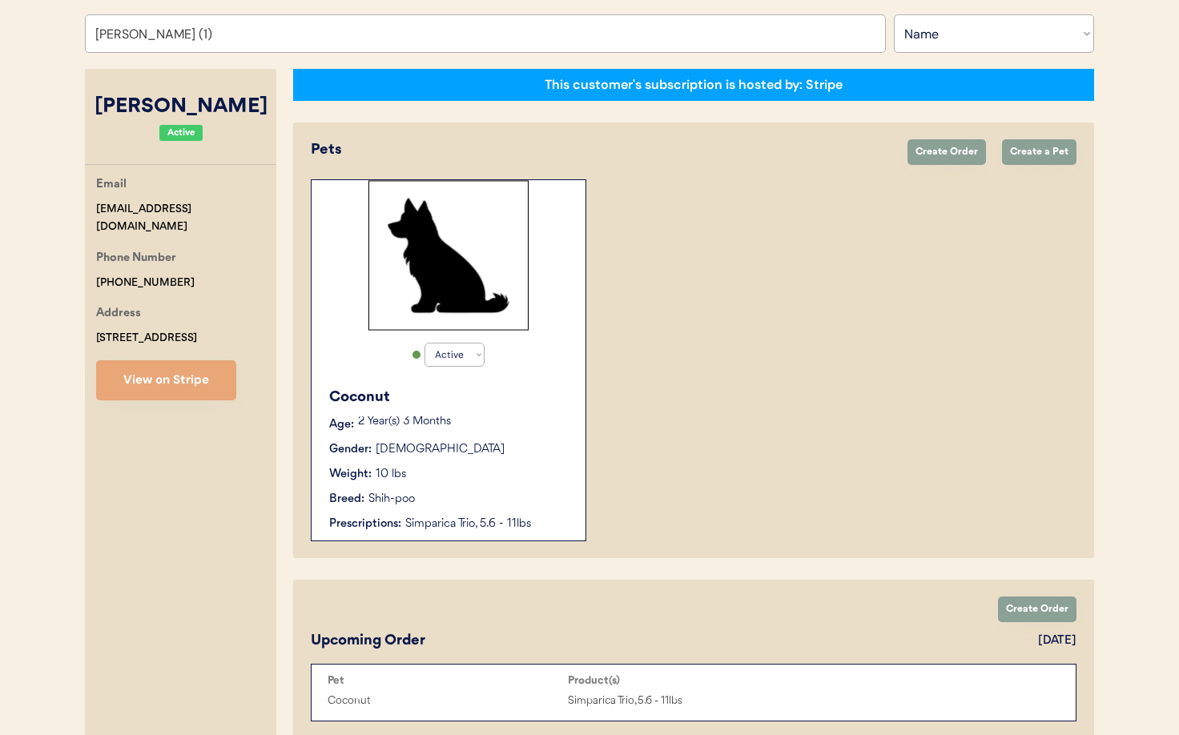
scroll to position [100, 0]
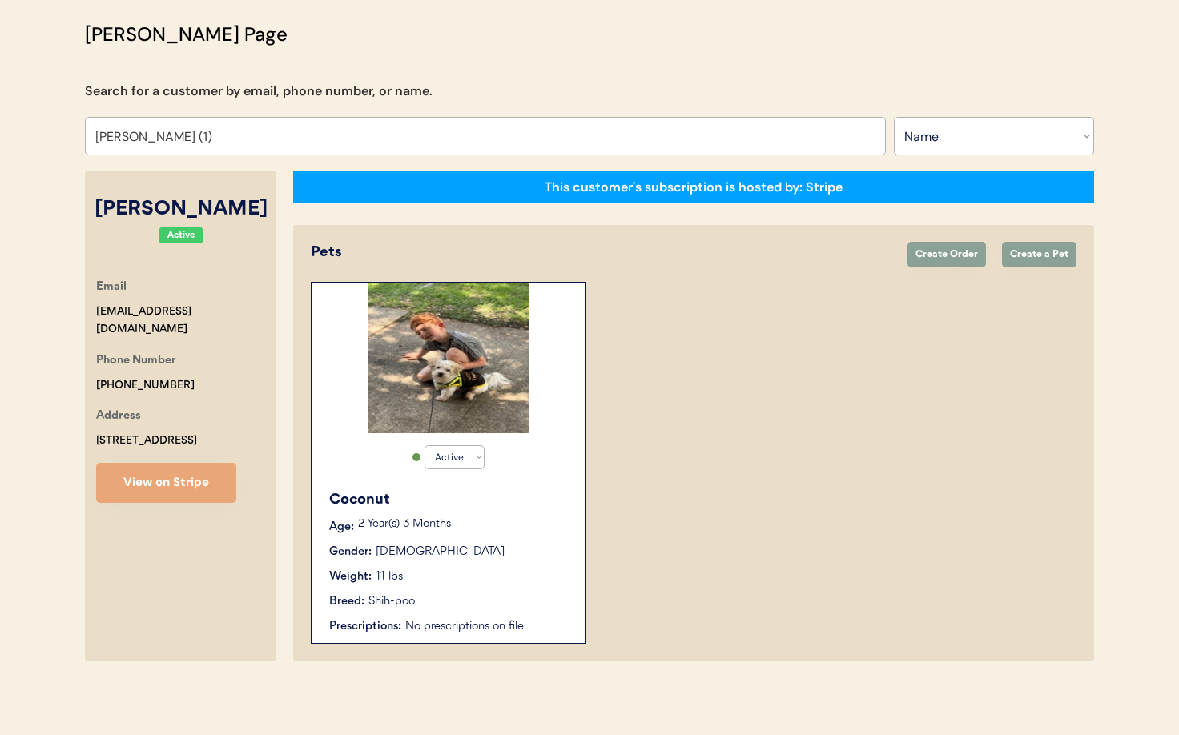
type input "Natasha Ginn (1)"
click at [496, 525] on p "2 Year(s) 3 Months" at bounding box center [463, 524] width 211 height 11
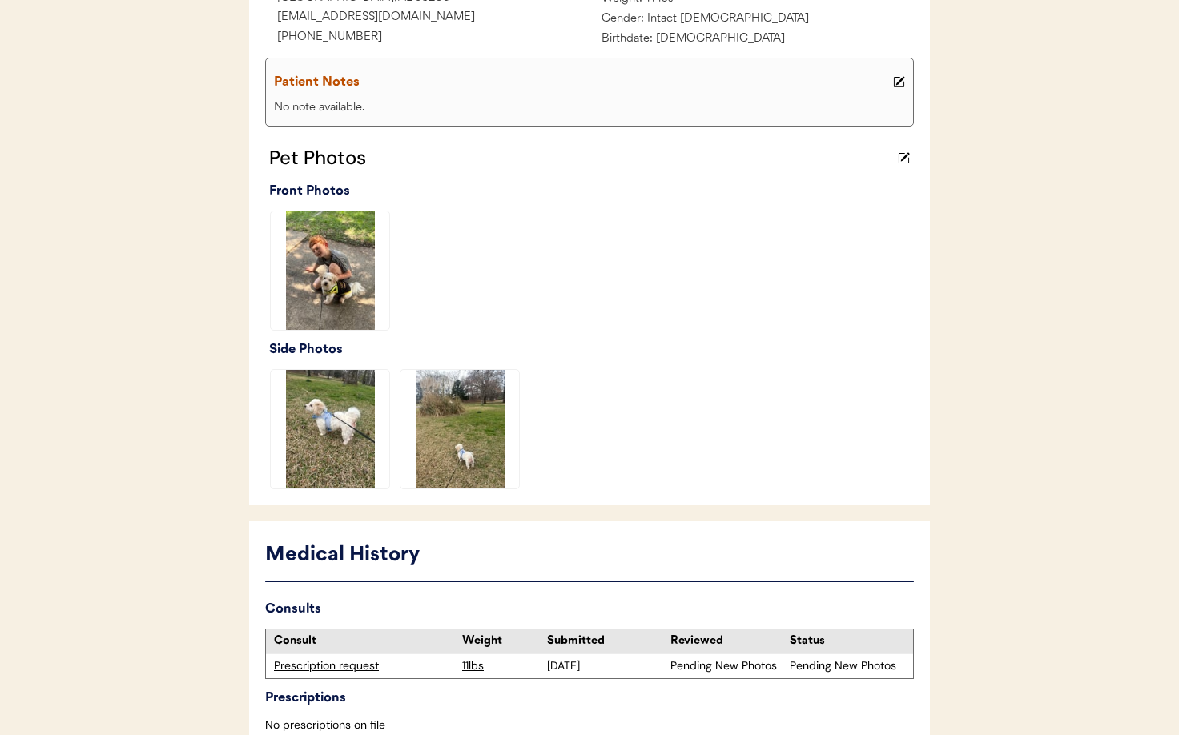
scroll to position [403, 0]
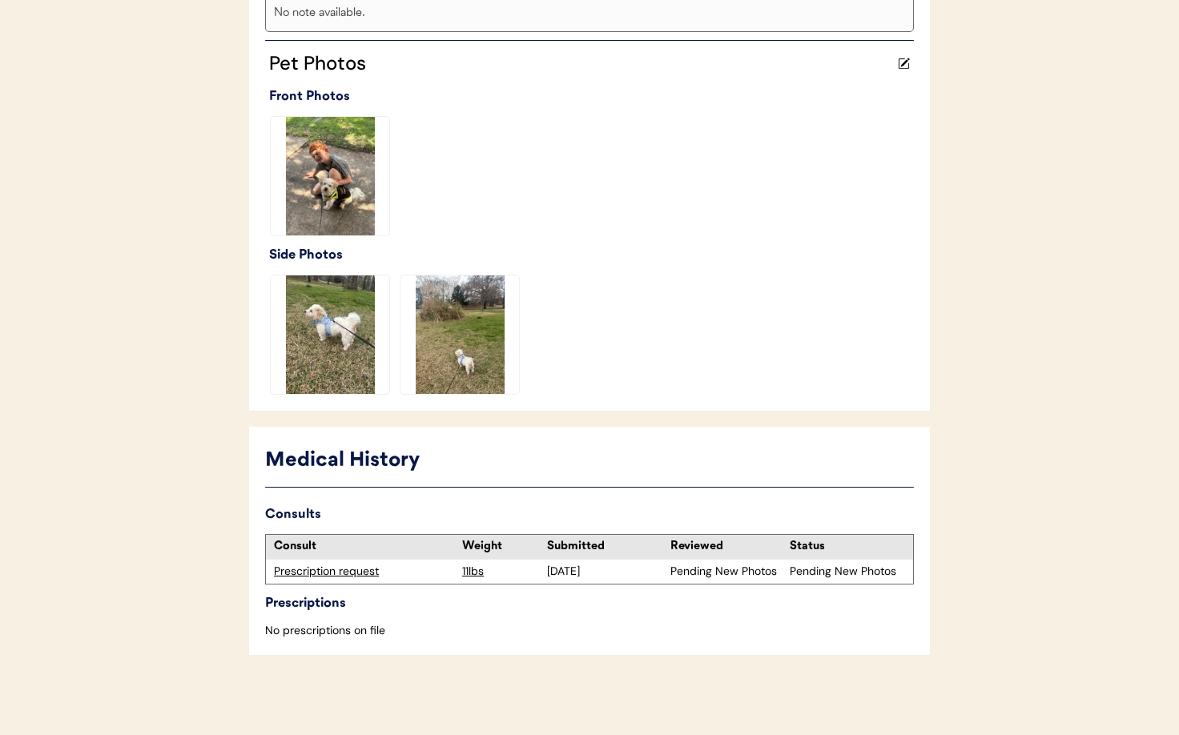
click at [363, 571] on div "Prescription request" at bounding box center [364, 572] width 180 height 16
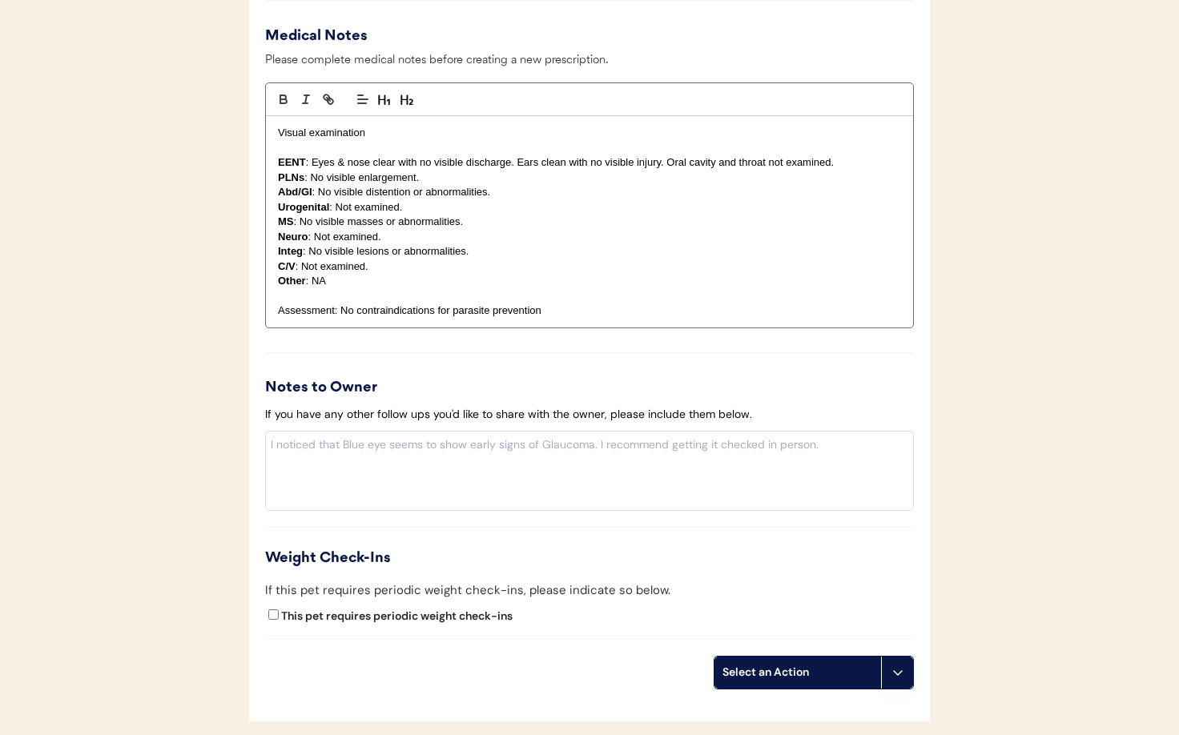
scroll to position [1861, 0]
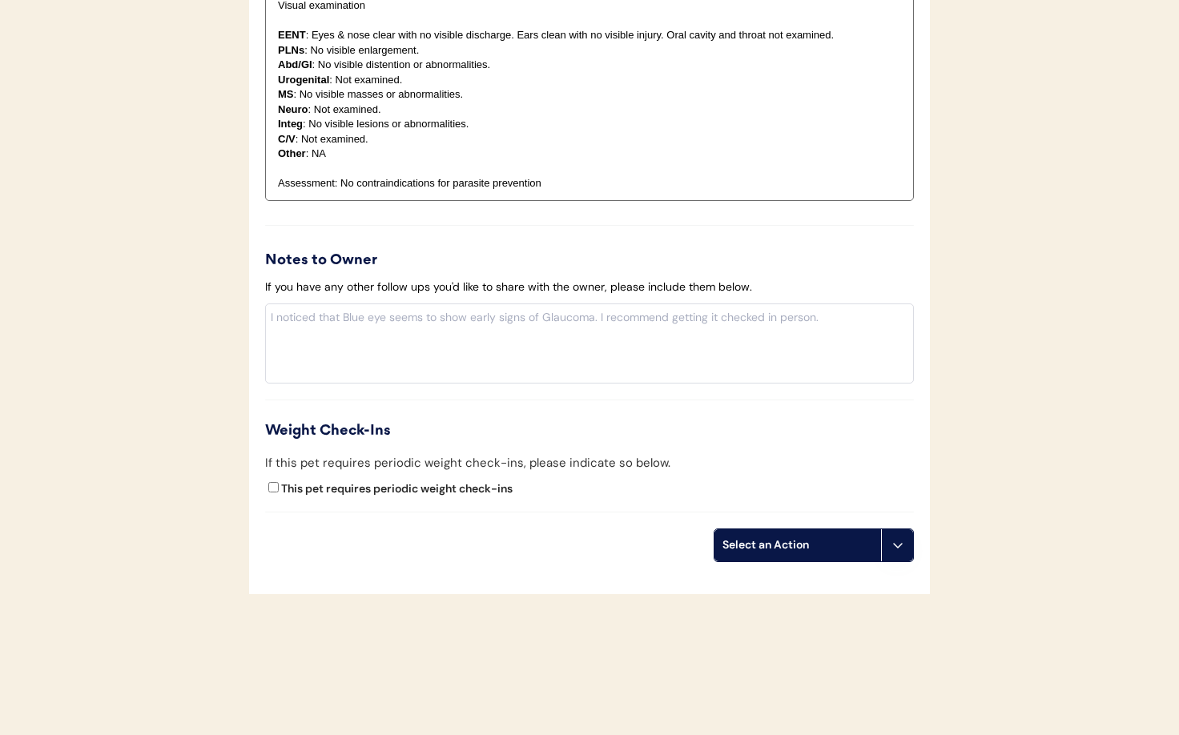
click at [891, 539] on icon at bounding box center [897, 545] width 13 height 13
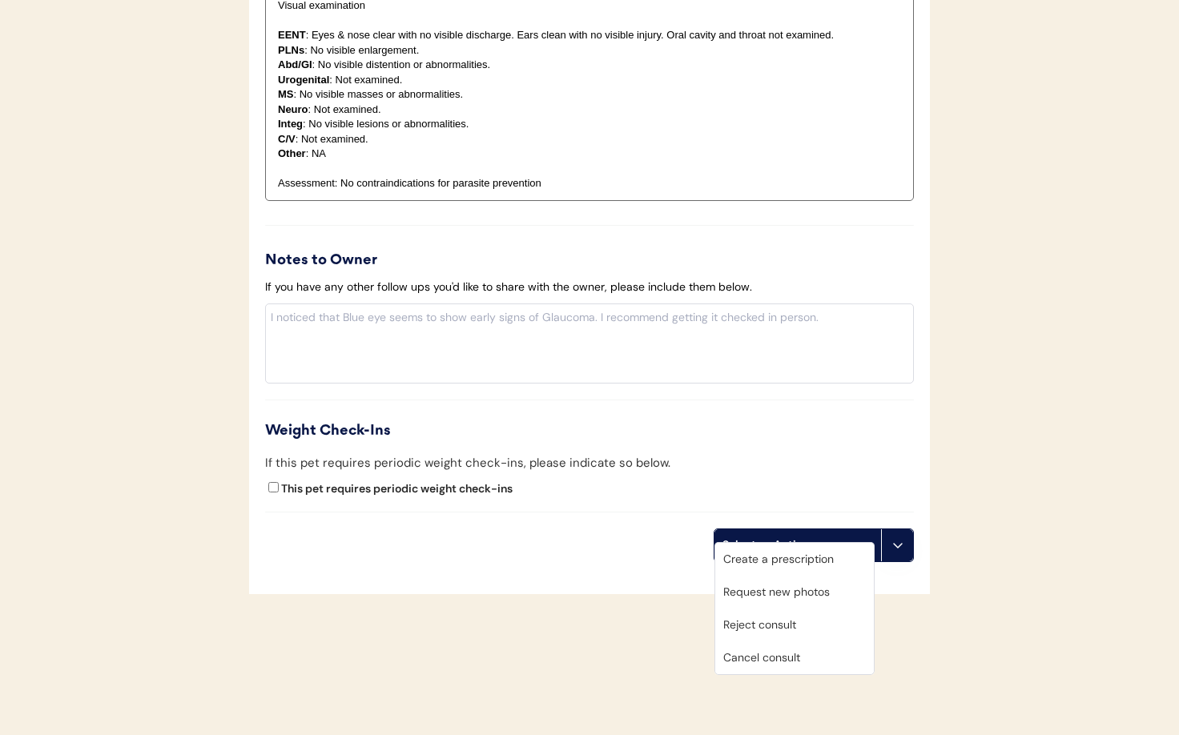
click at [801, 660] on div "Cancel consult" at bounding box center [794, 657] width 159 height 33
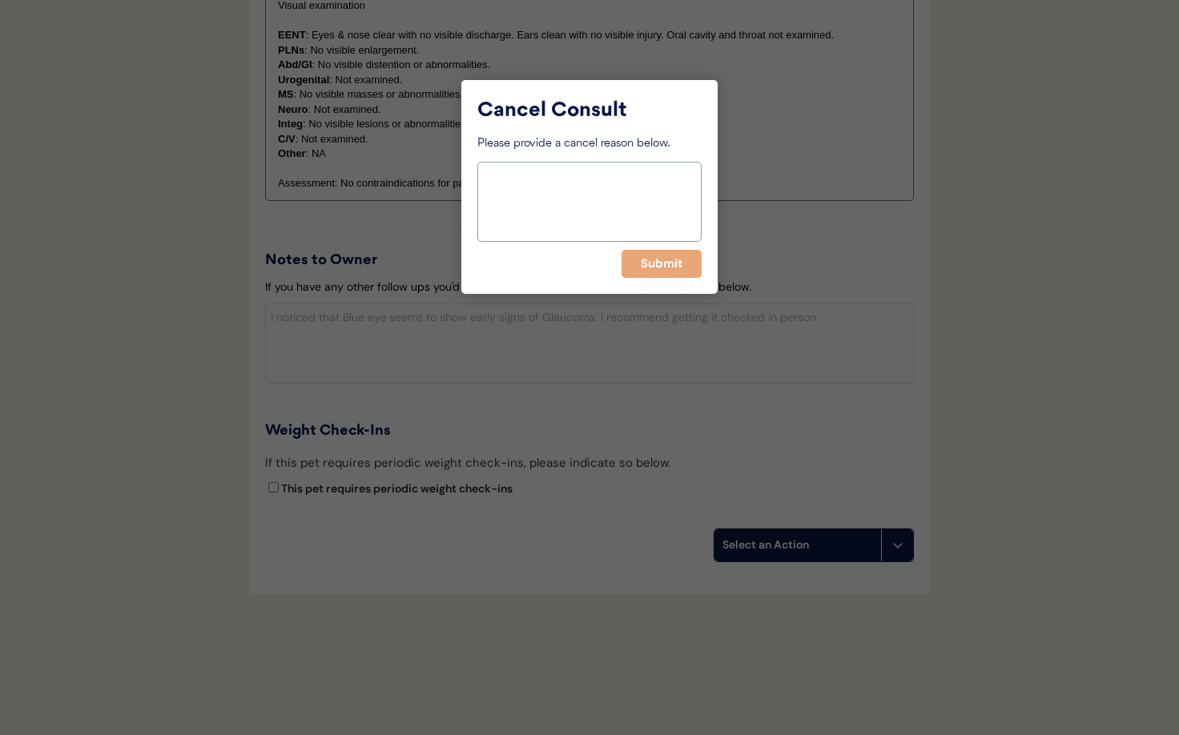
click at [520, 183] on textarea at bounding box center [589, 202] width 224 height 80
type textarea "No response from client"
click at [697, 275] on button "Submit" at bounding box center [661, 264] width 80 height 28
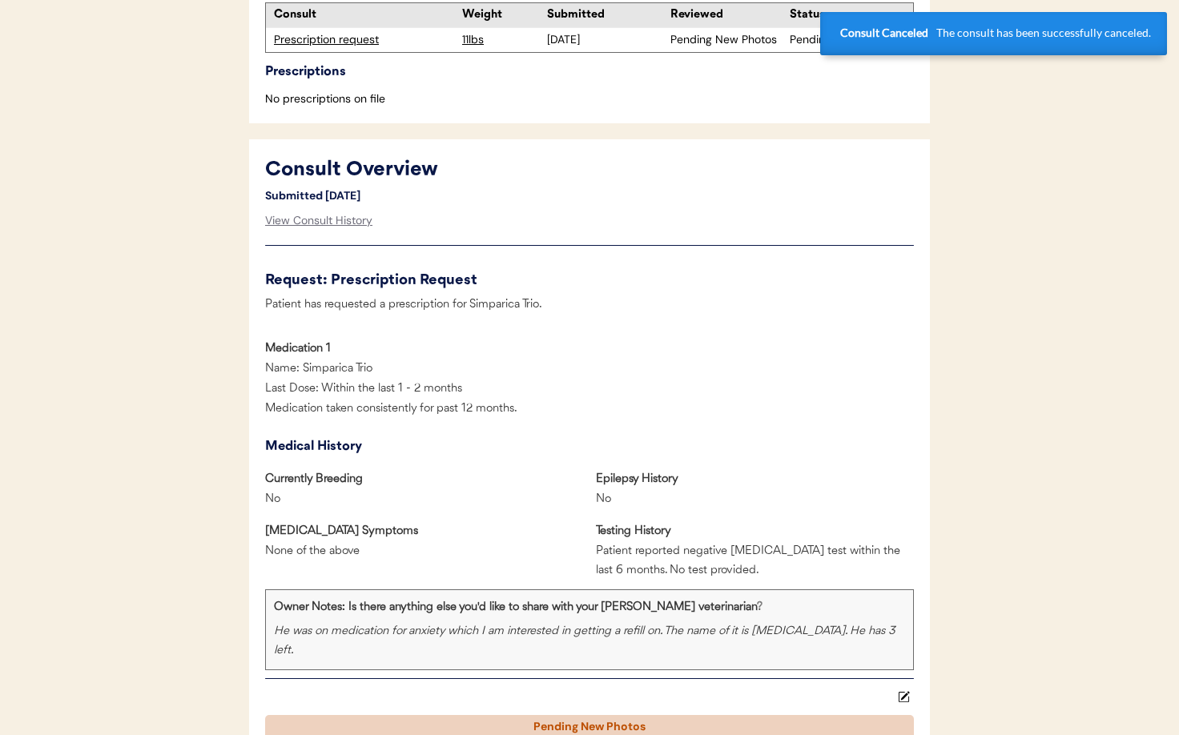
scroll to position [0, 0]
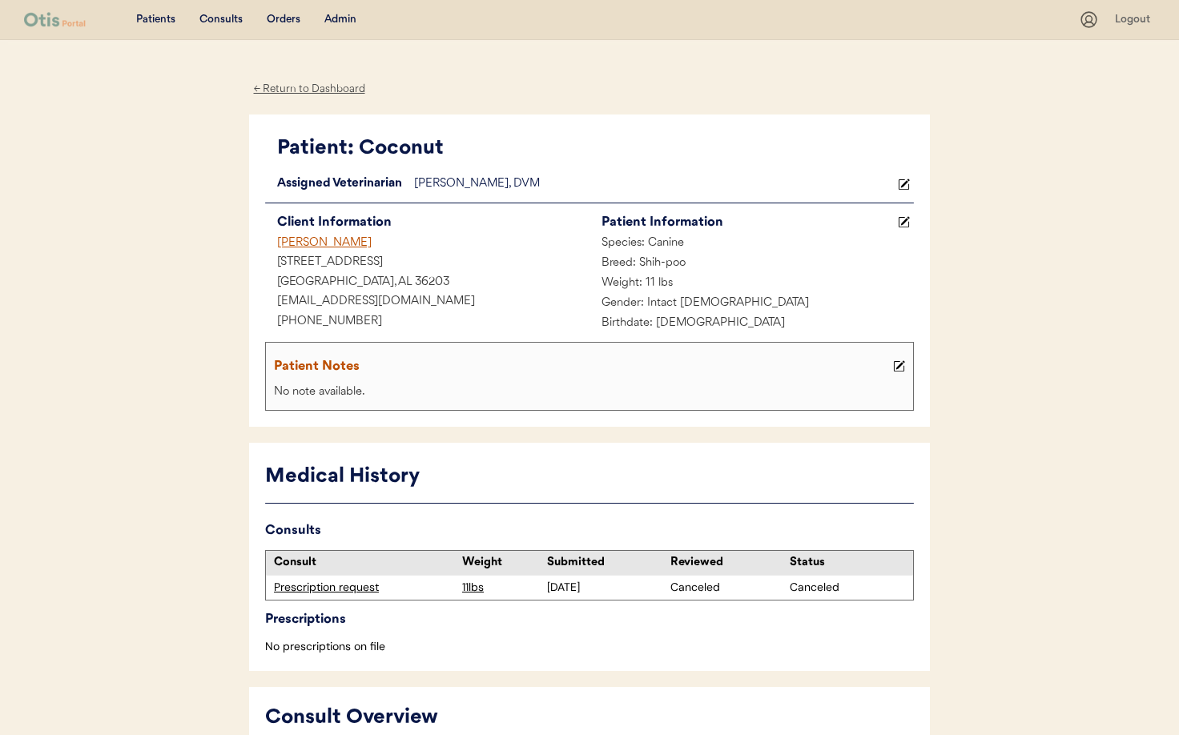
click at [338, 20] on div "Admin" at bounding box center [340, 20] width 32 height 16
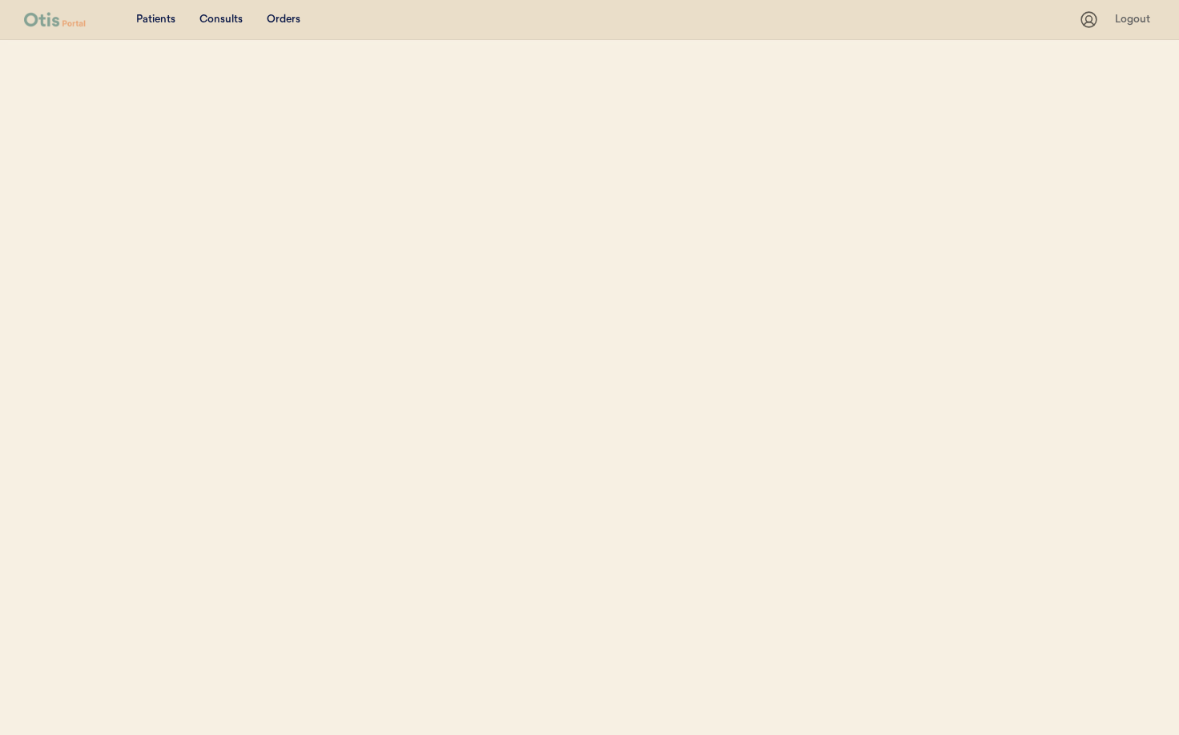
select select ""Name""
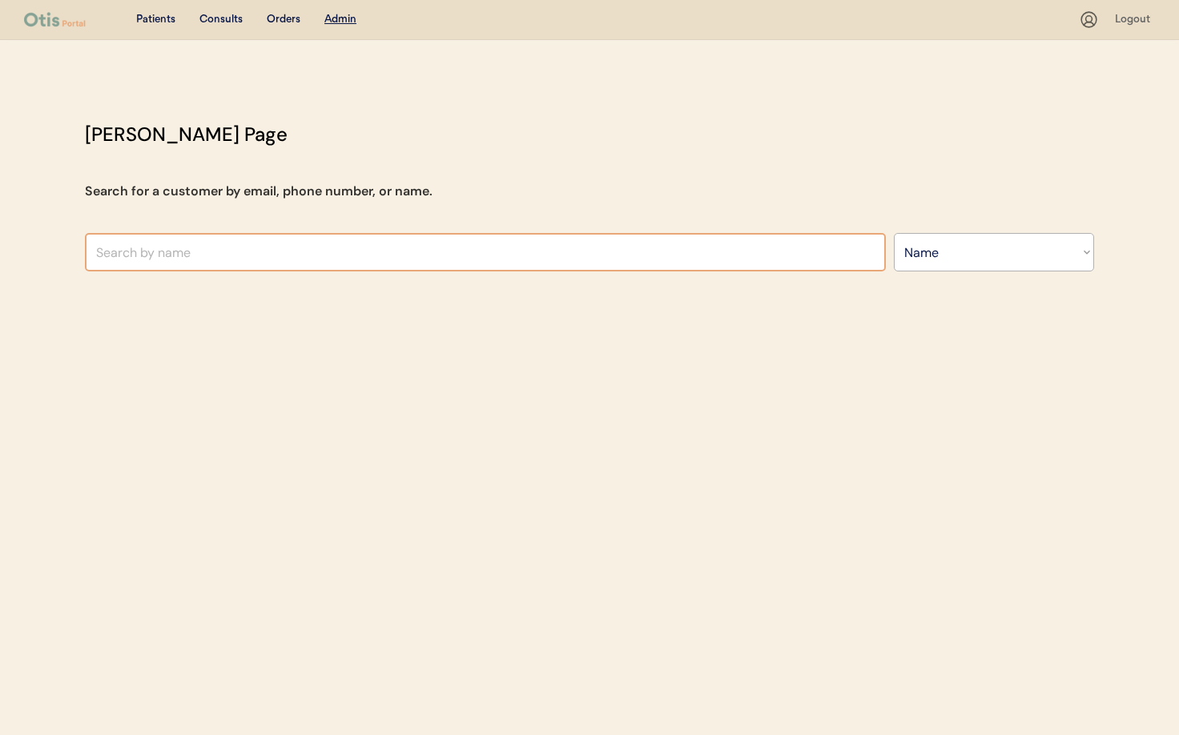
click at [231, 241] on input "text" at bounding box center [485, 252] width 801 height 38
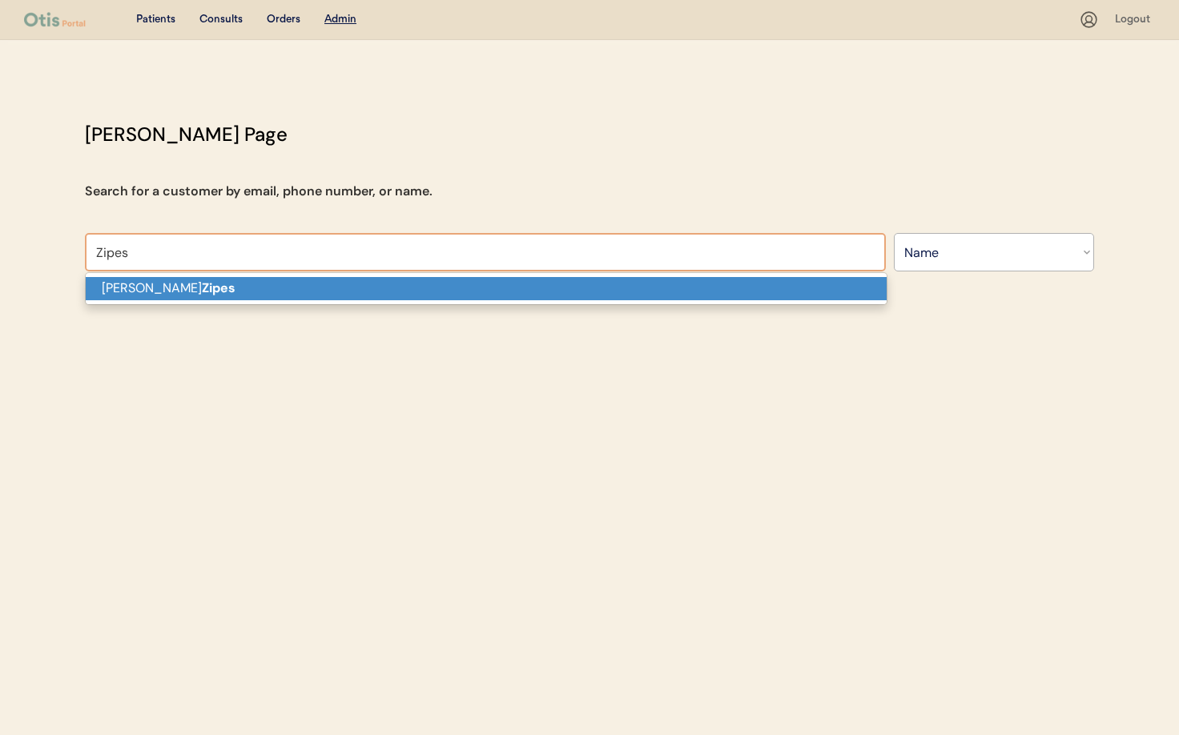
click at [263, 288] on p "Natasha Zipes" at bounding box center [486, 288] width 801 height 23
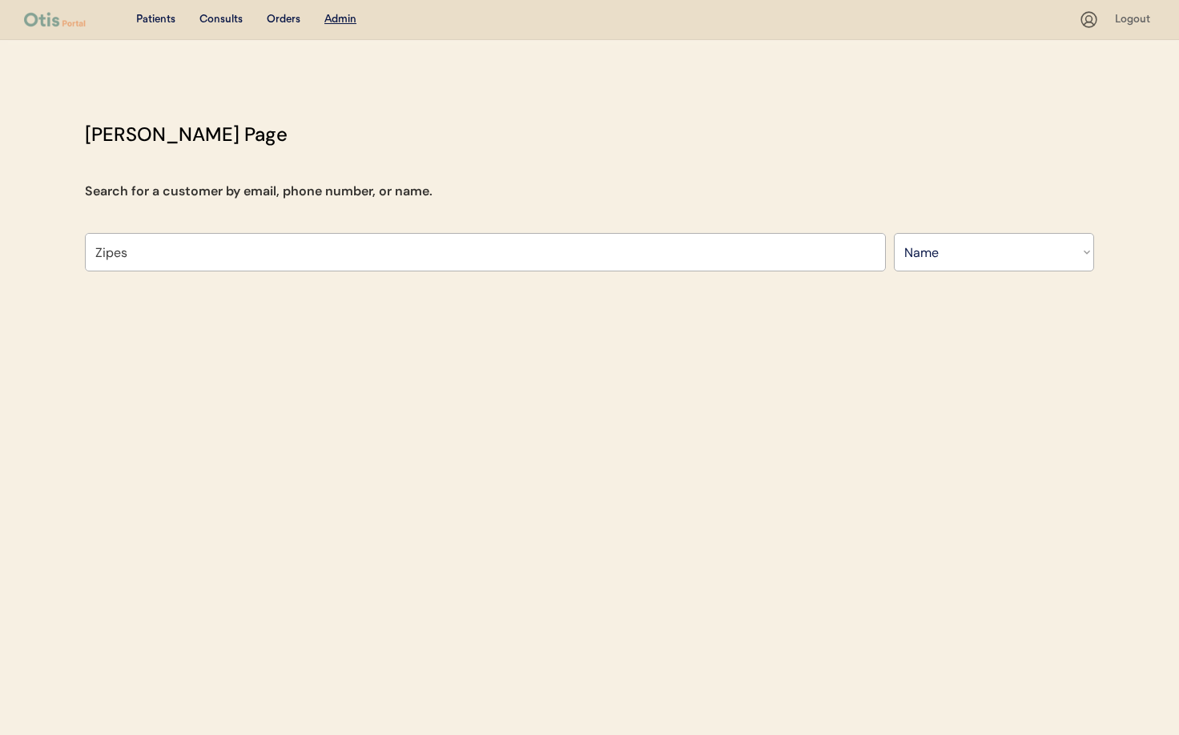
type input "Natasha Zipes"
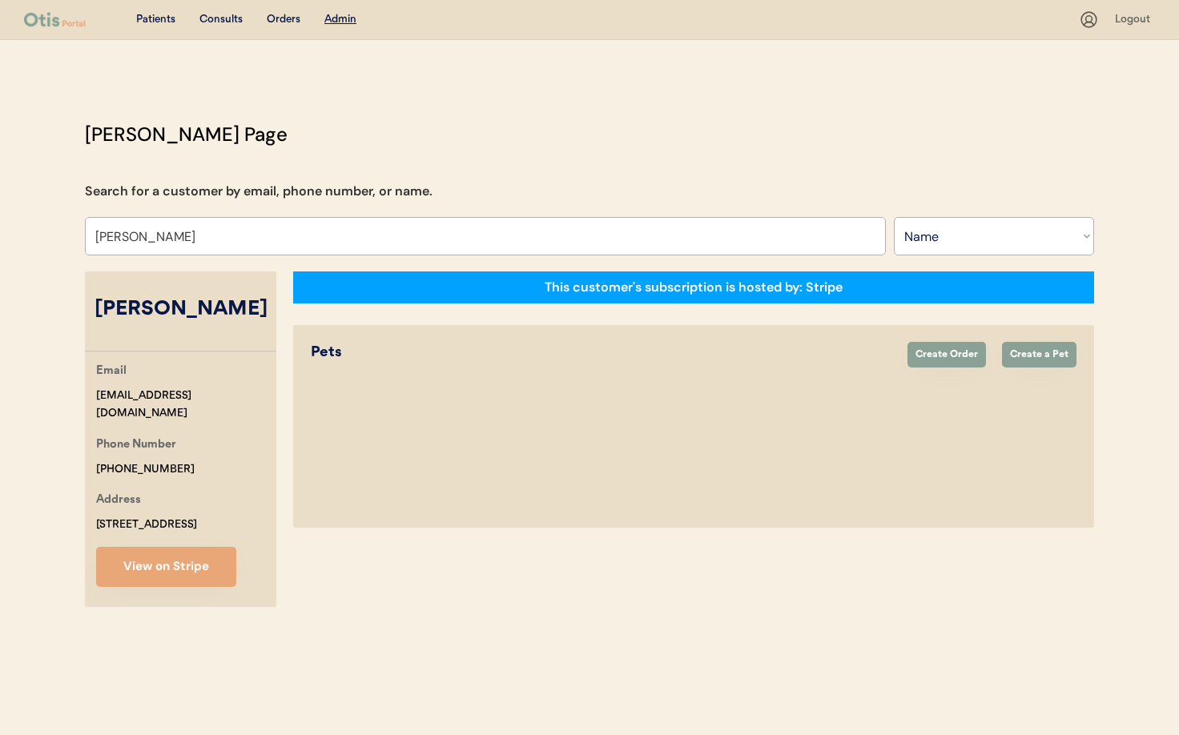
select select "true"
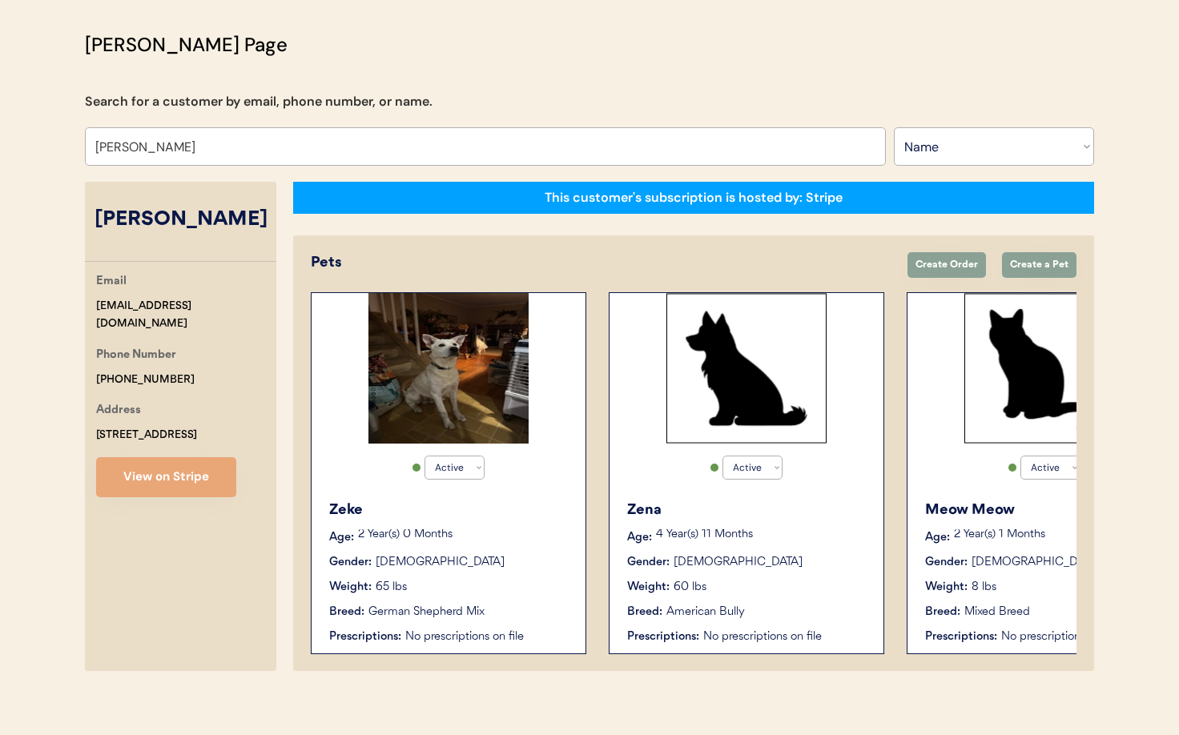
scroll to position [100, 0]
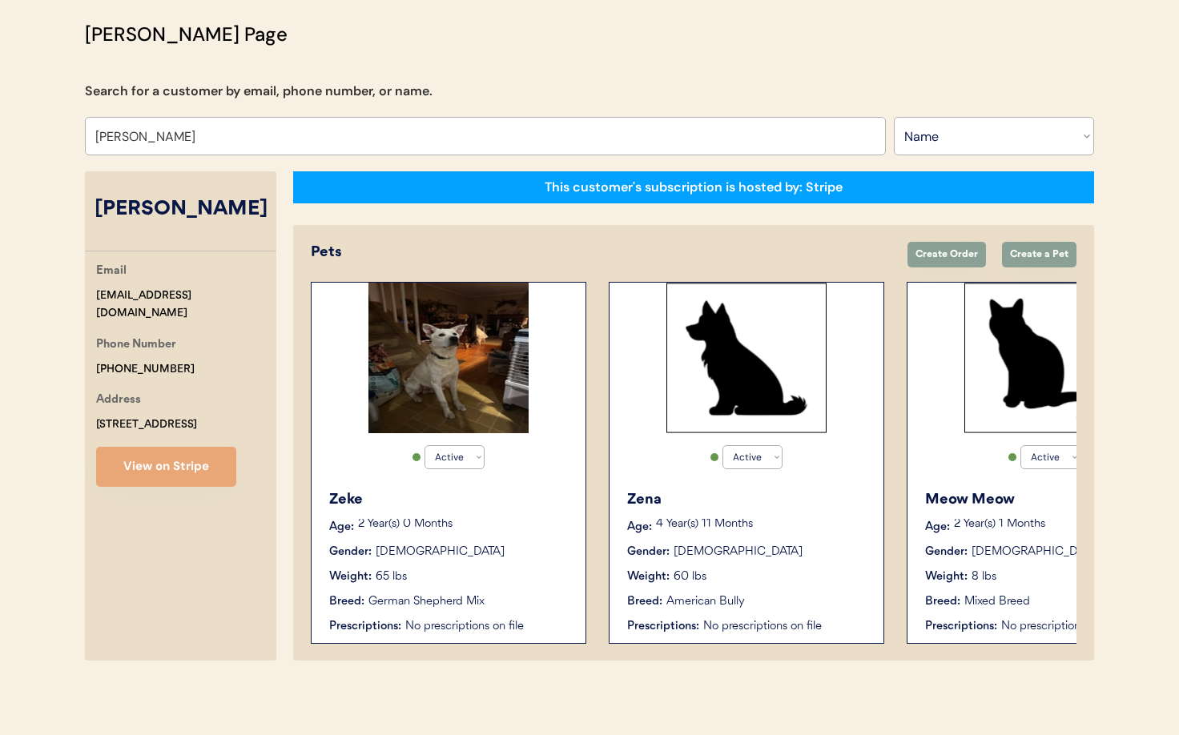
type input "Natasha Zipes"
drag, startPoint x: 177, startPoint y: 421, endPoint x: 93, endPoint y: 409, distance: 84.9
click at [93, 409] on div "Email natzip69@gmail.com Phone Number +19148886689 Address 99 North Ridge Stree…" at bounding box center [180, 374] width 191 height 225
copy div "99 North Ridge Street Rye Brook, NC 10573"
click at [503, 514] on div "Zeke Age: 2 Year(s) 0 Months Gender: Male Weight: 65 lbs Breed: German Shepherd…" at bounding box center [448, 562] width 258 height 162
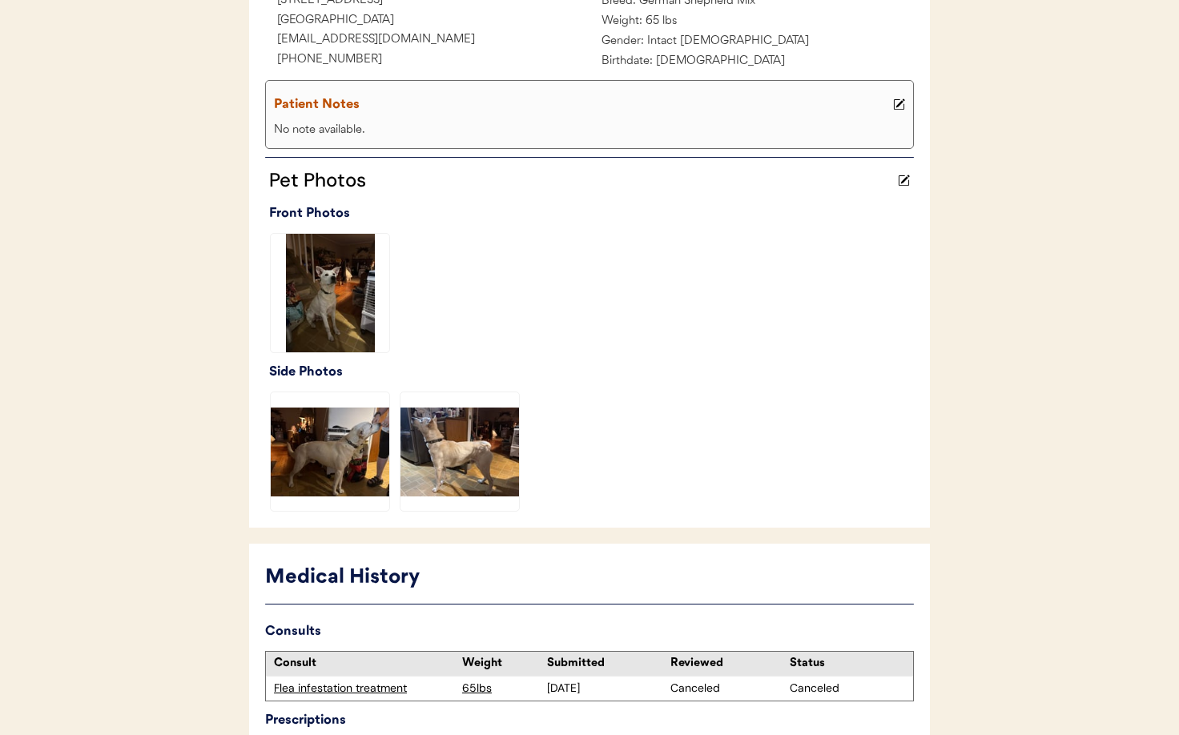
scroll to position [403, 0]
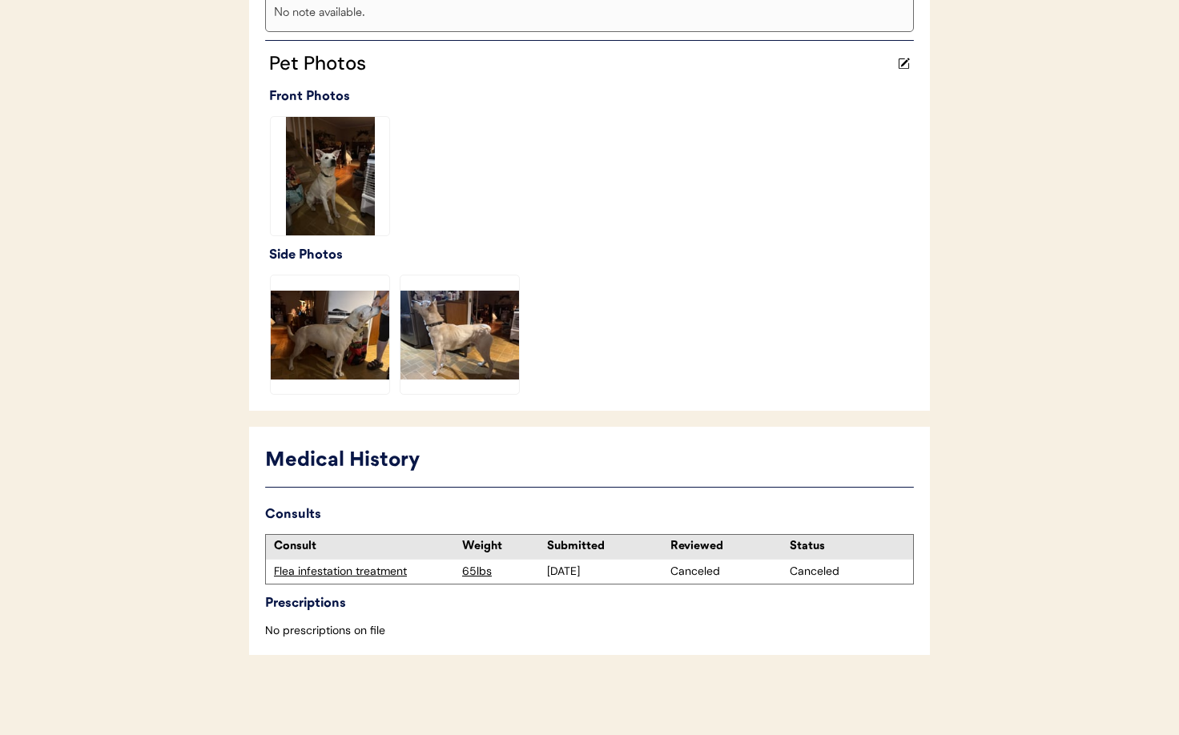
click at [338, 576] on div "Flea infestation treatment" at bounding box center [364, 572] width 180 height 16
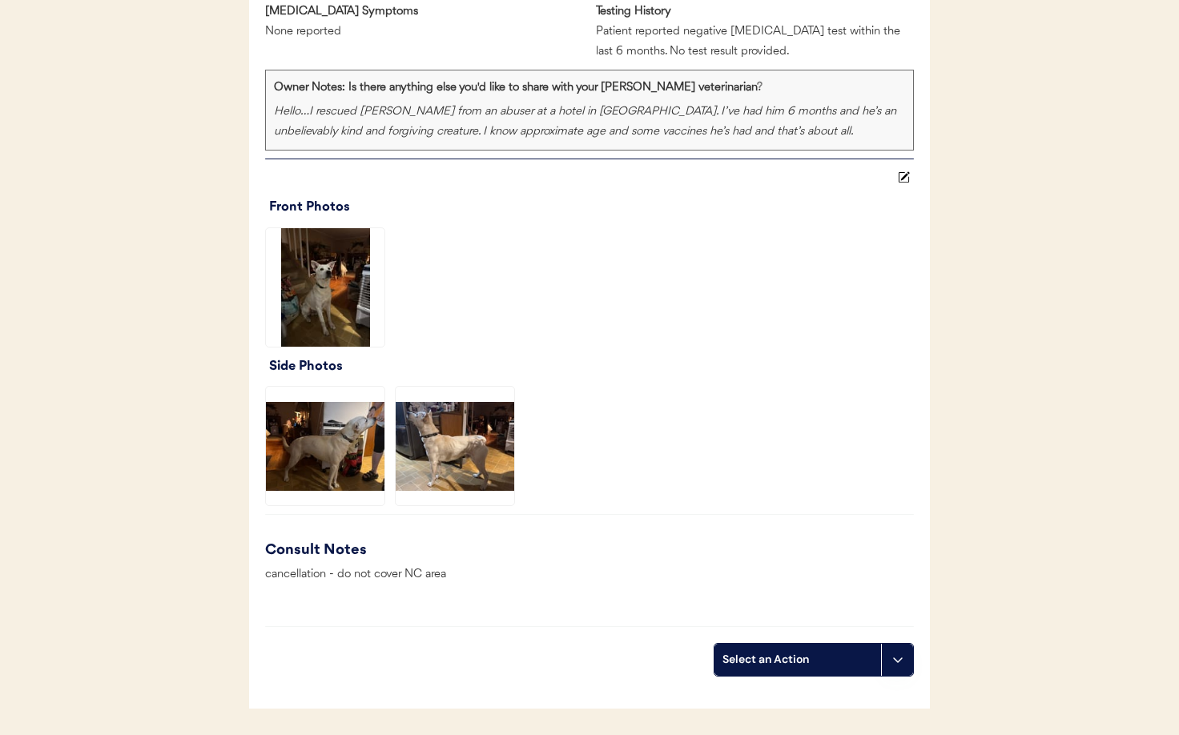
scroll to position [1311, 0]
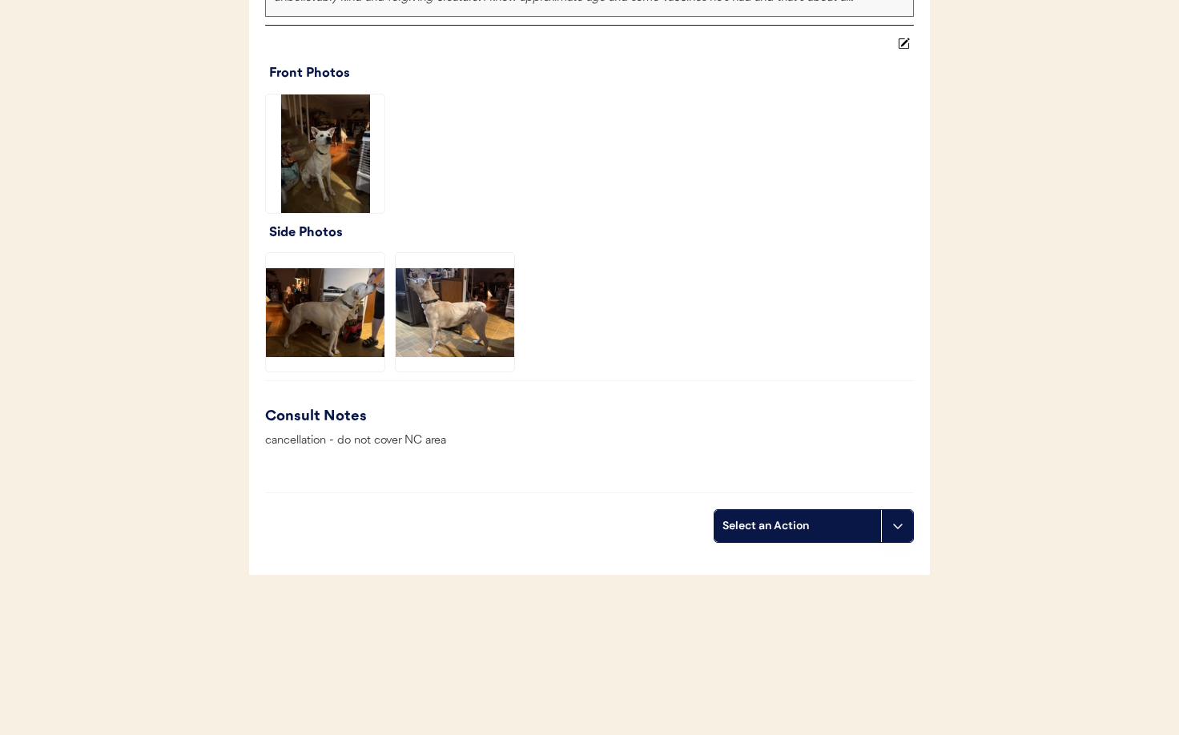
click at [893, 528] on icon at bounding box center [897, 526] width 13 height 13
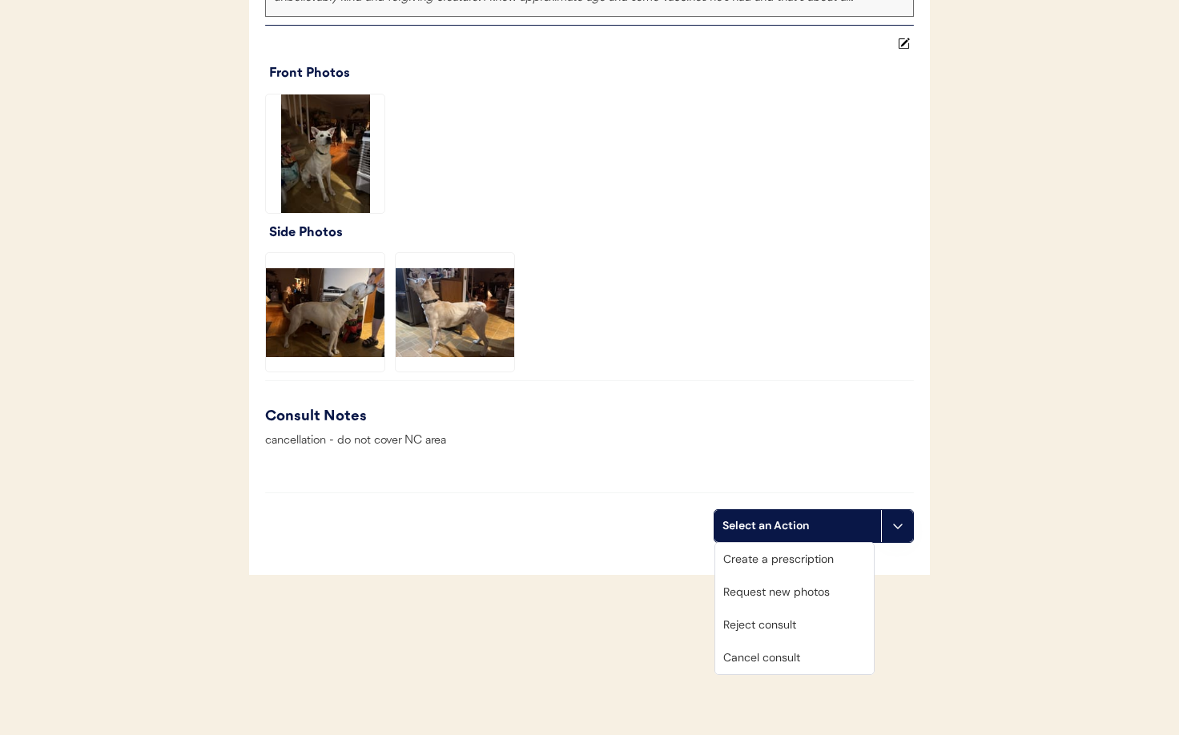
click at [704, 380] on div at bounding box center [589, 380] width 649 height 1
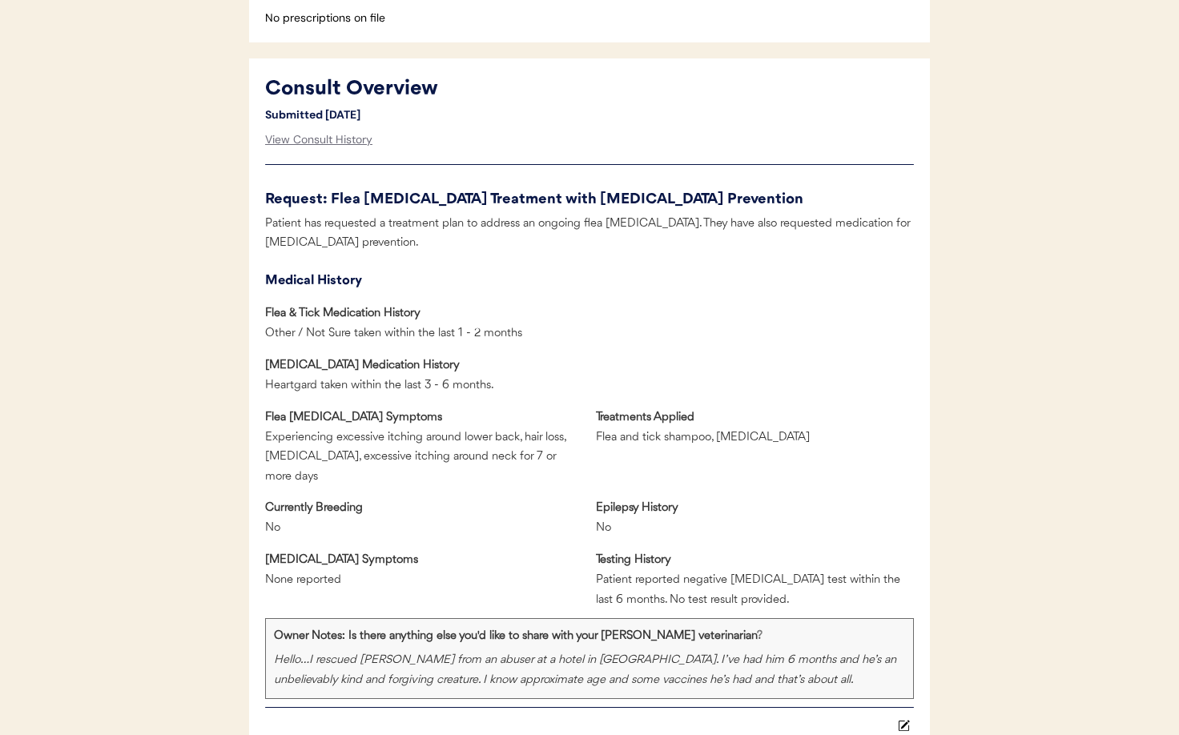
scroll to position [0, 0]
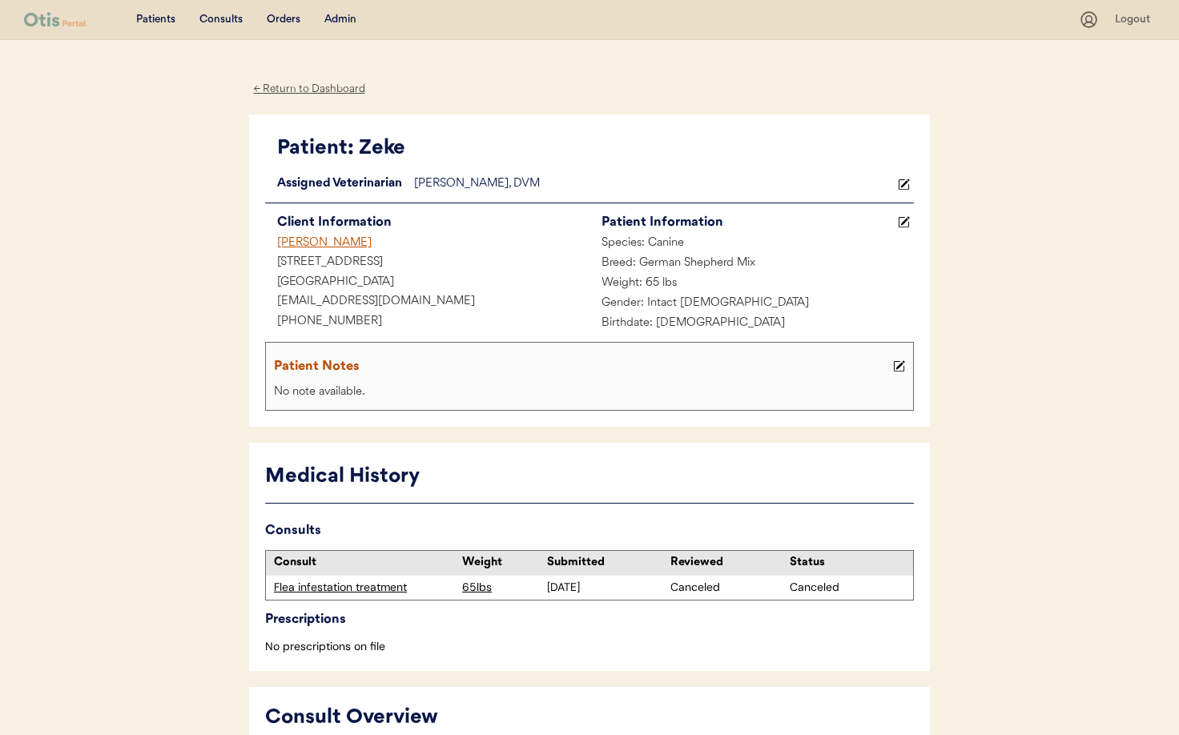
click at [303, 241] on div "[PERSON_NAME]" at bounding box center [427, 244] width 324 height 20
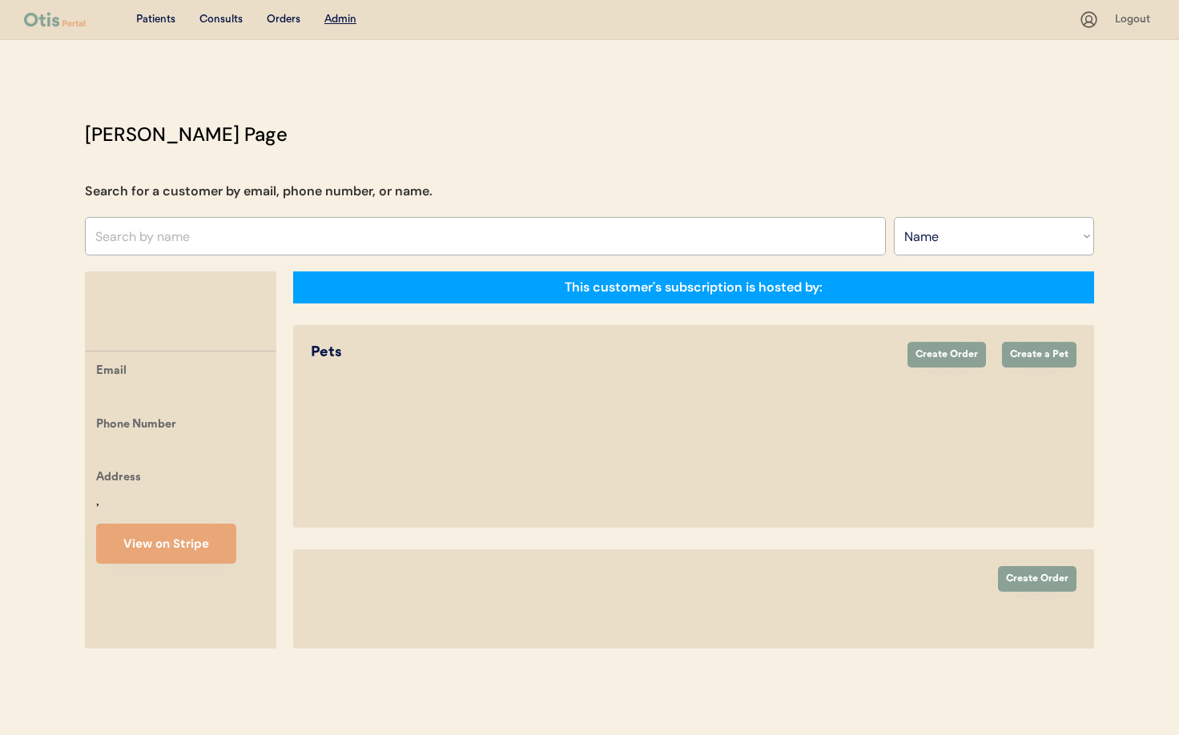
select select ""Name""
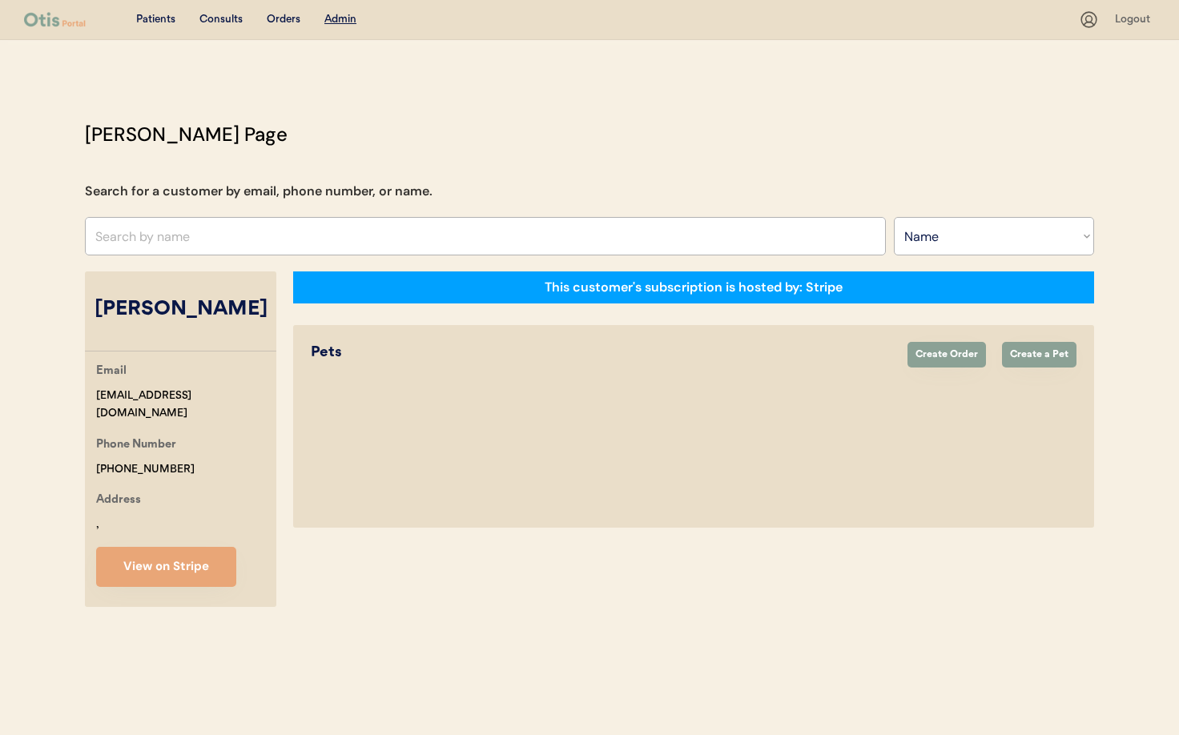
select select "true"
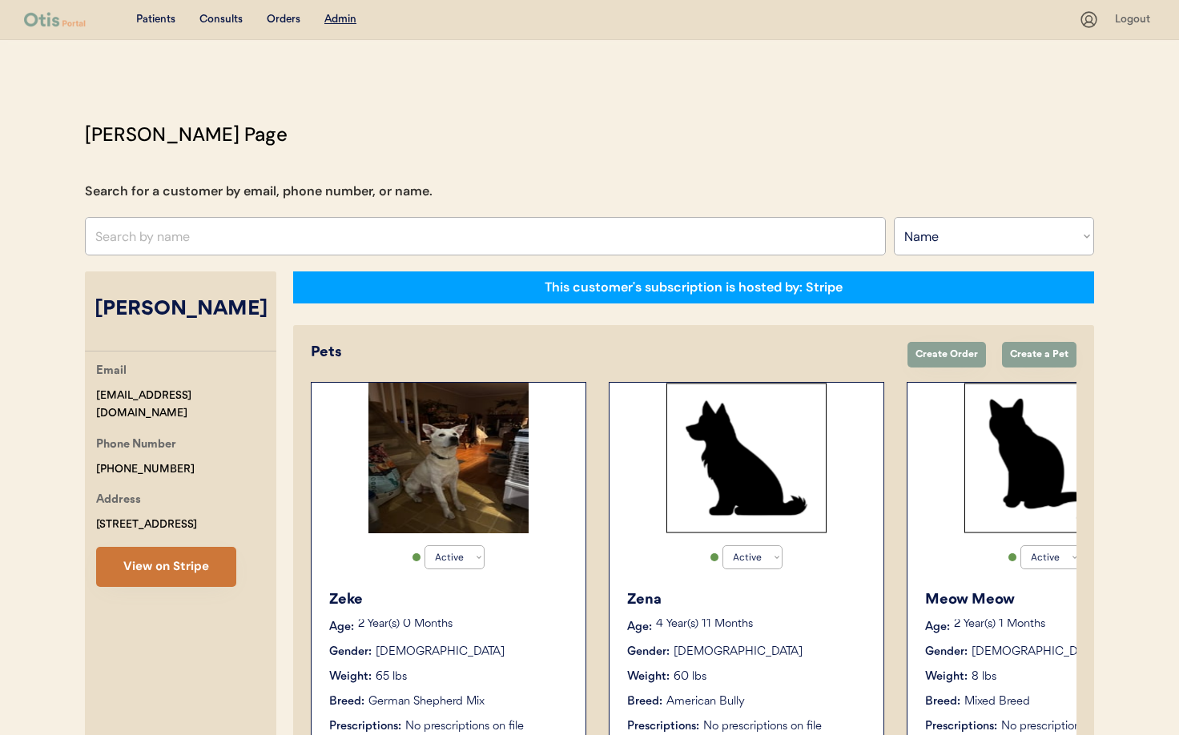
click at [187, 568] on button "View on Stripe" at bounding box center [166, 567] width 140 height 40
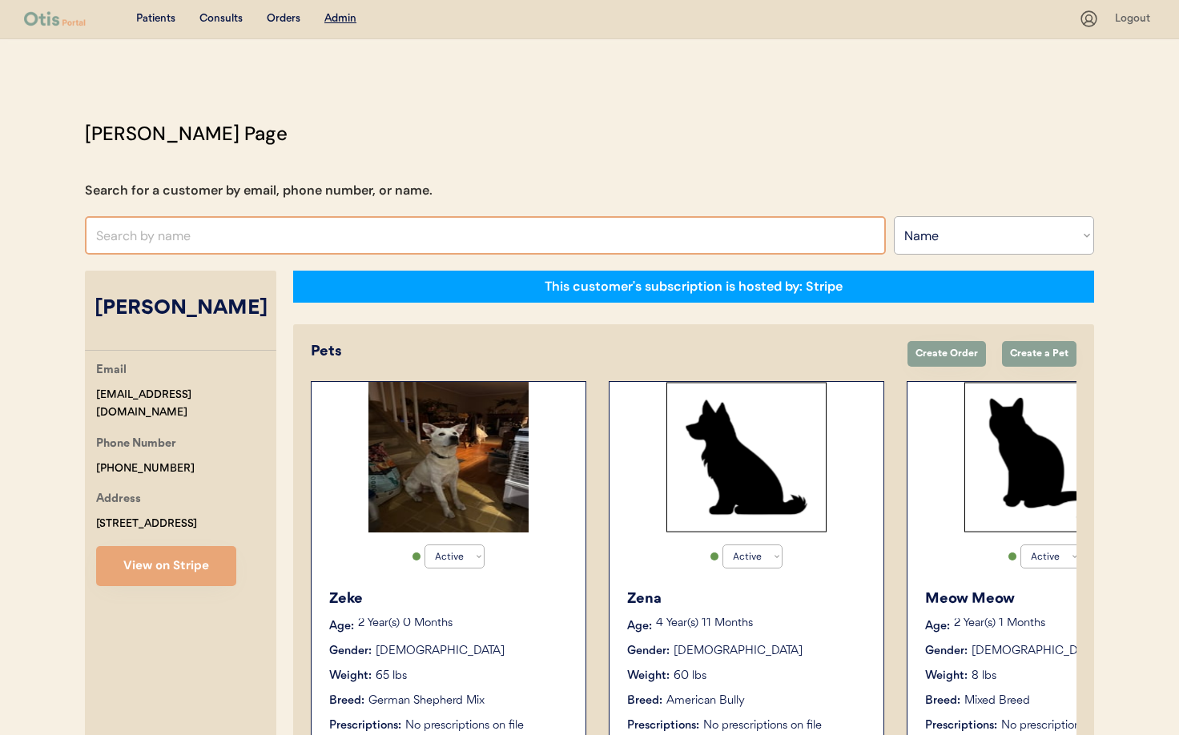
click at [159, 231] on input "text" at bounding box center [485, 235] width 801 height 38
type input "Tamek"
type input "Tamekia Reese"
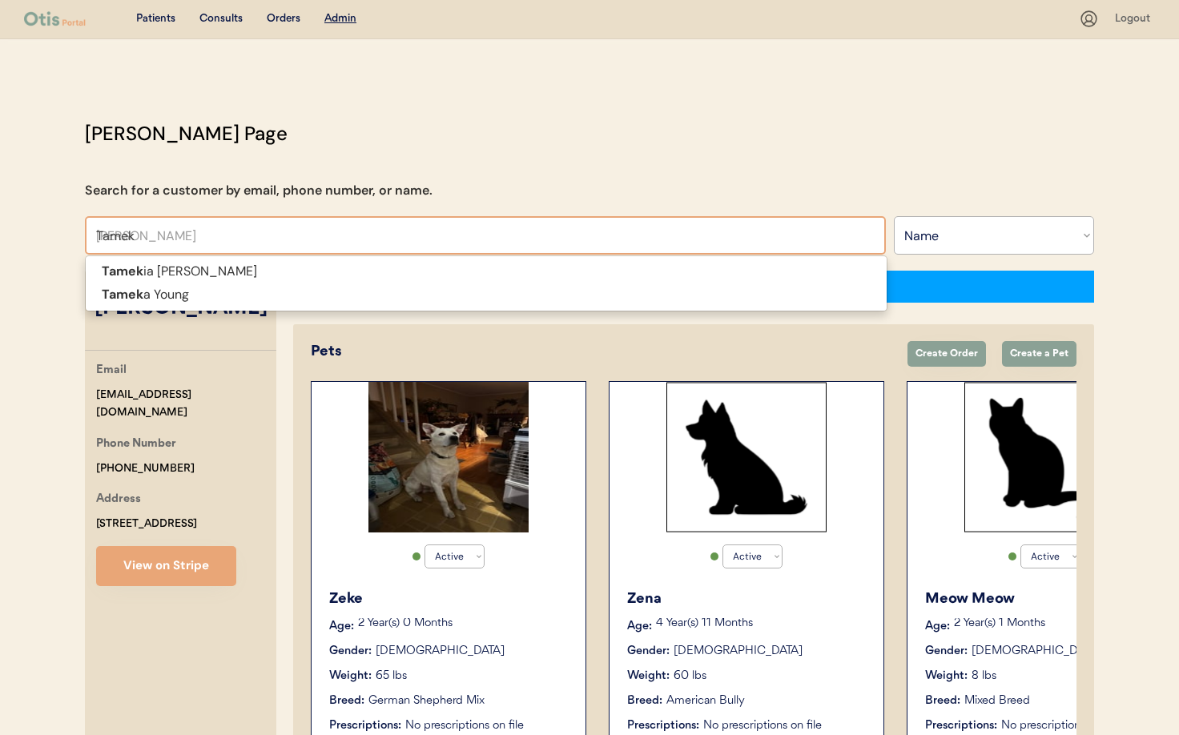
scroll to position [0, 0]
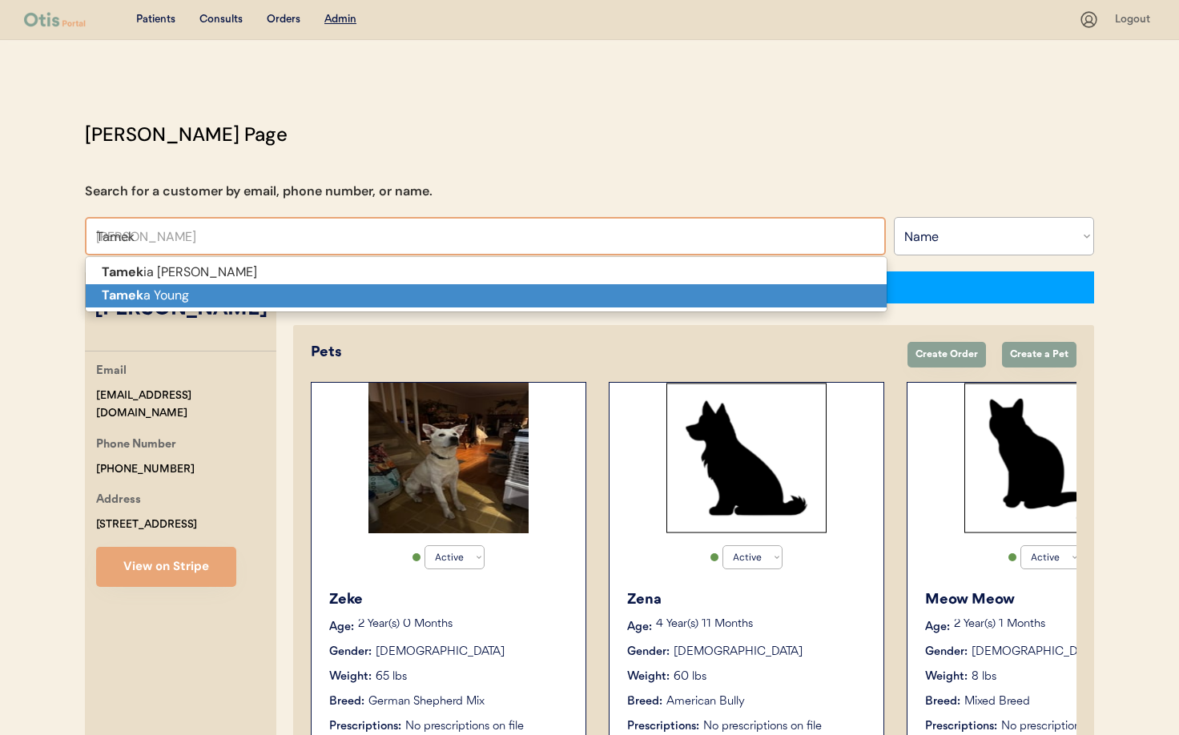
click at [173, 292] on p "Tamek a Young" at bounding box center [486, 295] width 801 height 23
type input "Tameka Young"
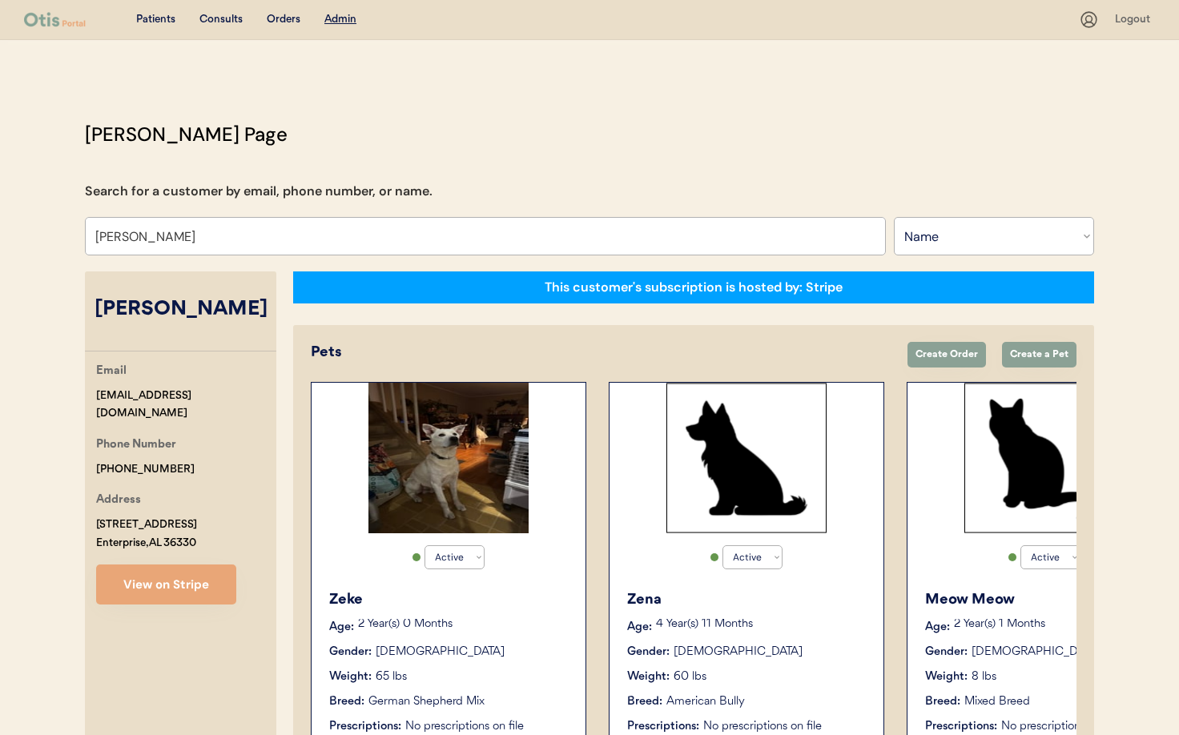
select select "false"
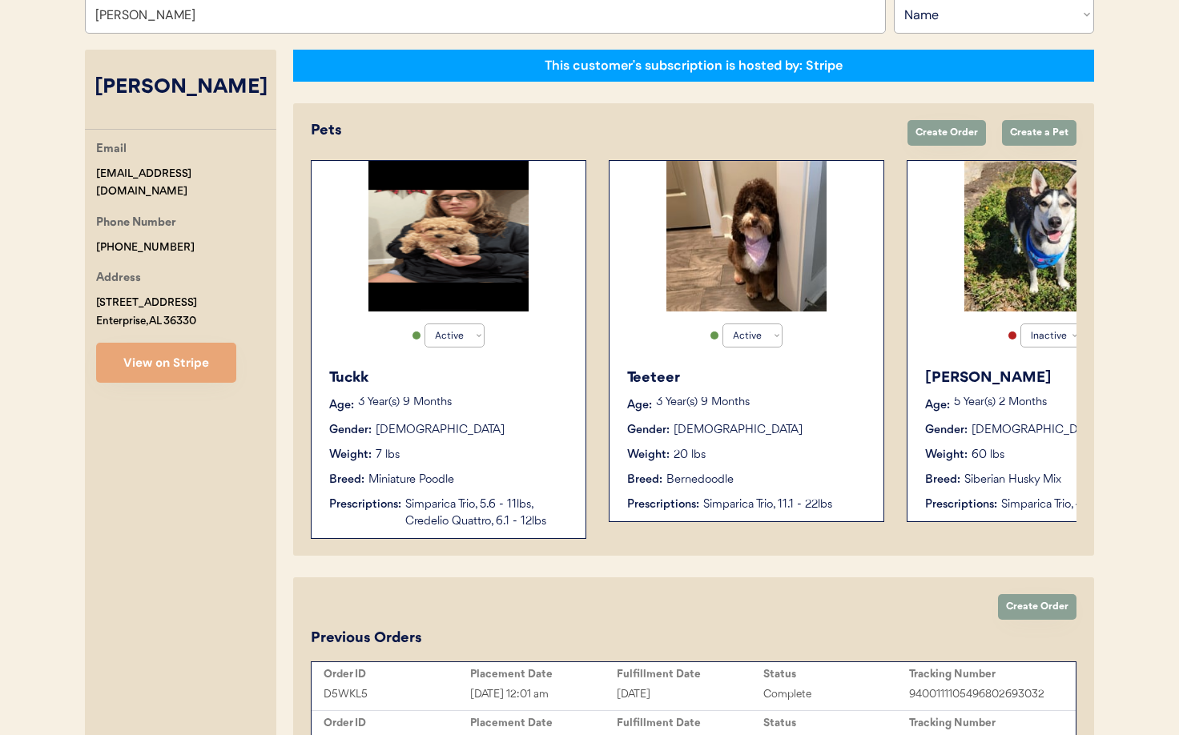
scroll to position [228, 0]
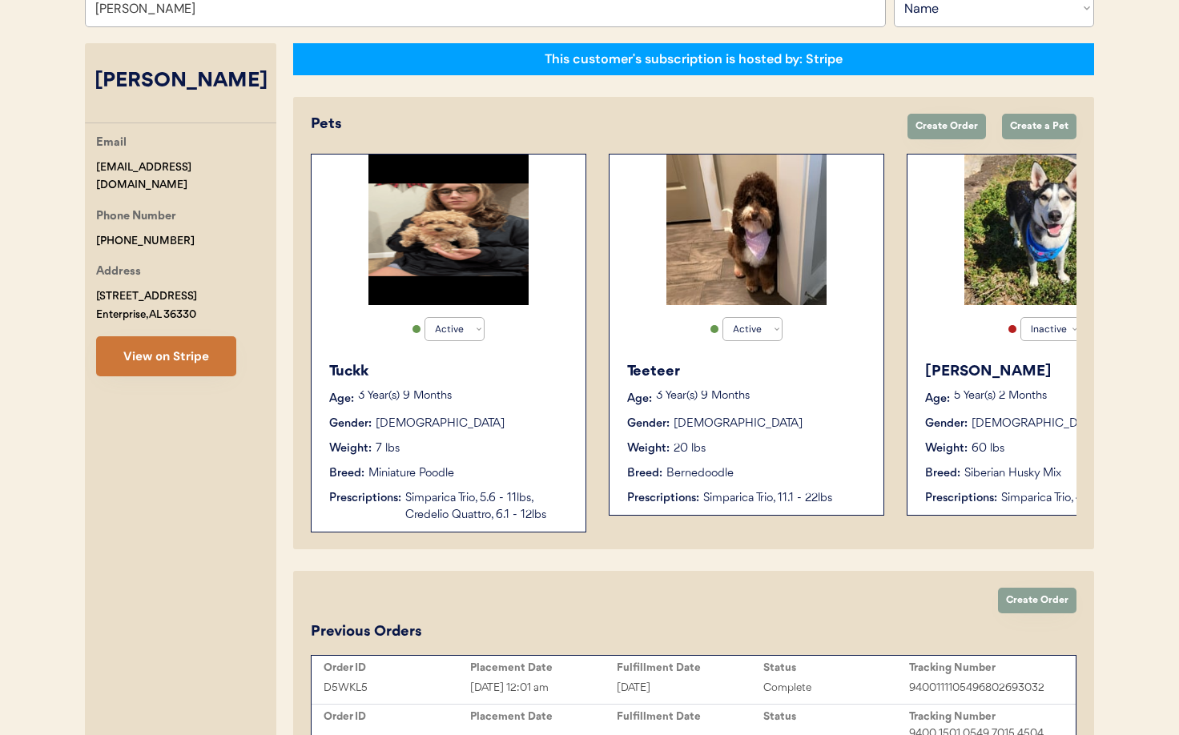
click at [180, 364] on button "View on Stripe" at bounding box center [166, 356] width 140 height 40
click at [180, 360] on button "View on Stripe" at bounding box center [166, 356] width 140 height 40
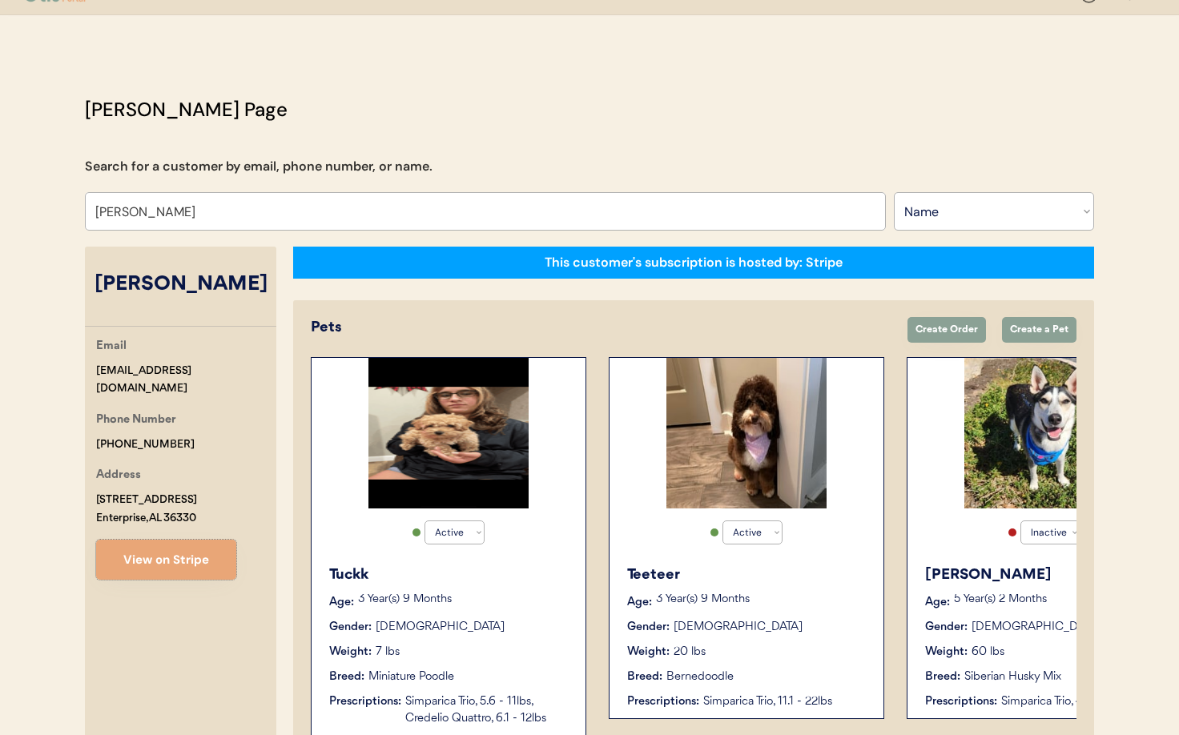
scroll to position [0, 0]
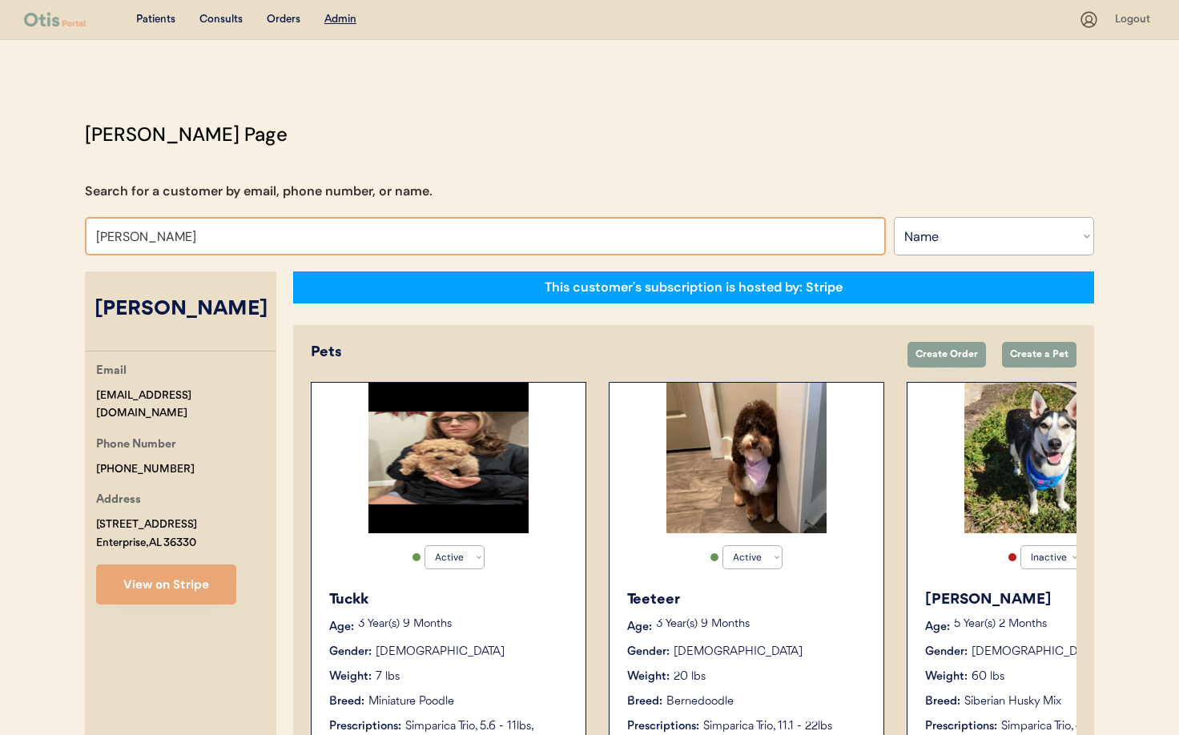
drag, startPoint x: 188, startPoint y: 240, endPoint x: 87, endPoint y: 231, distance: 101.3
click at [87, 231] on input "Tameka Young" at bounding box center [485, 236] width 801 height 38
type input "Du"
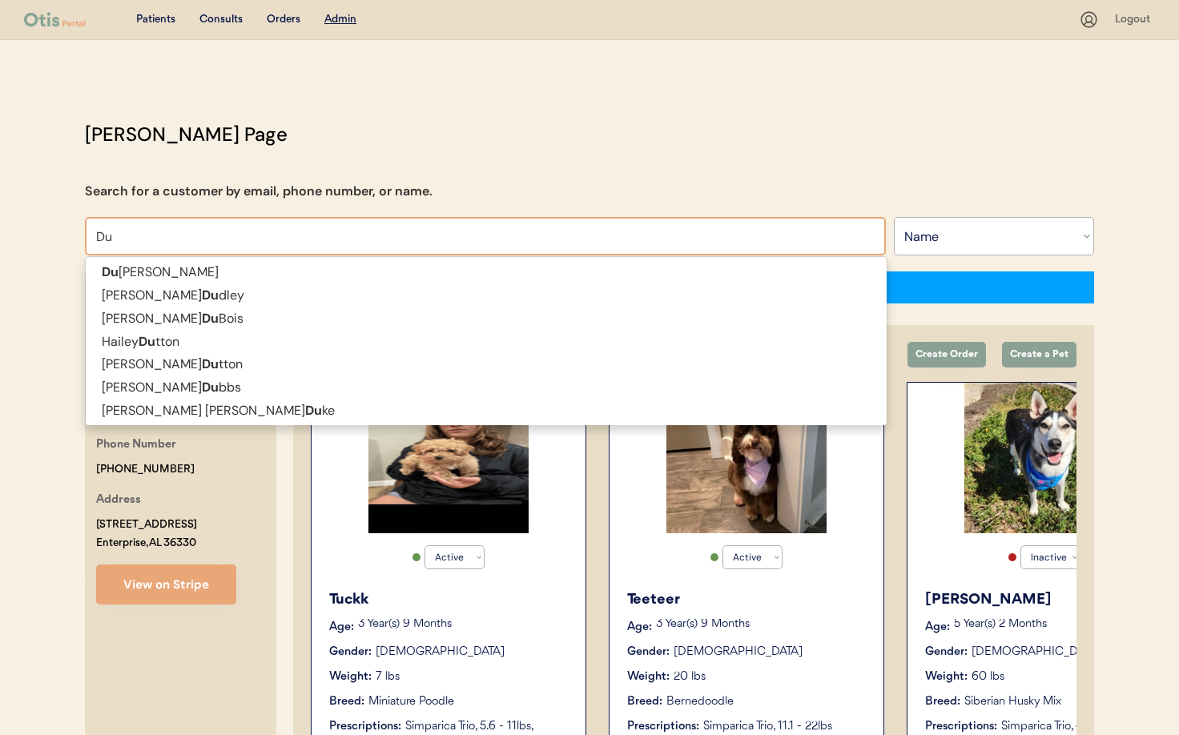
type input "Dusha Castro"
type input "D"
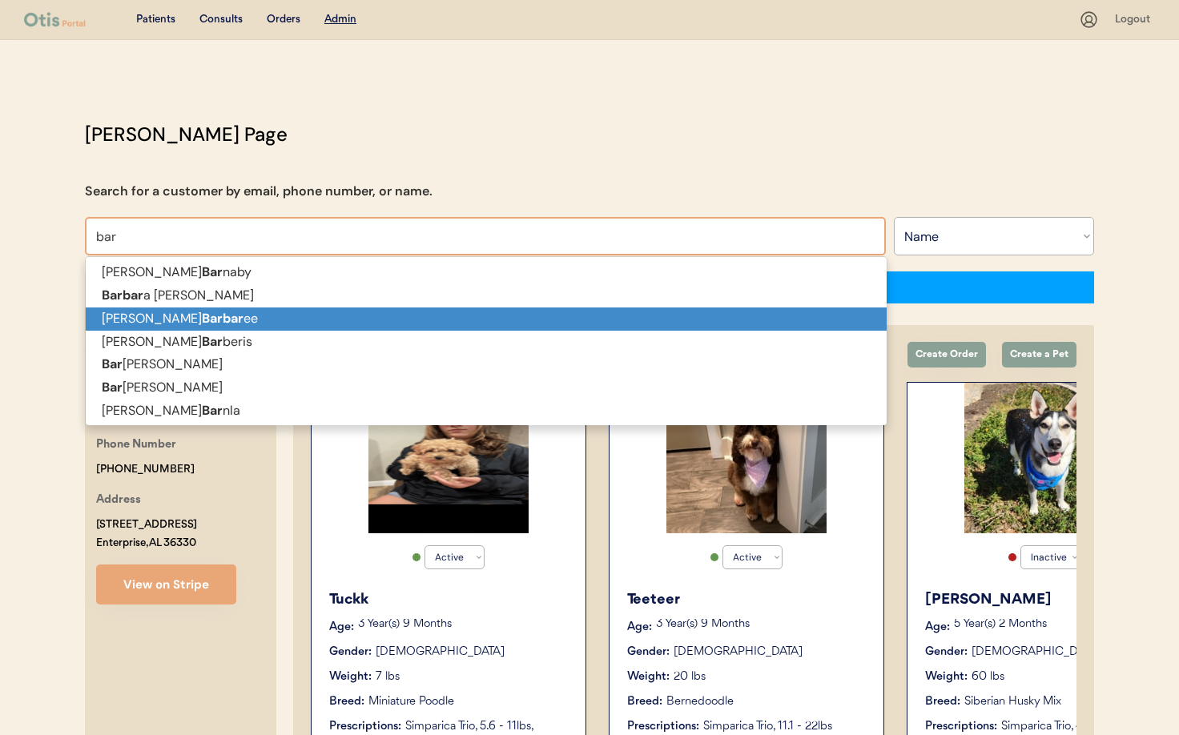
click at [254, 315] on p "Denise Bar bar ee" at bounding box center [486, 318] width 801 height 23
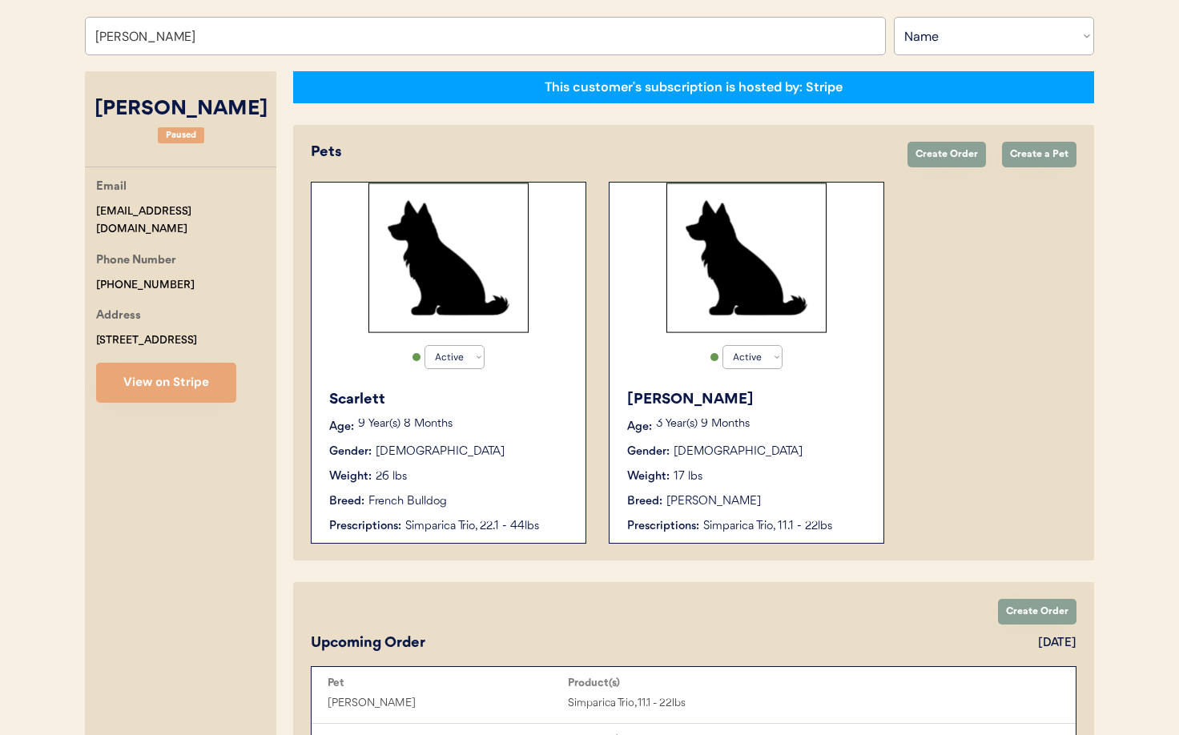
scroll to position [225, 0]
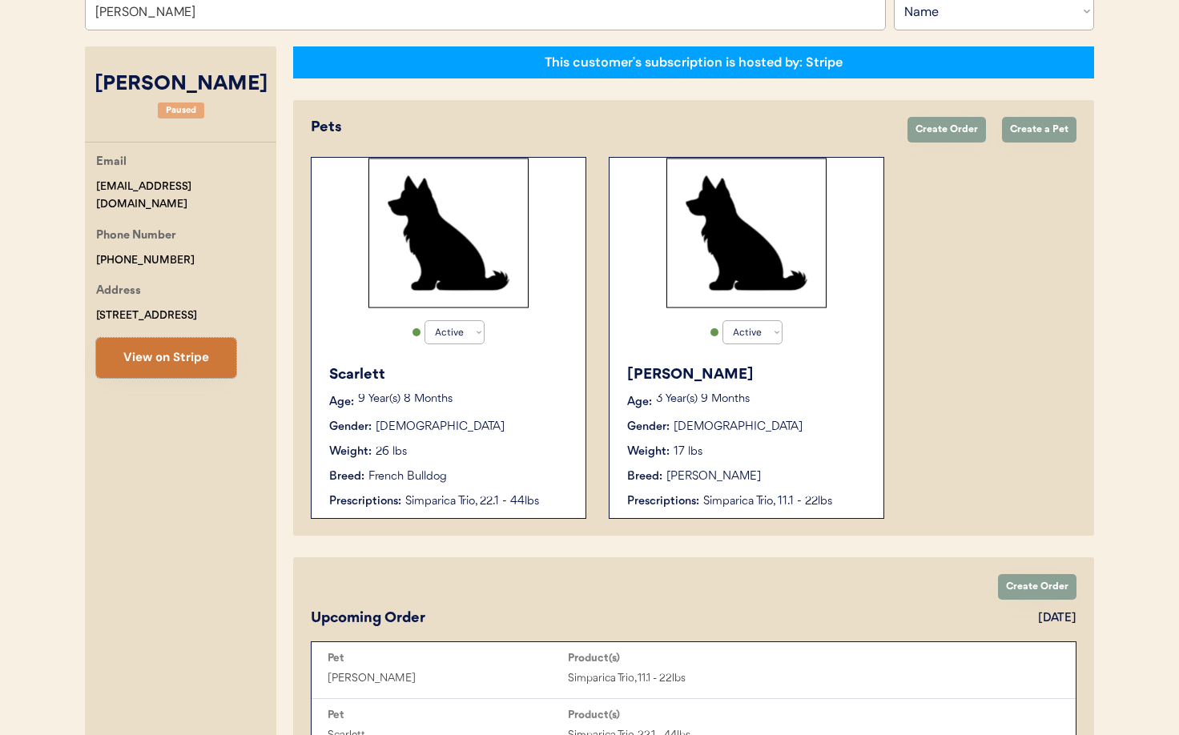
click at [188, 355] on button "View on Stripe" at bounding box center [166, 358] width 140 height 40
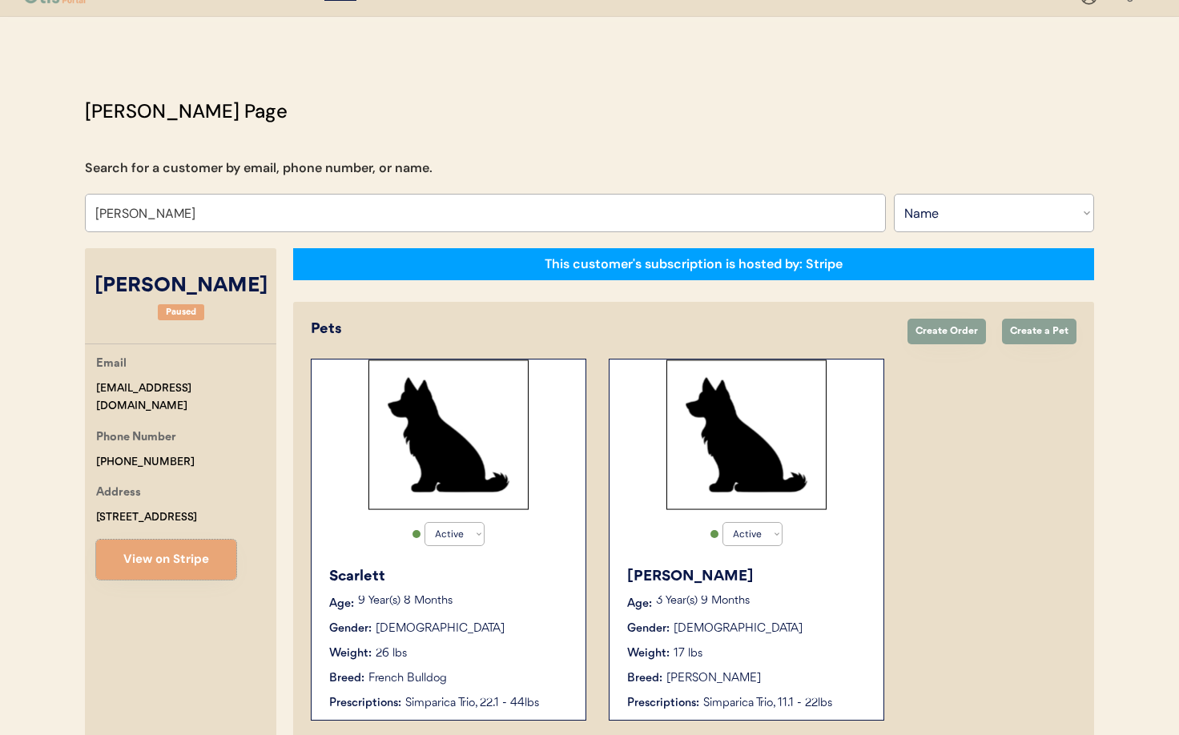
scroll to position [0, 0]
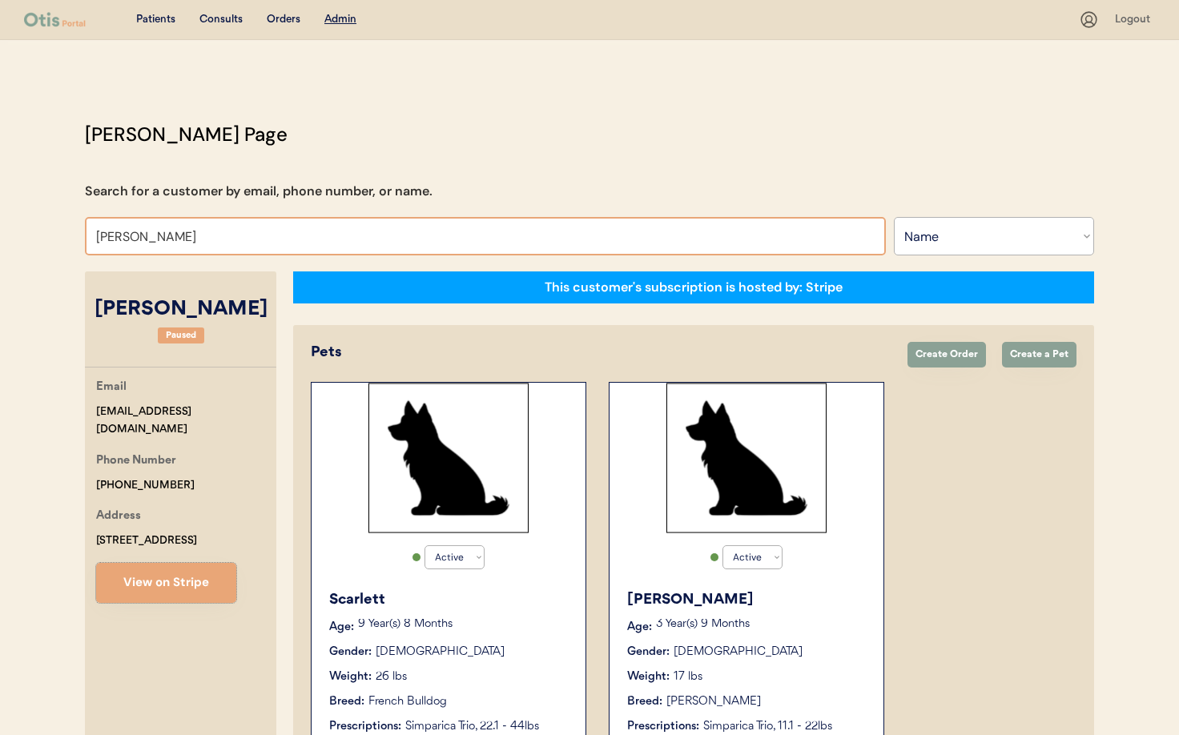
click at [203, 235] on input "Denise Barbaree" at bounding box center [485, 236] width 801 height 38
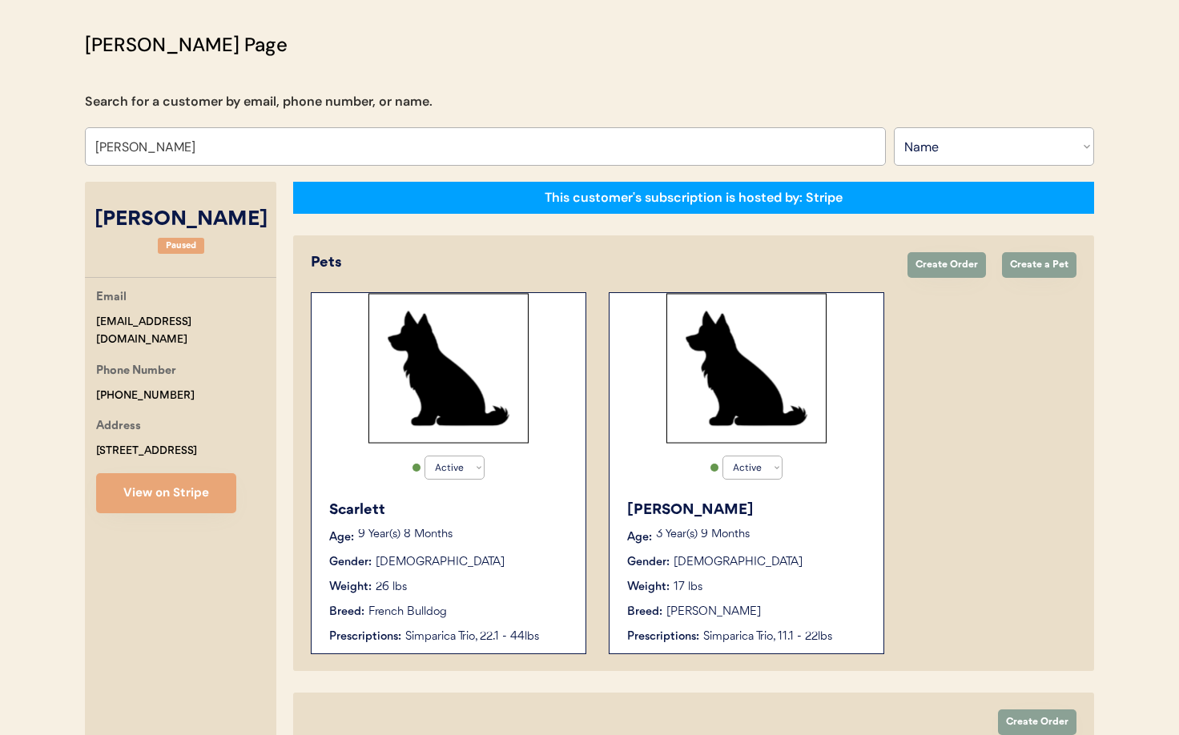
scroll to position [94, 0]
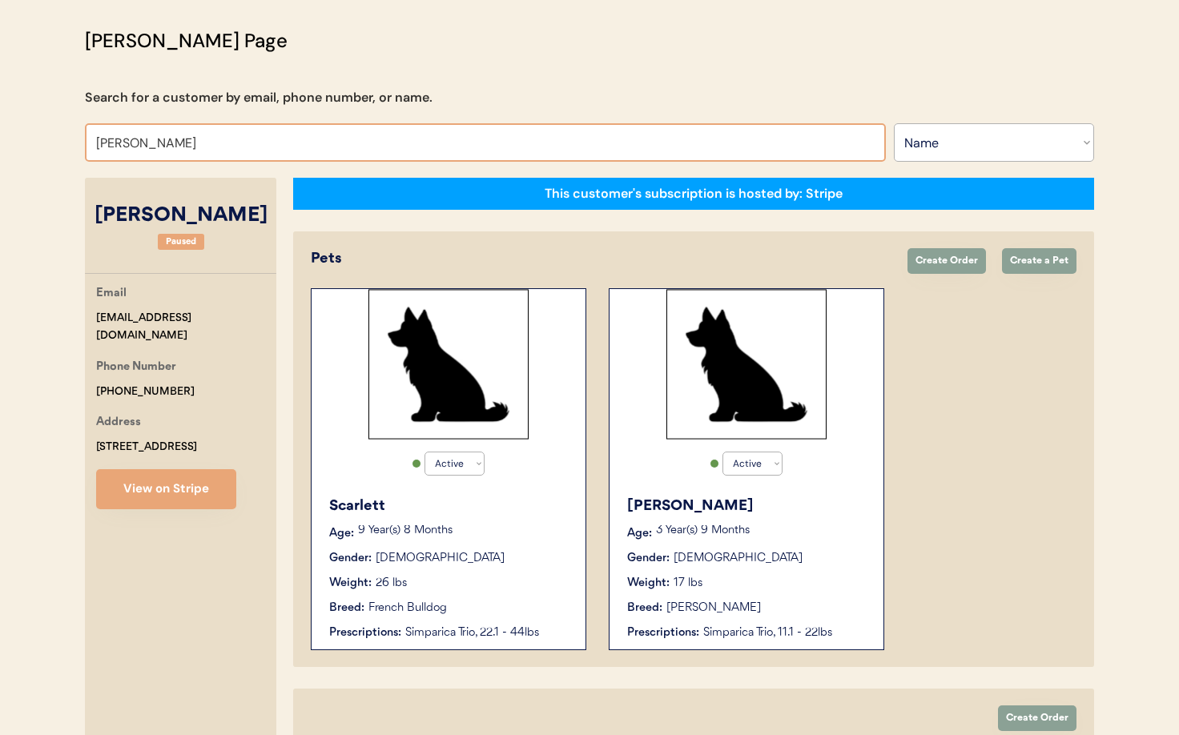
type input "Denise B"
type input "Denise Barbaree"
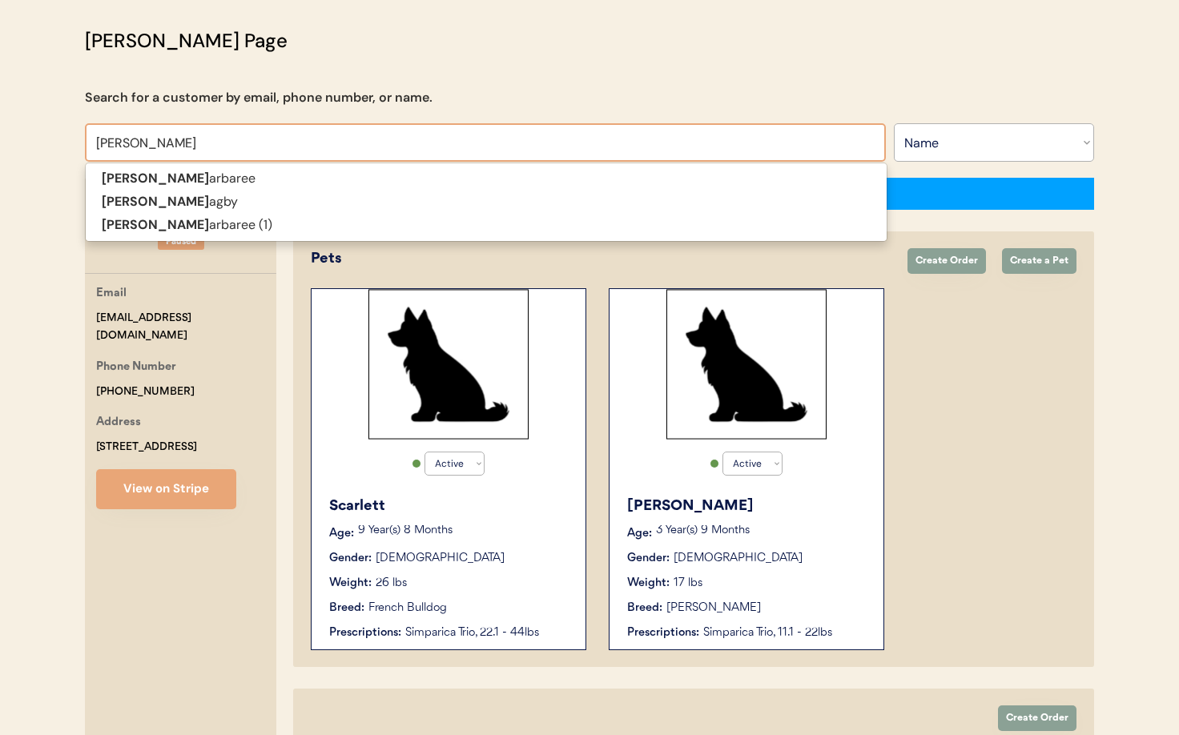
type input "Denis"
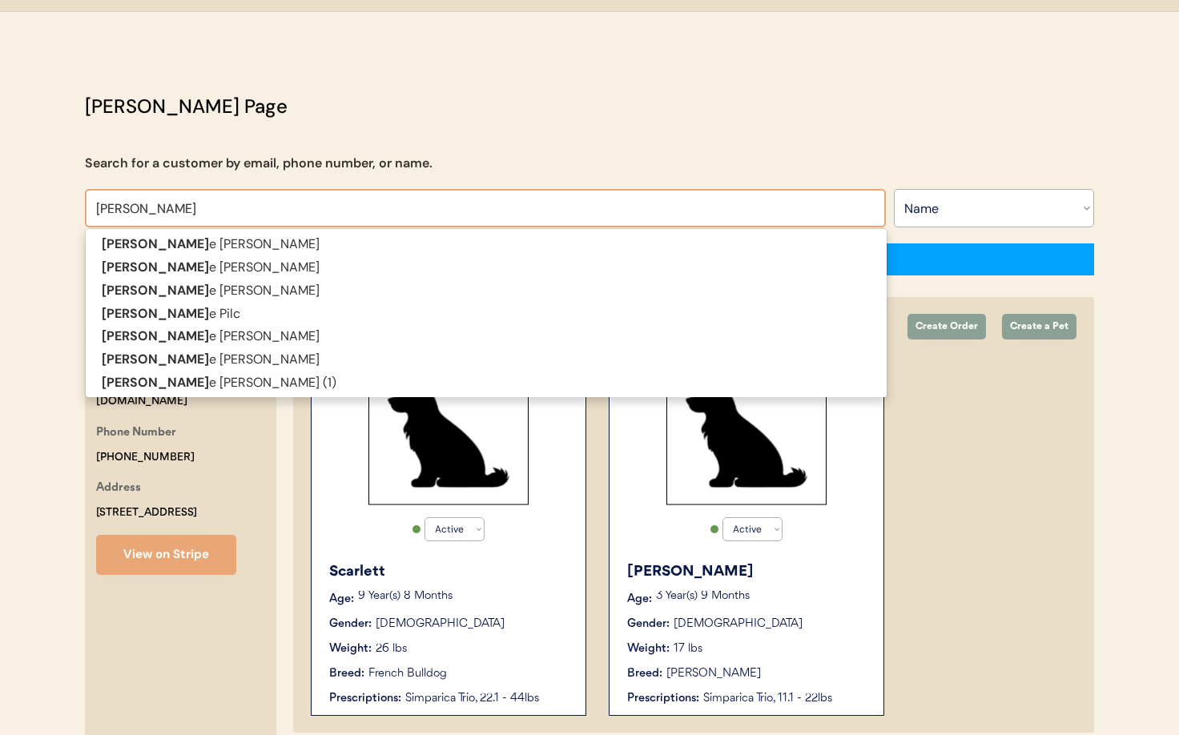
scroll to position [0, 0]
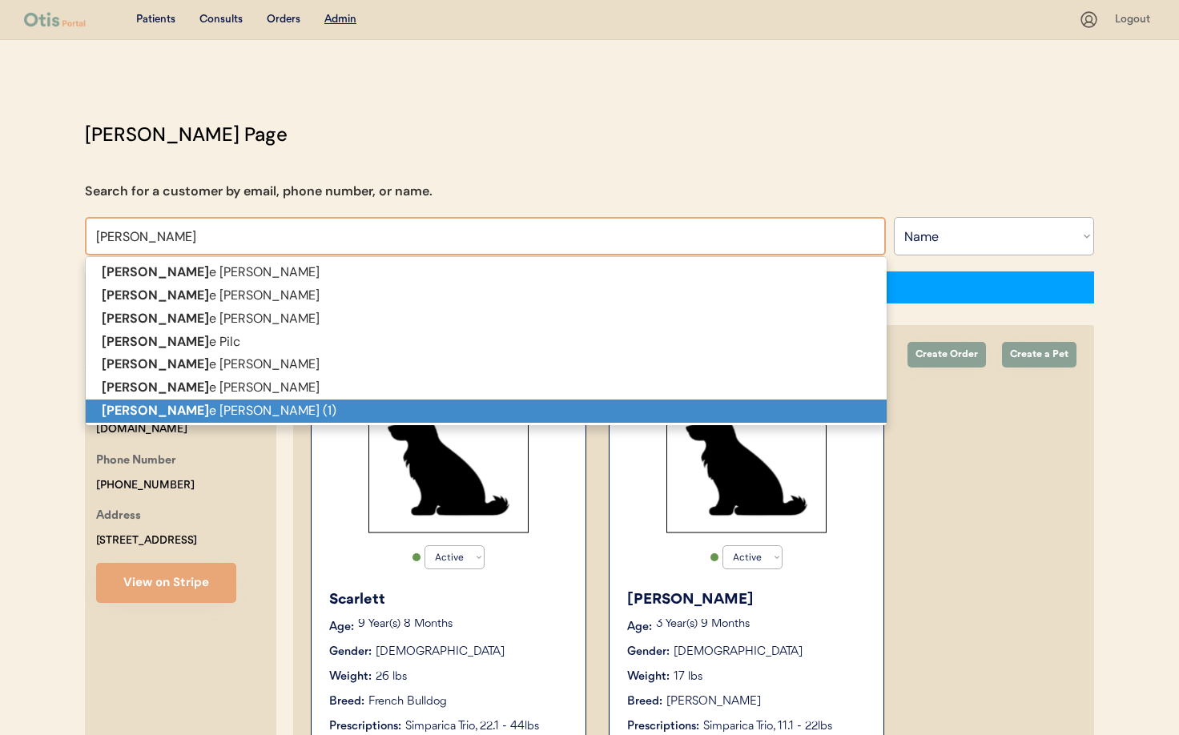
click at [249, 414] on p "Denis e Barbaree (1)" at bounding box center [486, 411] width 801 height 23
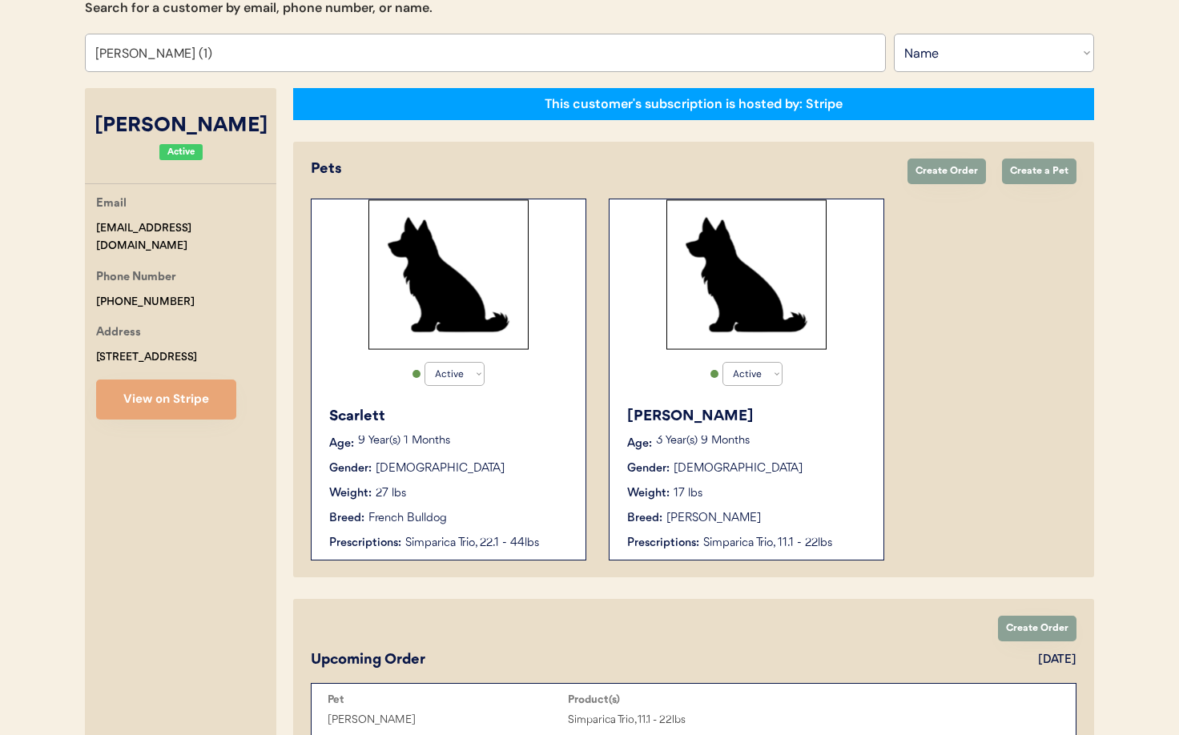
scroll to position [187, 0]
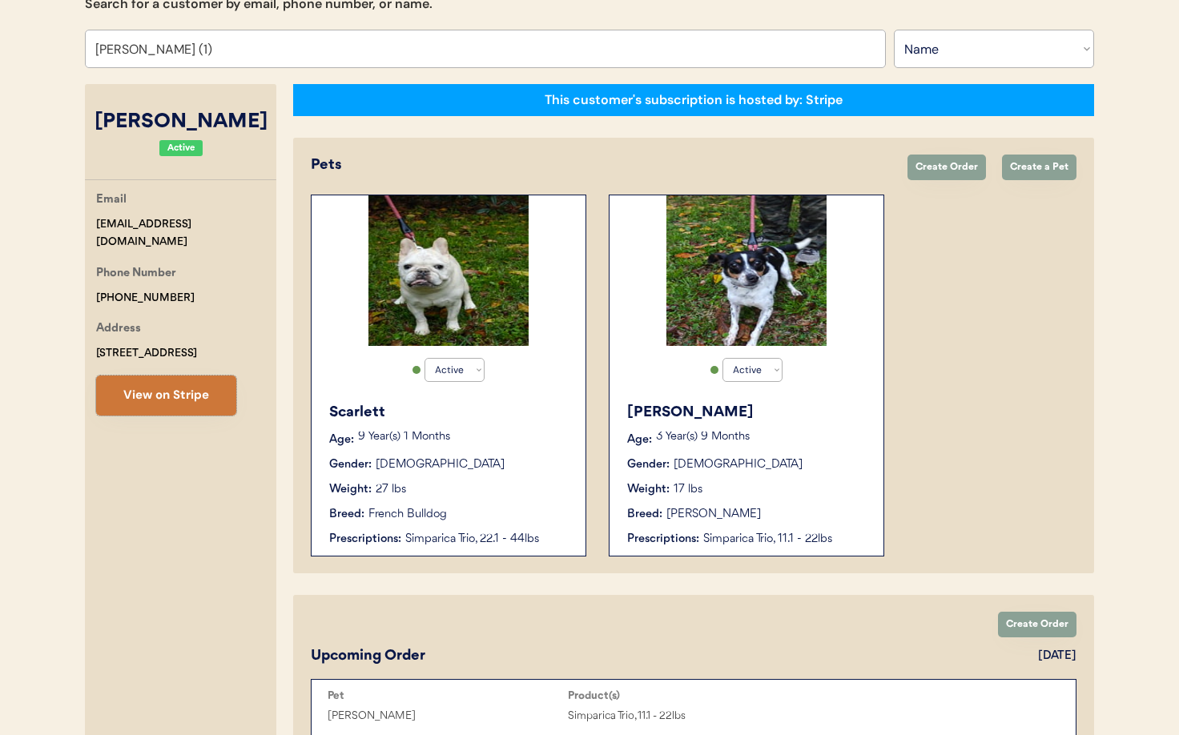
click at [141, 388] on button "View on Stripe" at bounding box center [166, 396] width 140 height 40
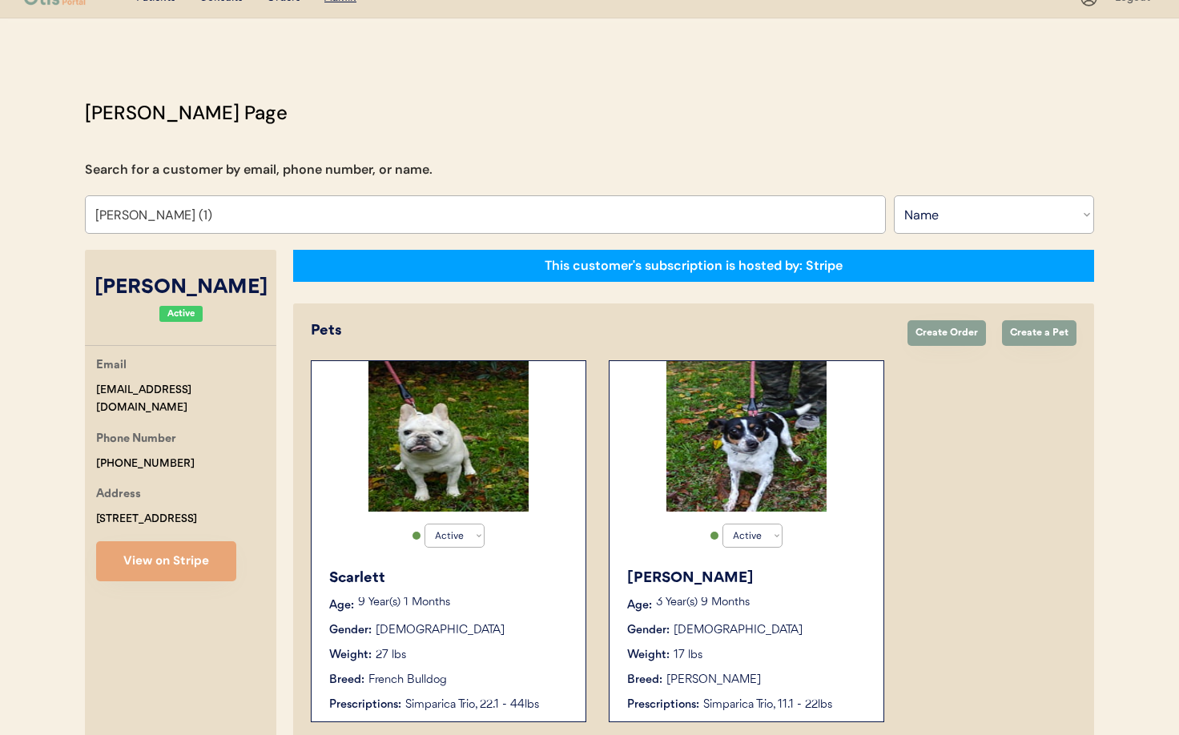
scroll to position [0, 0]
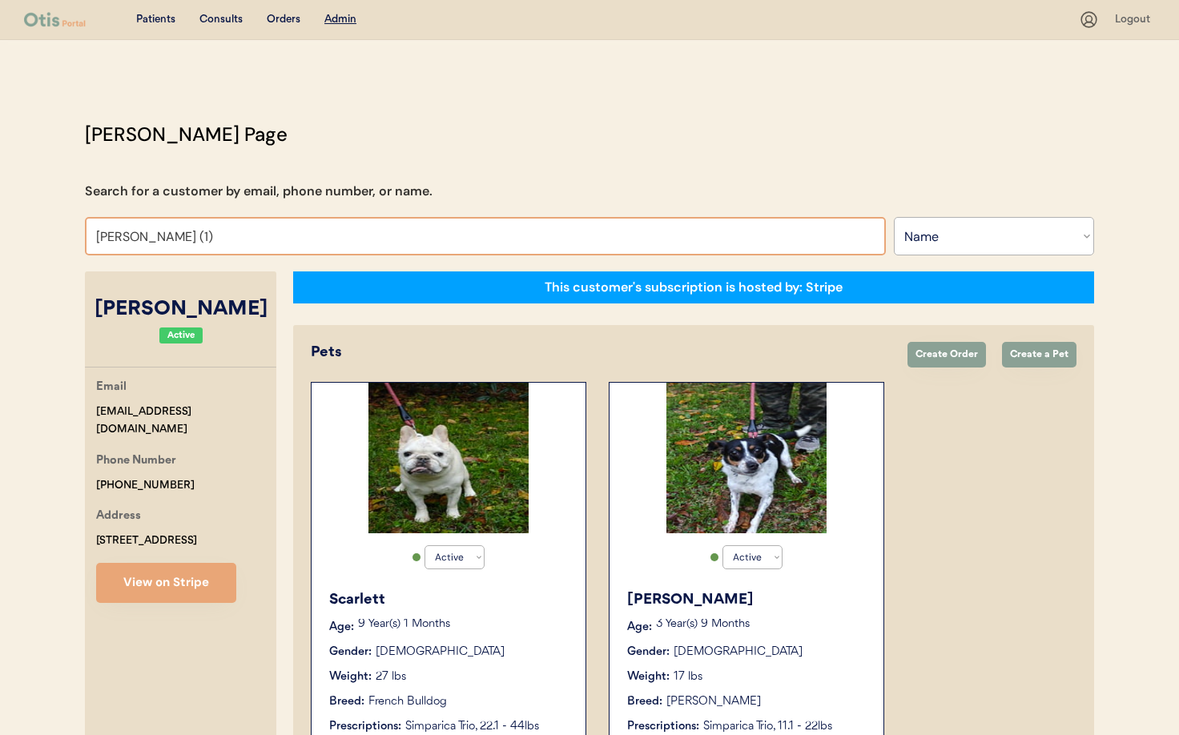
click at [215, 235] on input "Denise Barbaree (1)" at bounding box center [485, 236] width 801 height 38
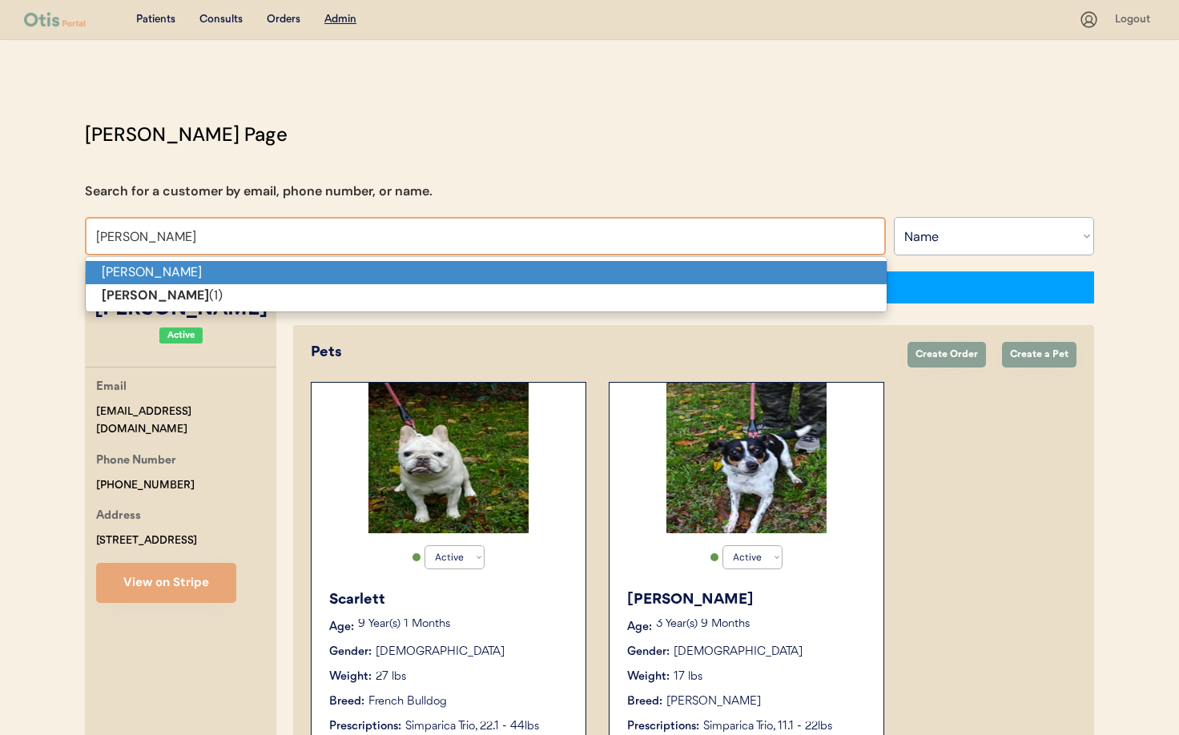
click at [222, 266] on p "Denise Barbaree" at bounding box center [486, 272] width 801 height 23
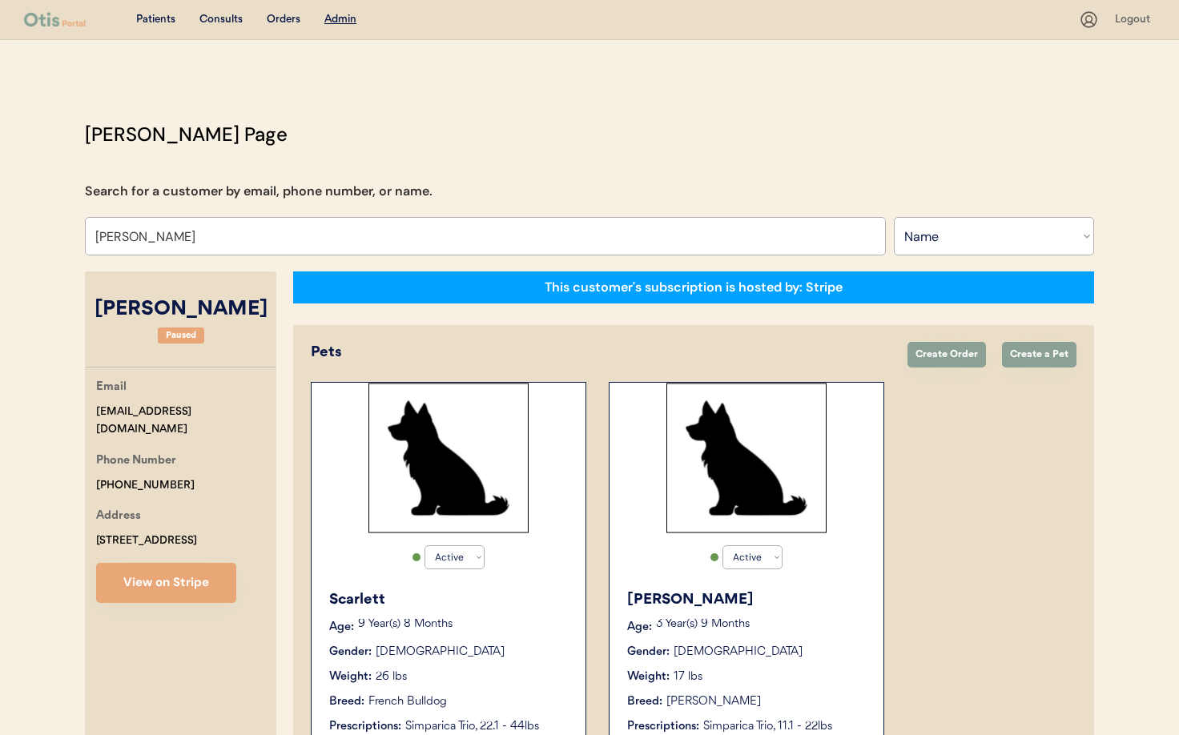
type input "Denise Barbaree"
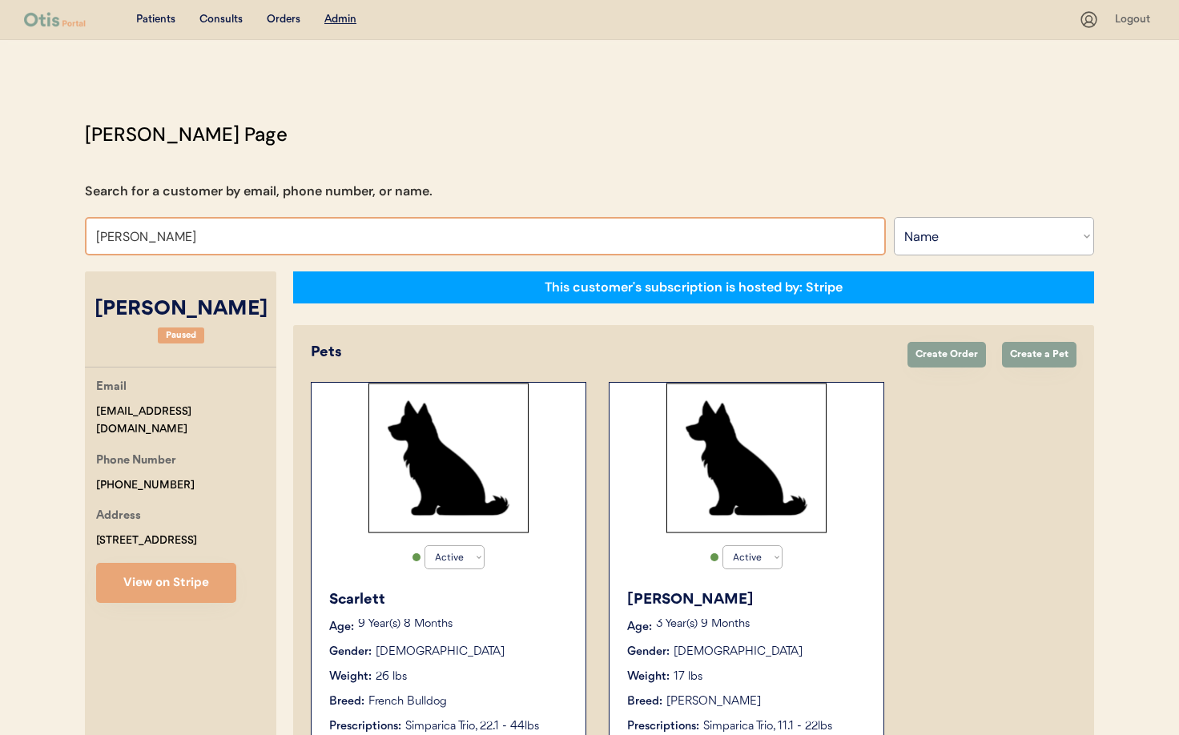
drag, startPoint x: 222, startPoint y: 241, endPoint x: 213, endPoint y: 221, distance: 21.9
click at [971, 252] on select "Search By Name Email Phone Number" at bounding box center [994, 236] width 200 height 38
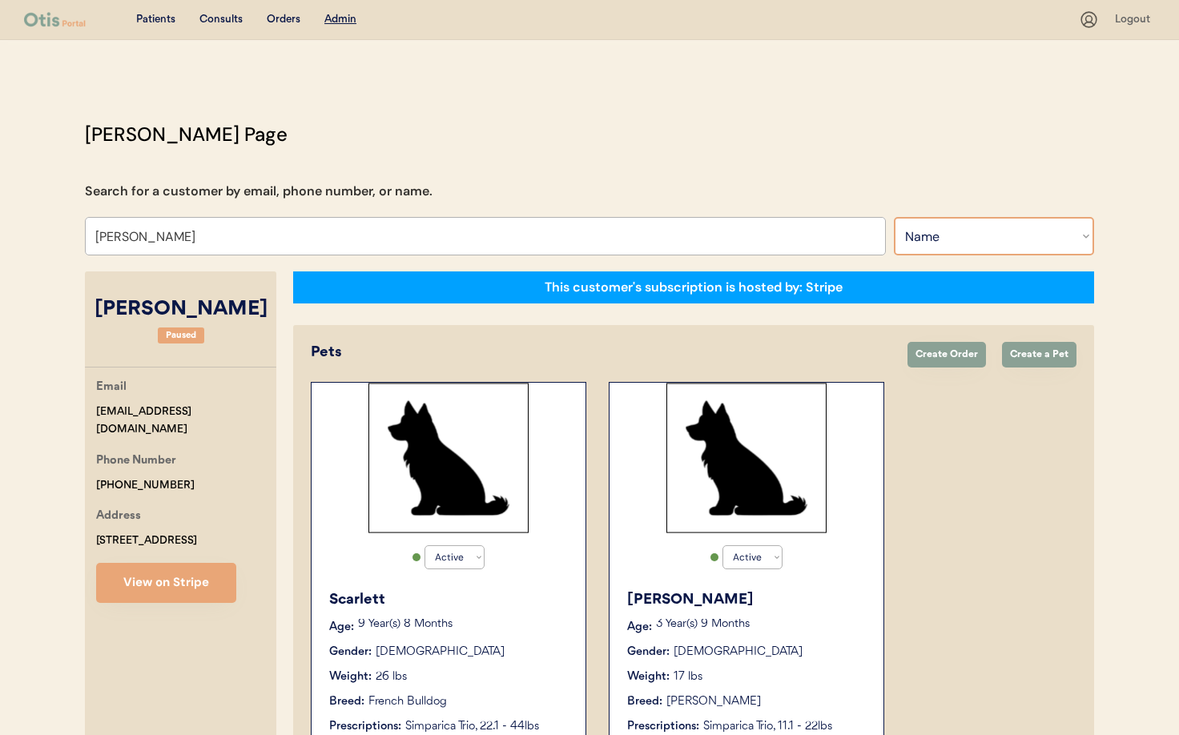
select select ""Email""
click at [894, 217] on select "Search By Name Email Phone Number" at bounding box center [994, 236] width 200 height 38
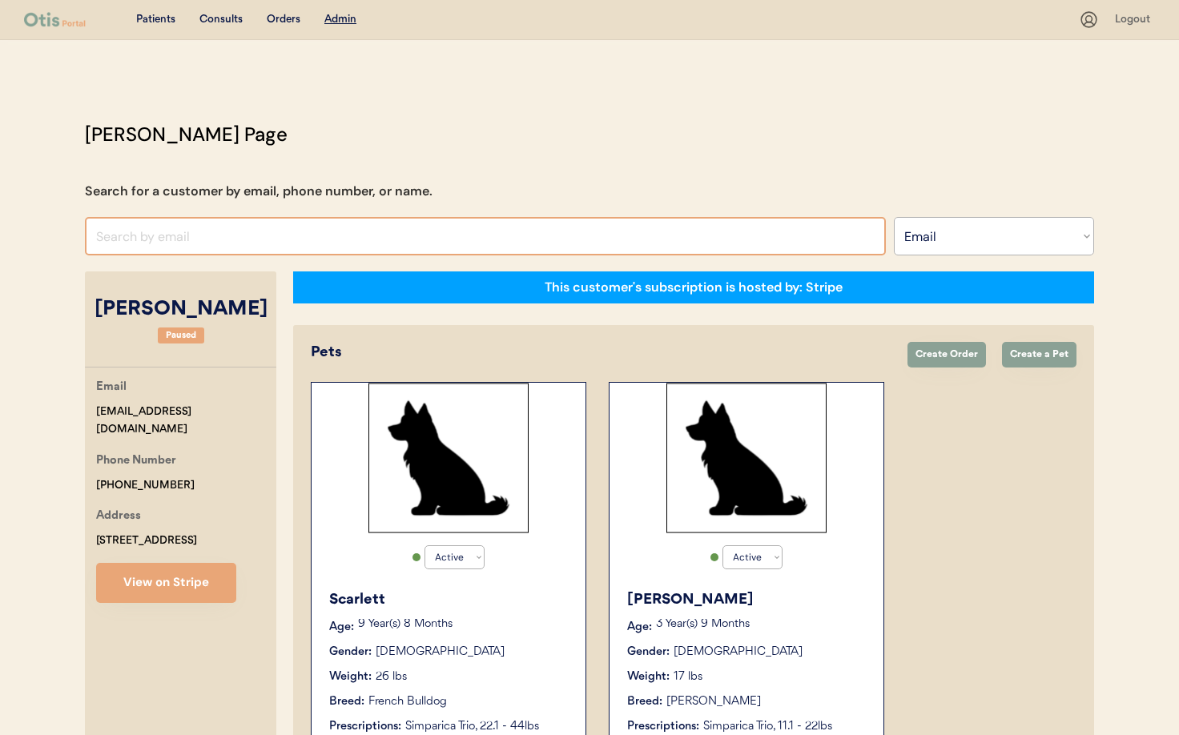
drag, startPoint x: 167, startPoint y: 240, endPoint x: 147, endPoint y: 235, distance: 21.4
click at [167, 240] on input "input" at bounding box center [485, 236] width 801 height 38
paste input "peymangole@gmail.com"
type input "peymangole@gmail.com"
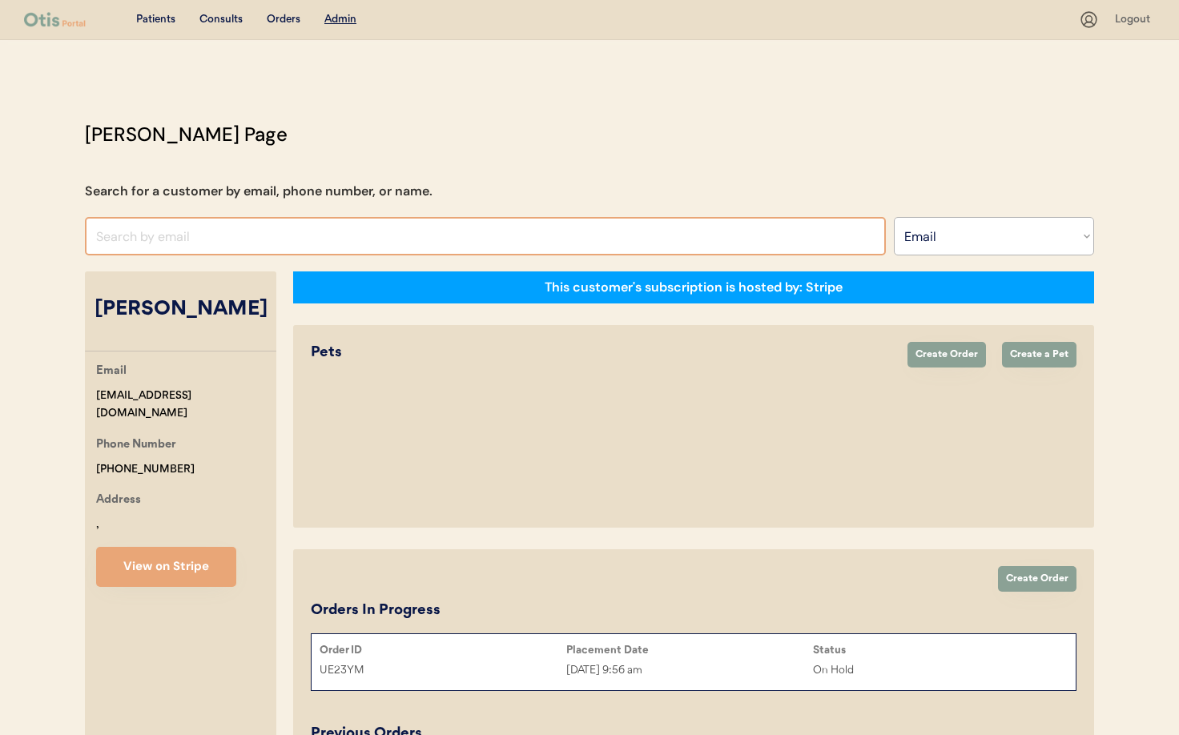
select select ""Email""
select select "true"
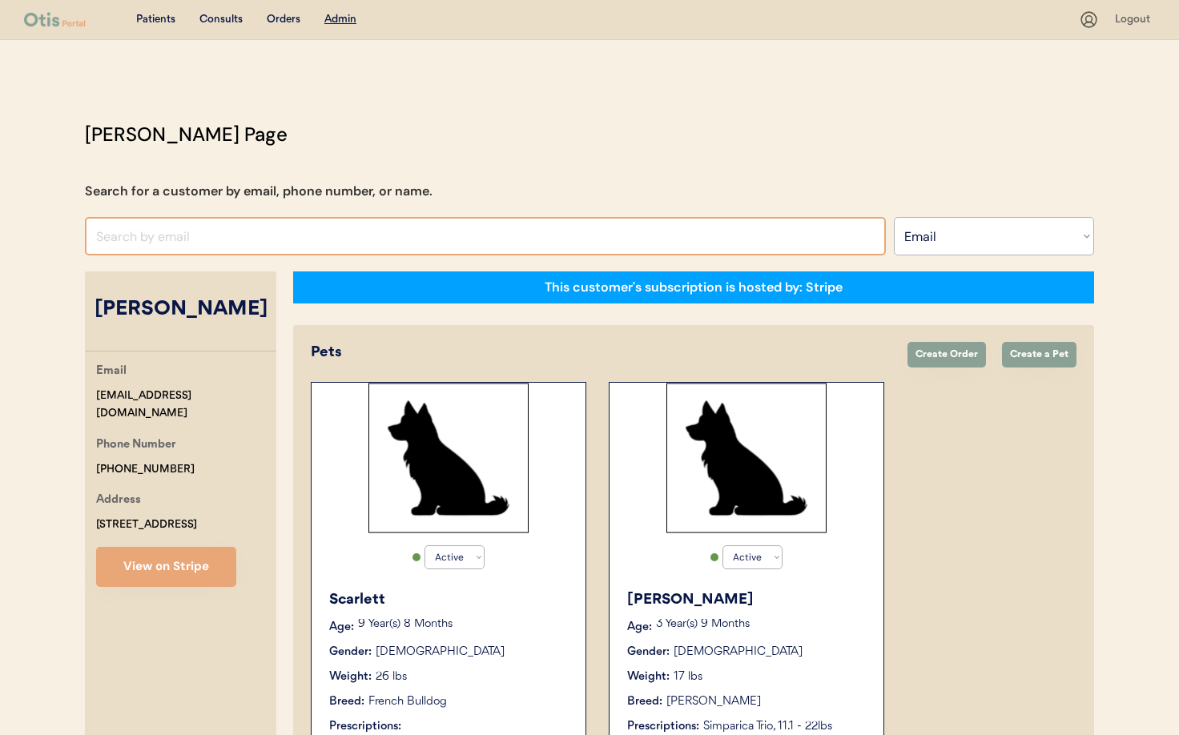
click at [139, 233] on input "input" at bounding box center [485, 236] width 801 height 38
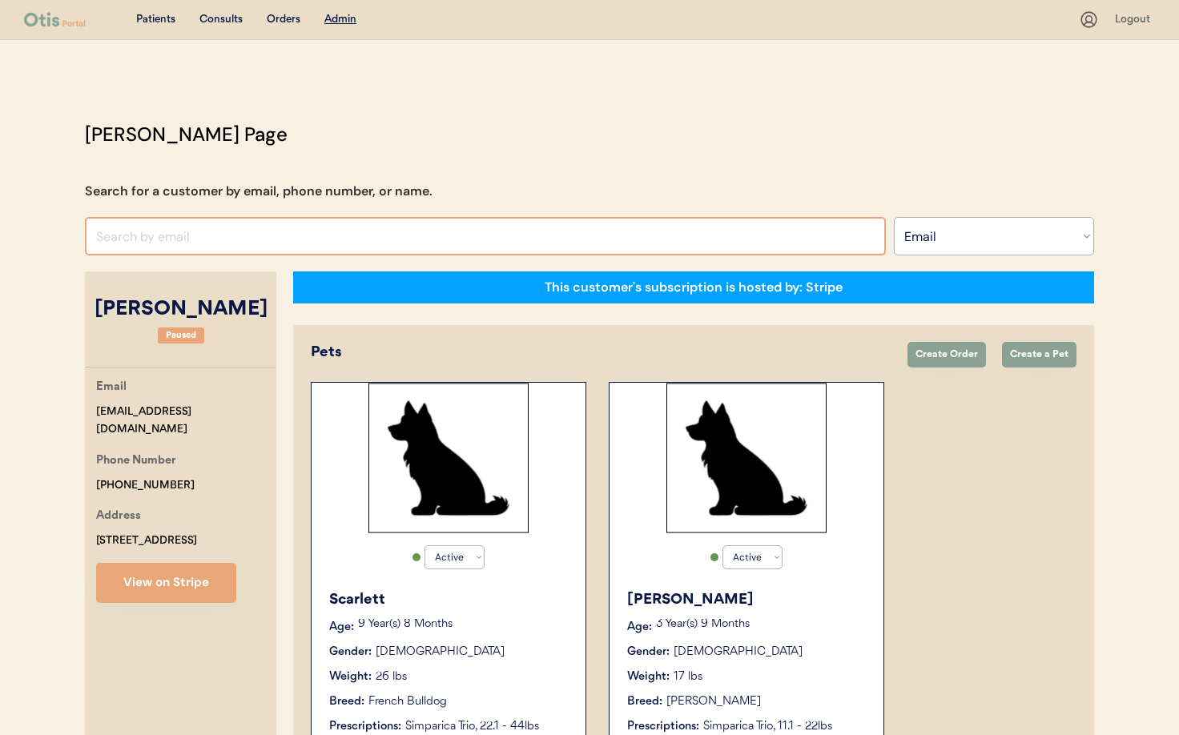
paste input "[EMAIL_ADDRESS][DOMAIN_NAME]"
drag, startPoint x: 271, startPoint y: 235, endPoint x: 239, endPoint y: 237, distance: 32.9
click at [271, 235] on input "input" at bounding box center [485, 236] width 801 height 38
click at [234, 236] on input "input" at bounding box center [485, 236] width 801 height 38
drag, startPoint x: 231, startPoint y: 235, endPoint x: 57, endPoint y: 226, distance: 174.8
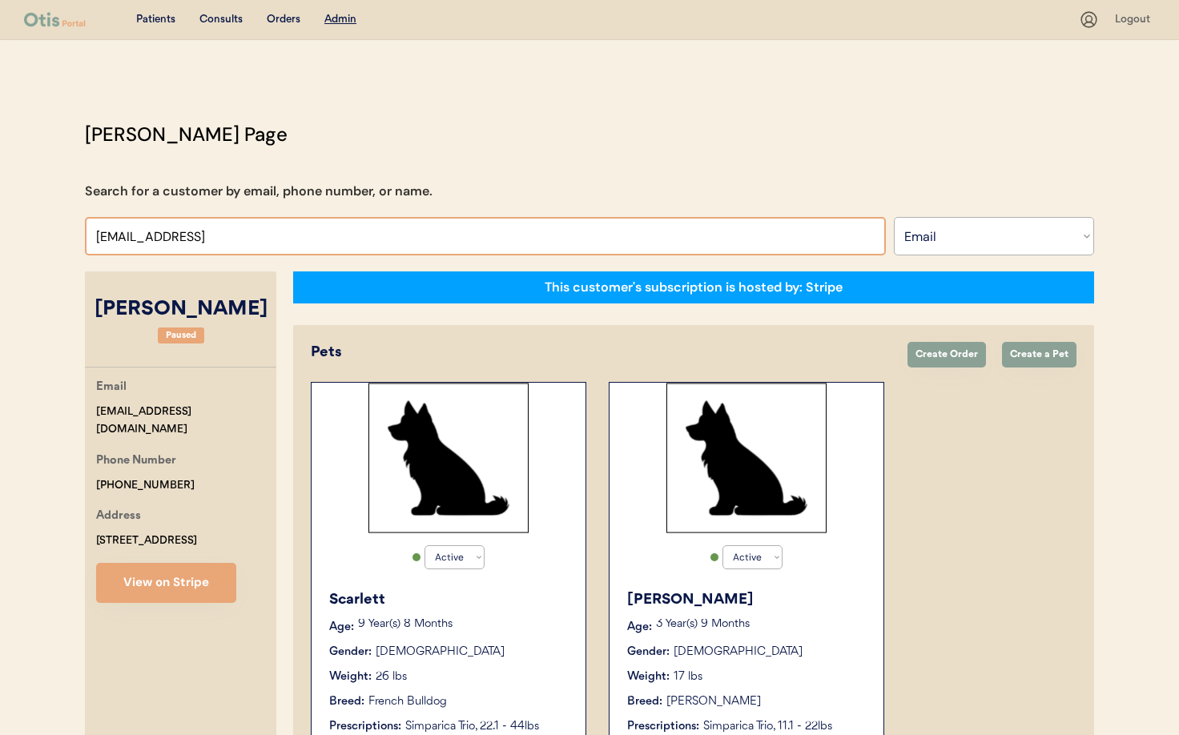
paste input "[EMAIL_ADDRESS][DOMAIN_NAME]"
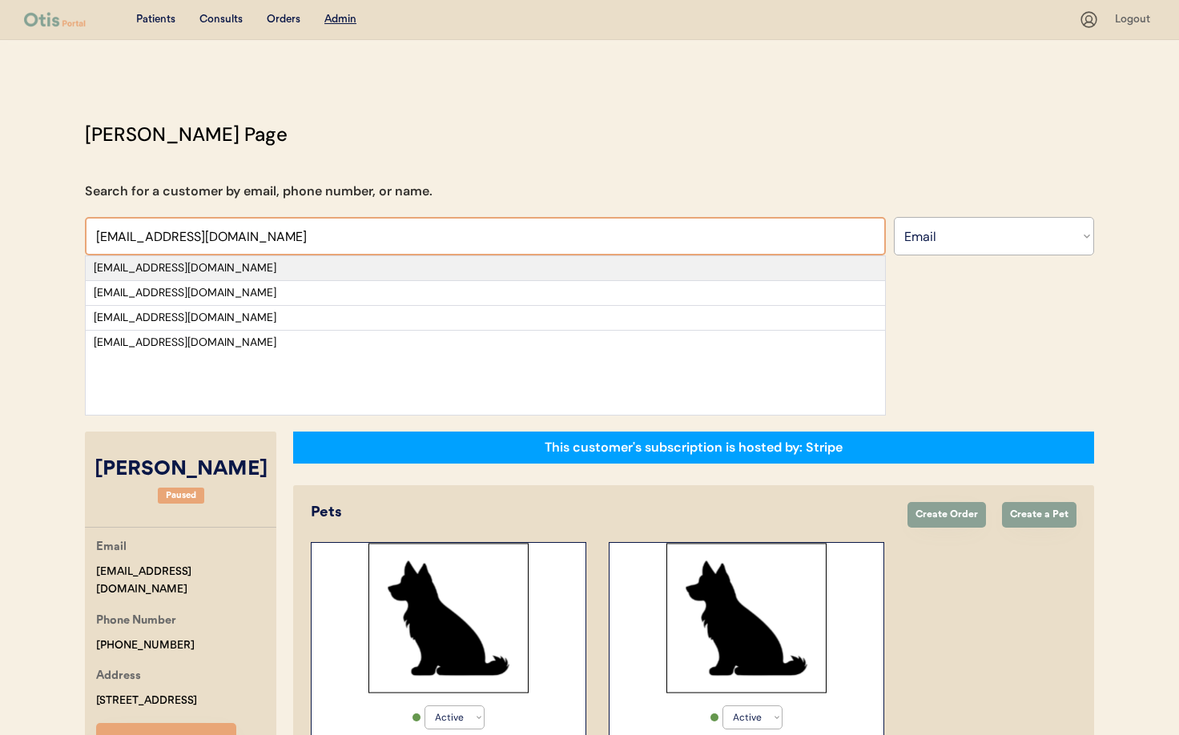
type input "[EMAIL_ADDRESS][DOMAIN_NAME]"
click at [258, 267] on div "[EMAIL_ADDRESS][DOMAIN_NAME]" at bounding box center [485, 268] width 783 height 16
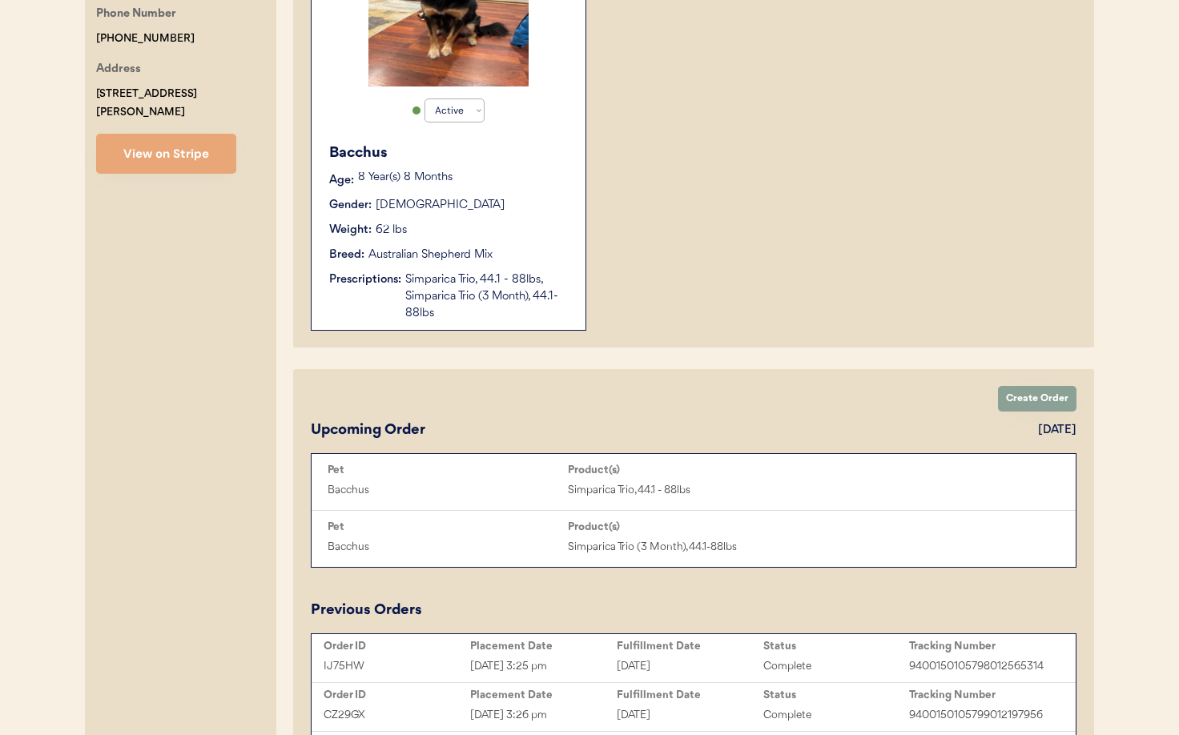
scroll to position [516, 0]
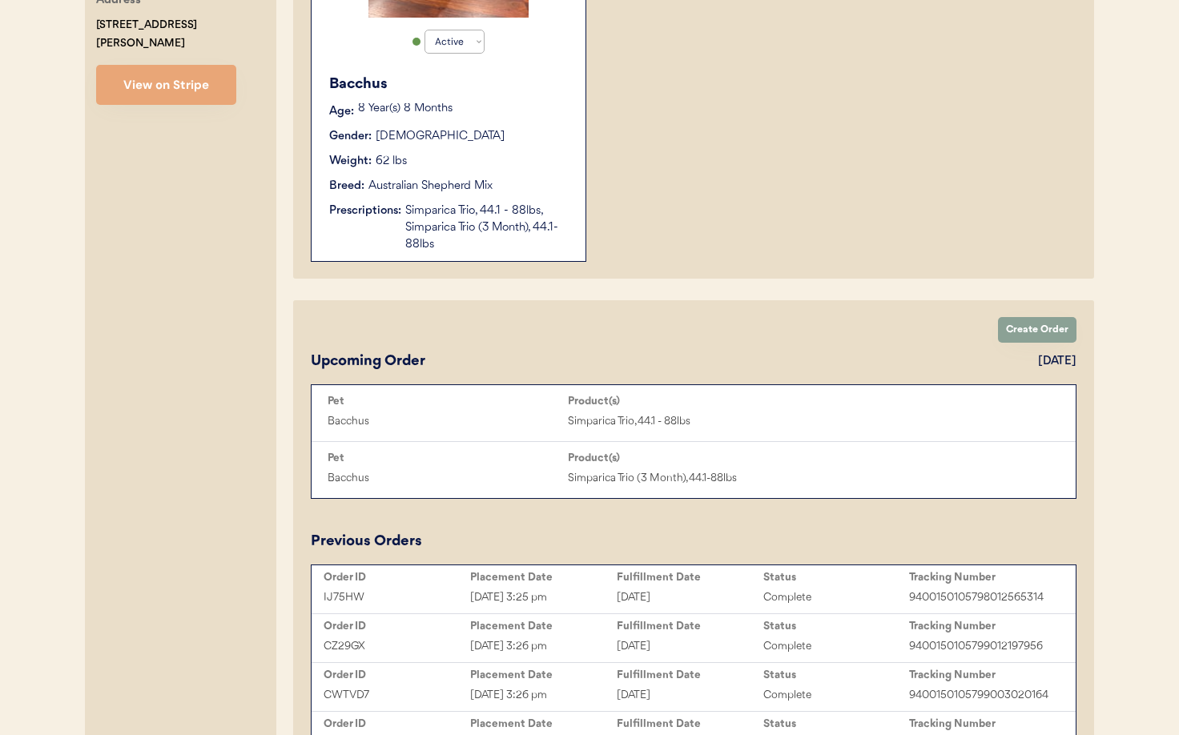
click at [460, 211] on div "Simparica Trio, 44.1 - 88lbs, Simparica Trio (3 Month), 44.1-88lbs" at bounding box center [487, 228] width 164 height 50
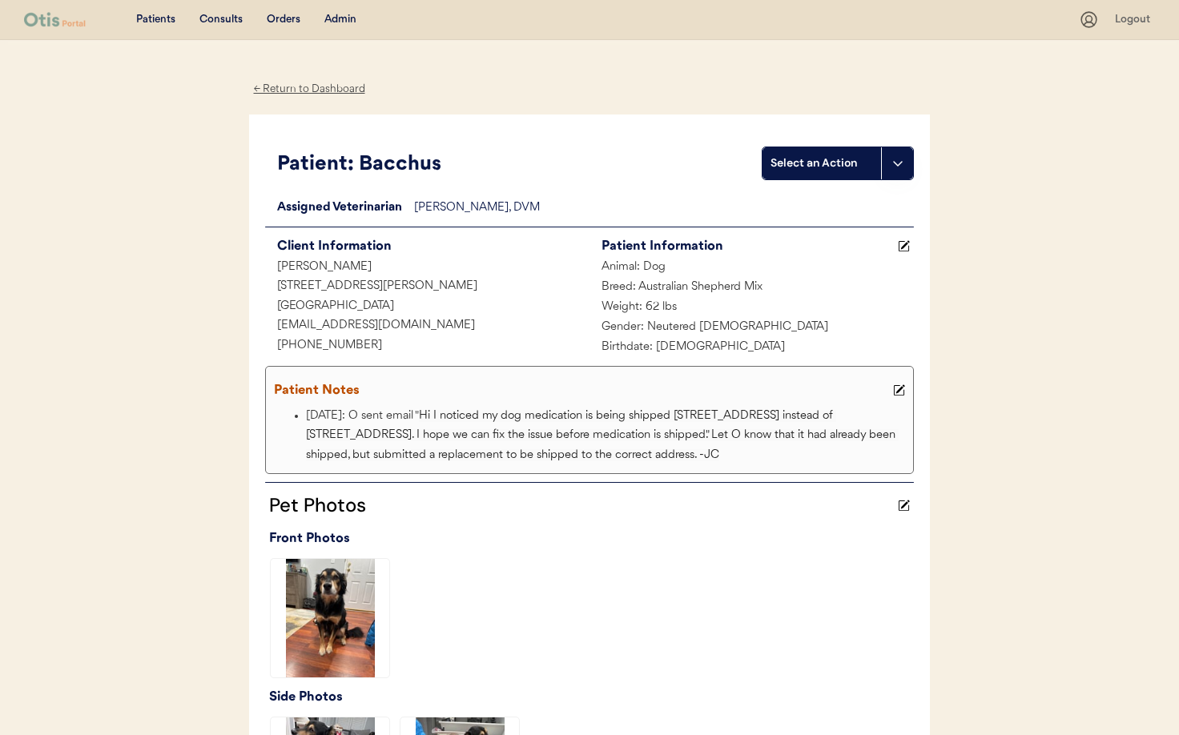
click at [303, 84] on div "← Return to Dashboard" at bounding box center [309, 89] width 120 height 18
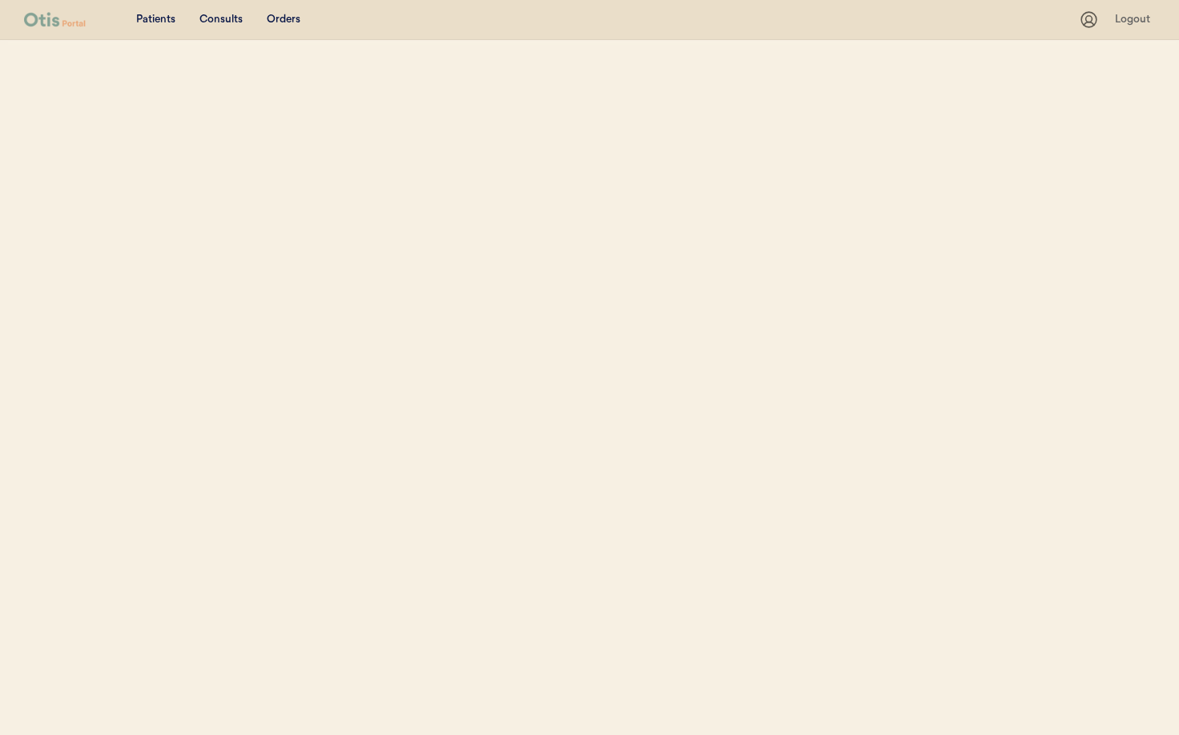
select select ""Email""
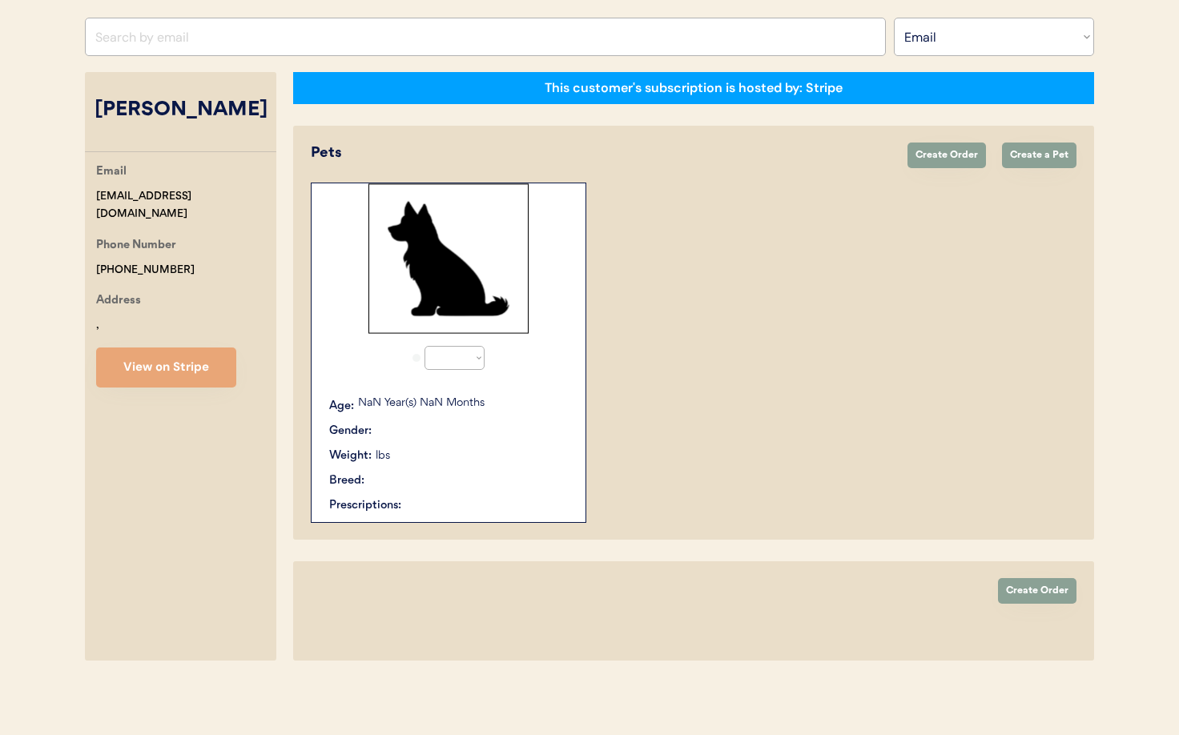
select select "true"
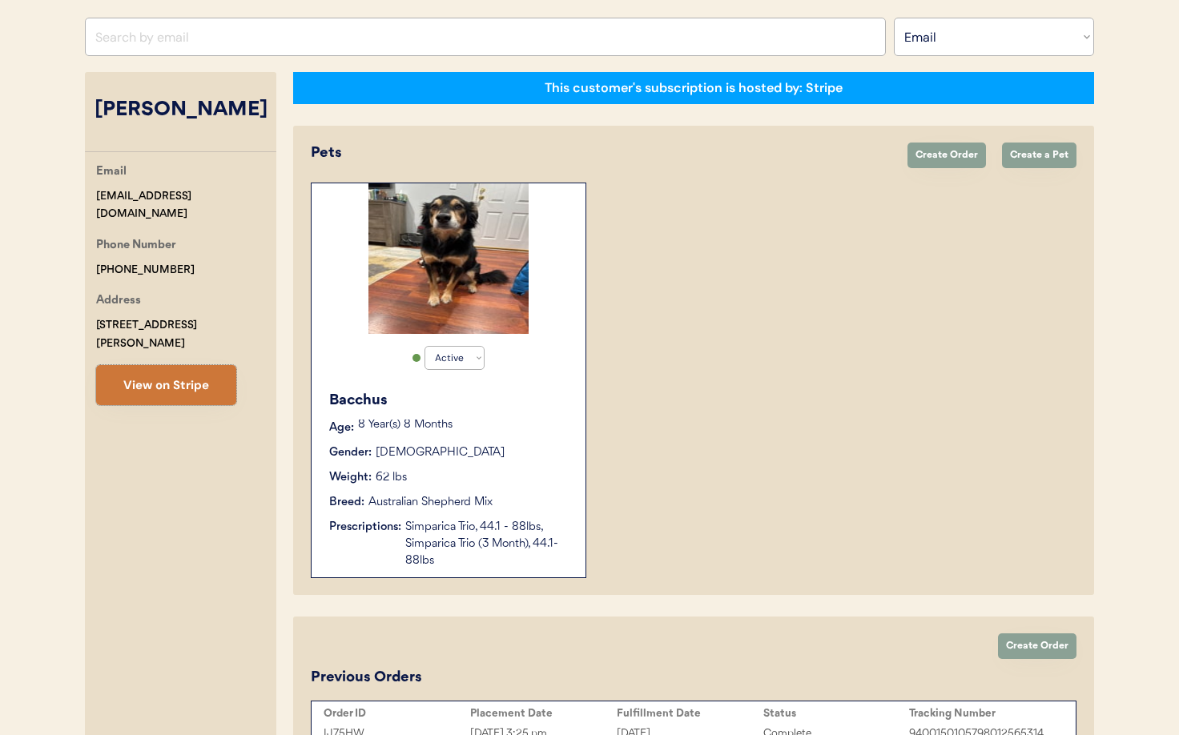
click at [174, 369] on button "View on Stripe" at bounding box center [166, 385] width 140 height 40
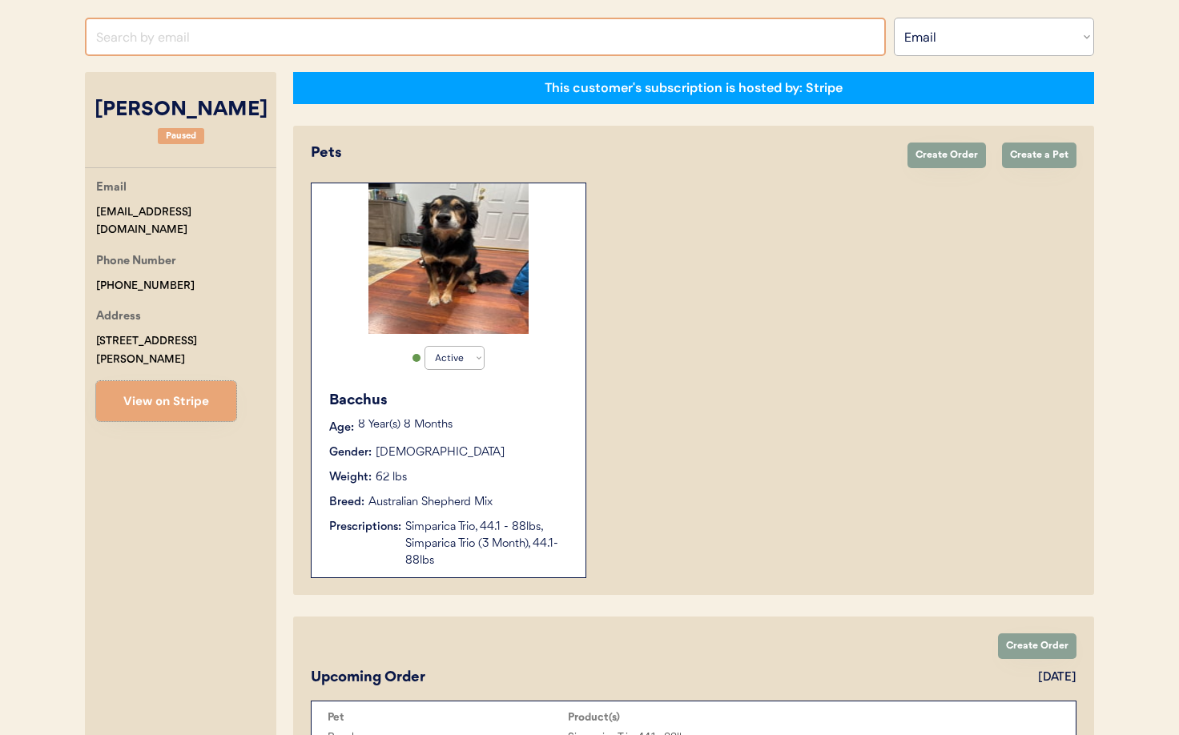
click at [338, 38] on input "input" at bounding box center [485, 37] width 801 height 38
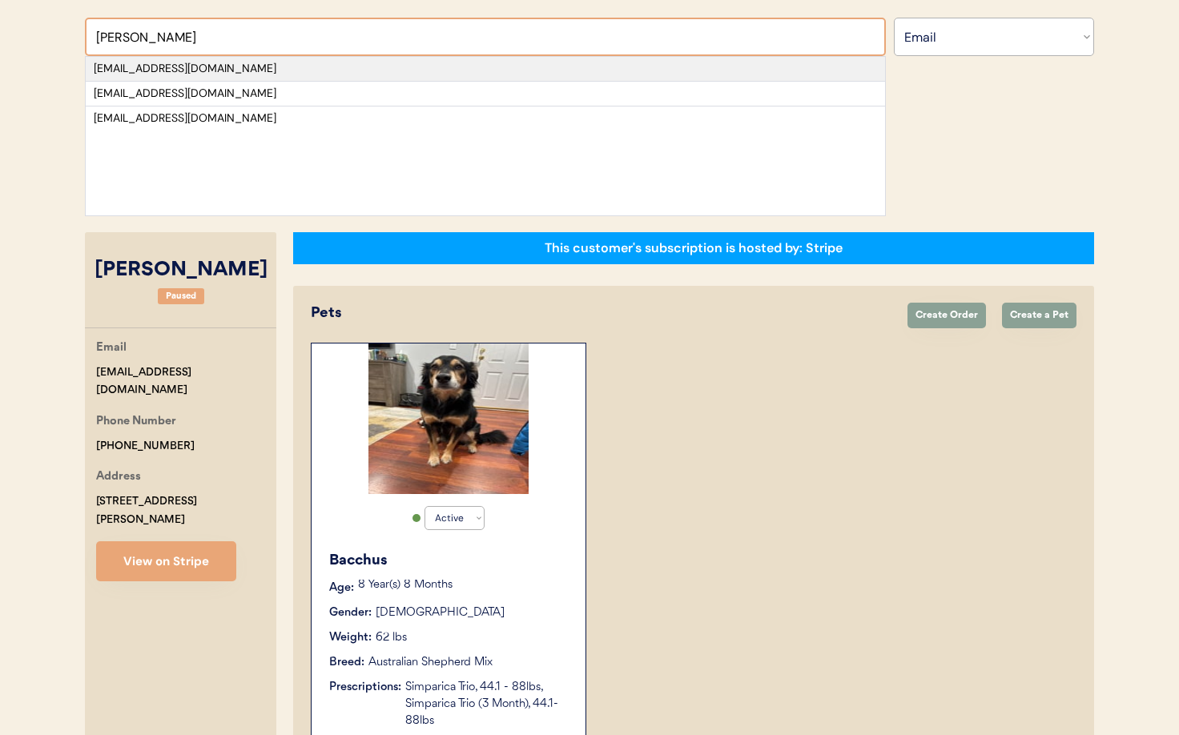
type input "walters"
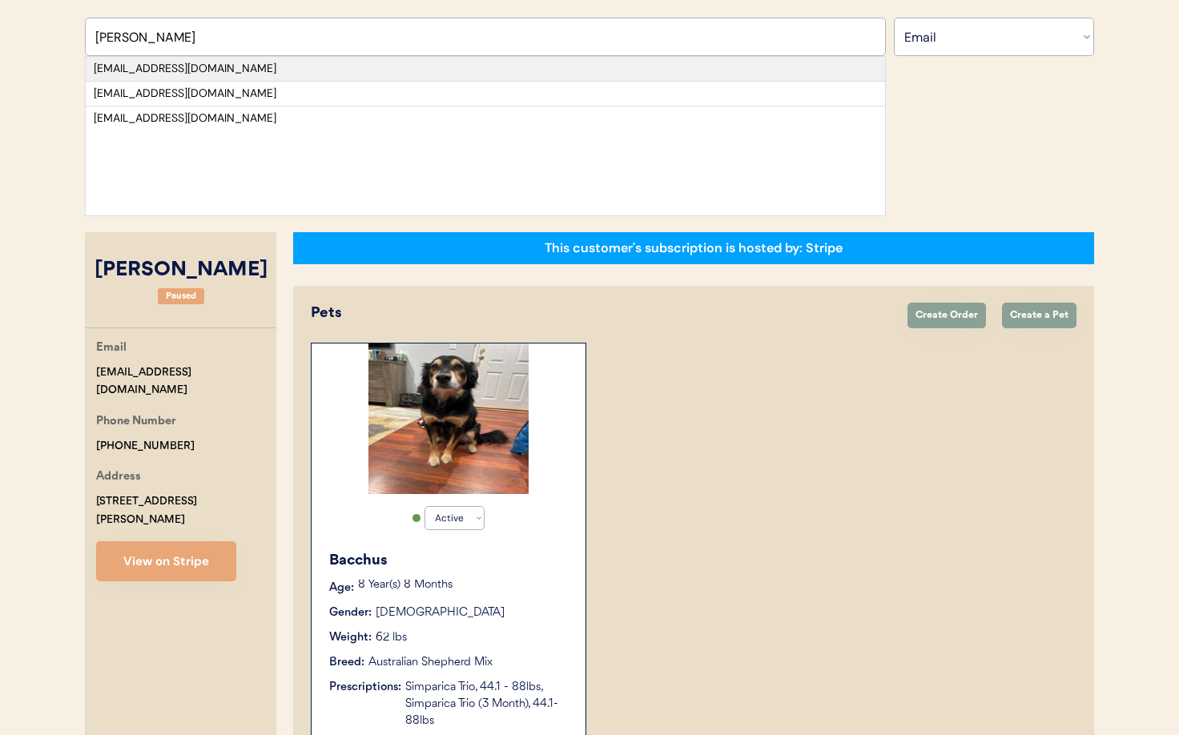
click at [311, 65] on div "[EMAIL_ADDRESS][DOMAIN_NAME]" at bounding box center [485, 69] width 783 height 16
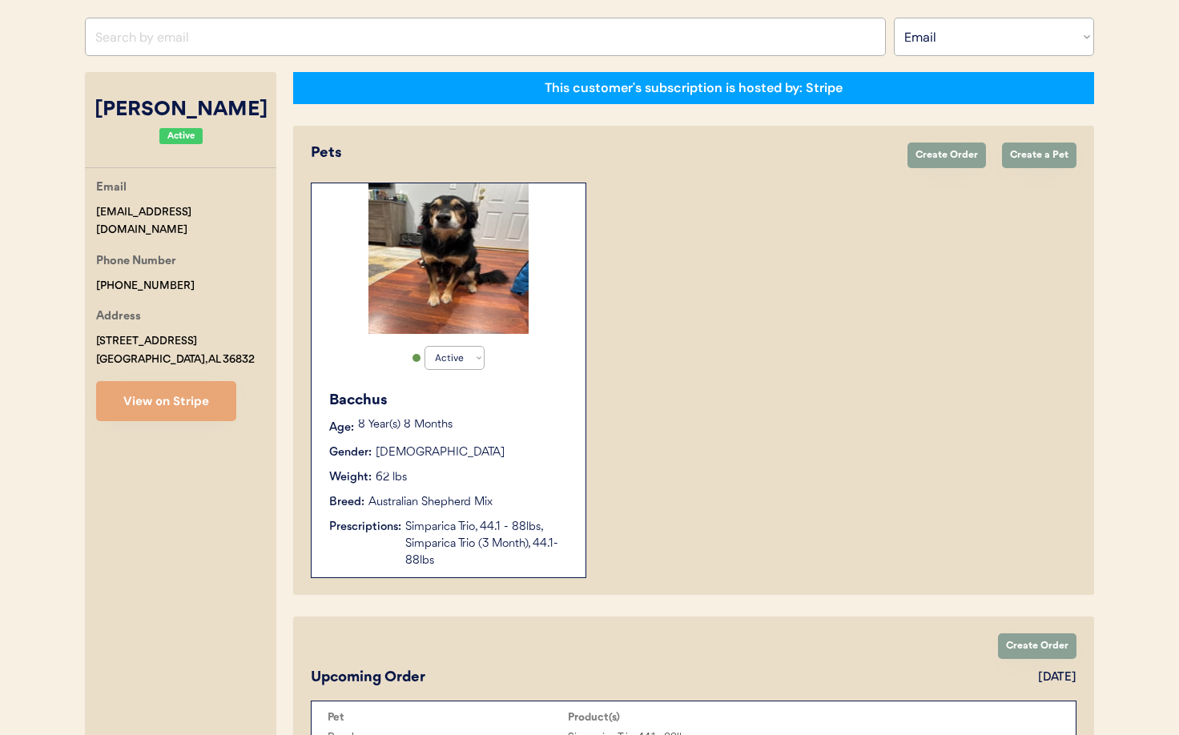
select select "true"
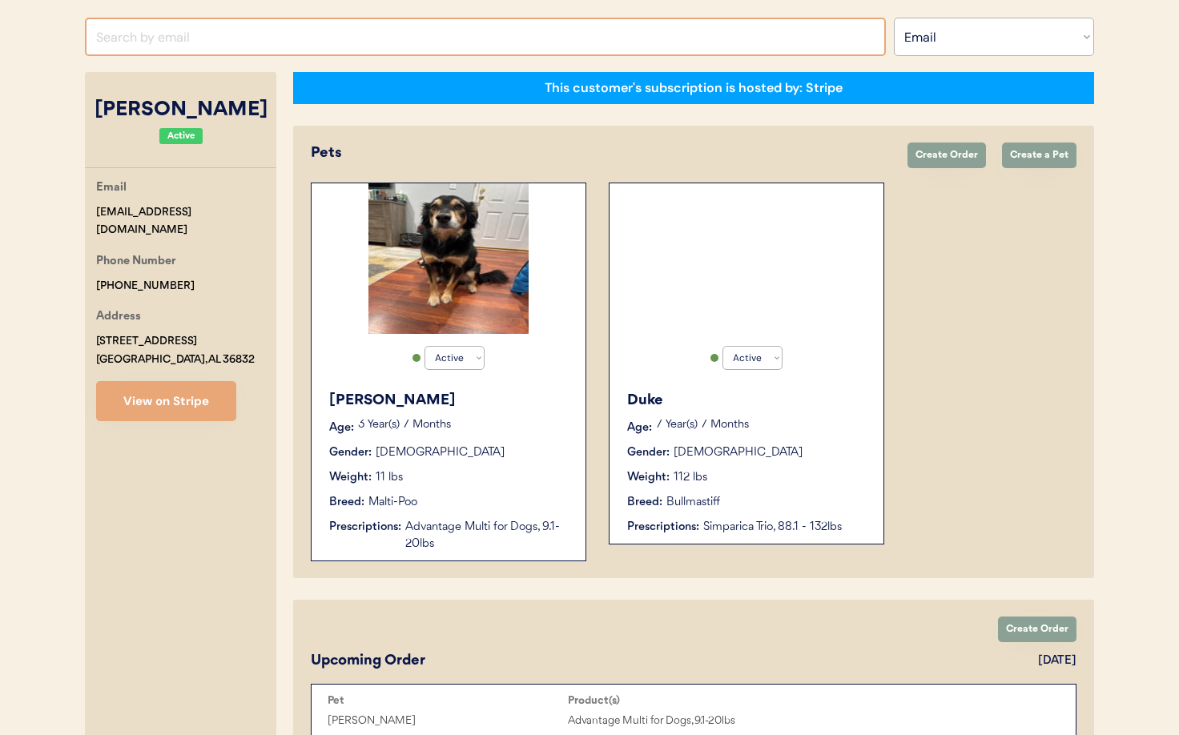
click at [243, 38] on input "input" at bounding box center [485, 37] width 801 height 38
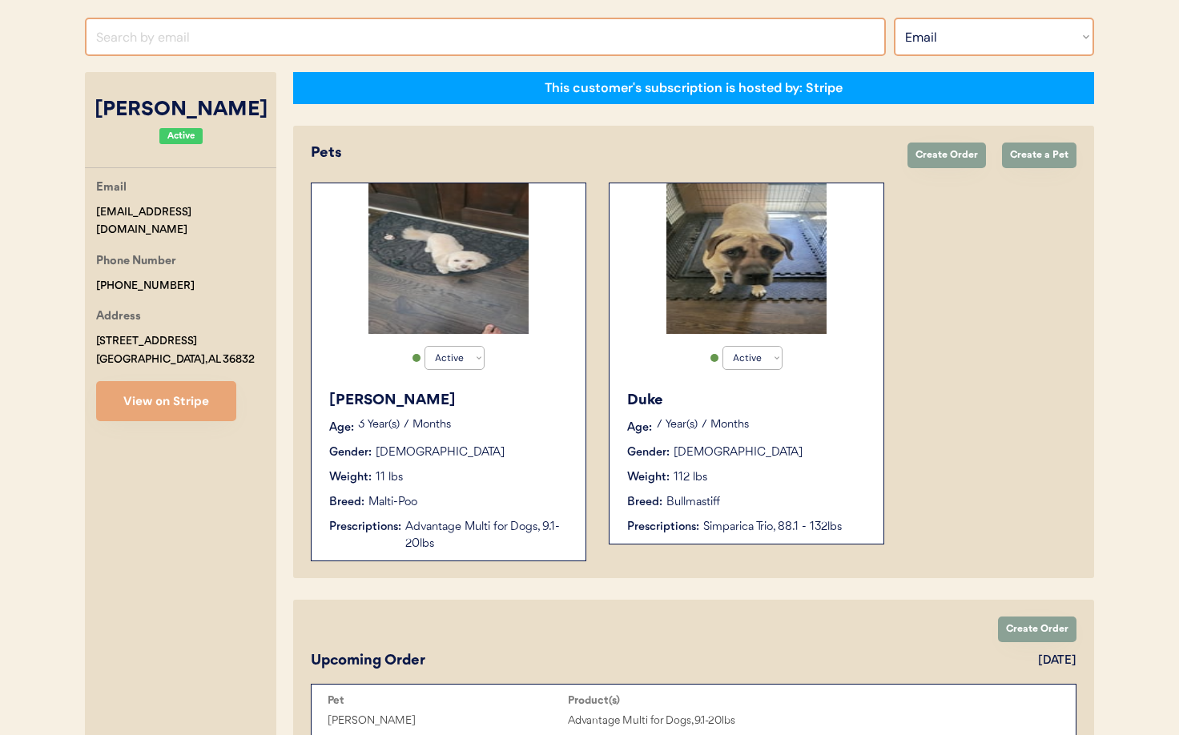
click at [950, 31] on select "Search By Name Email Phone Number" at bounding box center [994, 37] width 200 height 38
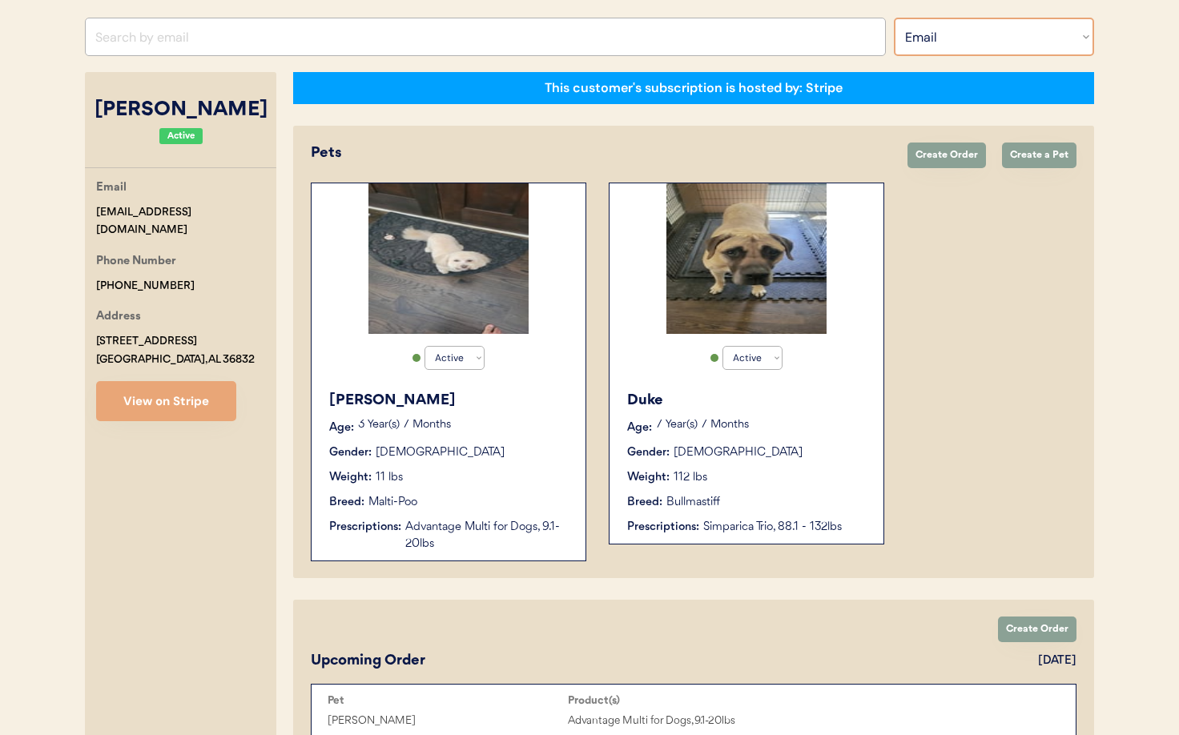
select select ""Name""
click at [894, 18] on select "Search By Name Email Phone Number" at bounding box center [994, 37] width 200 height 38
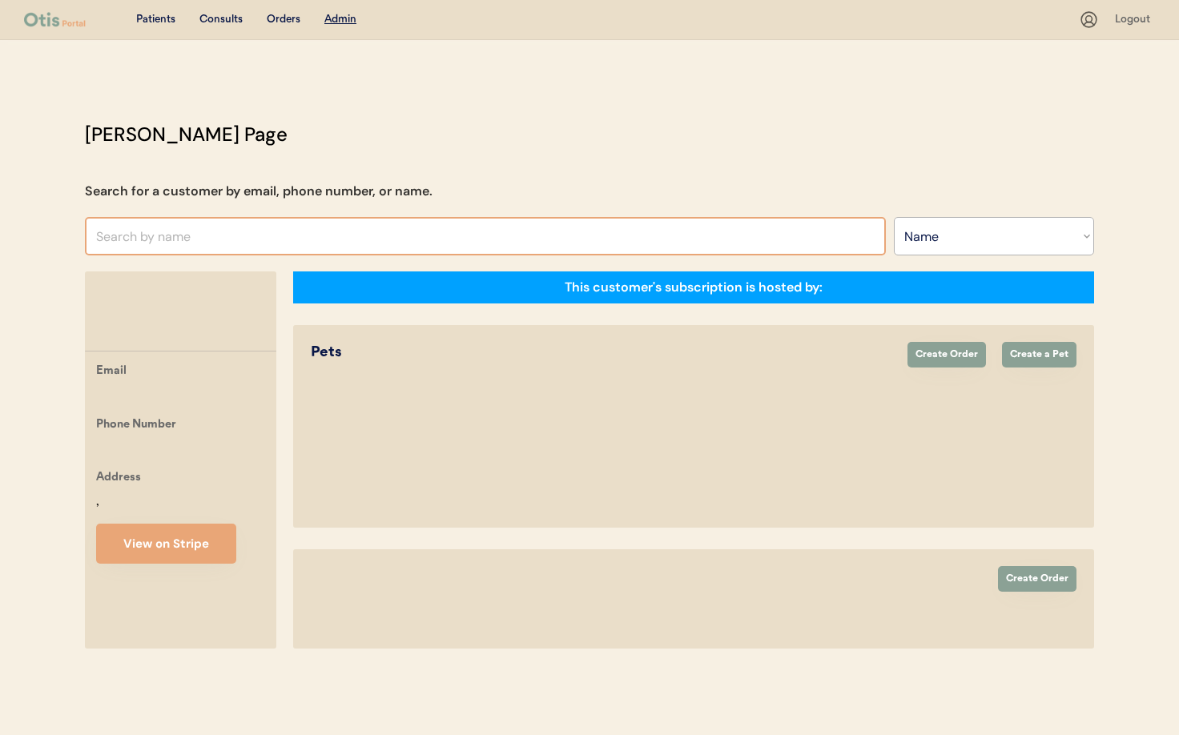
select select ""Name""
select select "true"
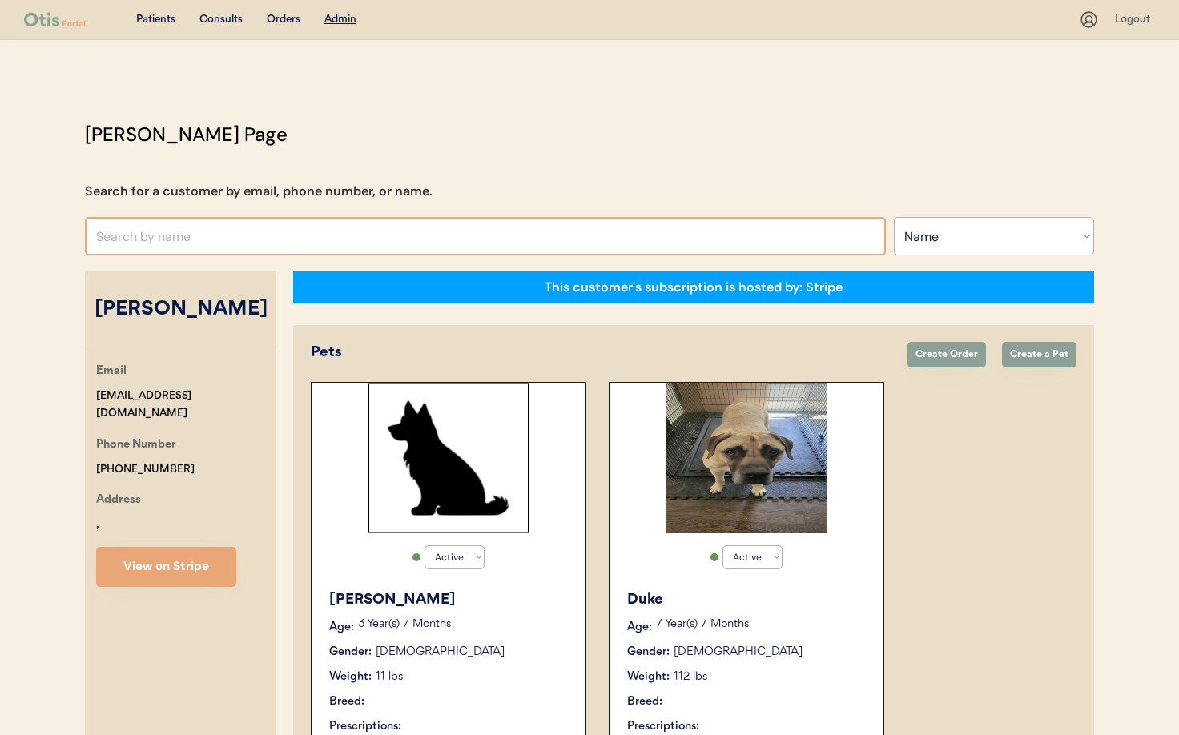
click at [169, 233] on input "text" at bounding box center [485, 236] width 801 height 38
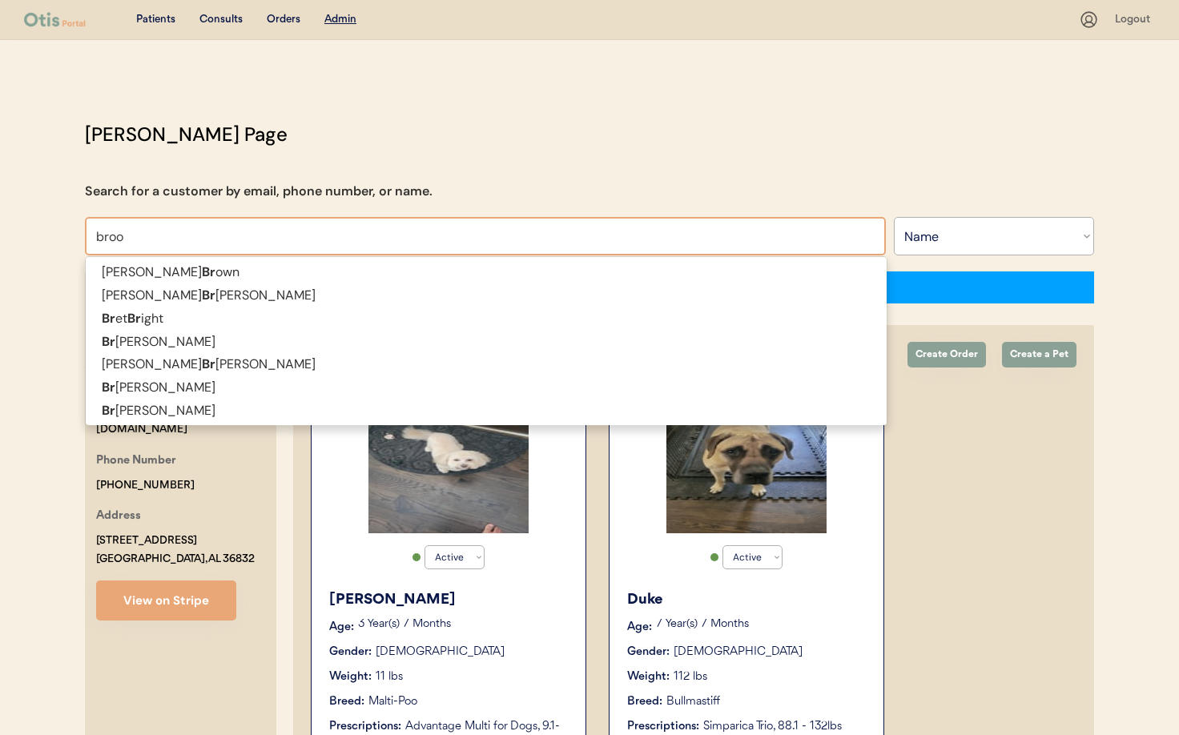
type input "brook"
type input "[PERSON_NAME]"
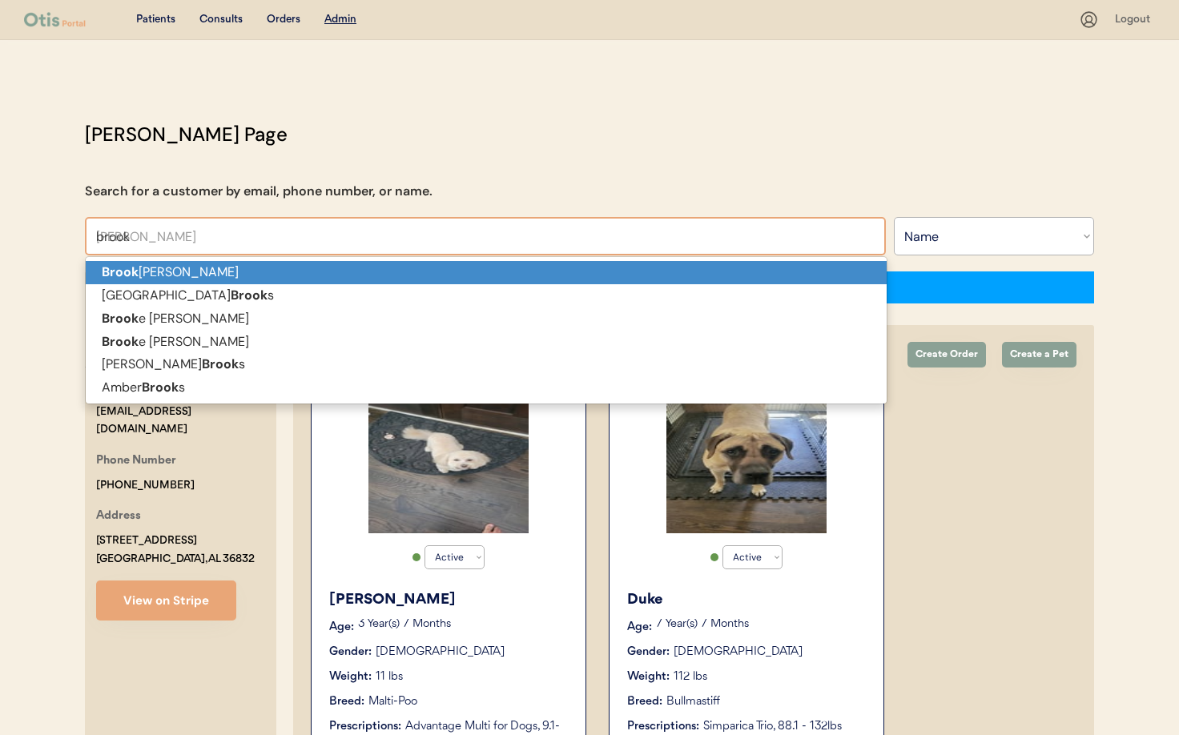
click at [199, 265] on p "[PERSON_NAME]" at bounding box center [486, 272] width 801 height 23
type input "[PERSON_NAME]"
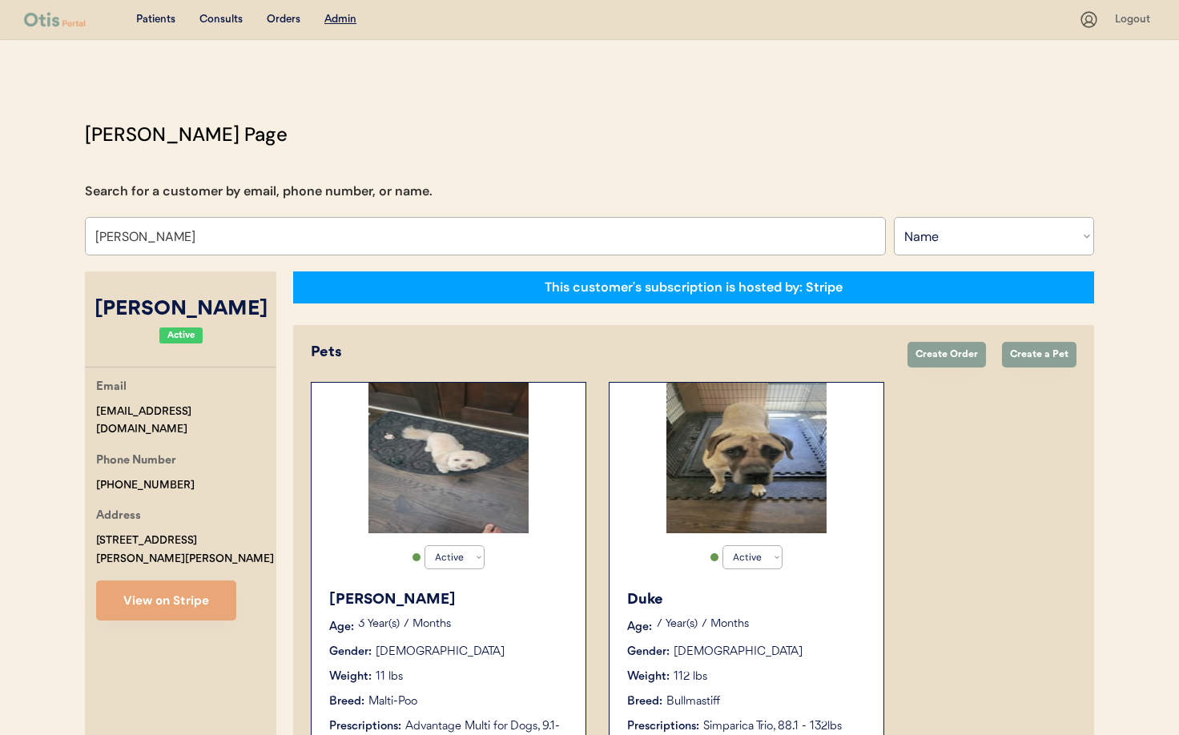
select select "true"
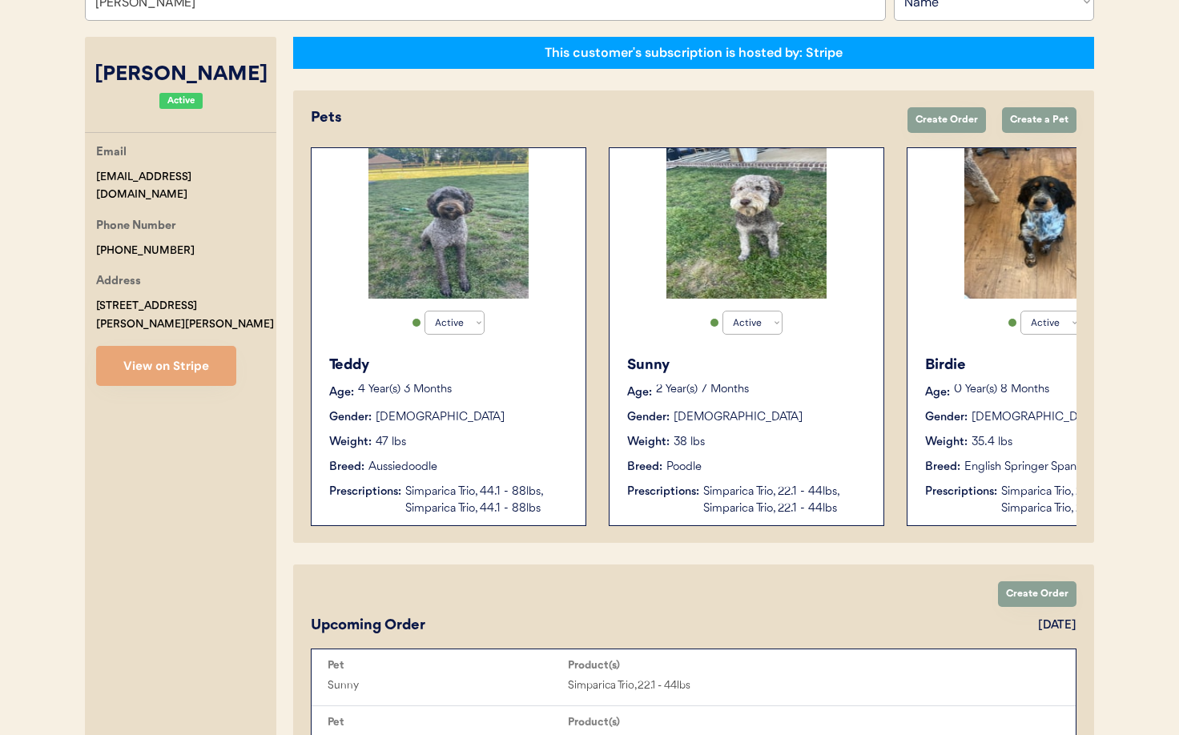
scroll to position [0, 128]
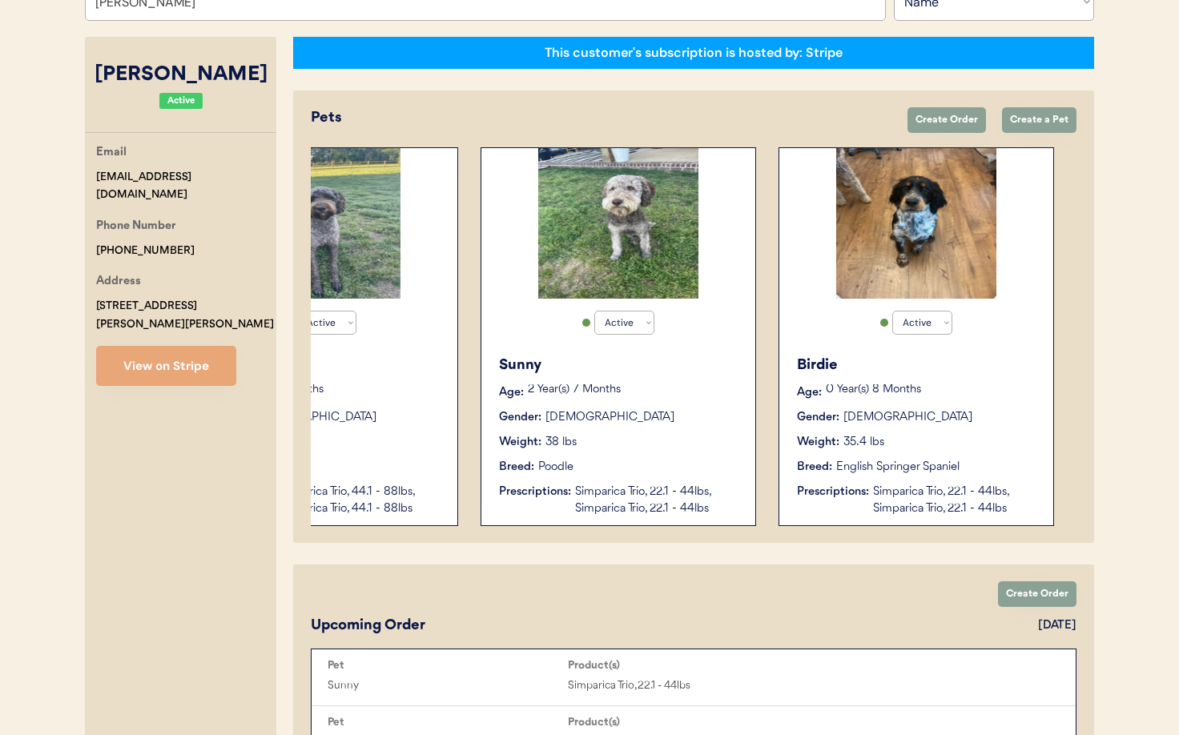
type input "[PERSON_NAME]"
click at [1025, 428] on div "Birdie Age: [DEMOGRAPHIC_DATA] Year(s) 8 Months Gender: [DEMOGRAPHIC_DATA] Weig…" at bounding box center [916, 436] width 258 height 179
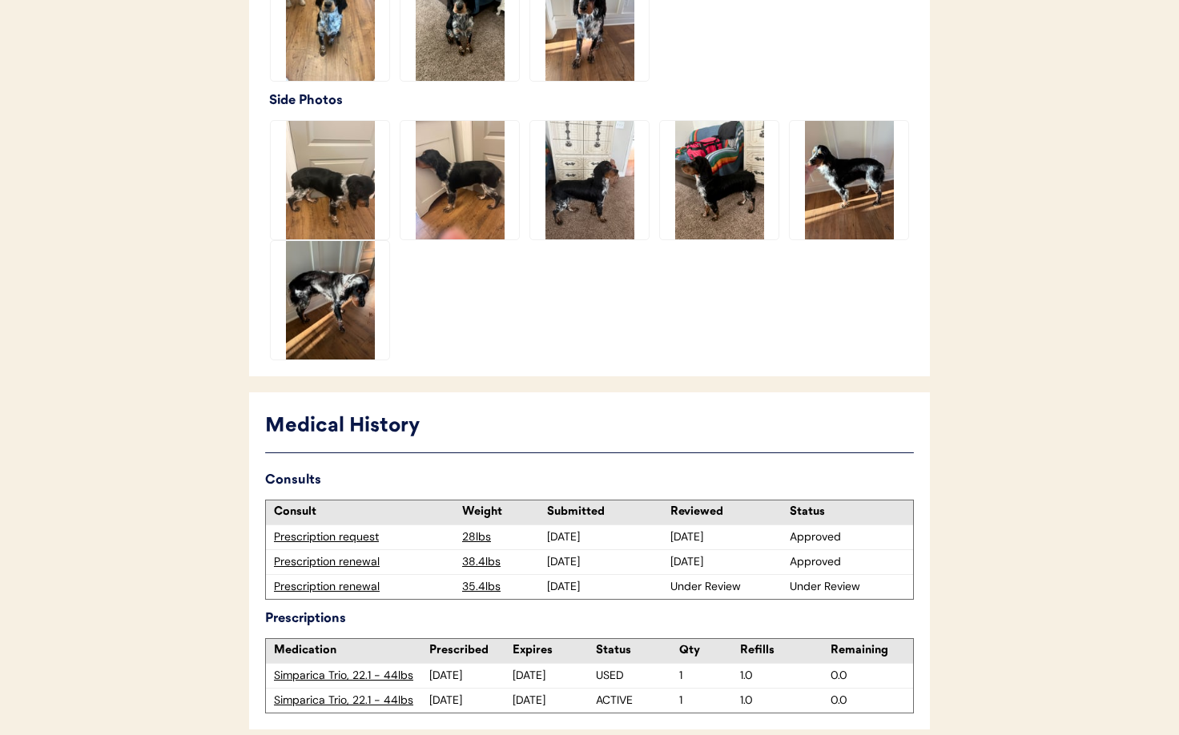
scroll to position [632, 0]
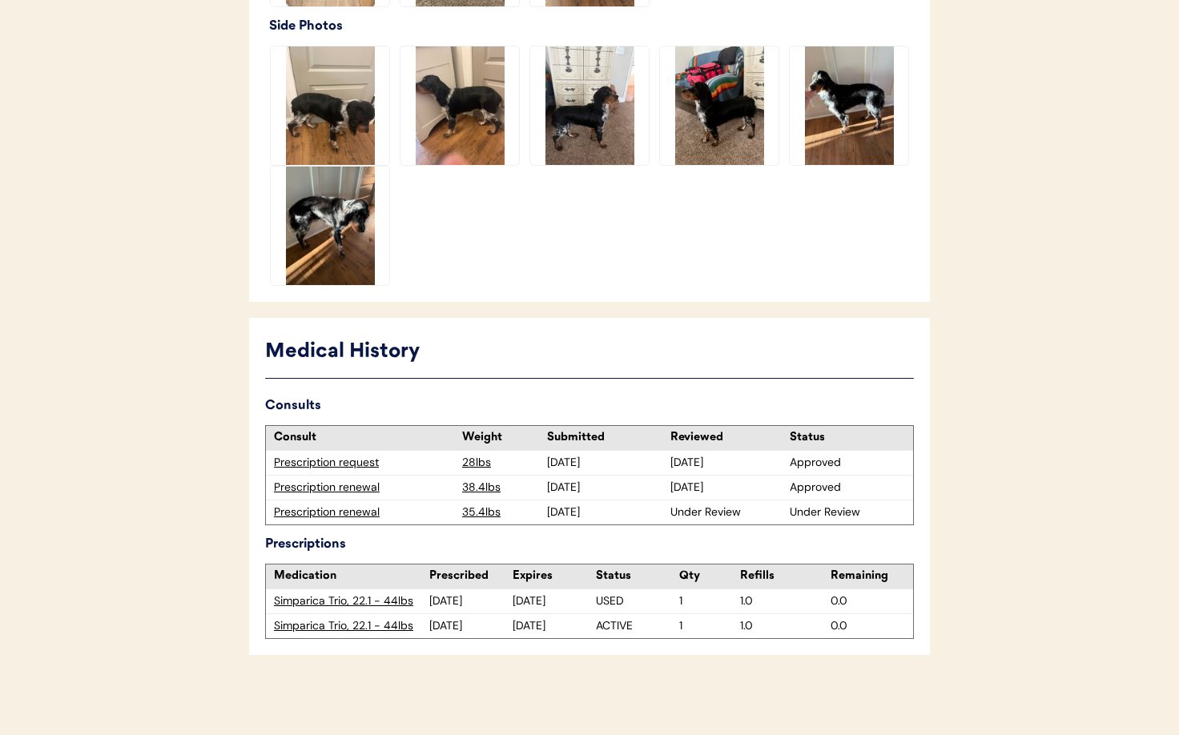
click at [343, 513] on div "Prescription renewal" at bounding box center [364, 512] width 180 height 16
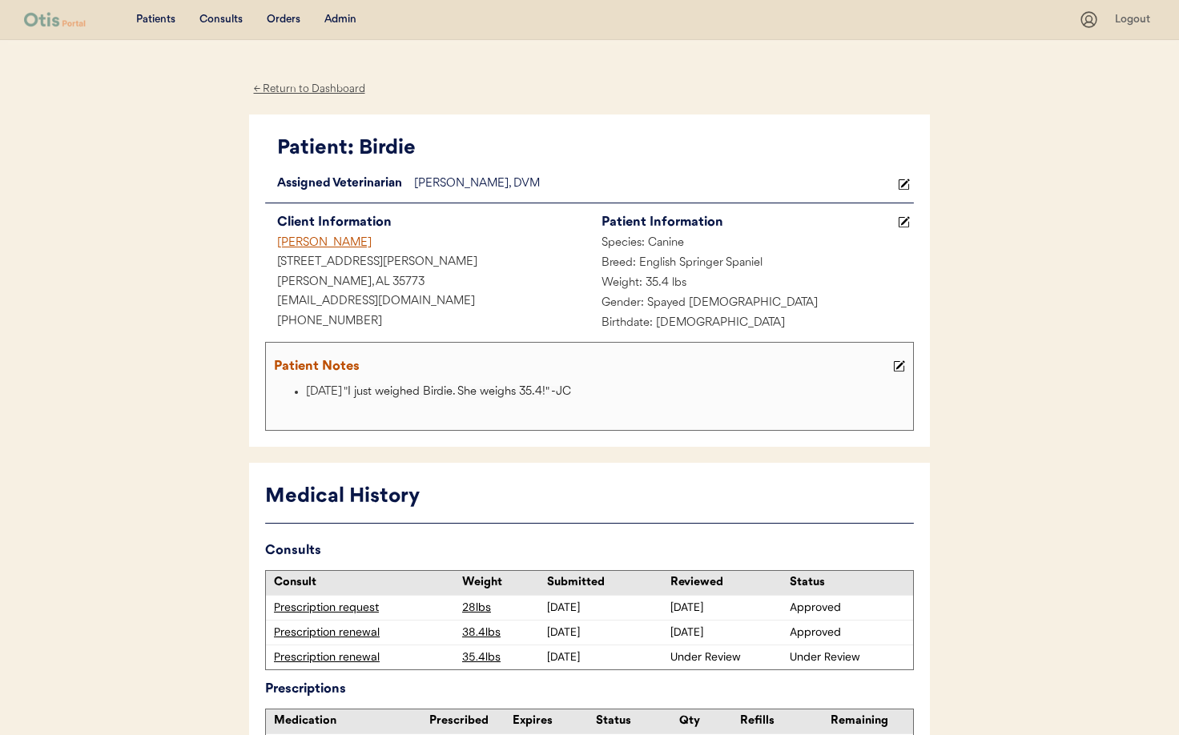
click at [335, 22] on div "Admin" at bounding box center [340, 20] width 32 height 16
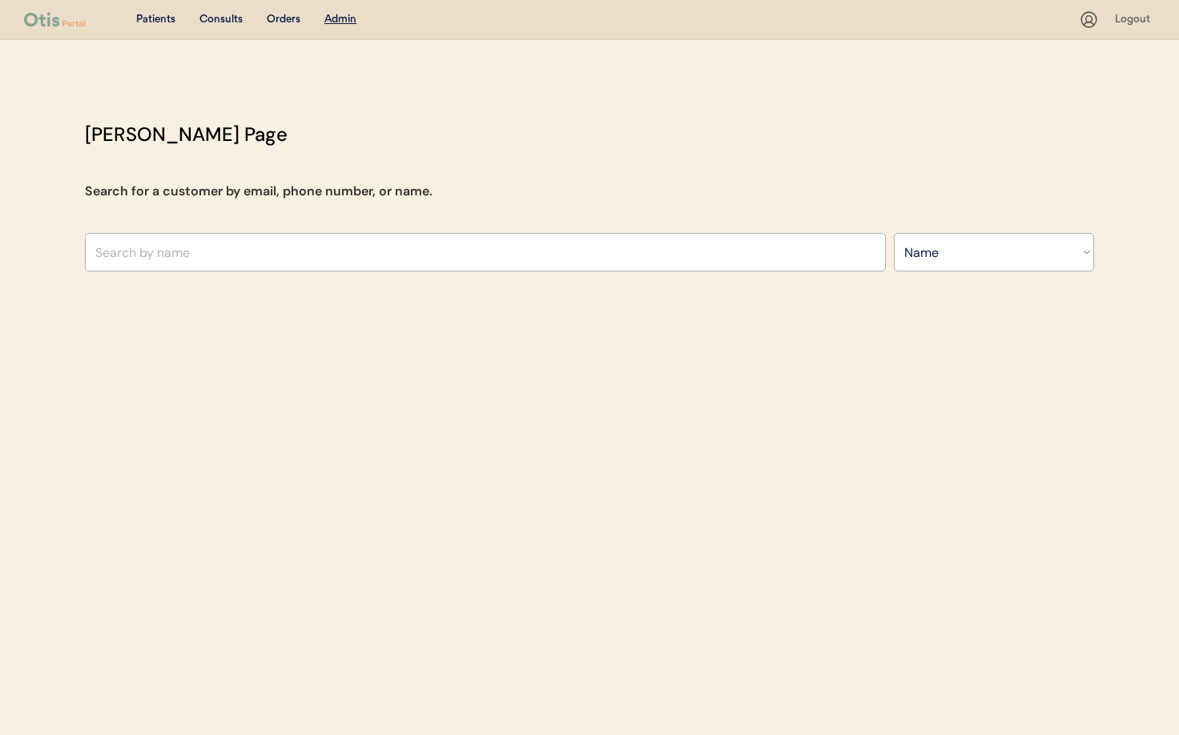
select select ""Name""
